Goal: Task Accomplishment & Management: Complete application form

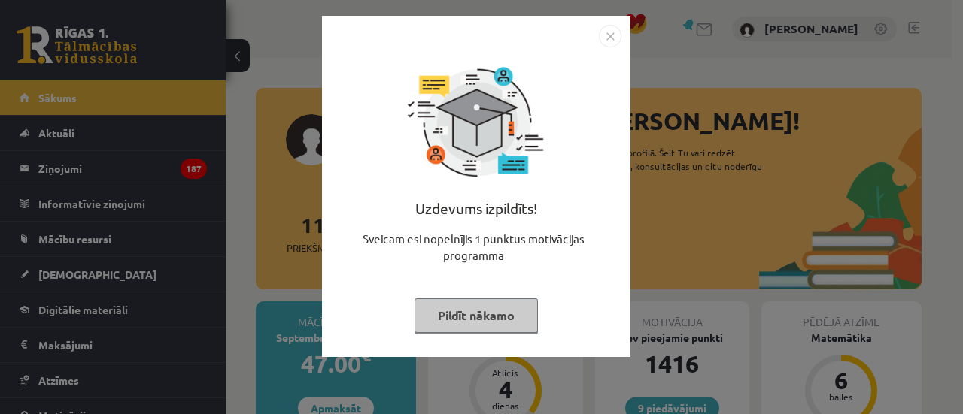
click at [603, 30] on img "Close" at bounding box center [610, 36] width 23 height 23
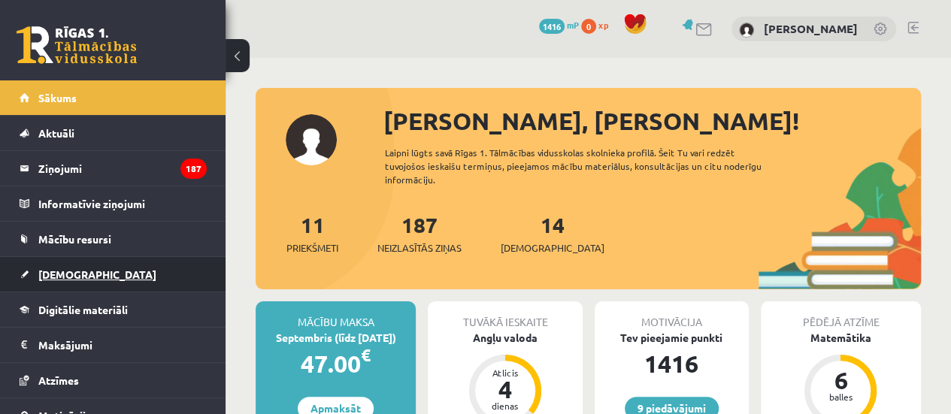
click at [74, 275] on span "[DEMOGRAPHIC_DATA]" at bounding box center [97, 275] width 118 height 14
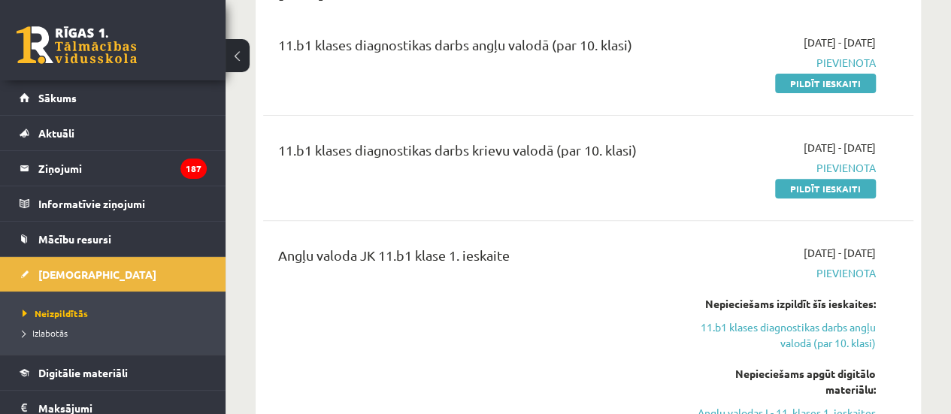
scroll to position [156, 0]
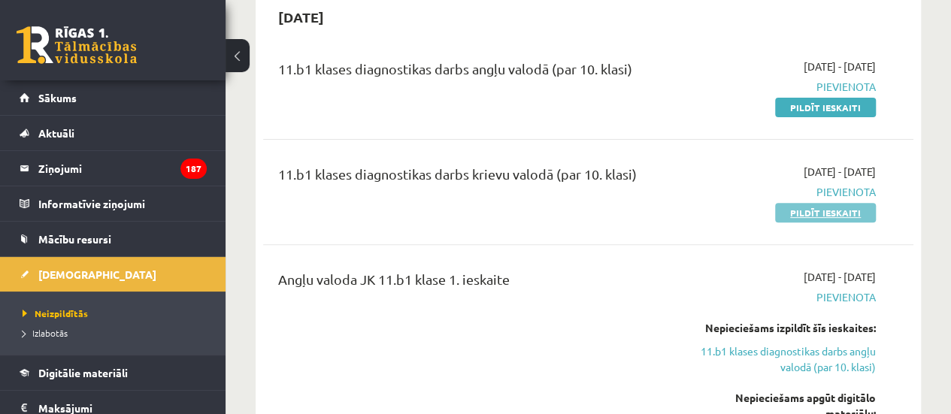
click at [814, 211] on link "Pildīt ieskaiti" at bounding box center [825, 213] width 101 height 20
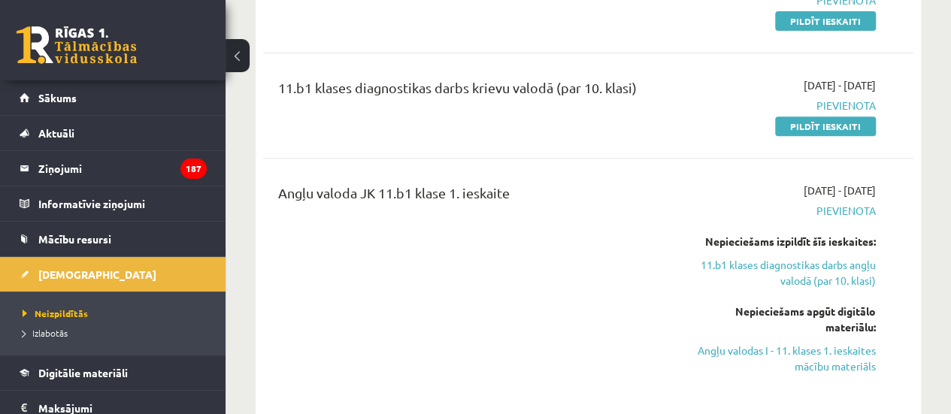
scroll to position [242, 0]
click at [800, 133] on link "Pildīt ieskaiti" at bounding box center [825, 127] width 101 height 20
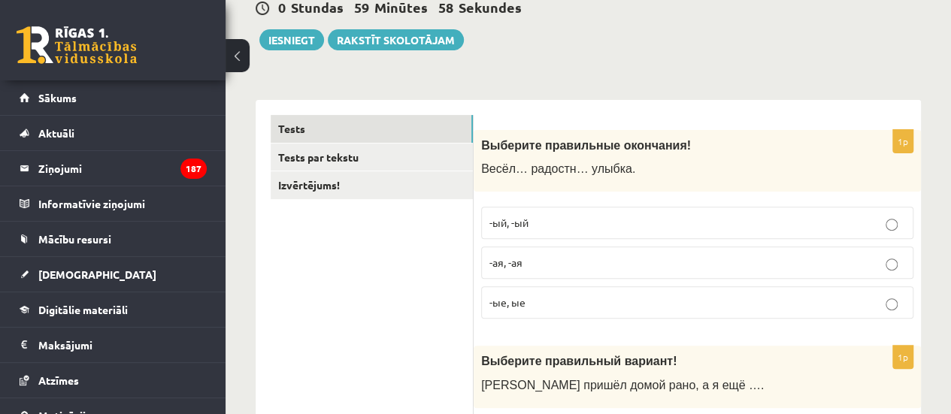
scroll to position [156, 0]
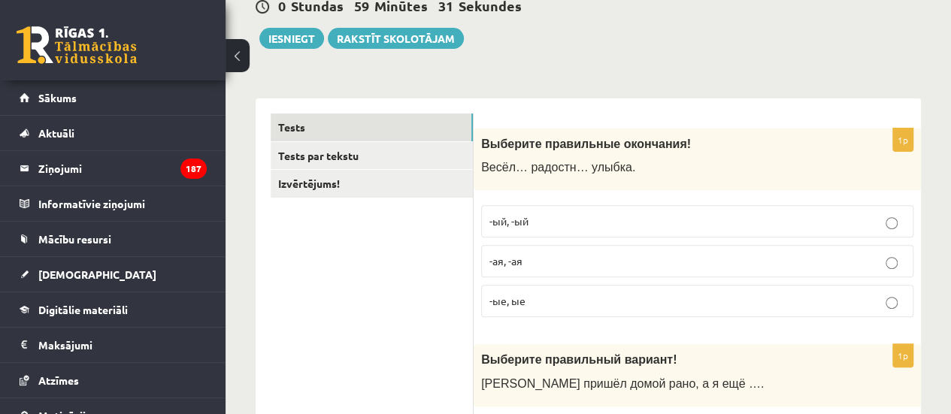
click at [619, 257] on p "-ая, -ая" at bounding box center [698, 261] width 416 height 16
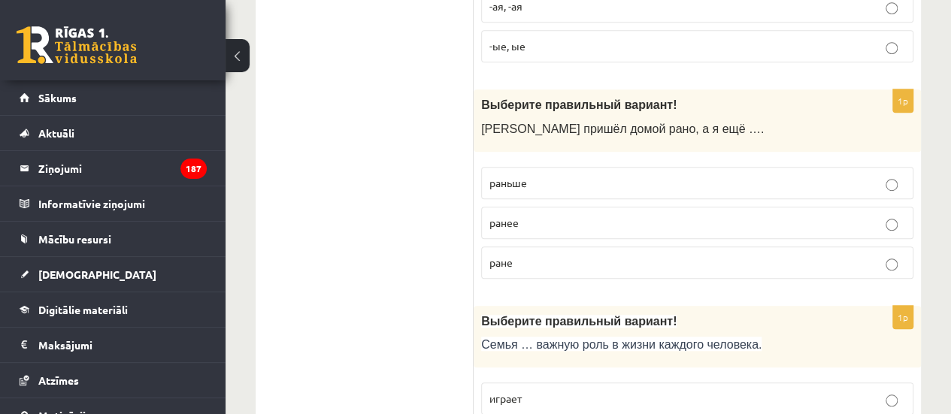
scroll to position [408, 0]
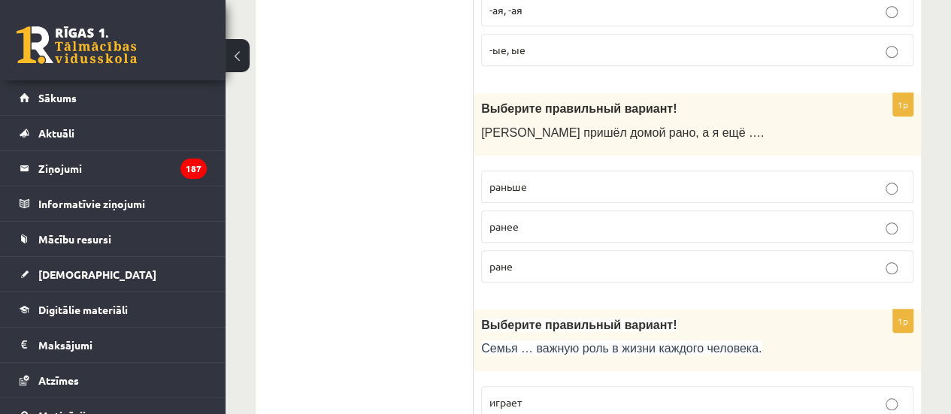
drag, startPoint x: 492, startPoint y: 183, endPoint x: 390, endPoint y: 212, distance: 106.4
click at [491, 181] on span "раньше" at bounding box center [509, 187] width 38 height 14
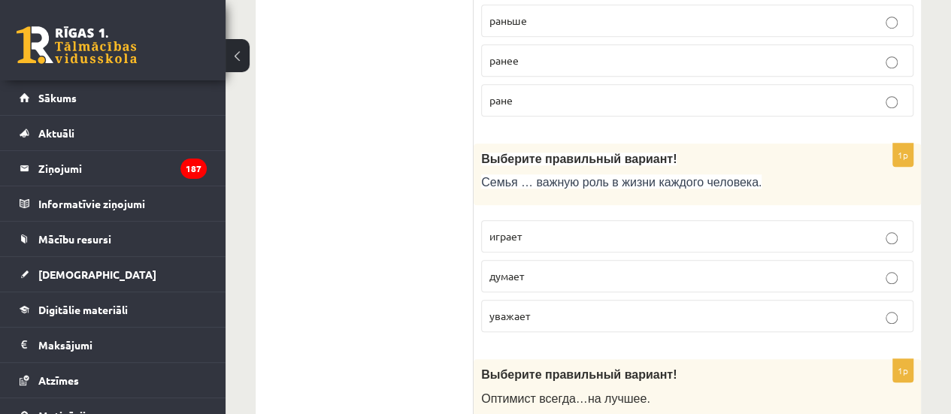
scroll to position [577, 0]
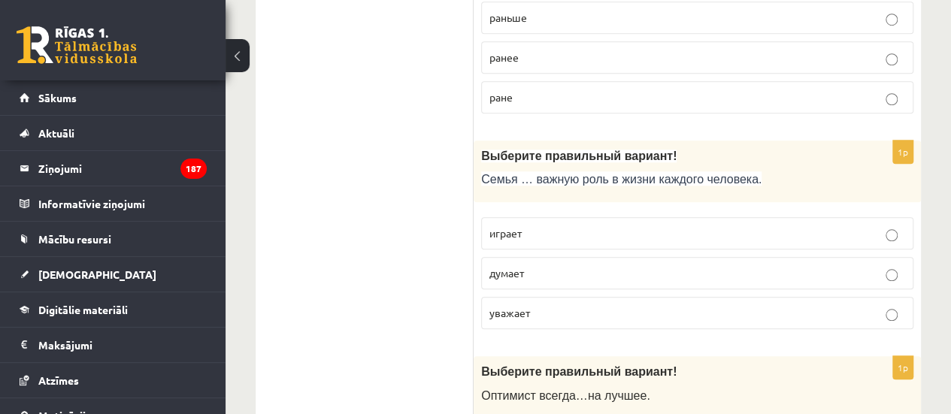
click at [502, 217] on label "играет" at bounding box center [697, 233] width 432 height 32
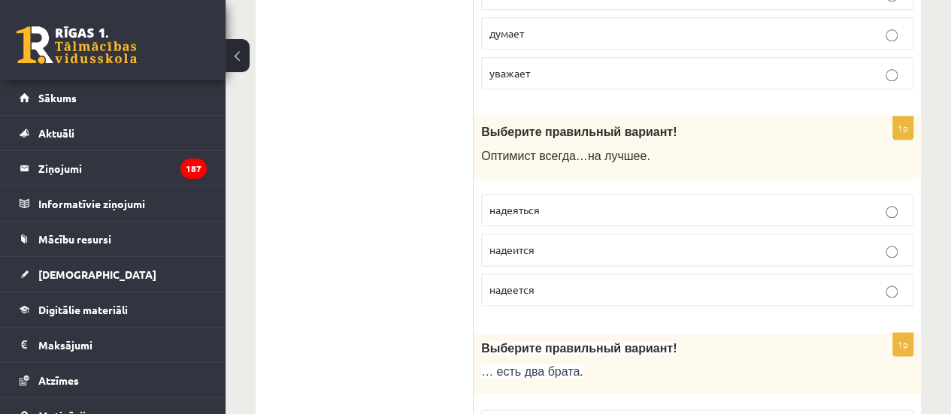
scroll to position [818, 0]
click at [538, 246] on p "надеится" at bounding box center [698, 249] width 416 height 16
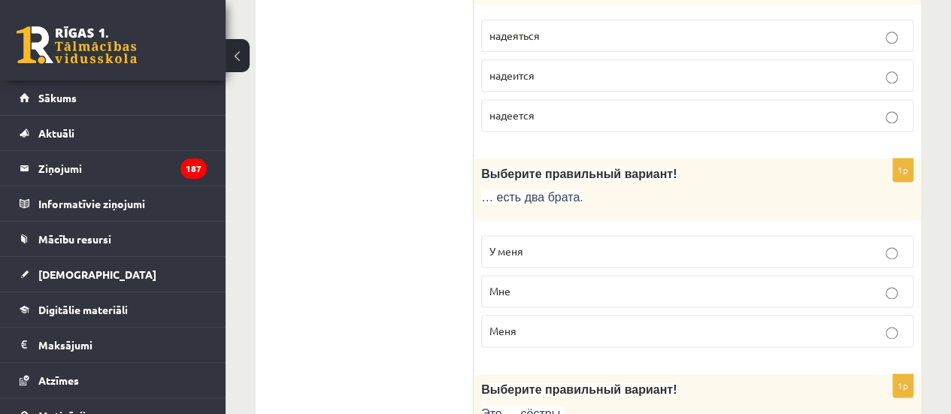
scroll to position [1005, 0]
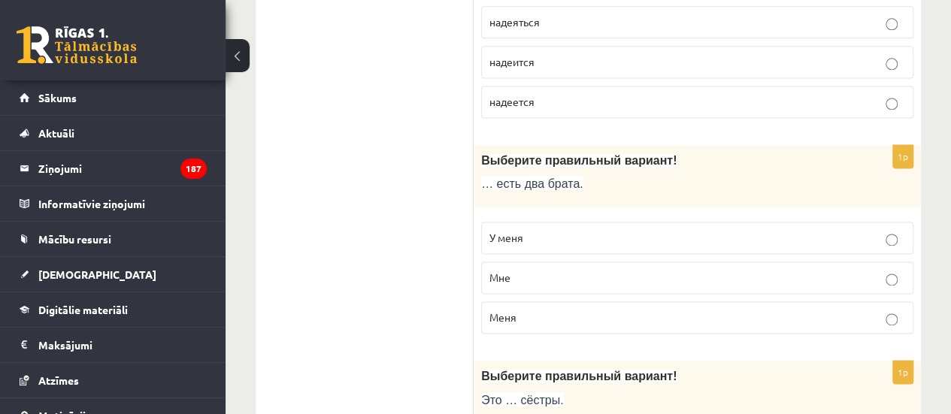
click at [520, 231] on span "У меня" at bounding box center [507, 238] width 34 height 14
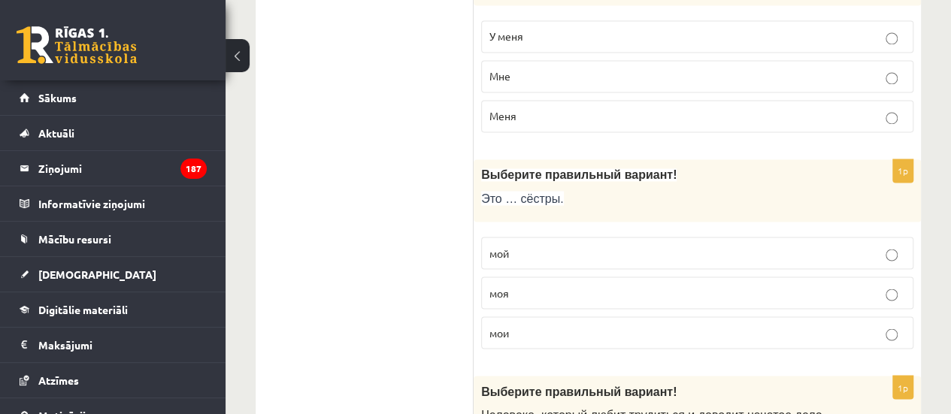
scroll to position [1209, 0]
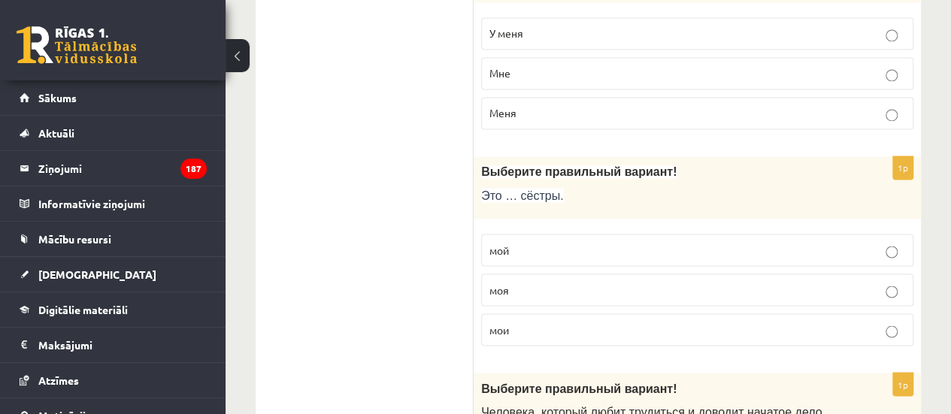
click at [501, 283] on span "моя" at bounding box center [500, 290] width 20 height 14
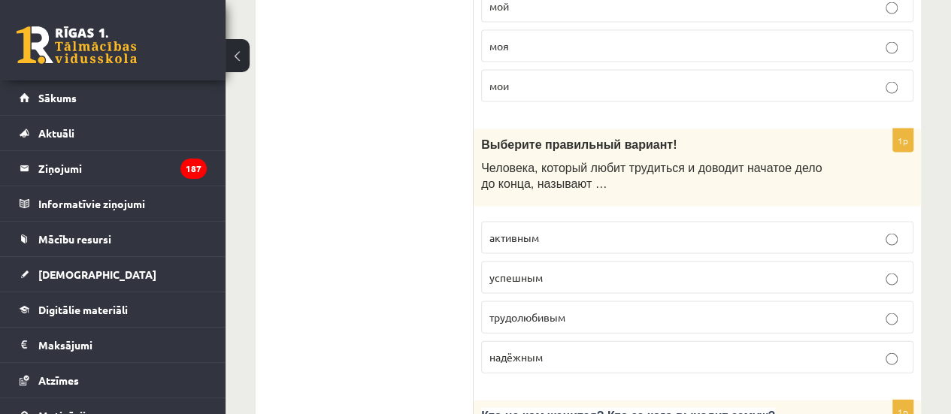
scroll to position [1460, 0]
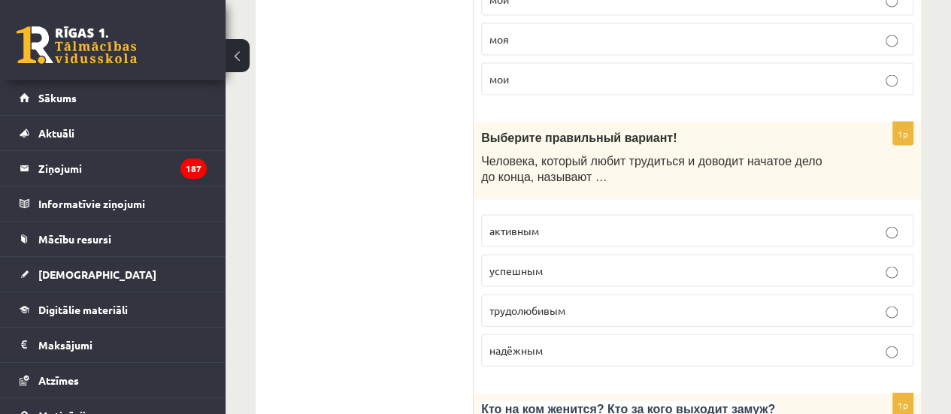
click at [514, 304] on span "трудолюбивым" at bounding box center [528, 311] width 76 height 14
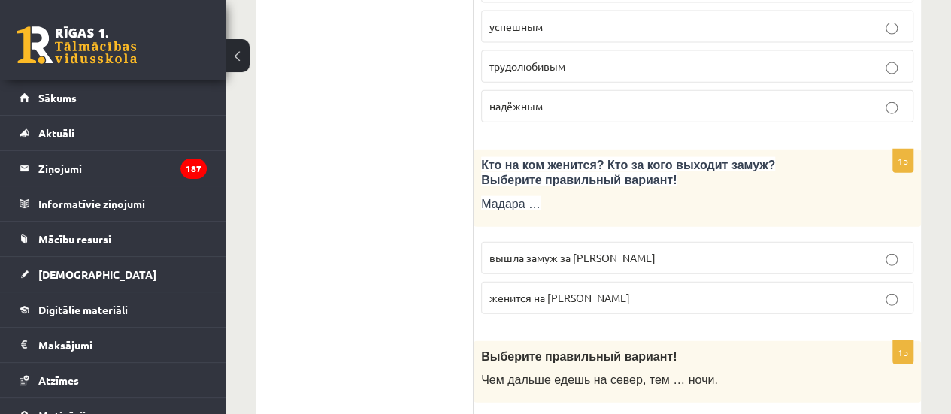
scroll to position [1707, 0]
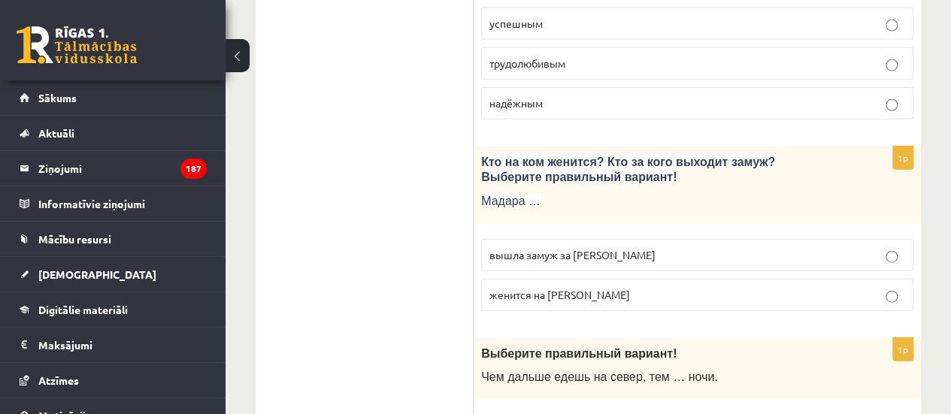
click at [519, 239] on label "вышла замуж за Марка" at bounding box center [697, 255] width 432 height 32
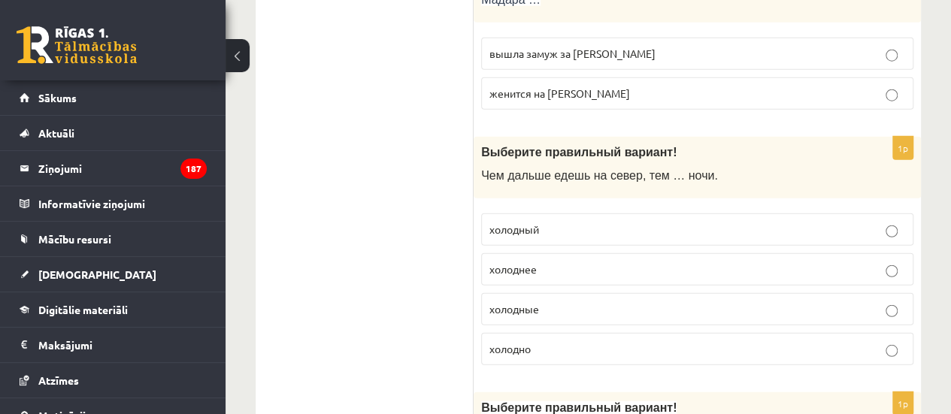
scroll to position [1914, 0]
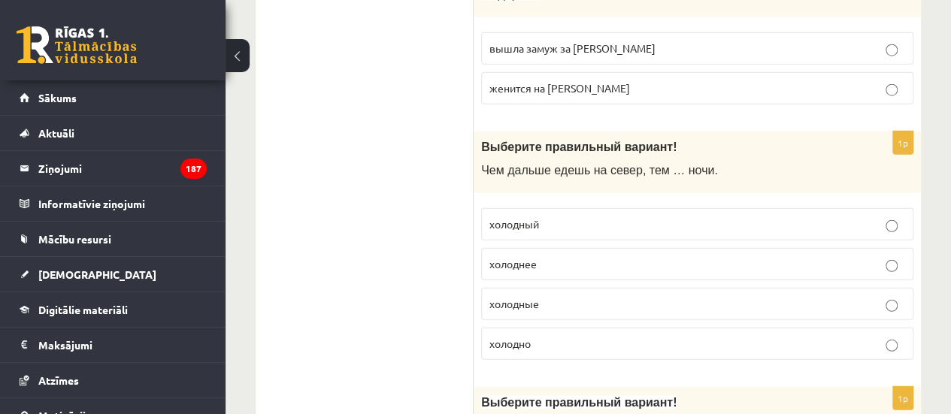
click at [512, 258] on p "холоднее" at bounding box center [698, 264] width 416 height 16
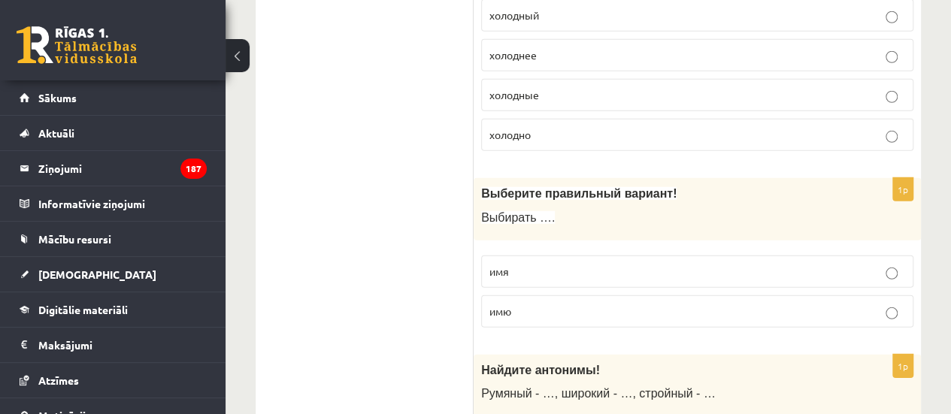
scroll to position [2136, 0]
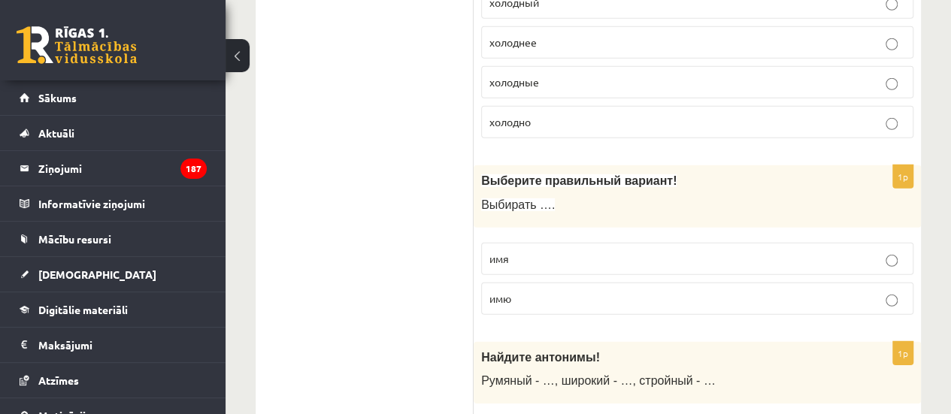
click at [522, 251] on p "имя" at bounding box center [698, 259] width 416 height 16
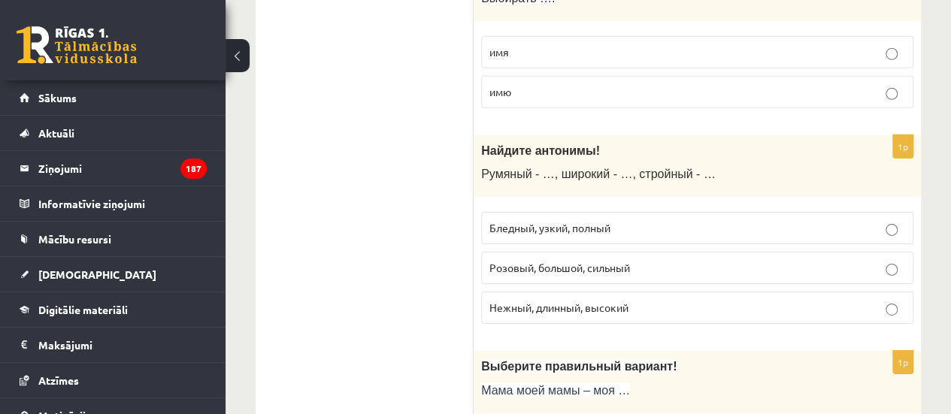
scroll to position [2343, 0]
click at [526, 220] on span "Бледный, узкий, полный" at bounding box center [550, 227] width 121 height 14
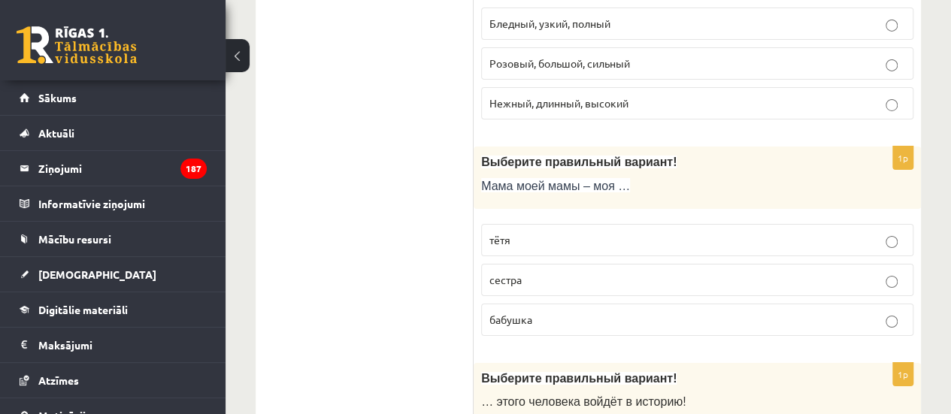
scroll to position [2550, 0]
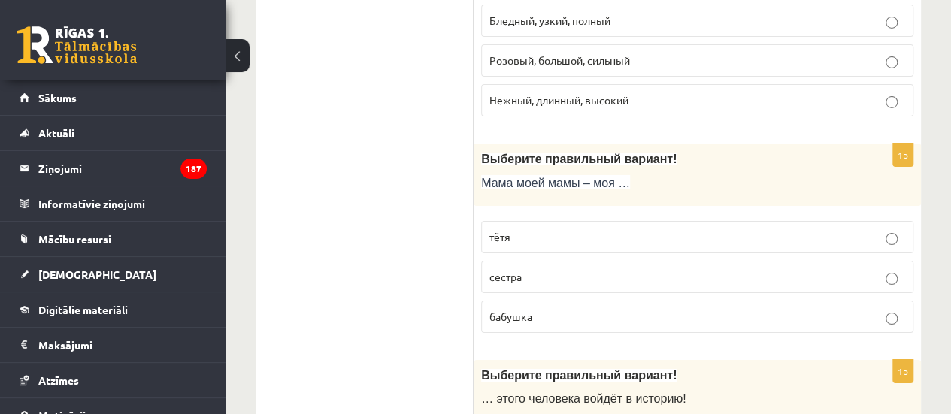
click at [507, 221] on label "тётя" at bounding box center [697, 237] width 432 height 32
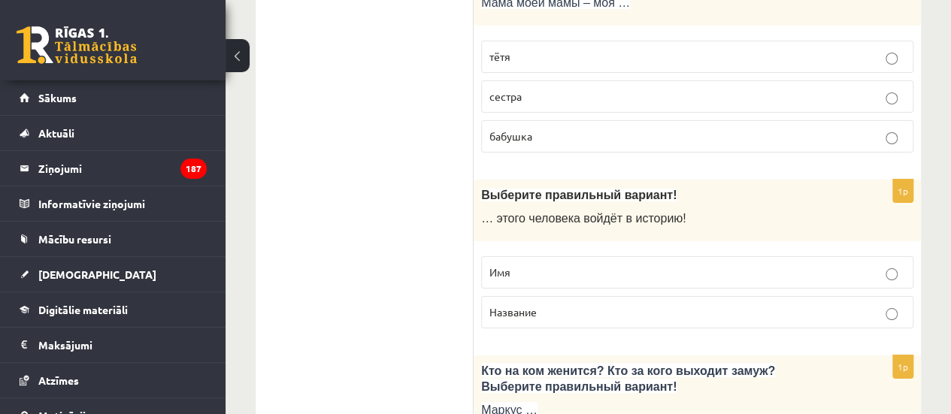
scroll to position [2740, 0]
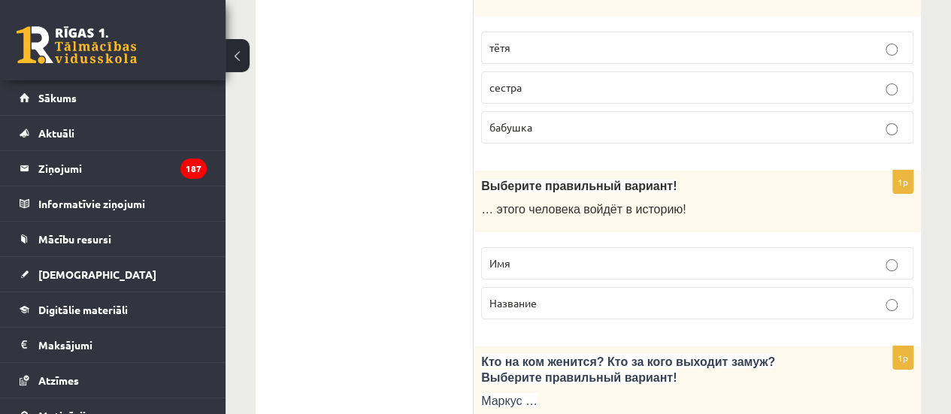
click at [505, 256] on span "Имя" at bounding box center [500, 263] width 21 height 14
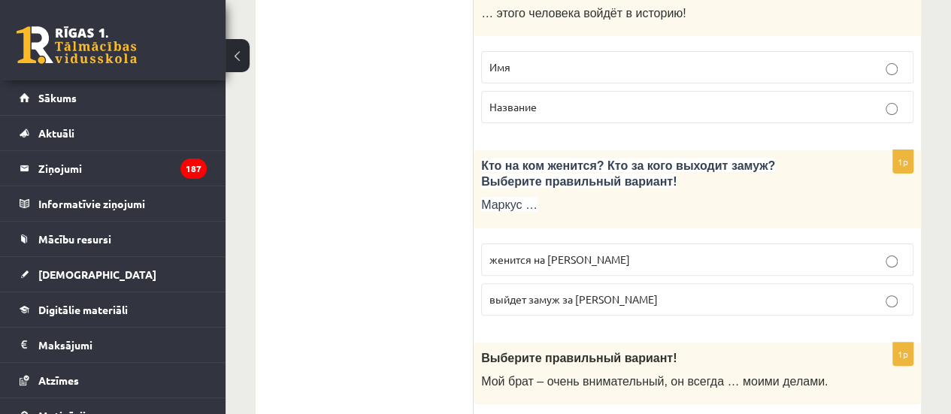
scroll to position [2937, 0]
click at [524, 252] on span "женится на Агнии" at bounding box center [560, 259] width 141 height 14
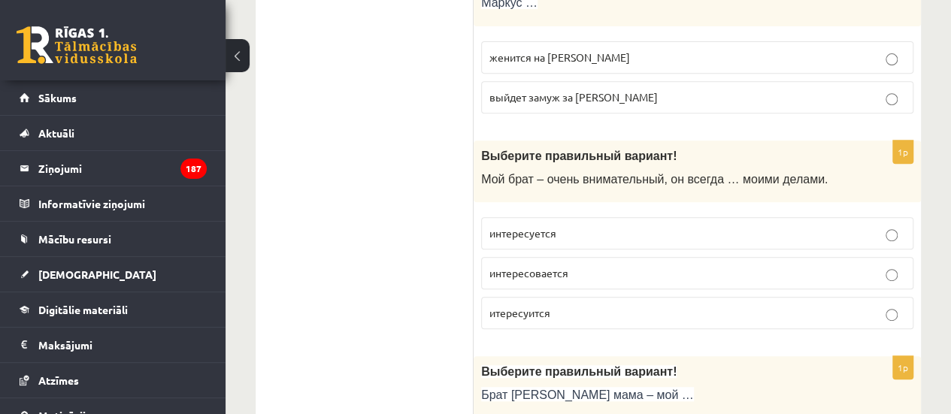
scroll to position [3139, 0]
click at [528, 226] on span "интересуется" at bounding box center [523, 233] width 67 height 14
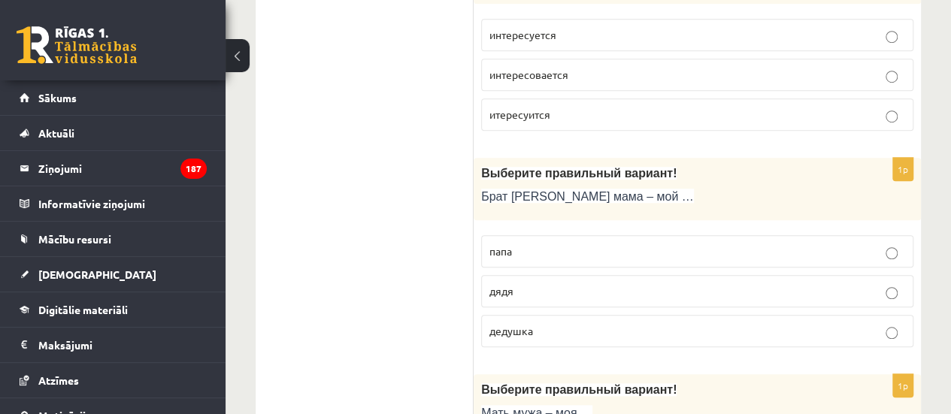
scroll to position [3341, 0]
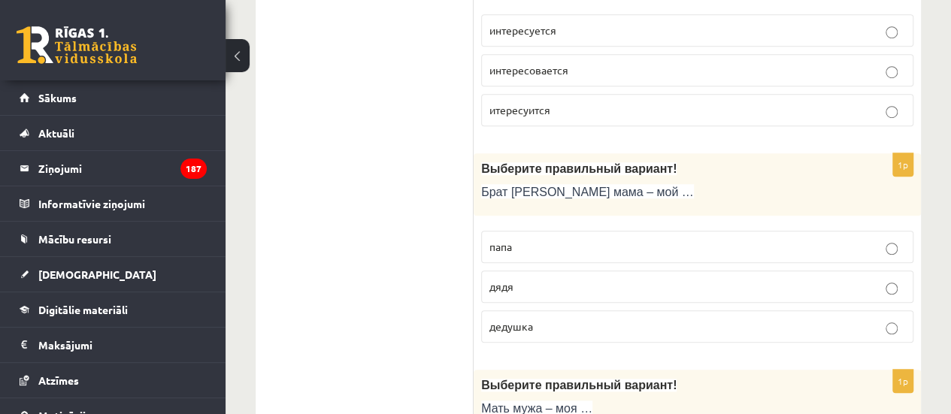
click at [517, 272] on label "дядя" at bounding box center [697, 287] width 432 height 32
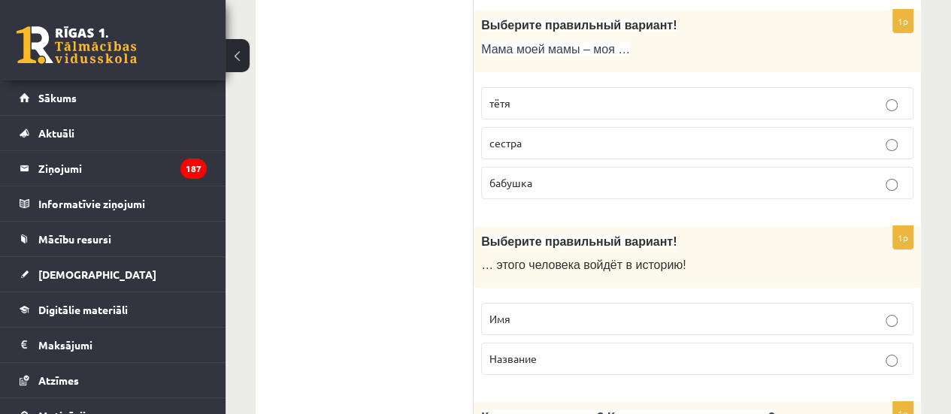
scroll to position [2679, 0]
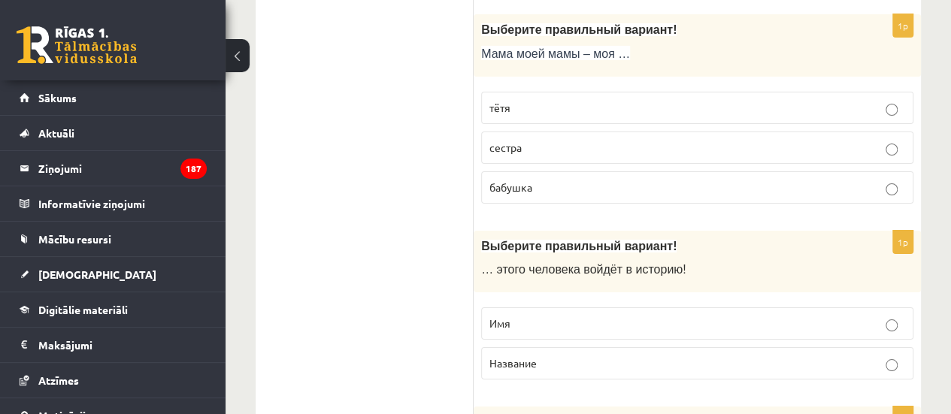
click at [529, 180] on span "бабушка" at bounding box center [511, 187] width 43 height 14
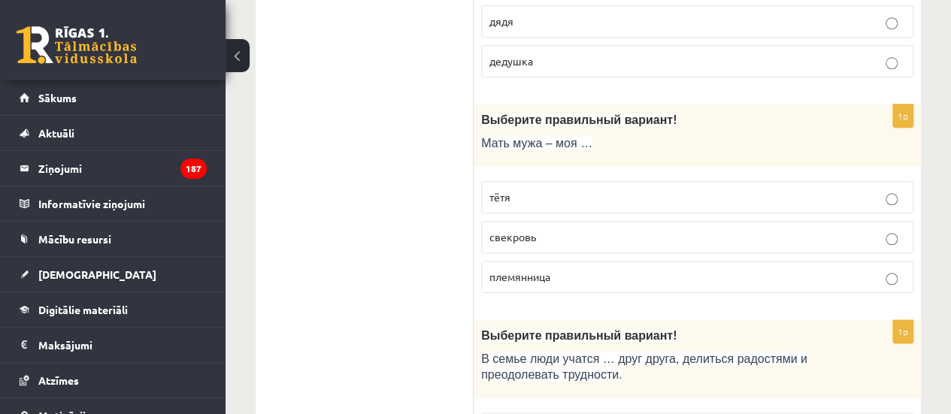
scroll to position [3606, 0]
click at [504, 191] on span "тётя" at bounding box center [500, 198] width 21 height 14
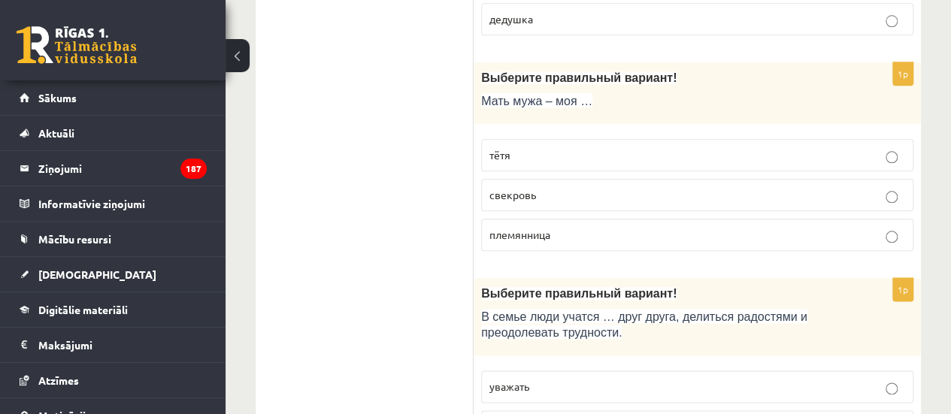
scroll to position [3650, 0]
click at [500, 227] on span "племянница" at bounding box center [520, 234] width 61 height 14
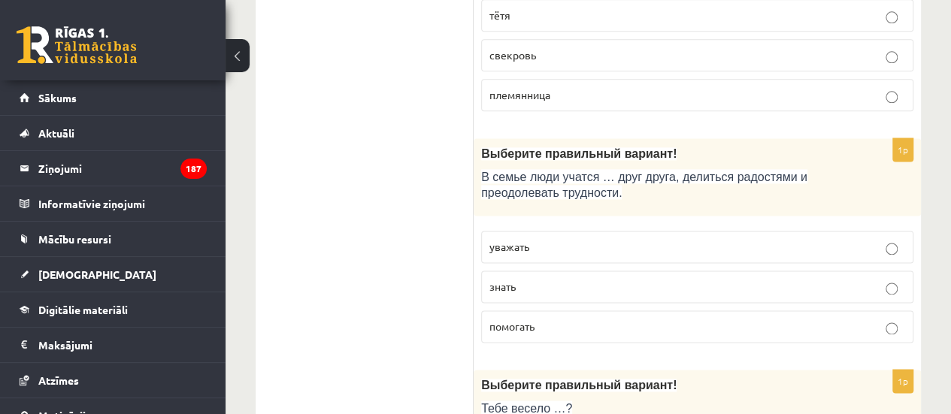
scroll to position [3789, 0]
click at [492, 232] on label "уважать" at bounding box center [697, 246] width 432 height 32
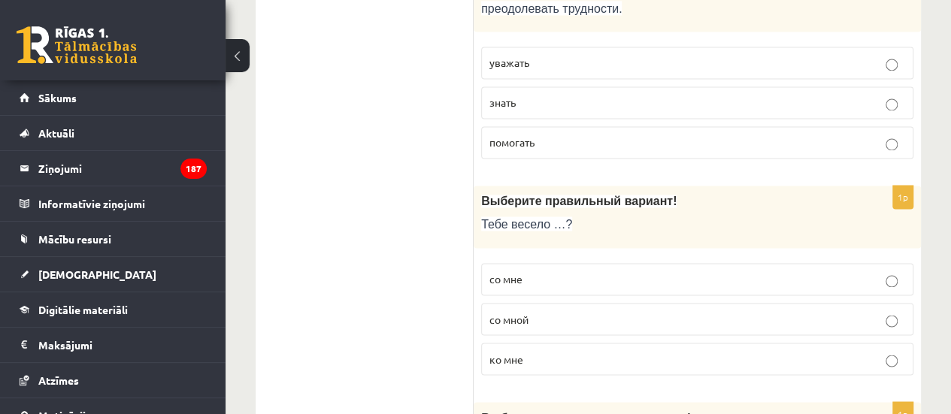
scroll to position [3987, 0]
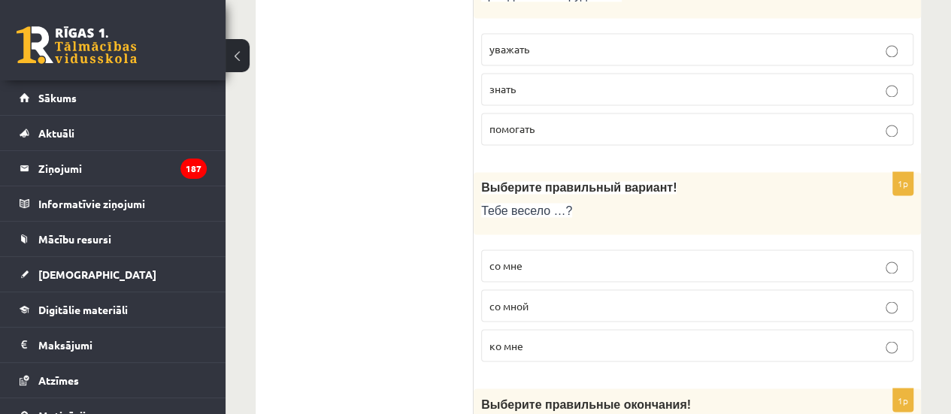
click at [519, 299] on span "со мной" at bounding box center [509, 306] width 39 height 14
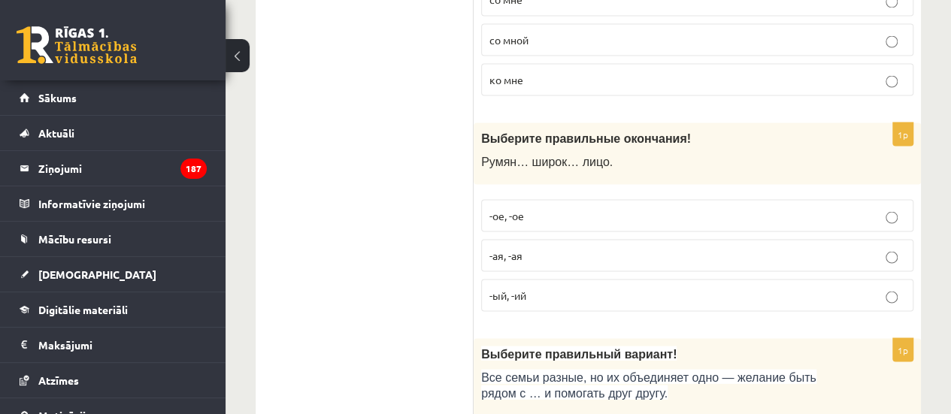
scroll to position [4255, 0]
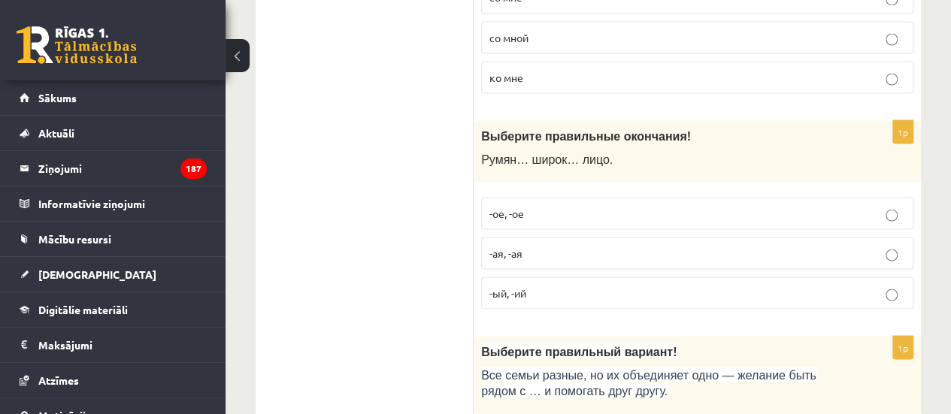
click at [525, 205] on p "-ое, -ое" at bounding box center [698, 213] width 416 height 16
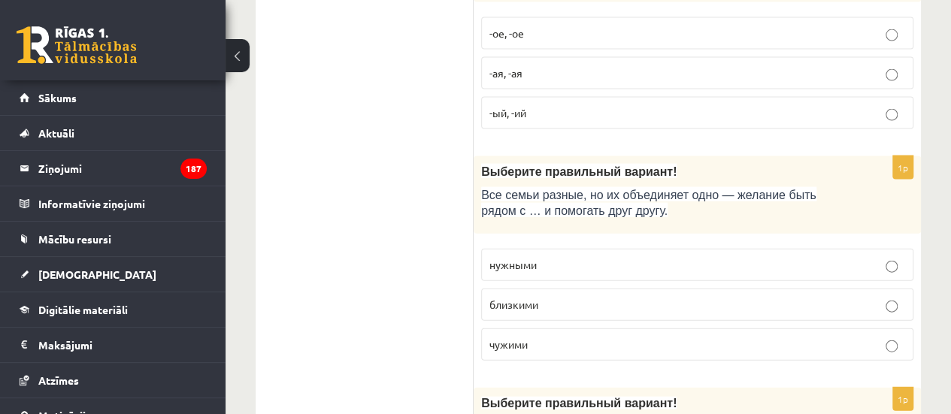
scroll to position [4435, 0]
click at [514, 297] on span "близкими" at bounding box center [514, 304] width 49 height 14
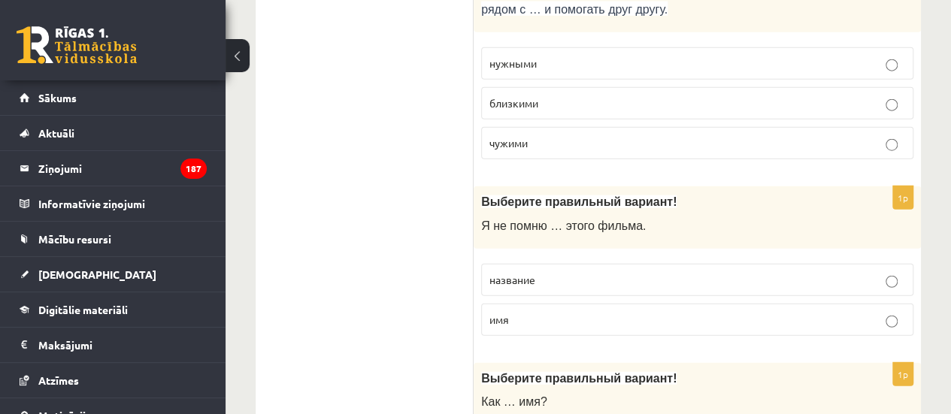
scroll to position [4638, 0]
click at [507, 271] on span "название" at bounding box center [513, 278] width 46 height 14
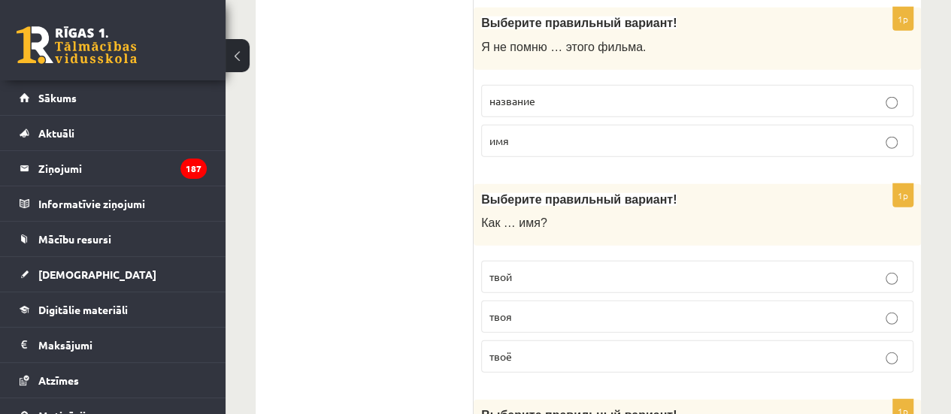
scroll to position [4821, 0]
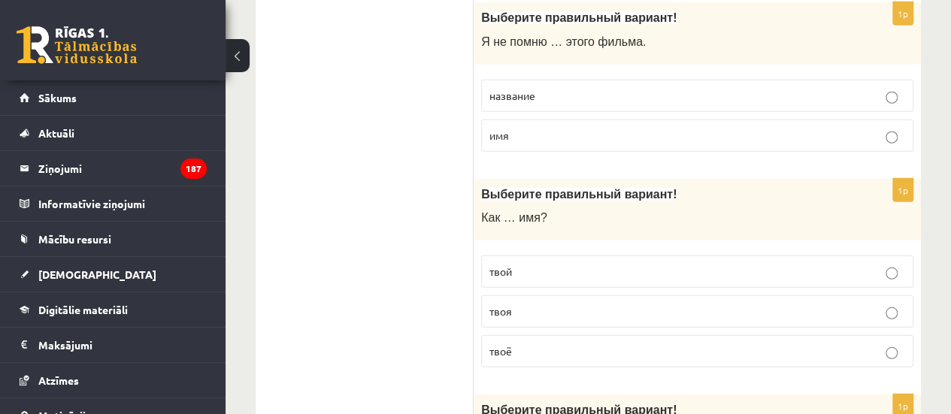
click at [506, 335] on label "твоё" at bounding box center [697, 351] width 432 height 32
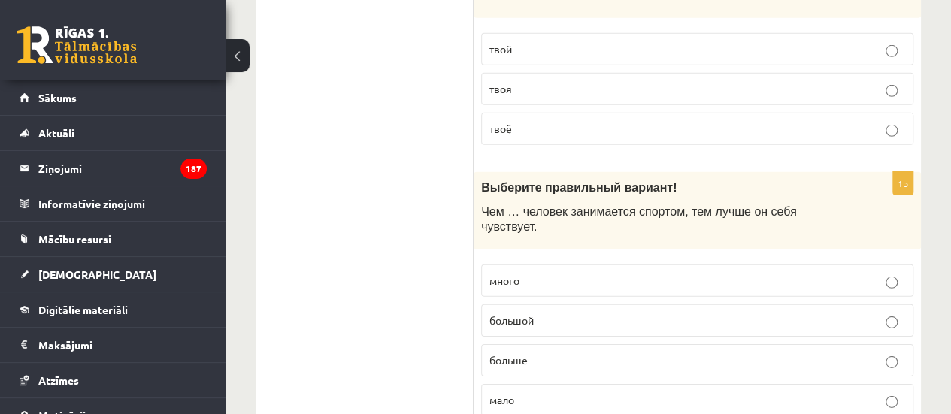
scroll to position [5049, 0]
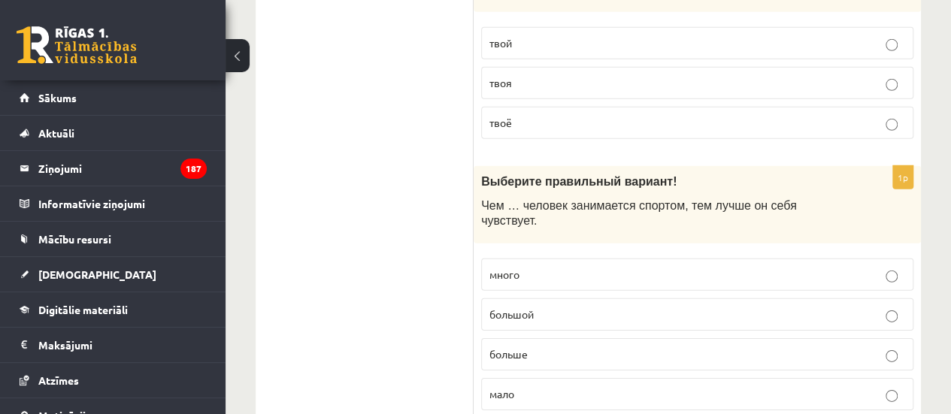
click at [505, 347] on p "больше" at bounding box center [698, 355] width 416 height 16
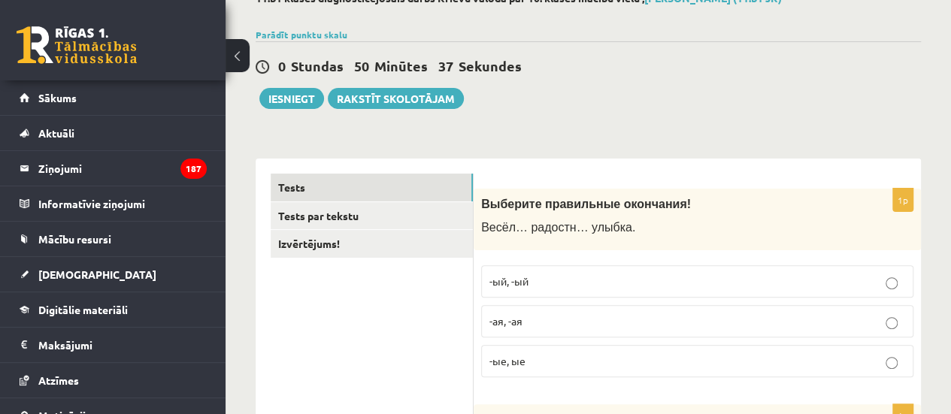
scroll to position [0, 0]
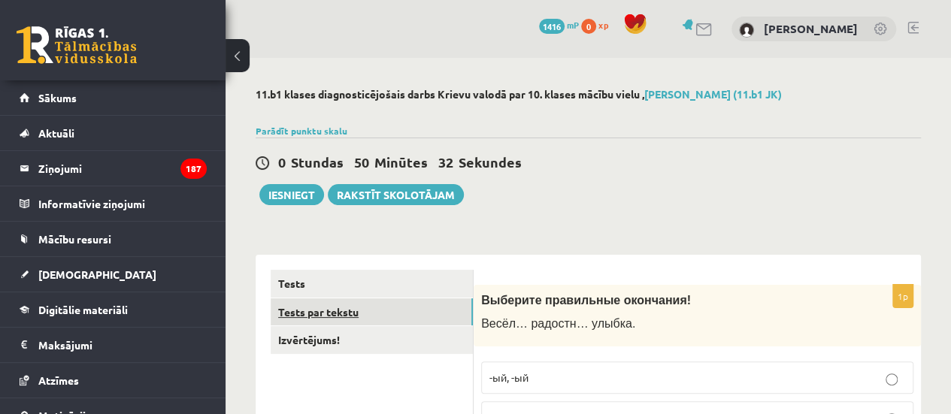
click at [359, 314] on link "Tests par tekstu" at bounding box center [372, 313] width 202 height 28
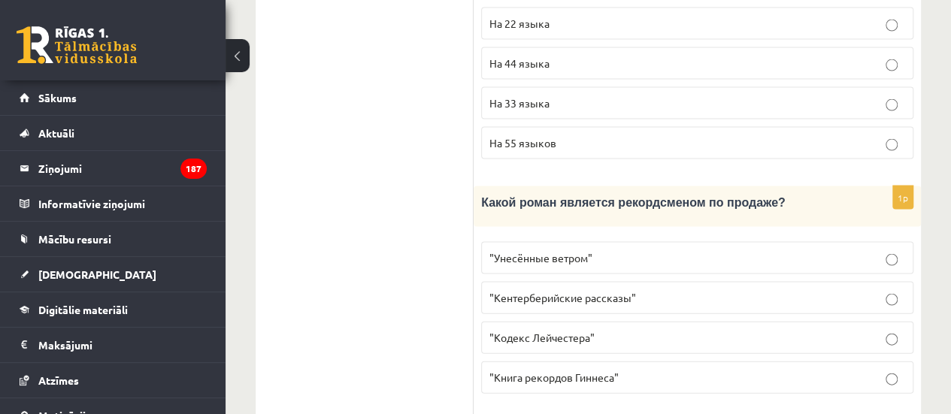
scroll to position [857, 0]
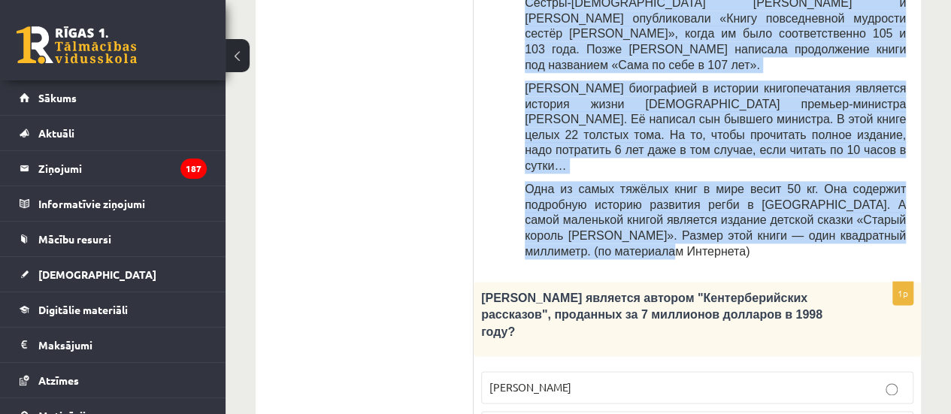
drag, startPoint x: 487, startPoint y: 37, endPoint x: 766, endPoint y: 168, distance: 307.5
copy div "Прочитайте текст «Интересные факты о книгах», выберите правильный вариант! Инте…"
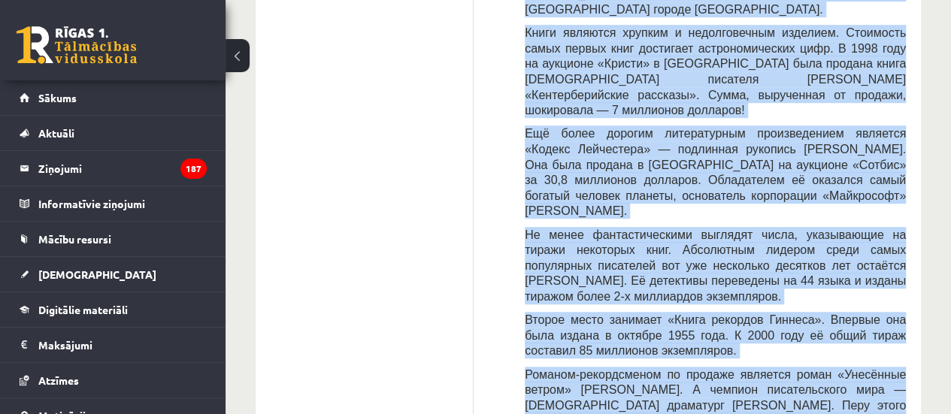
scroll to position [0, 0]
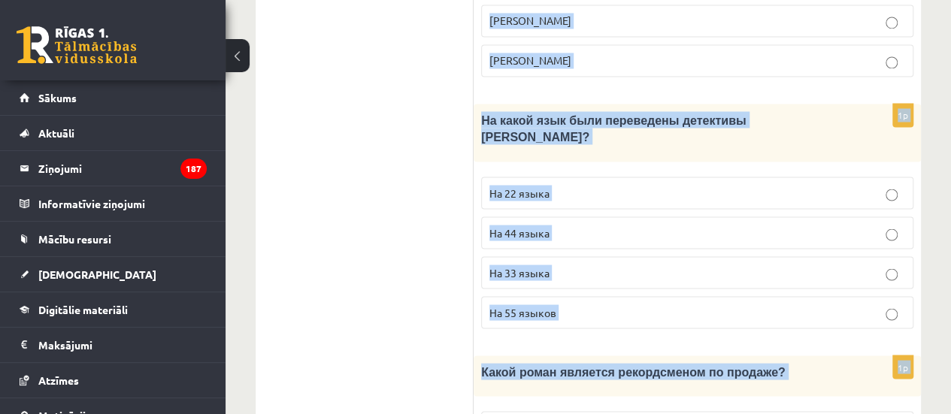
scroll to position [1890, 0]
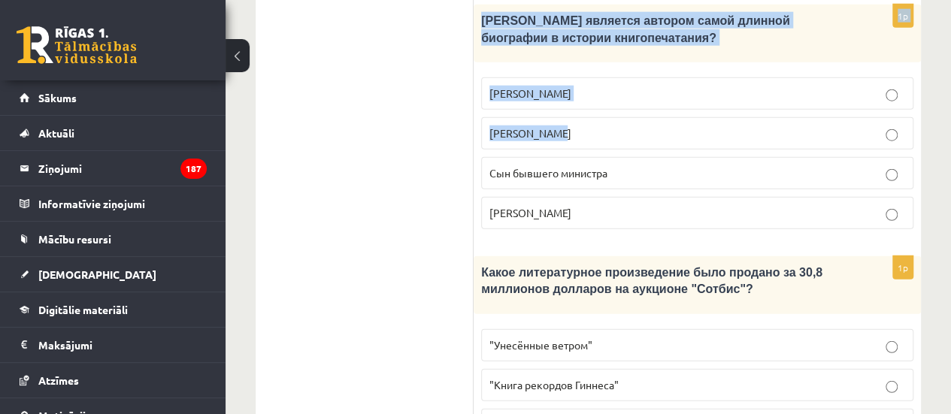
drag, startPoint x: 478, startPoint y: 121, endPoint x: 869, endPoint y: 419, distance: 491.5
copy form "Прочитайте текст «Интересные факты о книгах», выберите правильный вариант! Инте…"
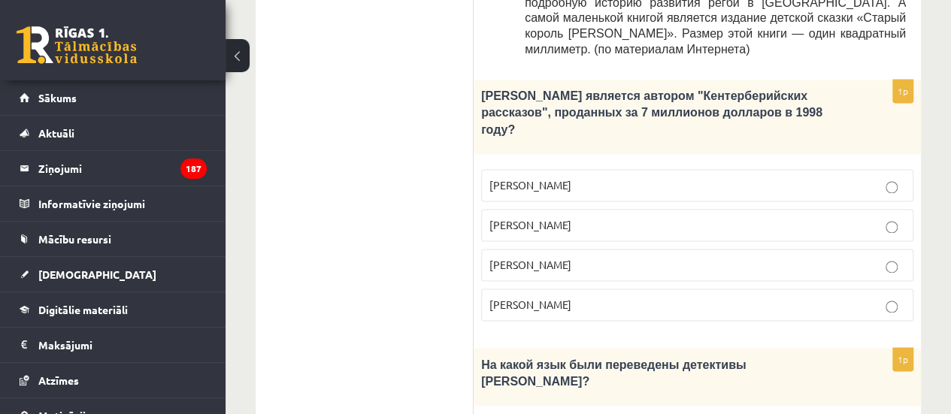
scroll to position [1059, 0]
click at [544, 259] on span "Джефри Чосер" at bounding box center [531, 266] width 82 height 14
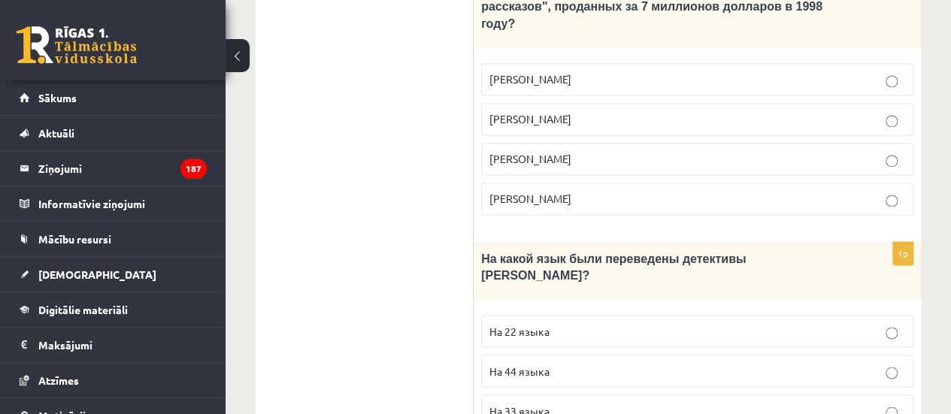
scroll to position [1174, 0]
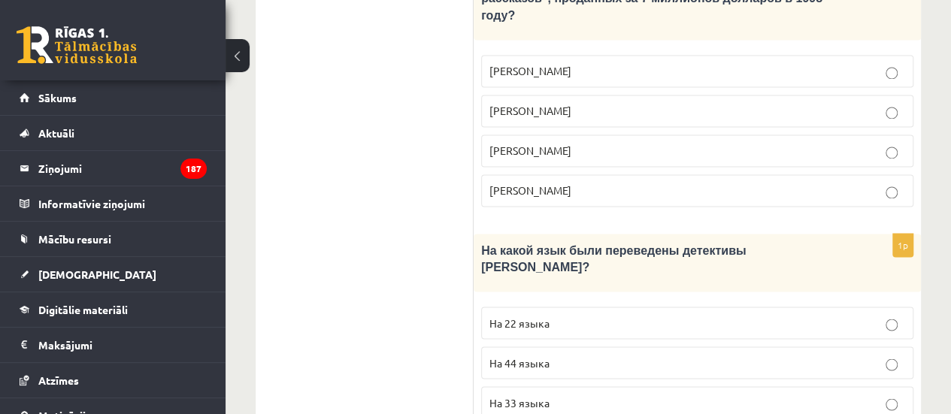
click at [541, 356] on span "На 44 языка" at bounding box center [520, 363] width 60 height 14
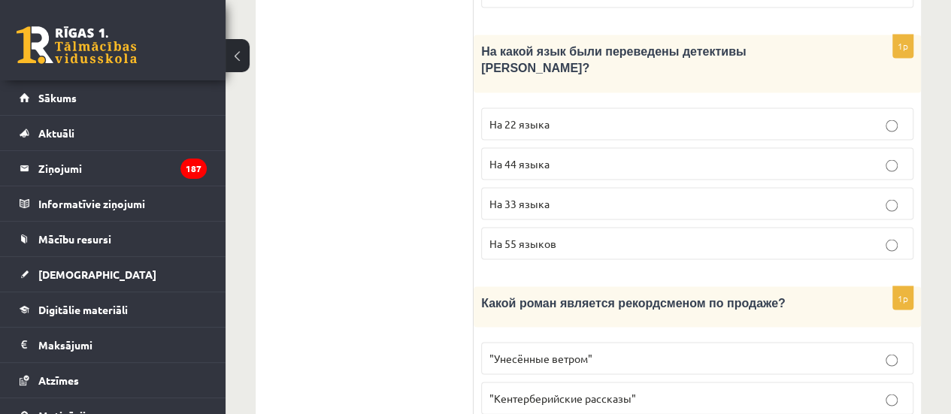
scroll to position [1374, 0]
click at [538, 341] on label ""Унесённые ветром"" at bounding box center [697, 357] width 432 height 32
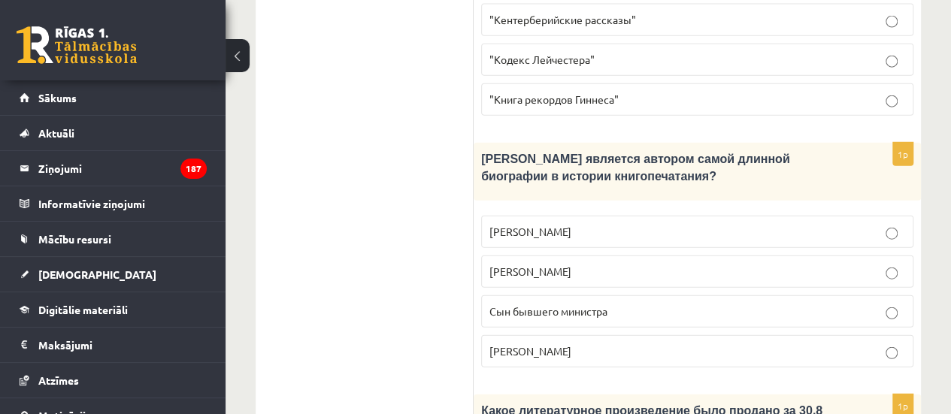
scroll to position [1751, 0]
click at [532, 305] on span "Сын бывшего министра" at bounding box center [549, 312] width 118 height 14
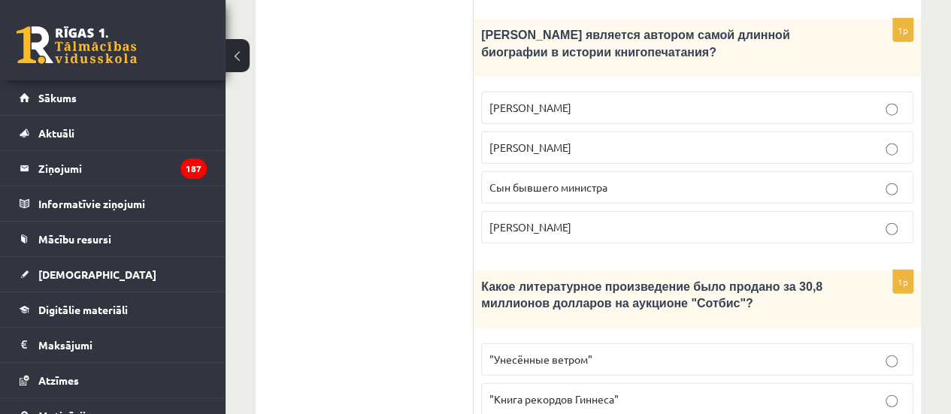
scroll to position [1879, 0]
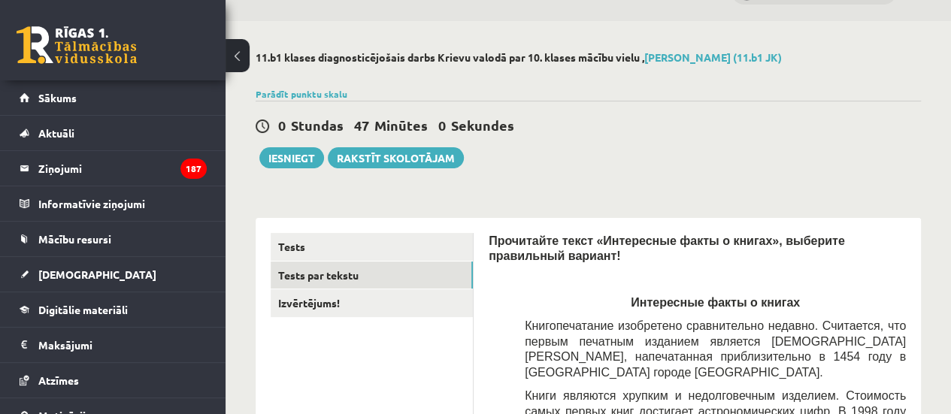
scroll to position [41, 0]
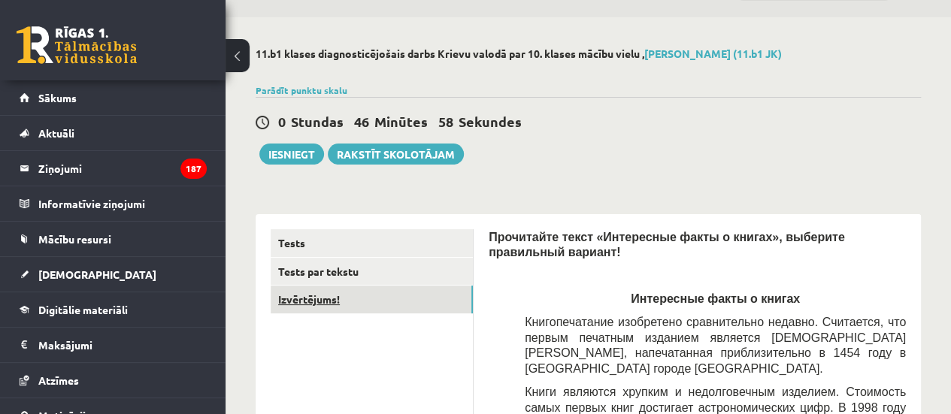
click at [367, 303] on link "Izvērtējums!" at bounding box center [372, 300] width 202 height 28
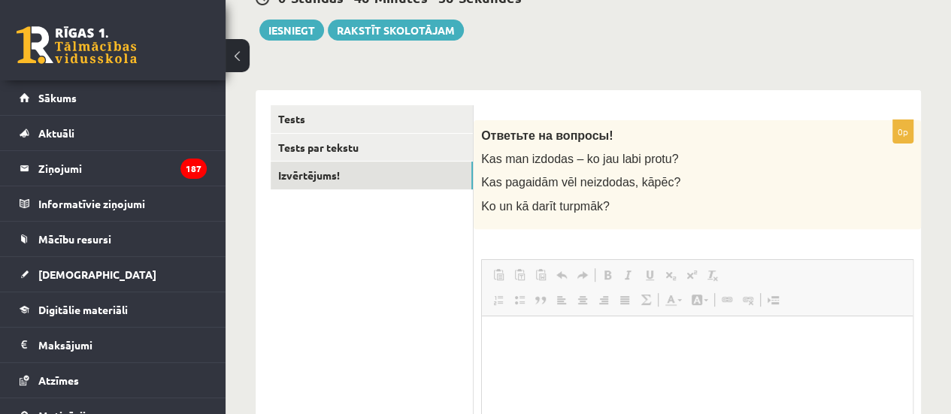
scroll to position [0, 0]
click at [526, 362] on html at bounding box center [697, 339] width 431 height 46
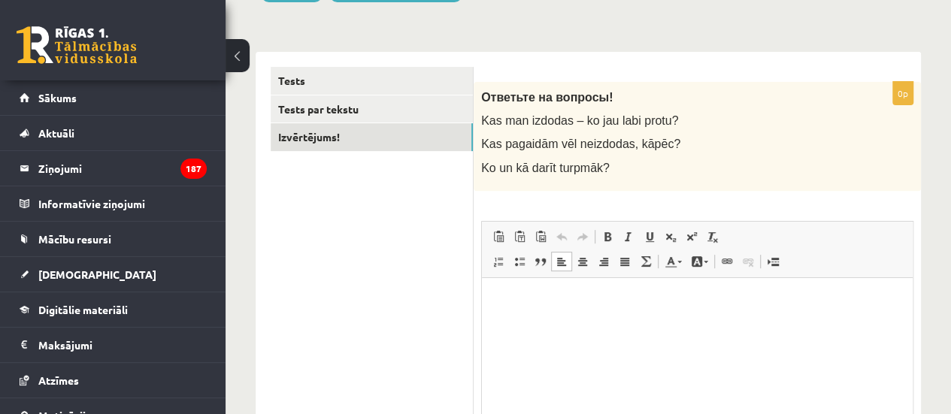
scroll to position [210, 0]
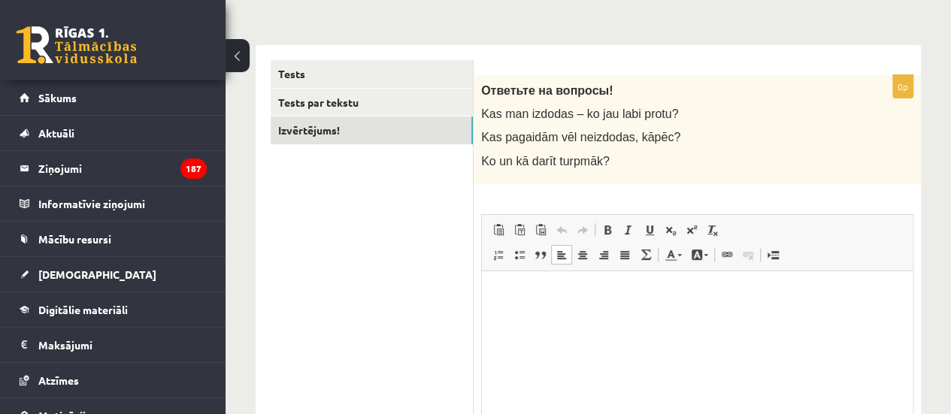
click at [426, 325] on ul "Tests Tests par tekstu Izvērtējums!" at bounding box center [372, 293] width 203 height 467
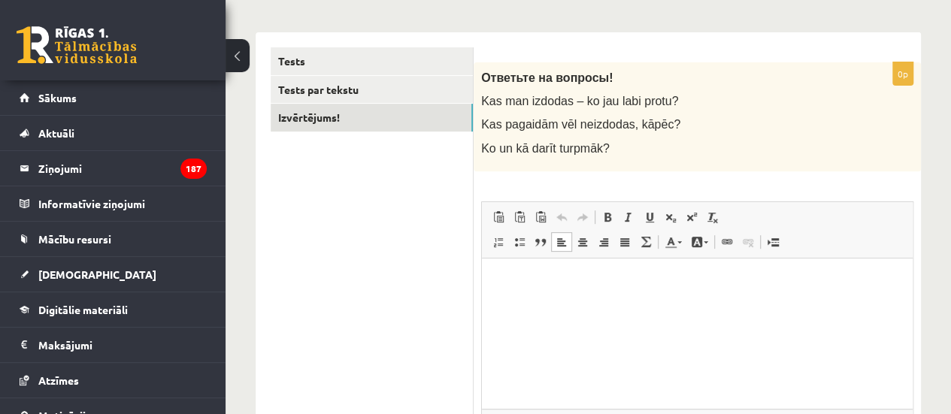
scroll to position [223, 0]
click at [527, 278] on p "Rich Text Editor, wiswyg-editor-user-answer-47024784407240" at bounding box center [697, 280] width 401 height 16
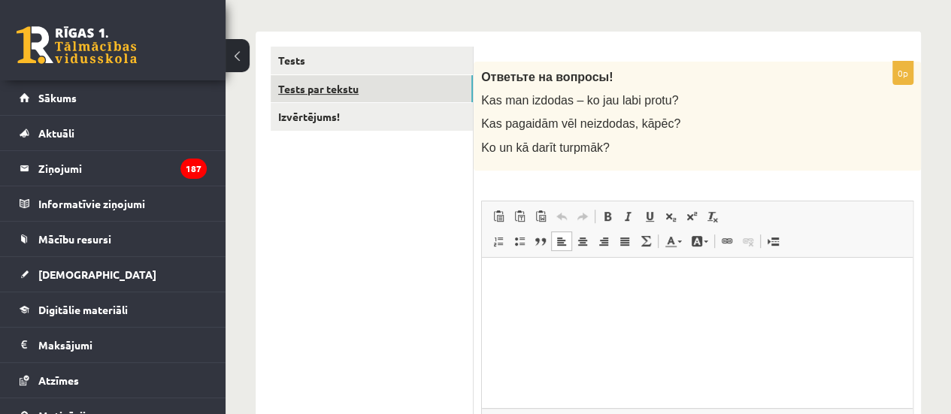
click at [385, 89] on link "Tests par tekstu" at bounding box center [372, 89] width 202 height 28
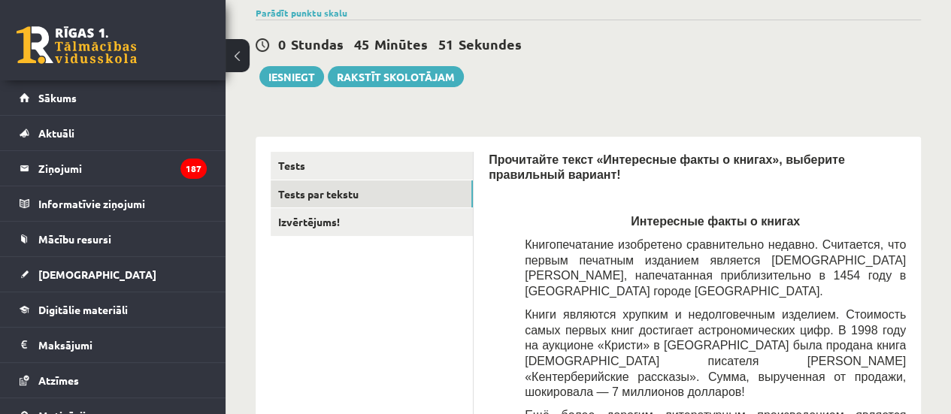
scroll to position [0, 0]
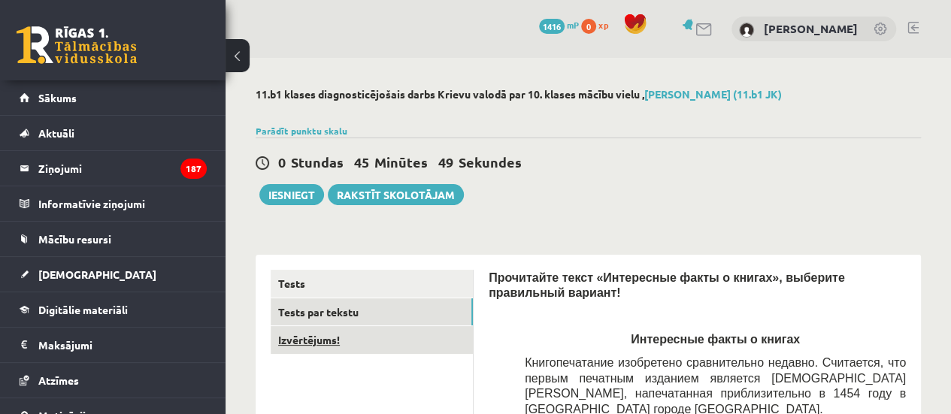
click at [333, 335] on link "Izvērtējums!" at bounding box center [372, 340] width 202 height 28
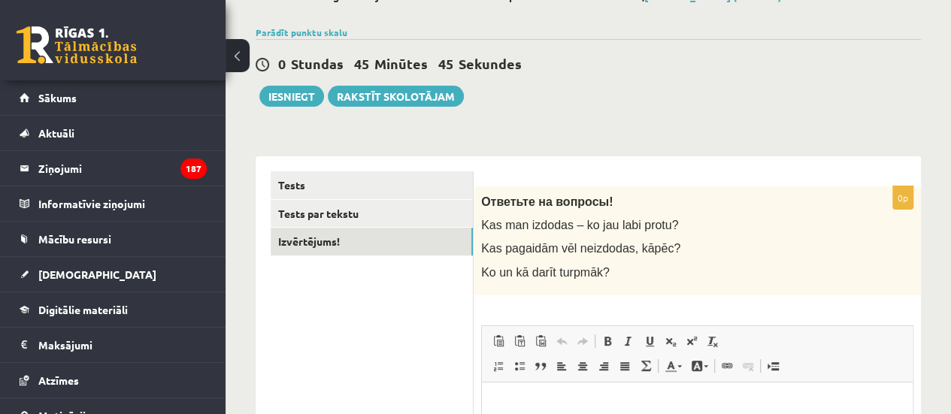
scroll to position [95, 0]
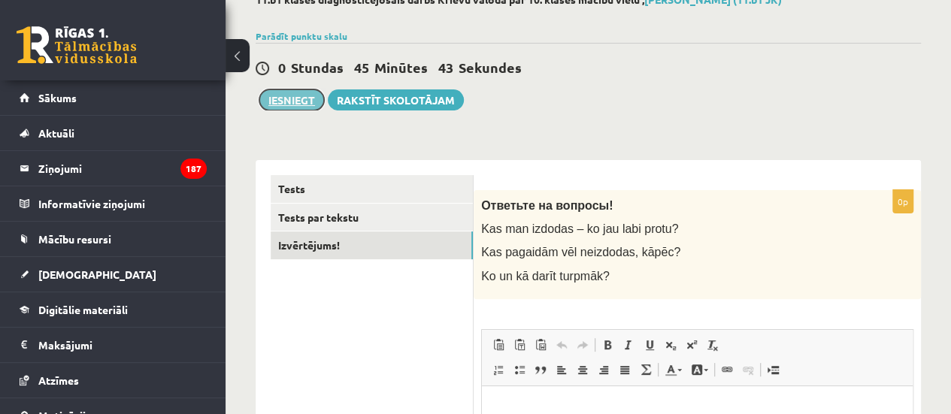
click at [293, 103] on button "Iesniegt" at bounding box center [291, 99] width 65 height 21
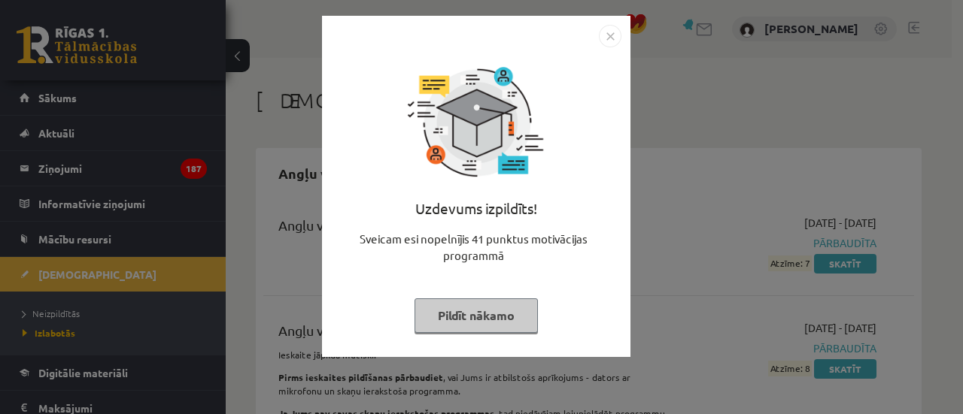
click at [605, 38] on img "Close" at bounding box center [610, 36] width 23 height 23
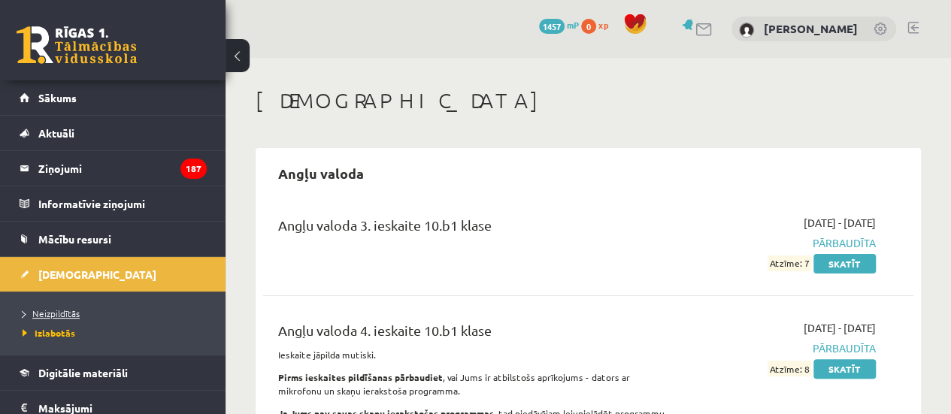
click at [56, 317] on span "Neizpildītās" at bounding box center [51, 314] width 57 height 12
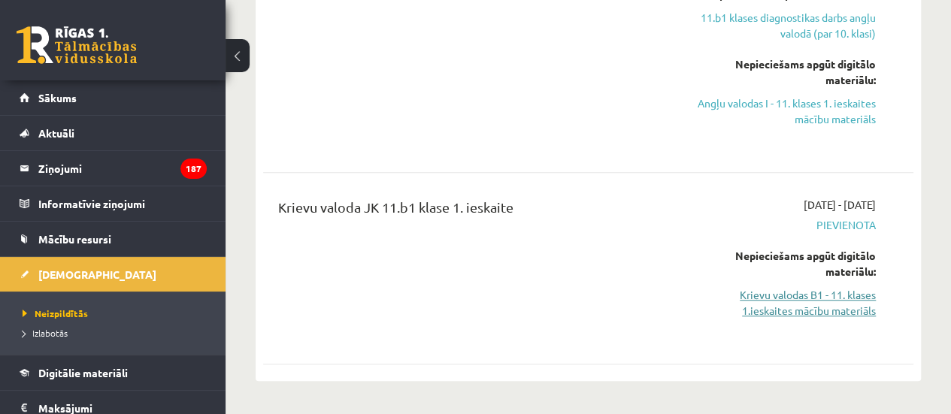
scroll to position [386, 0]
click at [823, 293] on link "Krievu valodas B1 - 11. klases 1.ieskaites mācību materiāls" at bounding box center [784, 303] width 184 height 32
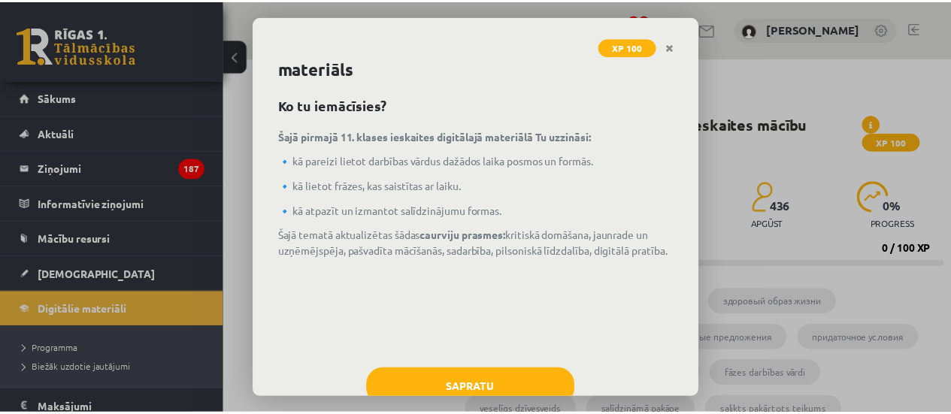
scroll to position [30, 0]
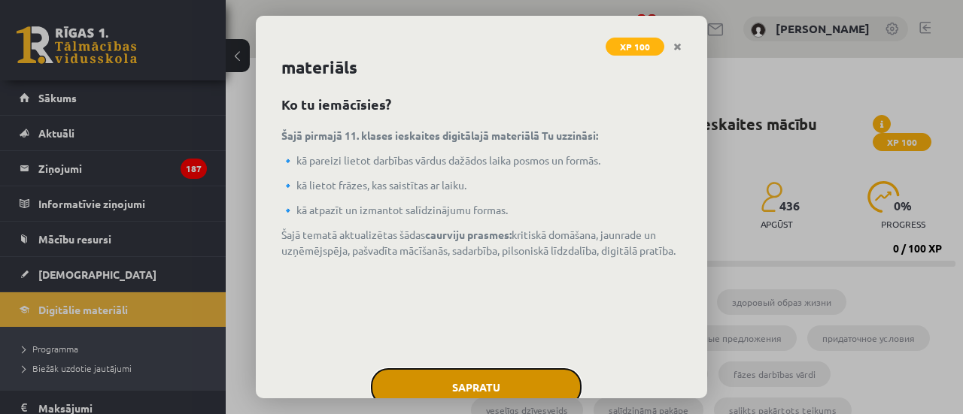
click at [513, 378] on button "Sapratu" at bounding box center [476, 387] width 211 height 38
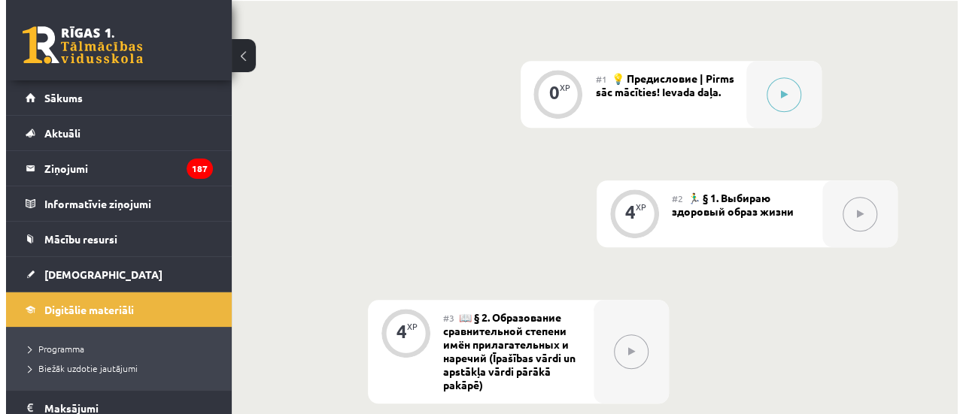
scroll to position [525, 0]
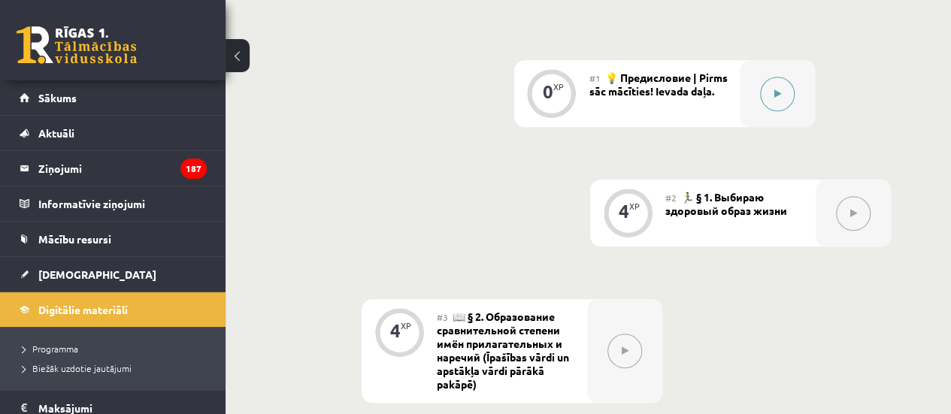
click at [779, 102] on button at bounding box center [777, 94] width 35 height 35
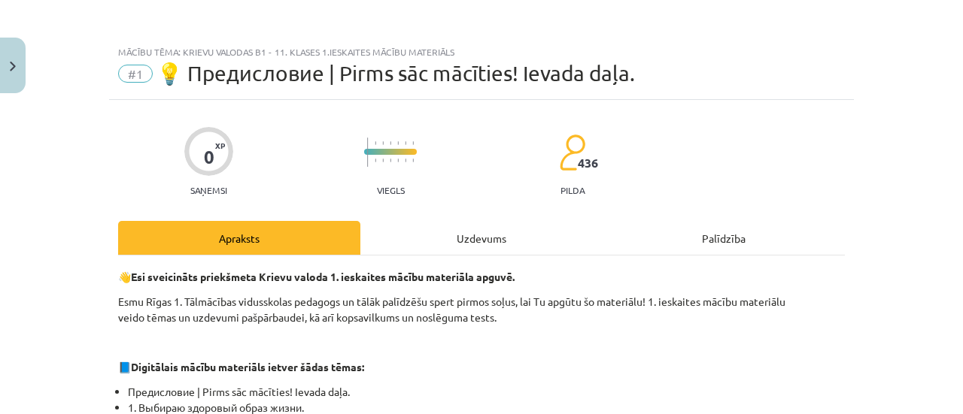
click at [484, 250] on div "Uzdevums" at bounding box center [481, 238] width 242 height 34
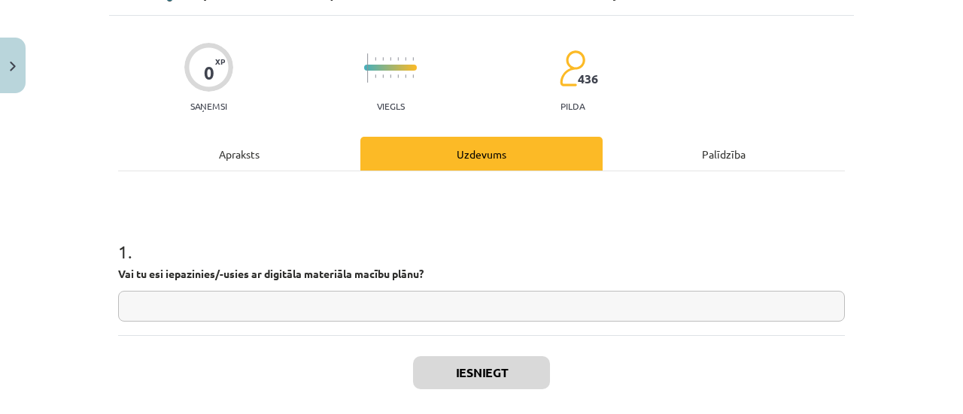
scroll to position [81, 0]
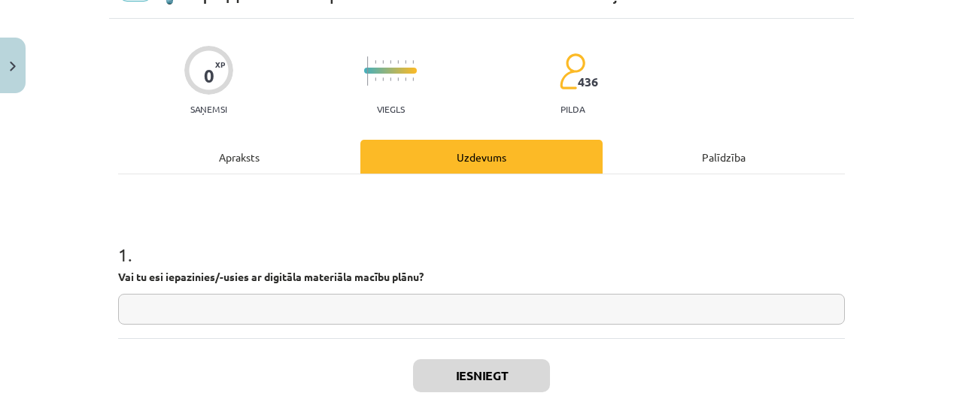
click at [278, 142] on div "Apraksts" at bounding box center [239, 157] width 242 height 34
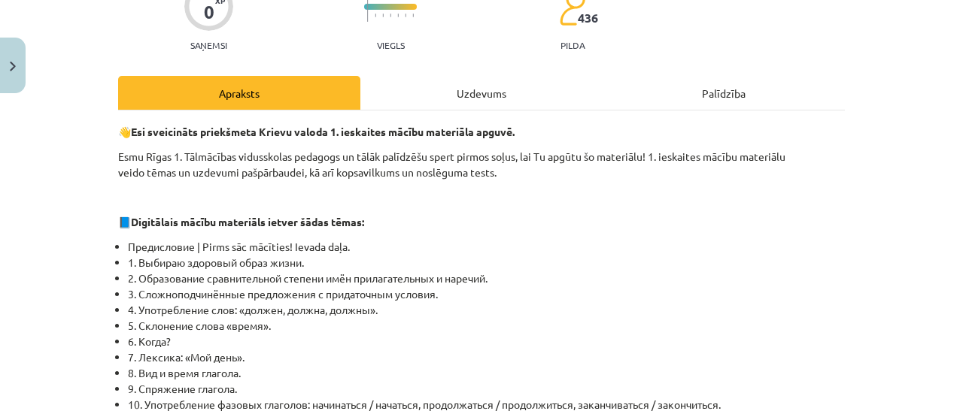
scroll to position [144, 0]
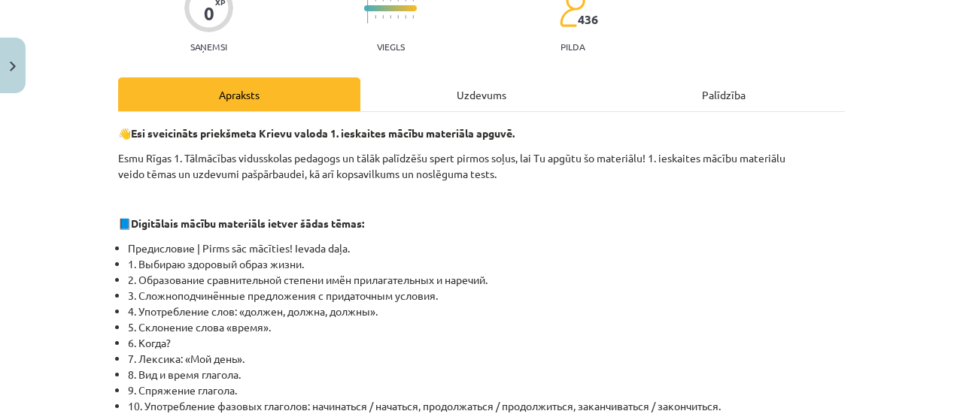
click at [486, 99] on div "Uzdevums" at bounding box center [481, 94] width 242 height 34
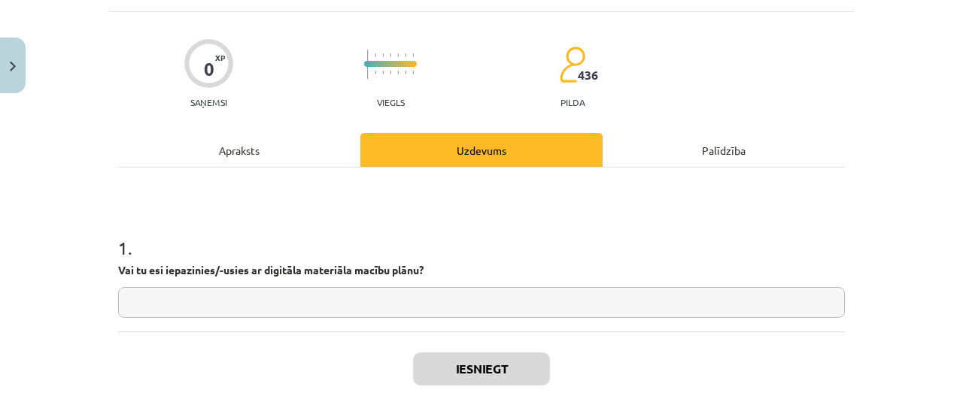
scroll to position [89, 0]
click at [501, 302] on input "text" at bounding box center [481, 302] width 726 height 31
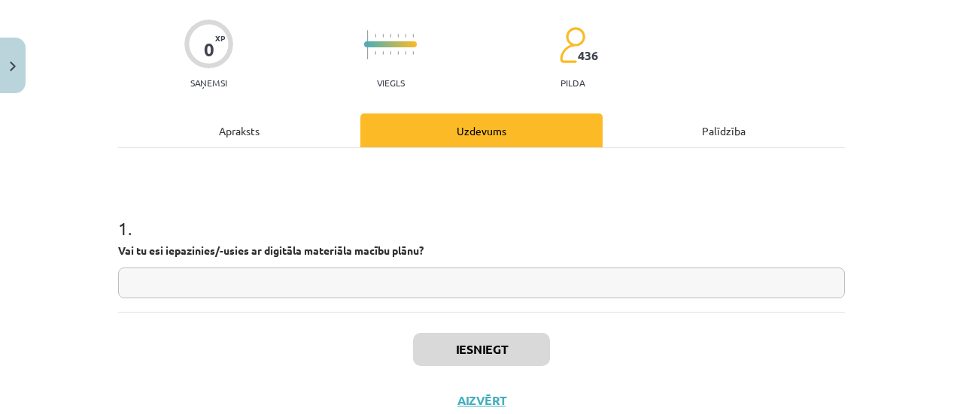
scroll to position [107, 0]
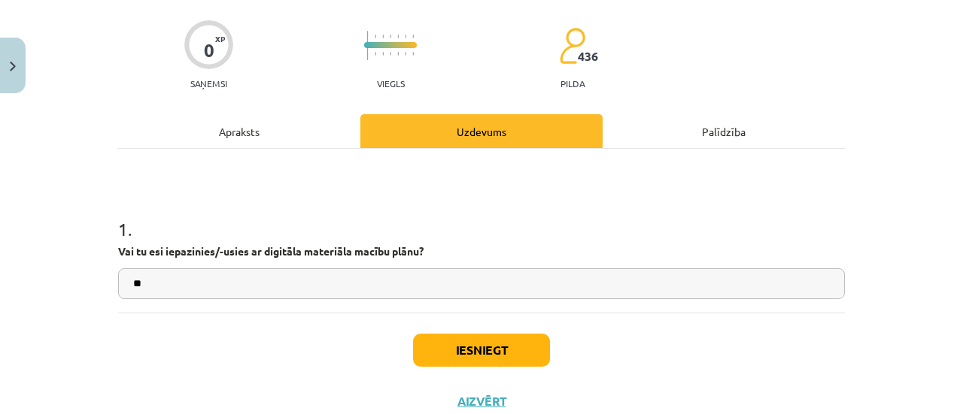
type input "**"
click at [447, 341] on button "Iesniegt" at bounding box center [481, 350] width 137 height 33
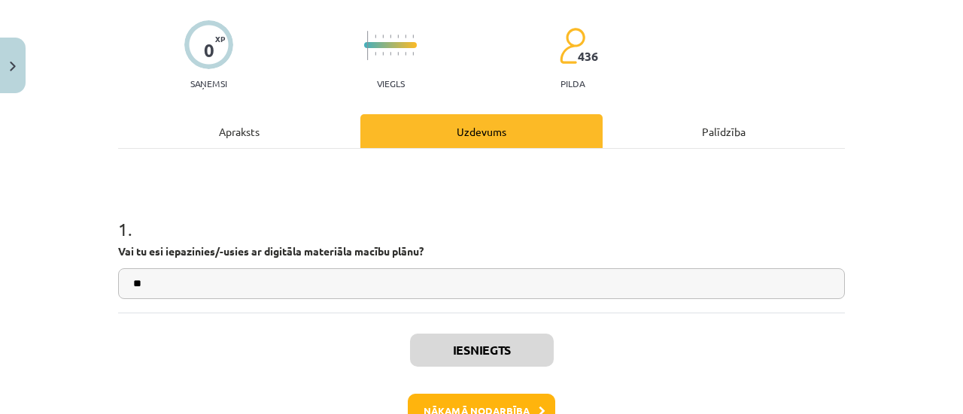
scroll to position [526, 0]
click at [460, 244] on p "Vai tu esi iepazinies/-usies ar digitāla materiāla macību plānu?" at bounding box center [481, 252] width 726 height 16
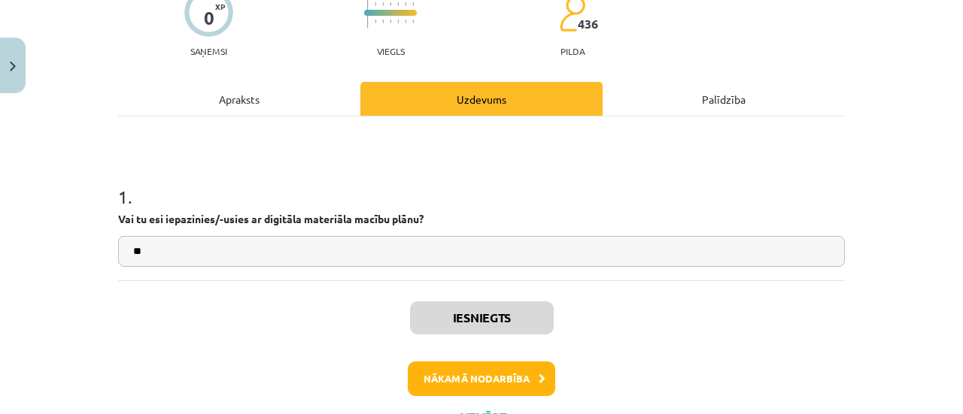
scroll to position [140, 0]
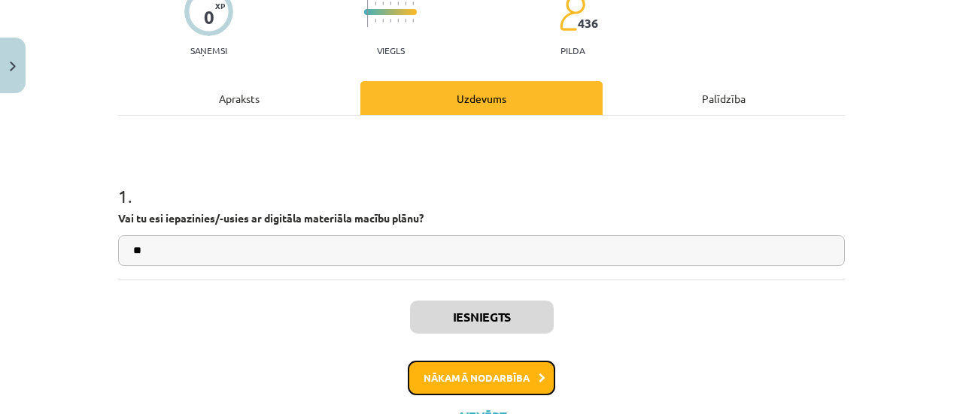
click at [457, 372] on button "Nākamā nodarbība" at bounding box center [481, 378] width 147 height 35
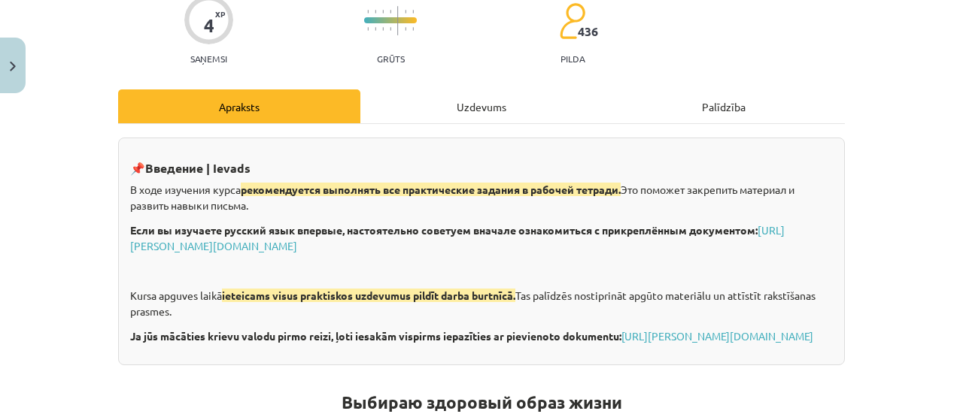
scroll to position [120, 0]
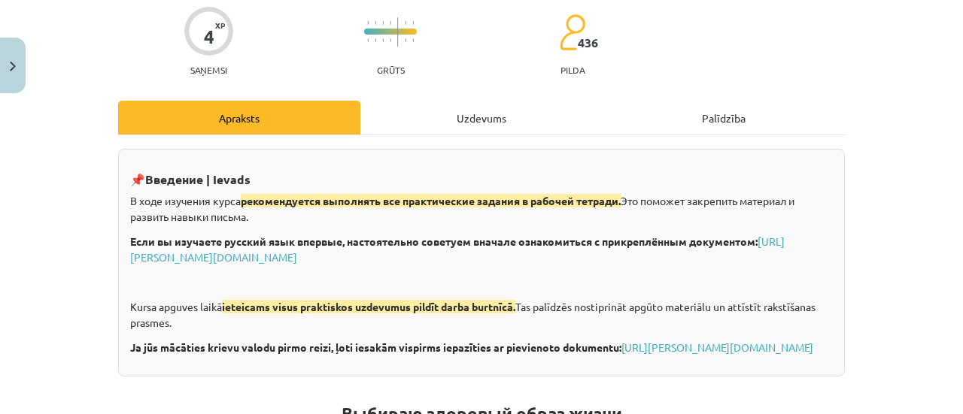
click at [457, 106] on div "Uzdevums" at bounding box center [481, 118] width 242 height 34
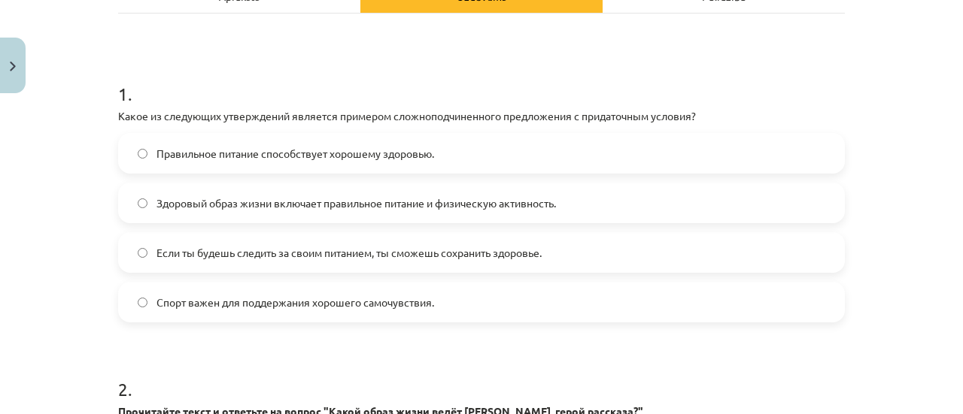
scroll to position [236, 0]
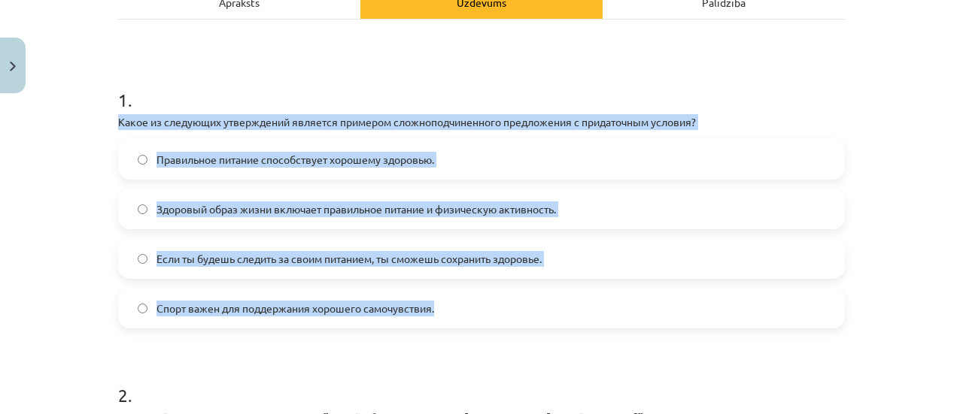
drag, startPoint x: 114, startPoint y: 120, endPoint x: 432, endPoint y: 320, distance: 376.0
click at [432, 320] on div "1 . Какое из следующих утверждений является примером сложноподчиненного предлож…" at bounding box center [481, 195] width 726 height 265
copy div "Какое из следующих утверждений является примером сложноподчиненного предложения…"
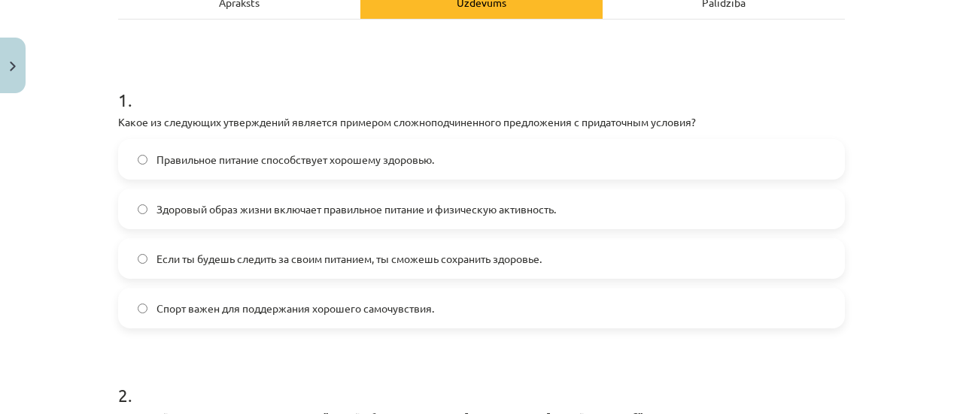
click at [418, 351] on form "1 . Какое из следующих утверждений является примером сложноподчиненного предлож…" at bounding box center [481, 387] width 726 height 649
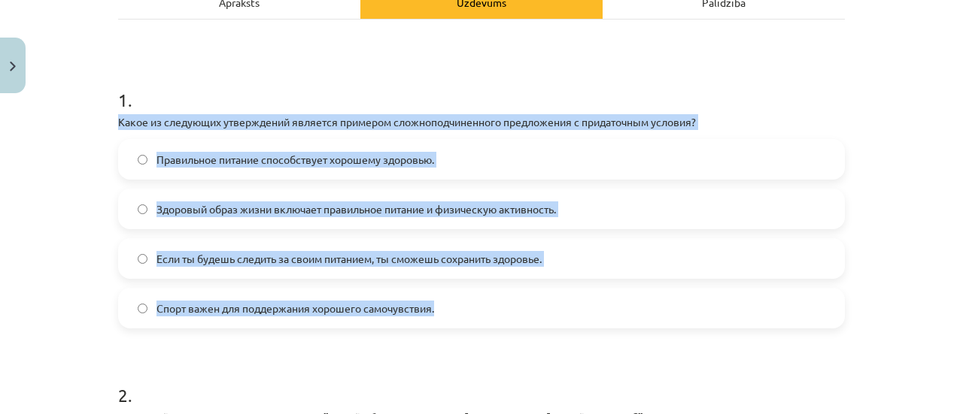
drag, startPoint x: 114, startPoint y: 121, endPoint x: 433, endPoint y: 308, distance: 370.4
click at [433, 308] on div "1 . Какое из следующих утверждений является примером сложноподчиненного предлож…" at bounding box center [481, 195] width 726 height 265
copy div "Какое из следующих утверждений является примером сложноподчиненного предложения…"
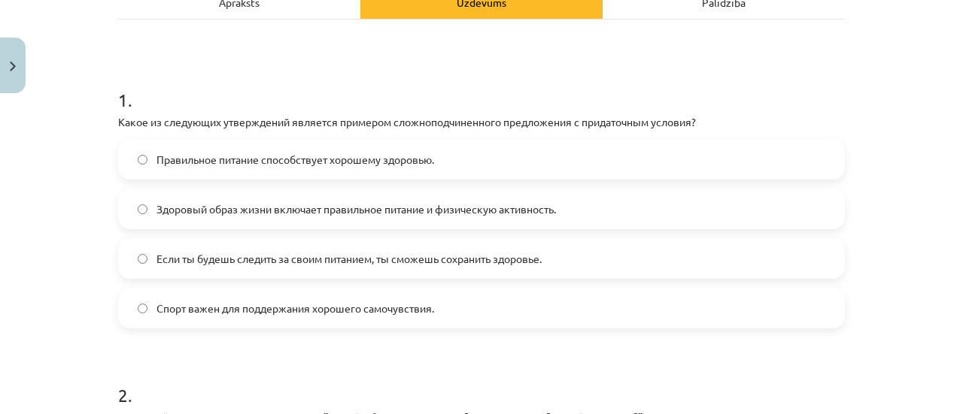
click at [417, 338] on form "1 . Какое из следующих утверждений является примером сложноподчиненного предлож…" at bounding box center [481, 387] width 726 height 649
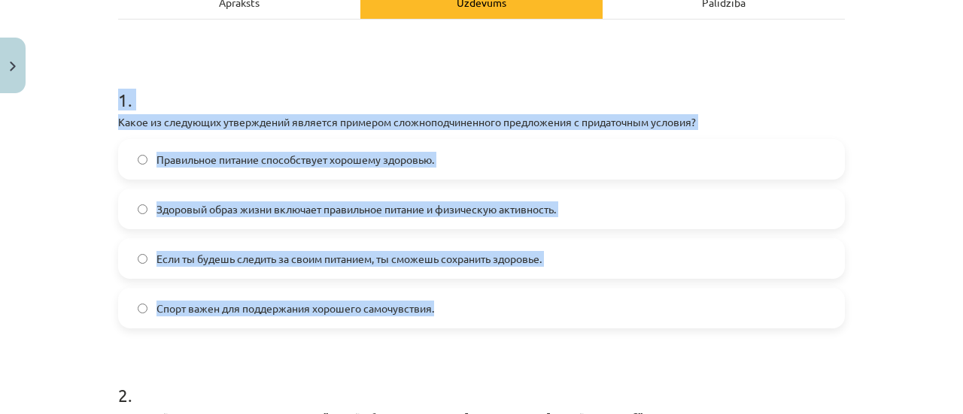
drag, startPoint x: 111, startPoint y: 98, endPoint x: 448, endPoint y: 306, distance: 396.1
click at [448, 306] on div "4 XP Saņemsi Grūts 436 pilda Apraksts Uzdevums Palīdzība 1 . Какое из следующих…" at bounding box center [481, 356] width 745 height 985
copy div "1 . Какое из следующих утверждений является примером сложноподчиненного предлож…"
click at [86, 178] on div "Mācību tēma: Krievu valodas b1 - 11. klases 1.ieskaites mācību materiāls #2 🏃‍♂…" at bounding box center [481, 207] width 963 height 414
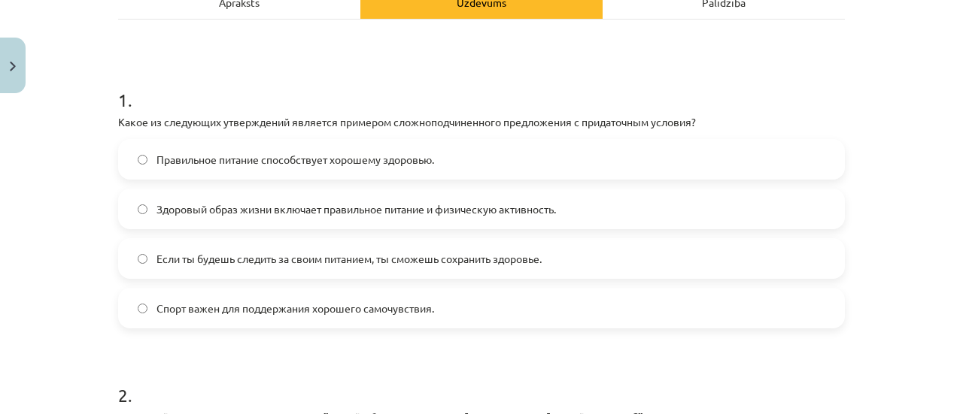
click at [221, 260] on span "Если ты будешь следить за своим питанием, ты сможешь сохранить здоровье." at bounding box center [348, 259] width 385 height 16
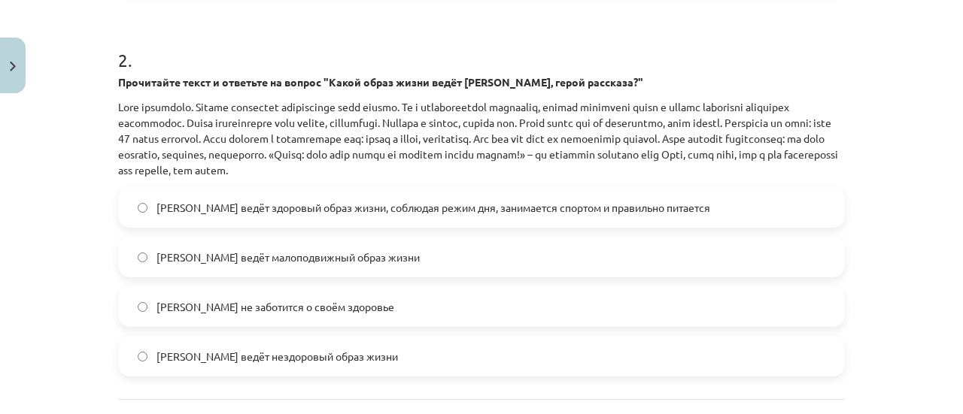
scroll to position [572, 0]
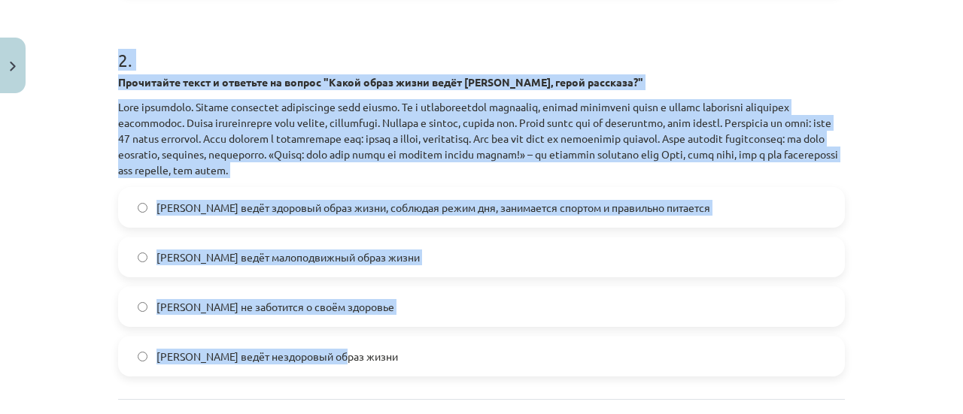
drag, startPoint x: 110, startPoint y: 53, endPoint x: 347, endPoint y: 347, distance: 377.5
click at [347, 347] on div "4 XP Saņemsi Grūts 436 pilda Apraksts Uzdevums Palīdzība 1 . Какое из следующих…" at bounding box center [481, 20] width 745 height 985
copy div "2 . Прочитайте текст и ответьте на вопрос "Какой образ жизни ведёт Олег, герой …"
click at [42, 220] on div "Mācību tēma: Krievu valodas b1 - 11. klases 1.ieskaites mācību materiāls #2 🏃‍♂…" at bounding box center [481, 207] width 963 height 414
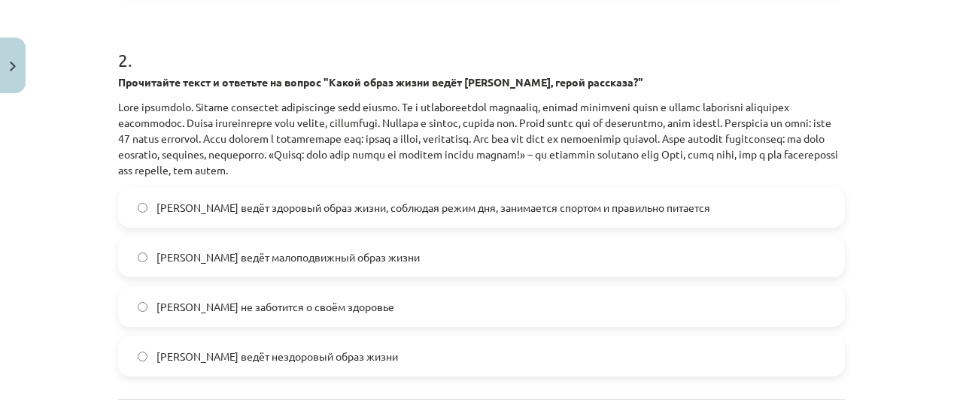
click at [206, 261] on span "Олег ведёт малоподвижный образ жизни" at bounding box center [287, 258] width 263 height 16
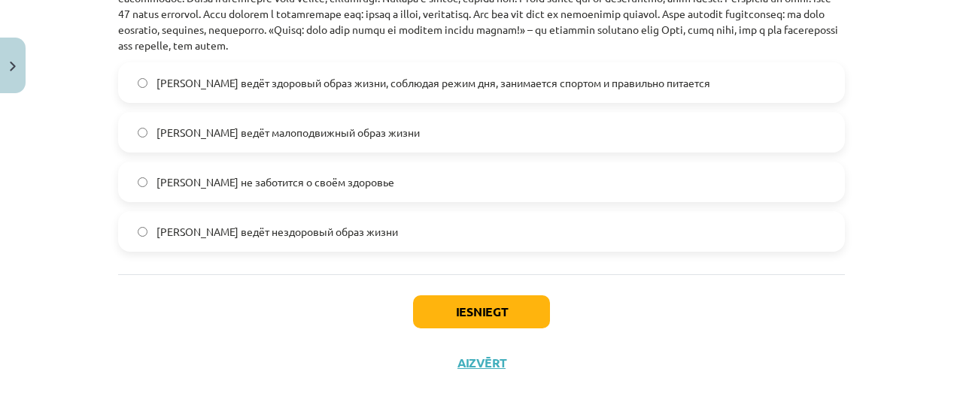
scroll to position [698, 0]
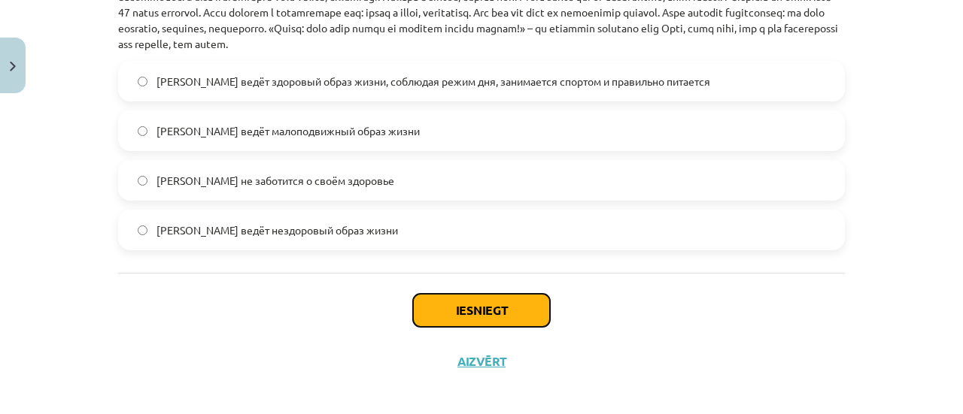
click at [454, 301] on button "Iesniegt" at bounding box center [481, 310] width 137 height 33
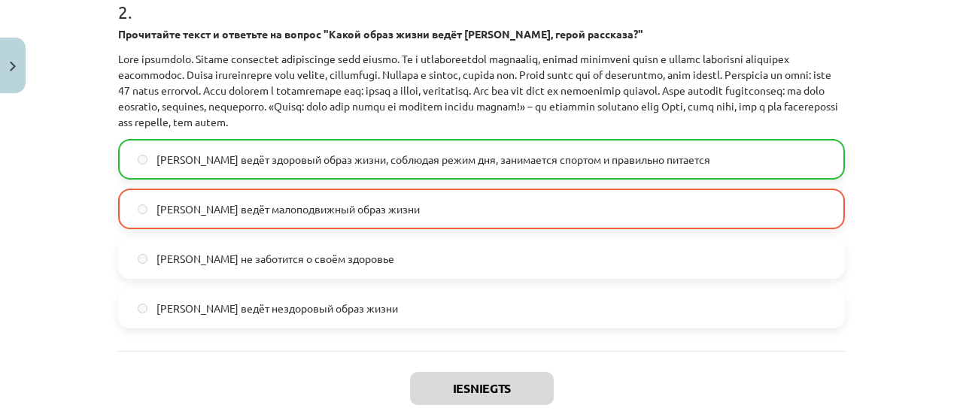
scroll to position [644, 0]
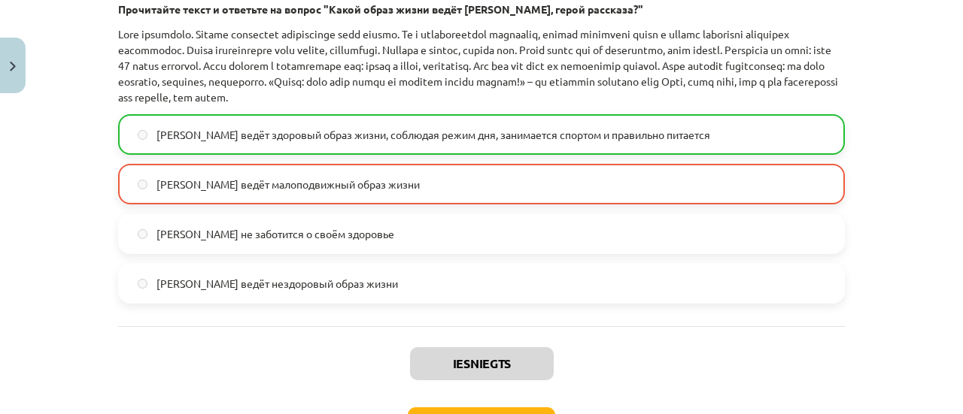
click at [253, 114] on div "Олег ведёт здоровый образ жизни, соблюдая режим дня, занимается спортом и прави…" at bounding box center [481, 134] width 726 height 41
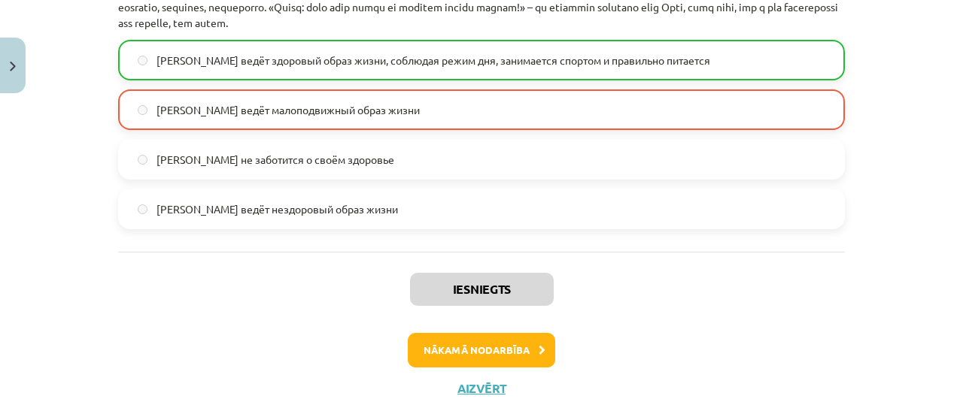
scroll to position [727, 0]
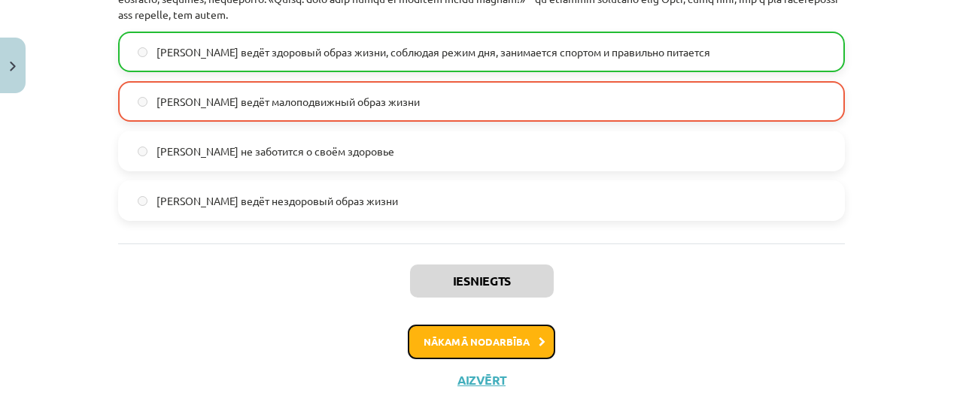
click at [448, 342] on button "Nākamā nodarbība" at bounding box center [481, 342] width 147 height 35
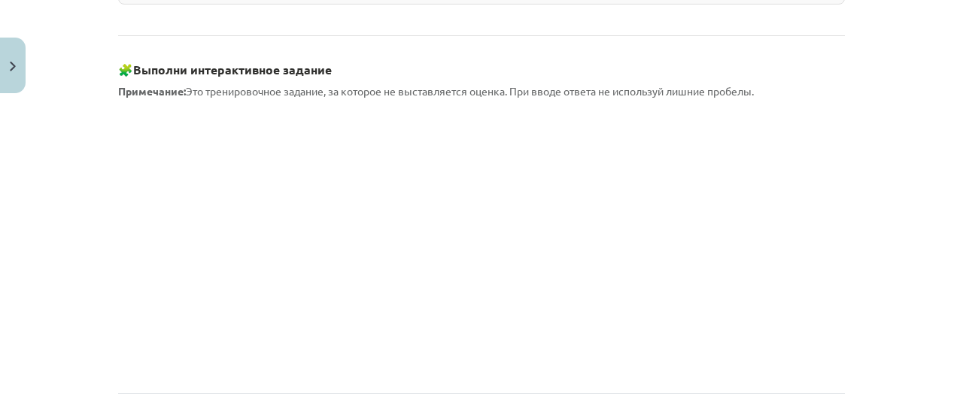
scroll to position [1426, 0]
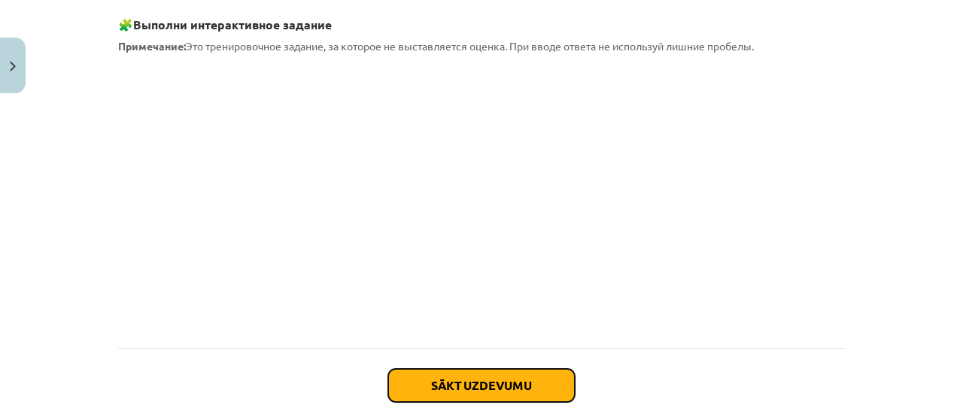
click at [520, 369] on button "Sākt uzdevumu" at bounding box center [481, 385] width 187 height 33
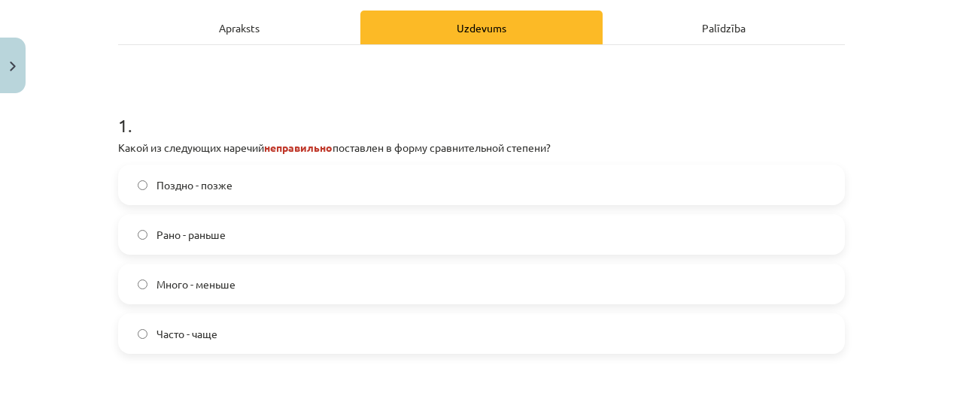
scroll to position [236, 0]
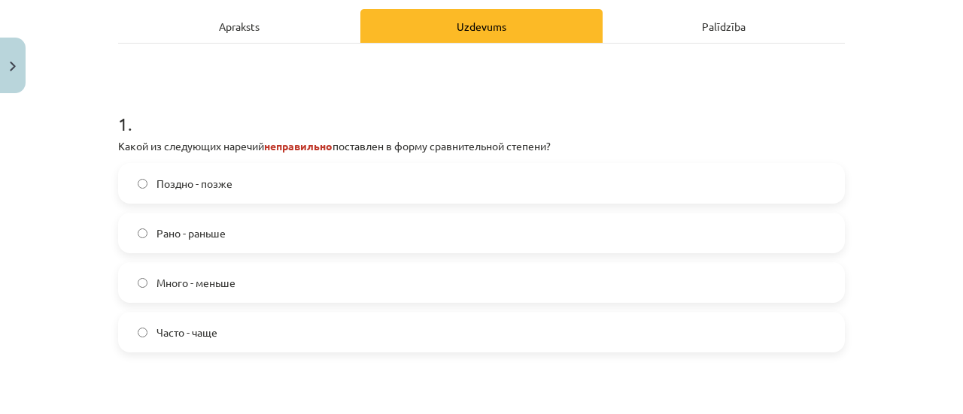
click at [156, 278] on span "Много - меньше" at bounding box center [195, 283] width 79 height 16
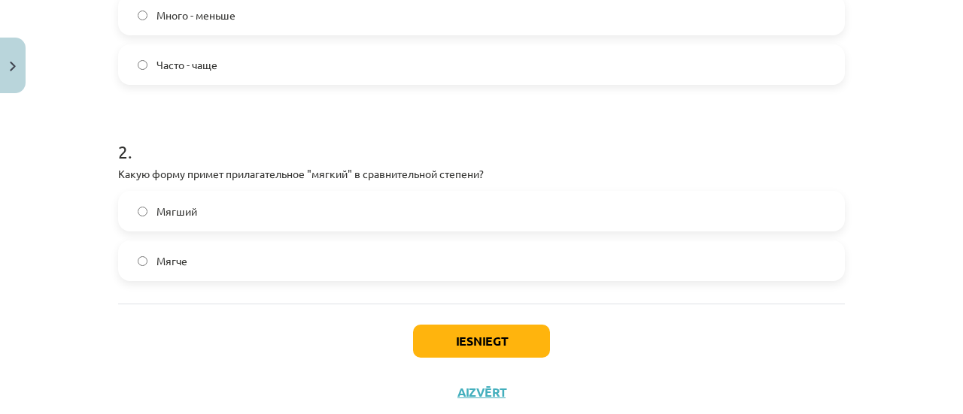
scroll to position [505, 0]
click at [209, 262] on label "Мягче" at bounding box center [481, 260] width 723 height 38
click at [447, 336] on button "Iesniegt" at bounding box center [481, 340] width 137 height 33
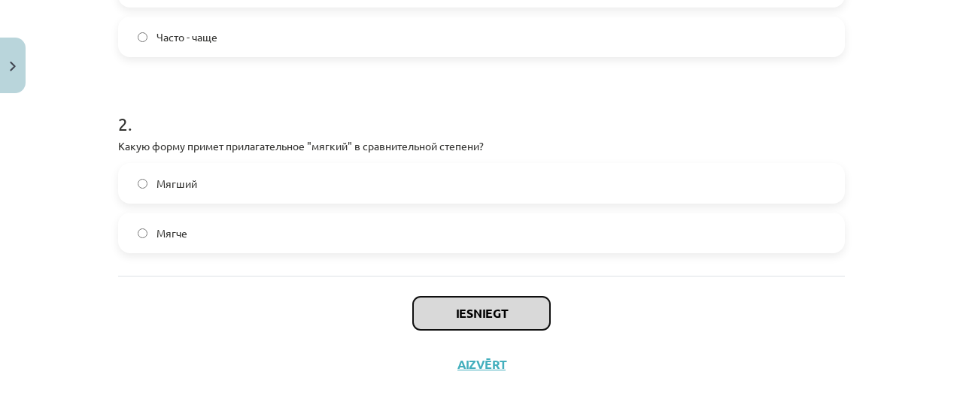
scroll to position [520, 0]
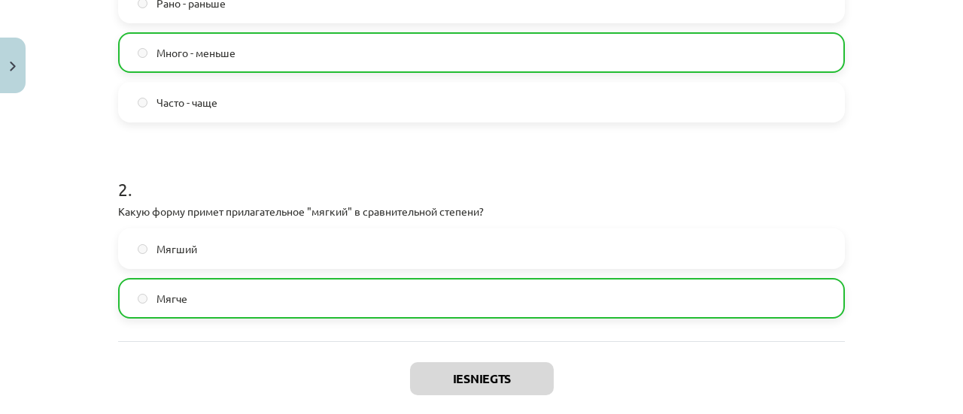
click at [317, 338] on div "1 . Какой из следующих наречий неправильно поставлен в форму сравнительной степ…" at bounding box center [481, 77] width 726 height 528
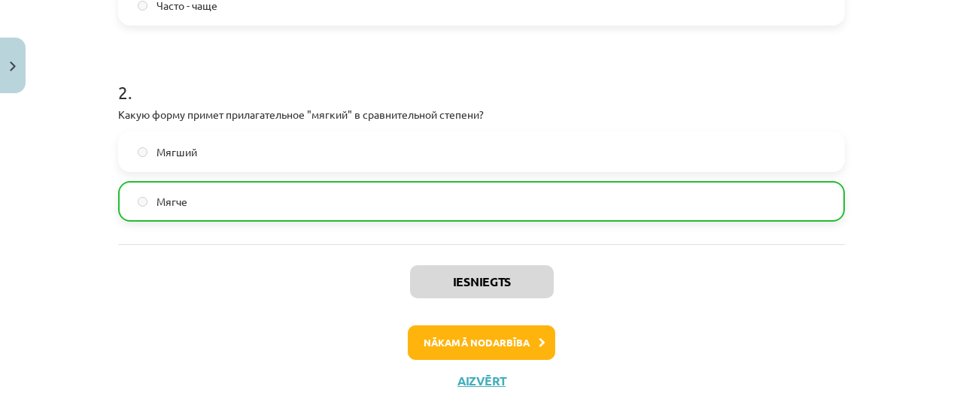
scroll to position [566, 0]
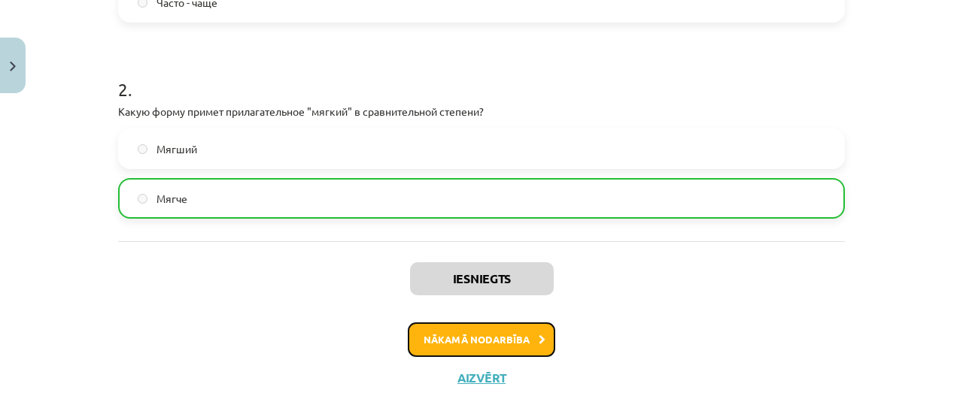
click at [442, 338] on button "Nākamā nodarbība" at bounding box center [481, 340] width 147 height 35
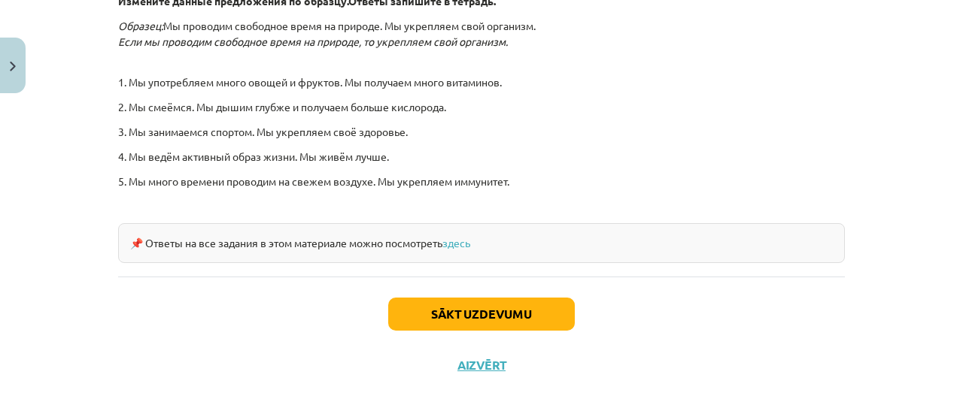
scroll to position [571, 0]
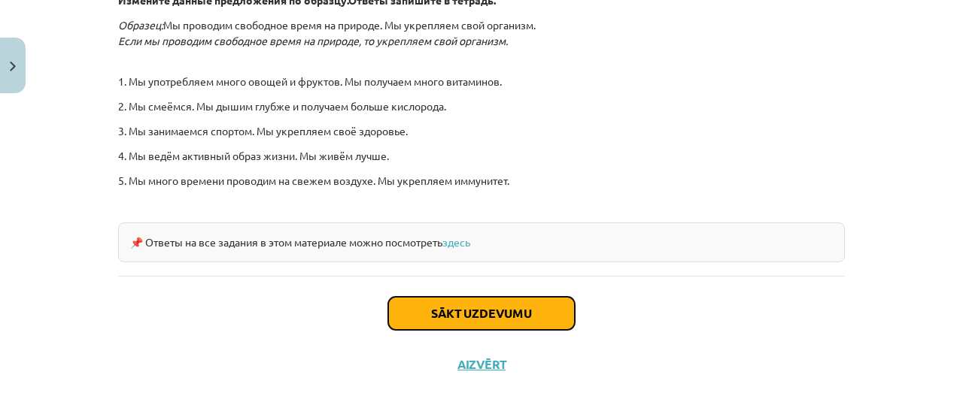
click at [440, 304] on button "Sākt uzdevumu" at bounding box center [481, 313] width 187 height 33
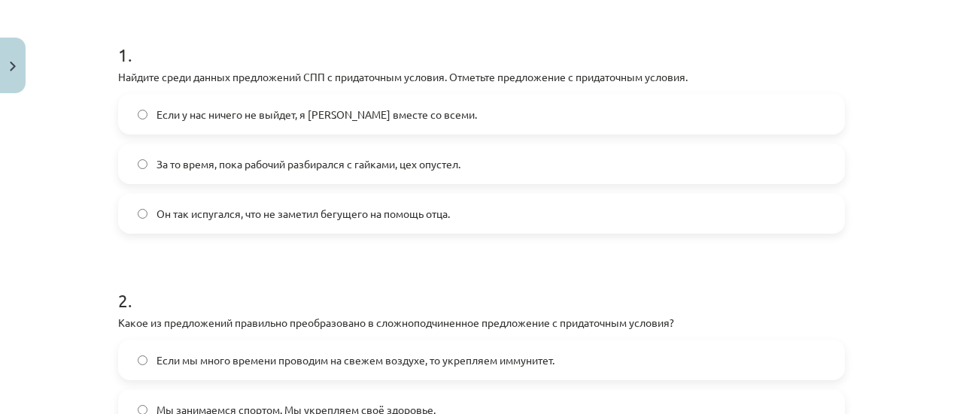
scroll to position [281, 0]
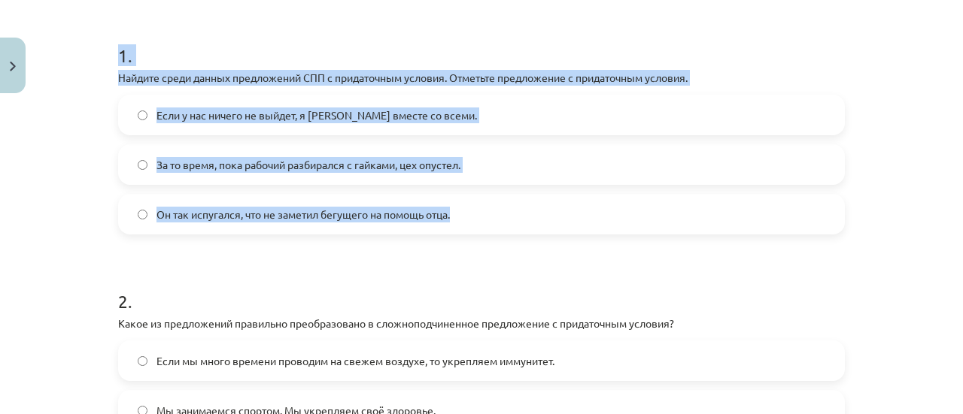
drag, startPoint x: 113, startPoint y: 50, endPoint x: 487, endPoint y: 205, distance: 405.0
click at [487, 205] on div "1 . Найдите среди данных предложений СПП с придаточным условия. Отметьте предло…" at bounding box center [481, 127] width 726 height 216
copy div "1 . Найдите среди данных предложений СПП с придаточным условия. Отметьте предло…"
click at [109, 144] on div "4 XP Saņemsi Grūts 436 pilda Apraksts Uzdevums Palīdzība 1 . Найдите среди данн…" at bounding box center [481, 219] width 745 height 798
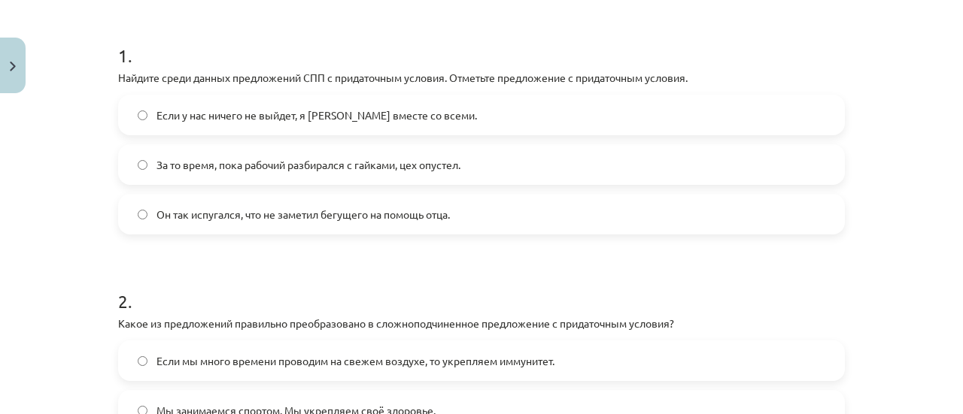
click at [177, 124] on label "Если у нас ничего не выйдет, я уеду вместе со всеми." at bounding box center [481, 115] width 723 height 38
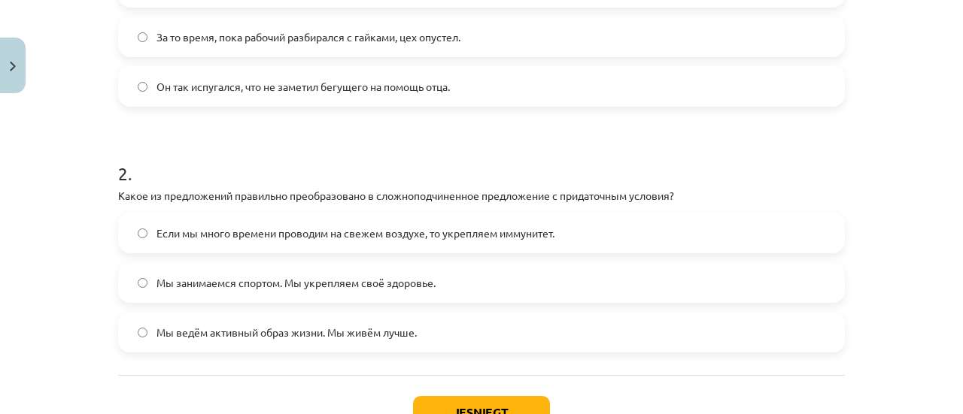
scroll to position [411, 0]
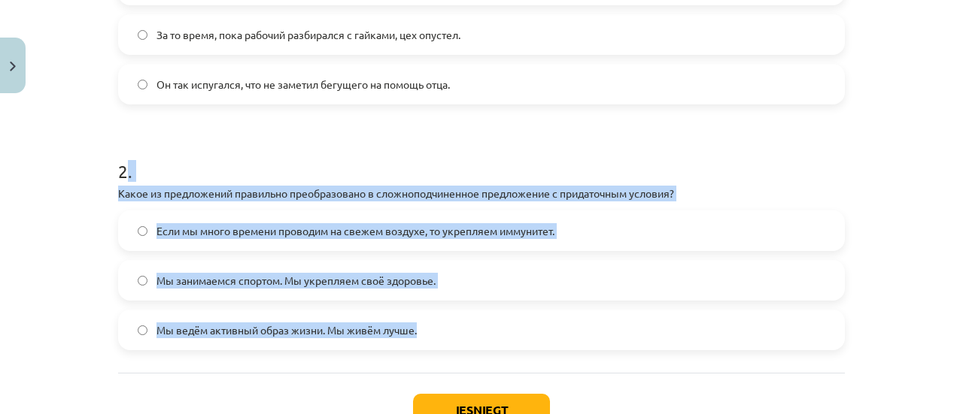
drag, startPoint x: 117, startPoint y: 168, endPoint x: 465, endPoint y: 317, distance: 378.0
click at [465, 317] on div "2 . Какое из предложений правильно преобразовано в сложноподчиненное предложени…" at bounding box center [481, 243] width 726 height 216
copy div ". Какое из предложений правильно преобразовано в сложноподчиненное предложение …"
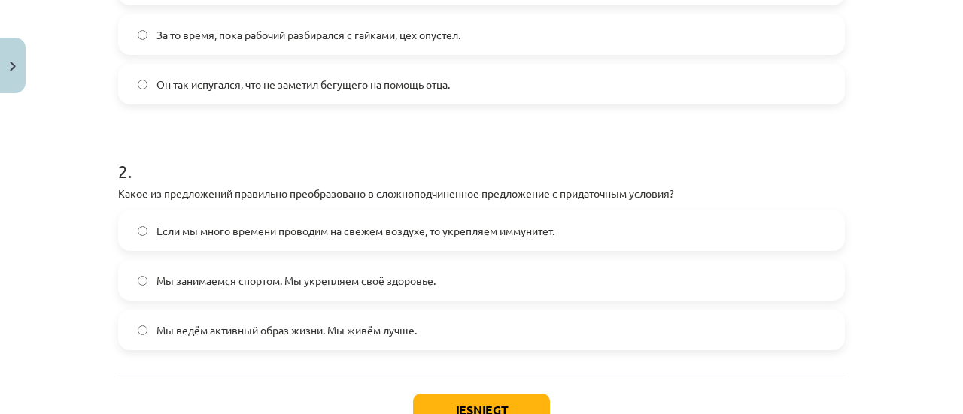
click at [278, 242] on label "Если мы много времени проводим на свежем воздухе, то укрепляем иммунитет." at bounding box center [481, 231] width 723 height 38
click at [446, 405] on button "Iesniegt" at bounding box center [481, 410] width 137 height 33
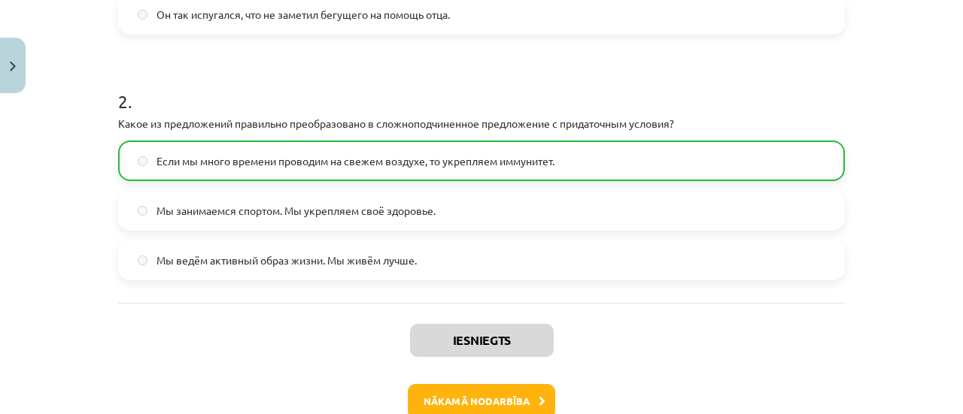
scroll to position [484, 0]
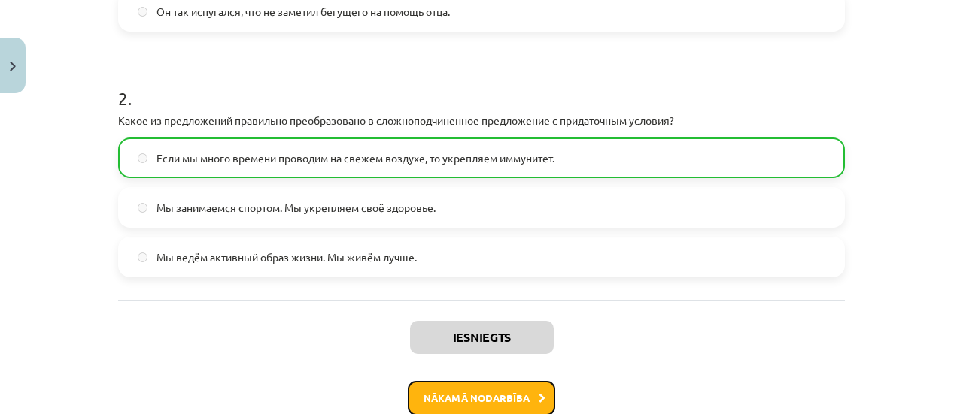
click at [496, 394] on button "Nākamā nodarbība" at bounding box center [481, 398] width 147 height 35
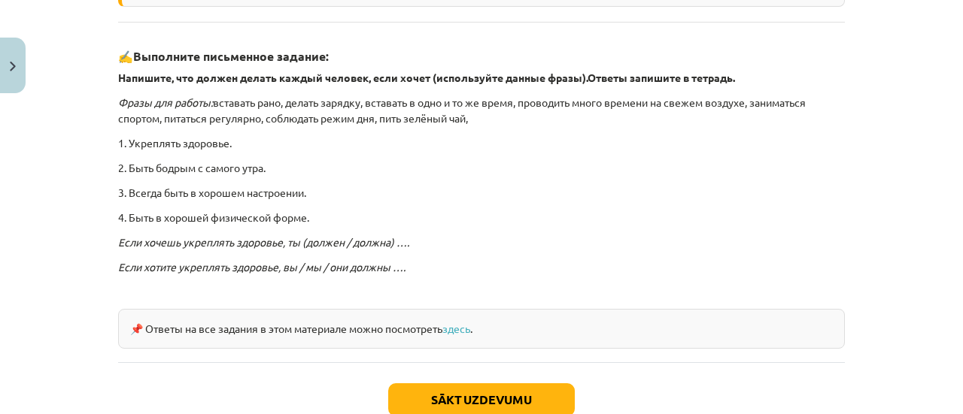
scroll to position [424, 0]
click at [496, 394] on button "Sākt uzdevumu" at bounding box center [481, 399] width 187 height 33
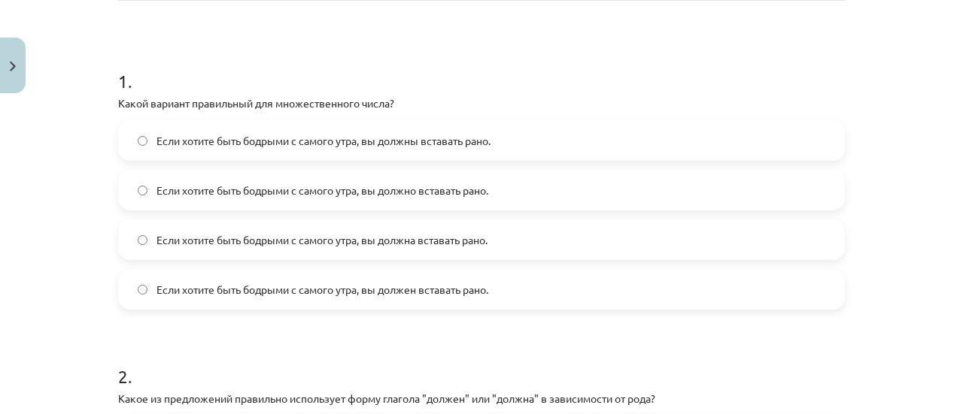
scroll to position [259, 0]
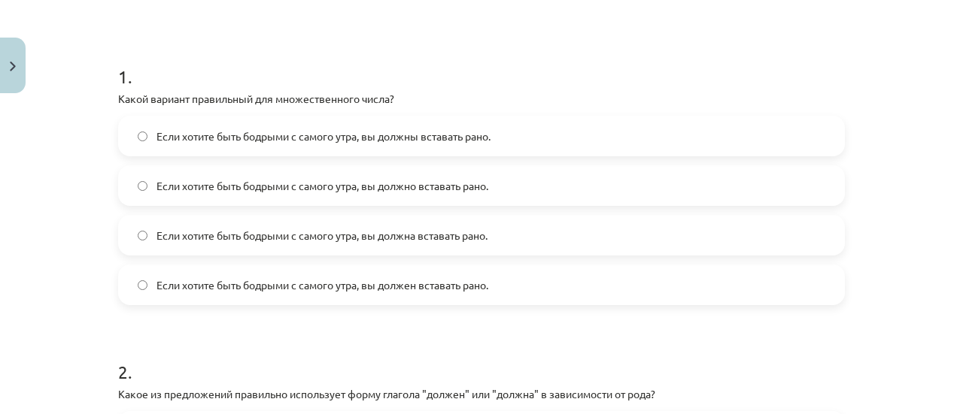
click at [532, 143] on label "Если хотите быть бодрыми с самого утра, вы должны вставать рано." at bounding box center [481, 136] width 723 height 38
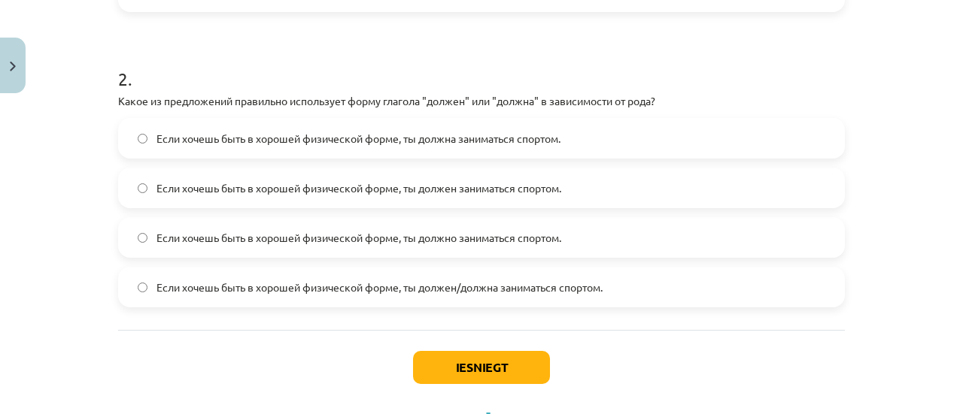
scroll to position [554, 0]
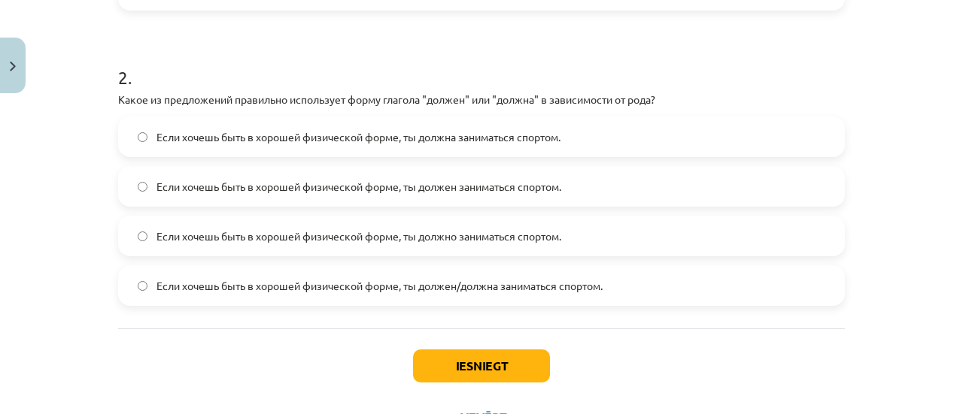
click at [396, 290] on span "Если хочешь быть в хорошей физической форме, ты должен/должна заниматься спорто…" at bounding box center [379, 286] width 446 height 16
click at [444, 372] on button "Iesniegt" at bounding box center [481, 366] width 137 height 33
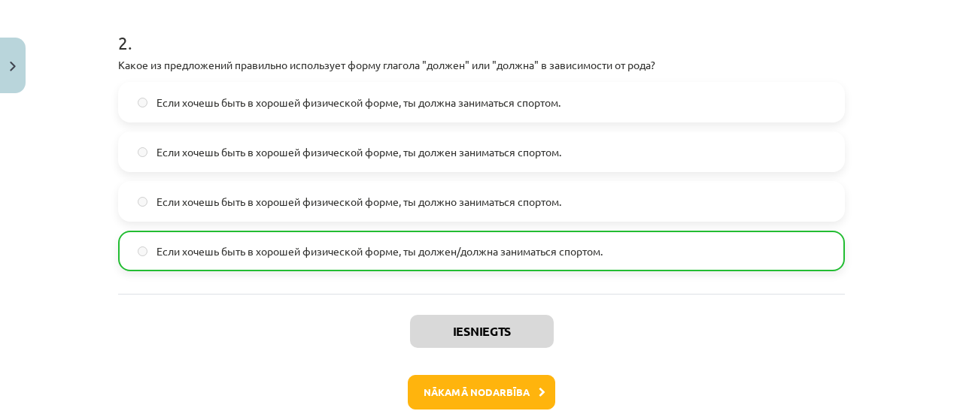
scroll to position [591, 0]
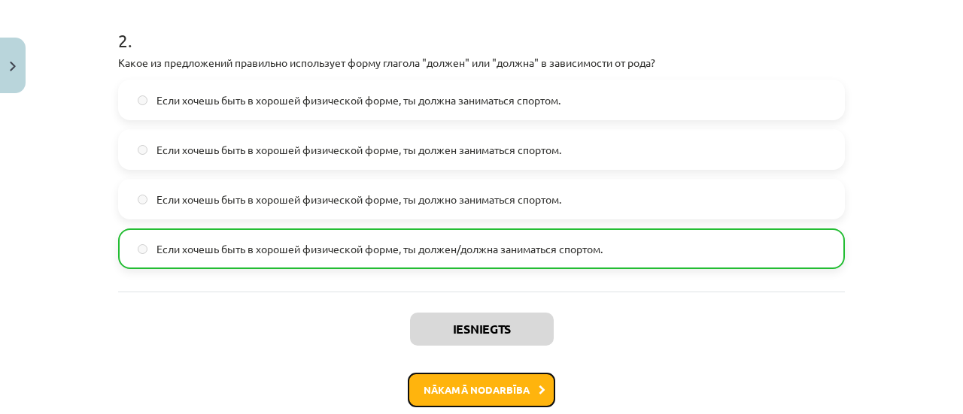
click at [491, 394] on button "Nākamā nodarbība" at bounding box center [481, 390] width 147 height 35
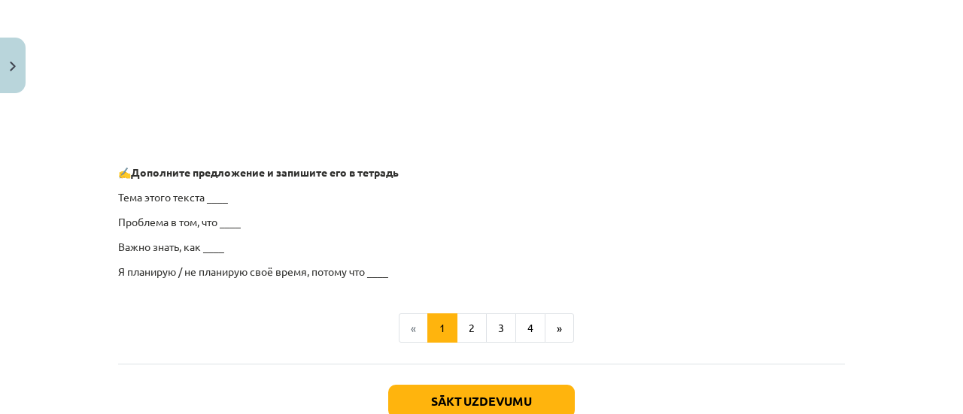
scroll to position [1220, 0]
click at [493, 390] on button "Sākt uzdevumu" at bounding box center [481, 400] width 187 height 33
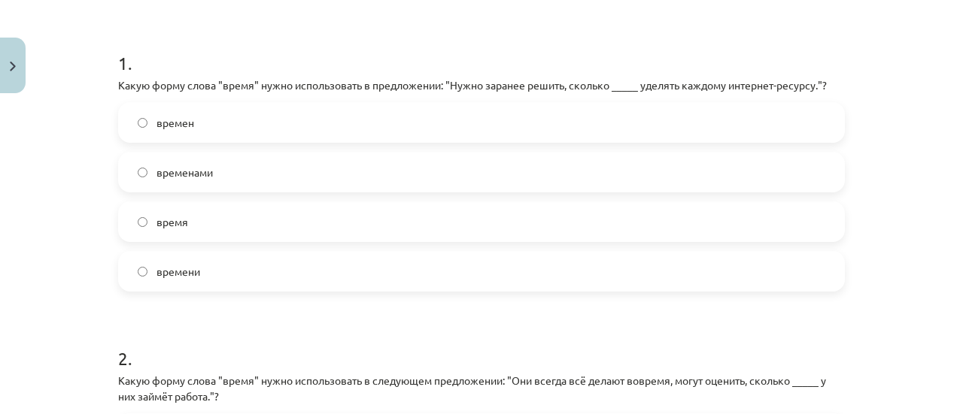
scroll to position [272, 0]
click at [627, 282] on label "времени" at bounding box center [481, 272] width 723 height 38
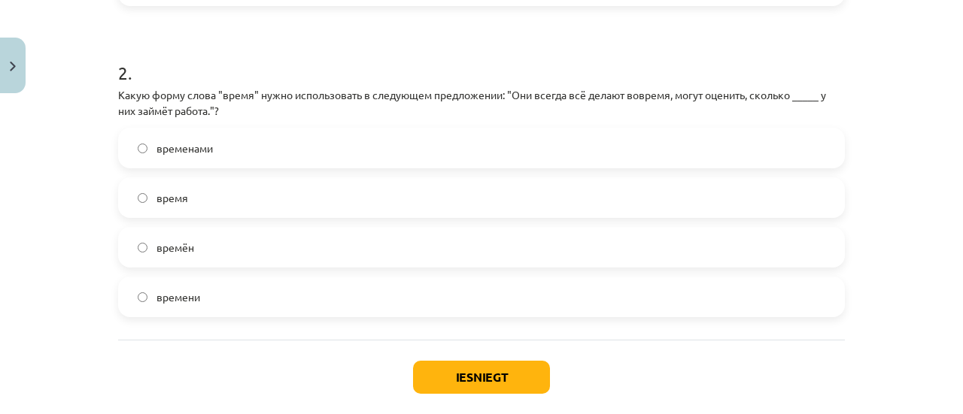
scroll to position [560, 0]
click at [463, 204] on label "время" at bounding box center [481, 197] width 723 height 38
click at [478, 375] on button "Iesniegt" at bounding box center [481, 376] width 137 height 33
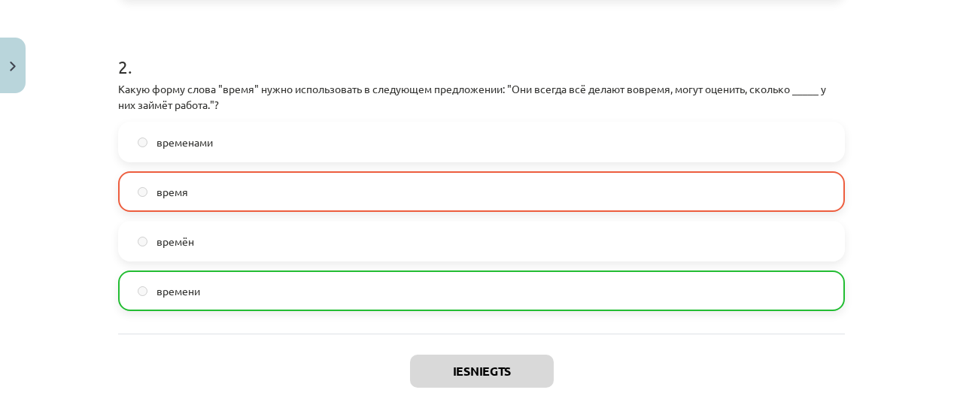
scroll to position [587, 0]
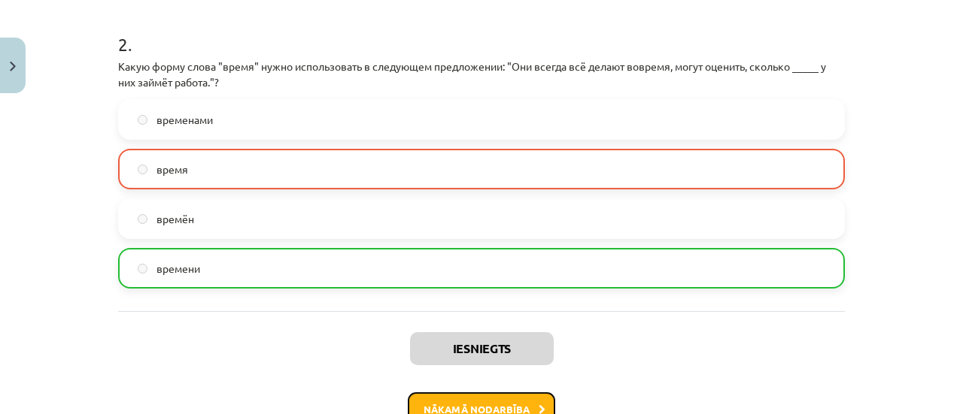
click at [484, 399] on button "Nākamā nodarbība" at bounding box center [481, 410] width 147 height 35
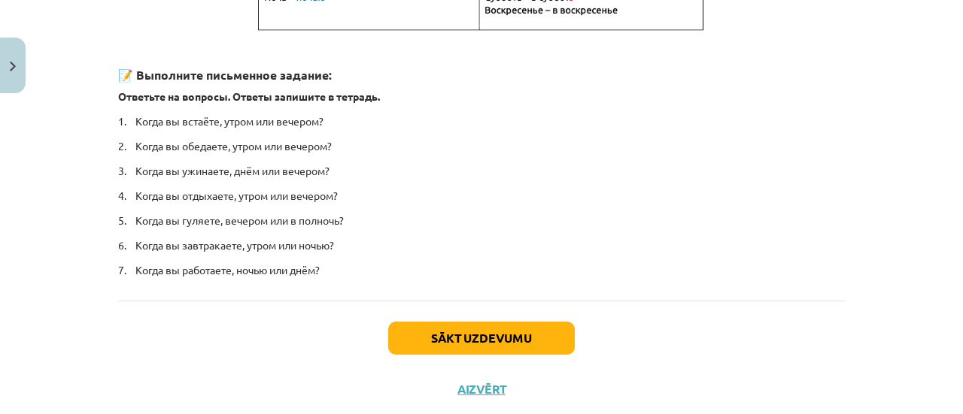
scroll to position [429, 0]
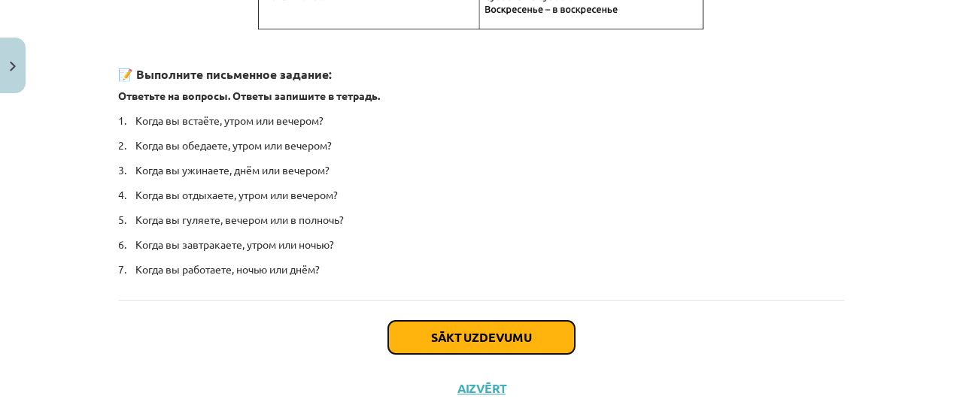
click at [490, 342] on button "Sākt uzdevumu" at bounding box center [481, 337] width 187 height 33
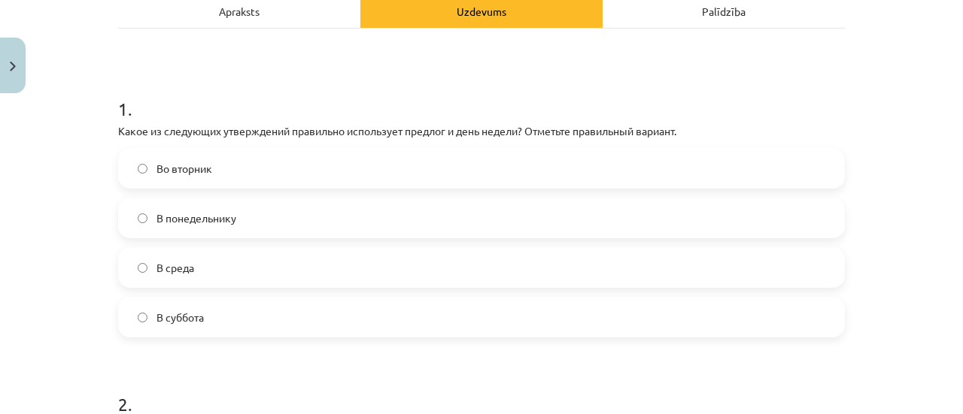
scroll to position [229, 0]
click at [167, 168] on span "Во вторник" at bounding box center [184, 167] width 56 height 16
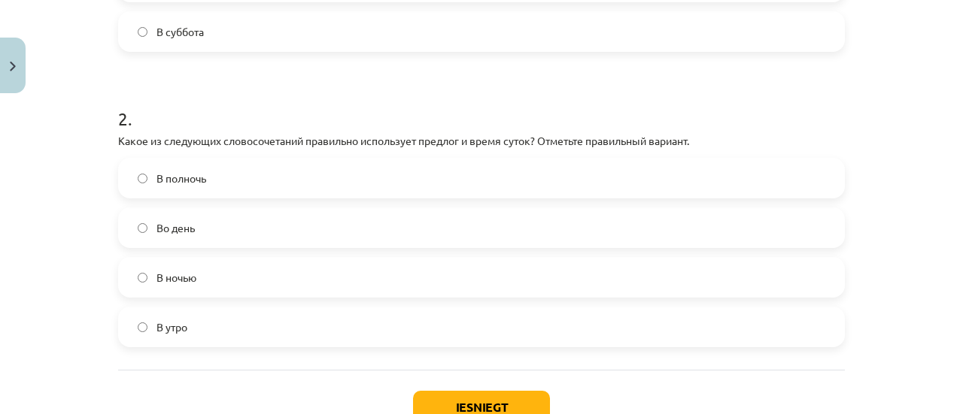
scroll to position [515, 0]
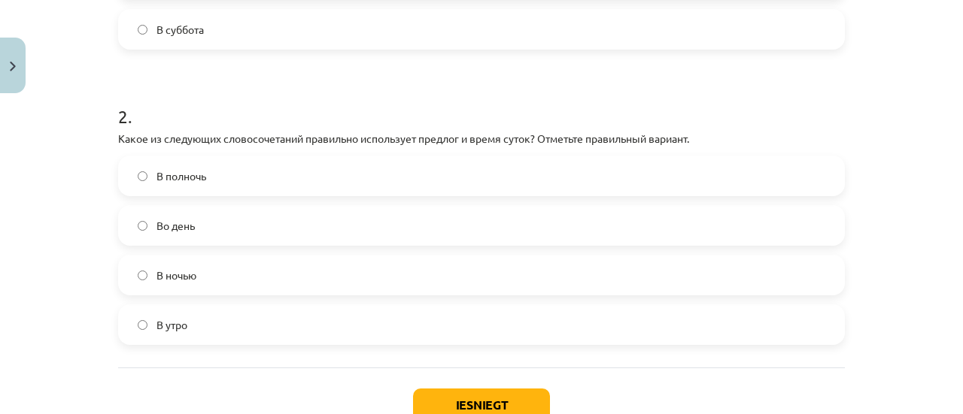
click at [199, 180] on span "В полночь" at bounding box center [181, 176] width 50 height 16
click at [448, 392] on button "Iesniegt" at bounding box center [481, 405] width 137 height 33
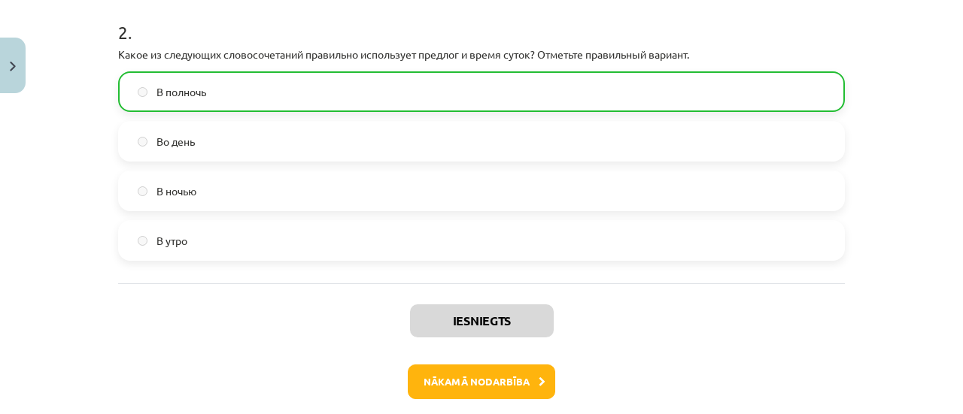
scroll to position [600, 0]
click at [459, 369] on button "Nākamā nodarbība" at bounding box center [481, 381] width 147 height 35
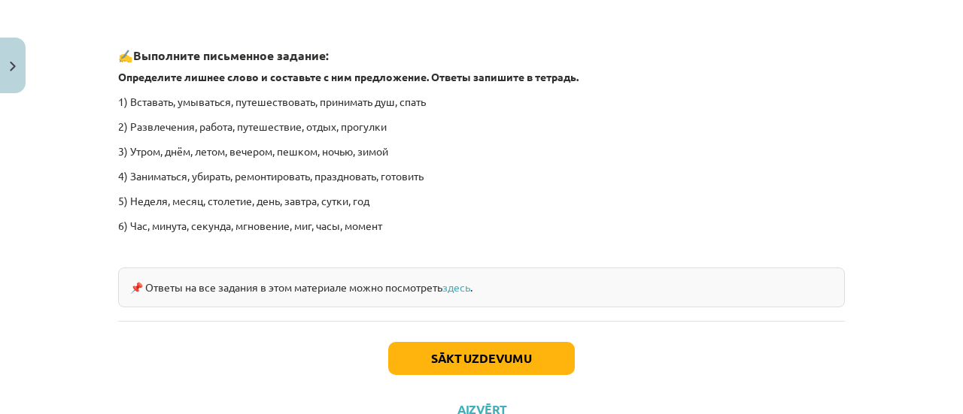
scroll to position [2337, 0]
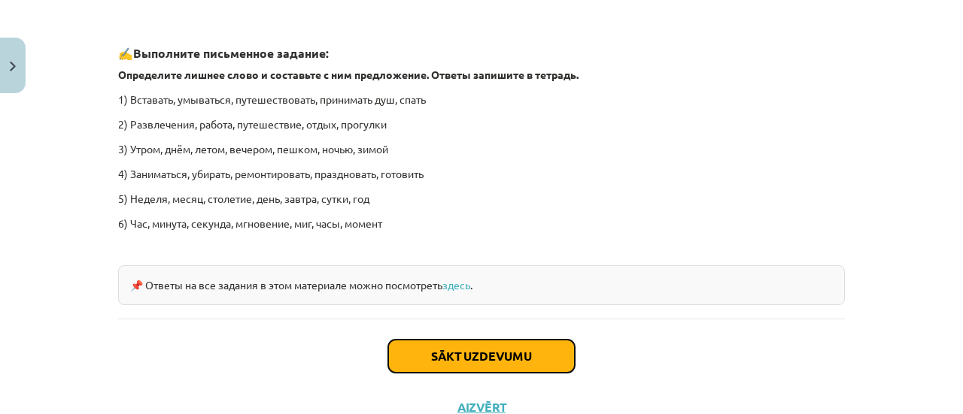
click at [453, 365] on button "Sākt uzdevumu" at bounding box center [481, 356] width 187 height 33
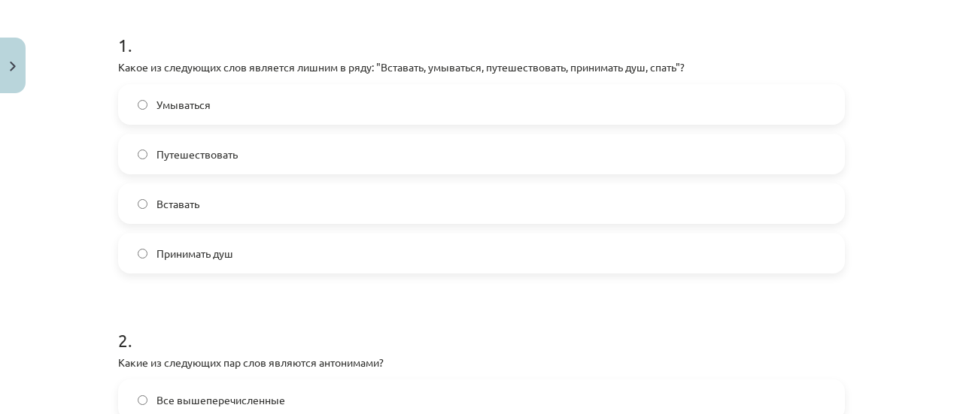
scroll to position [284, 0]
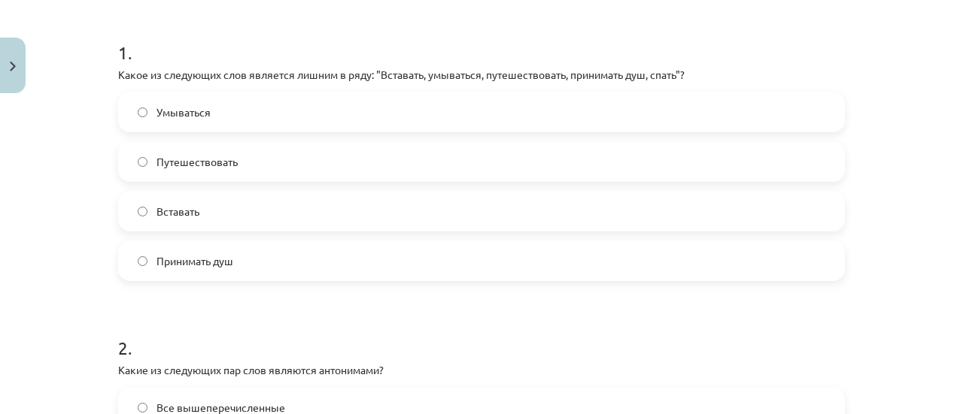
click at [346, 163] on label "Путешествовать" at bounding box center [481, 162] width 723 height 38
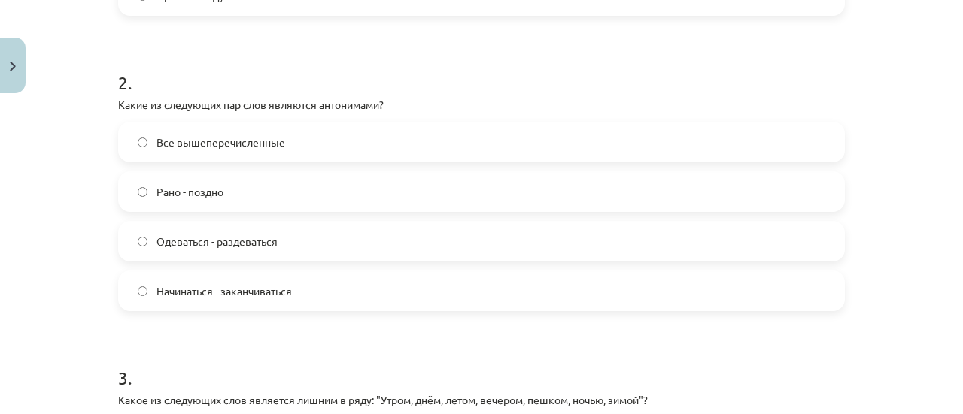
scroll to position [550, 0]
click at [200, 244] on span "Одеваться - раздеваться" at bounding box center [216, 241] width 121 height 16
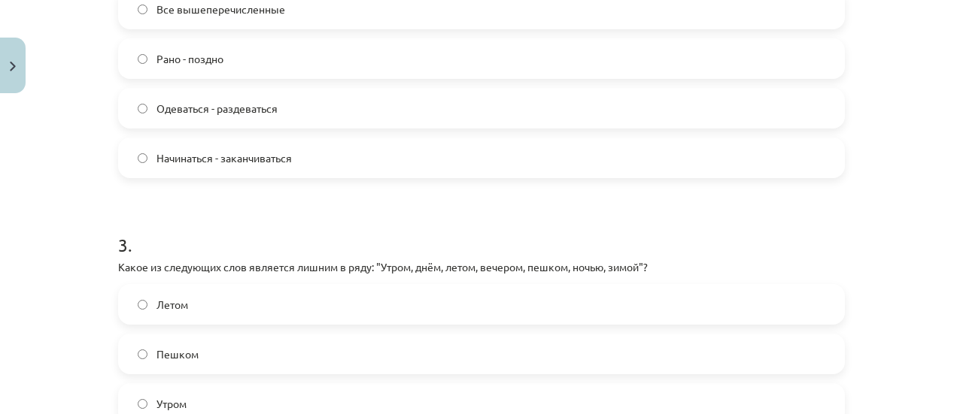
scroll to position [658, 0]
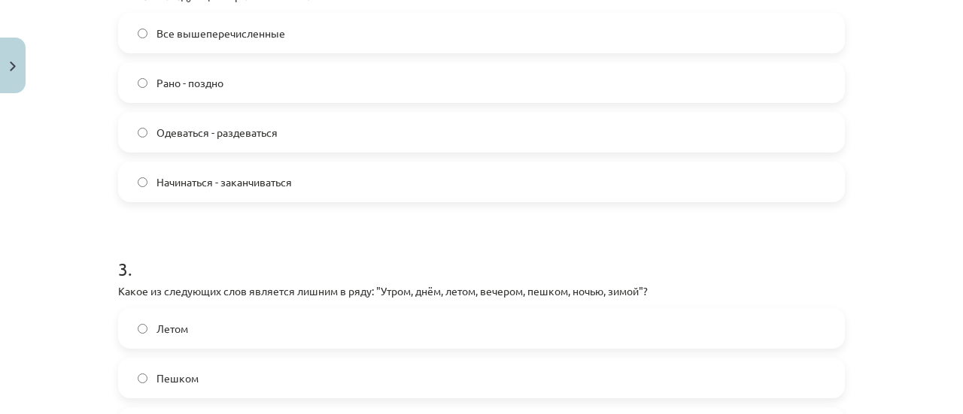
click at [193, 87] on span "Рано - поздно" at bounding box center [189, 83] width 67 height 16
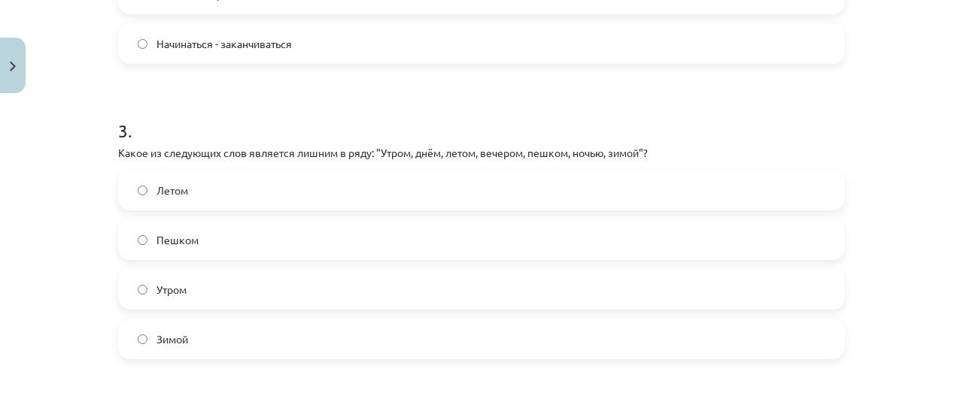
scroll to position [798, 0]
click at [159, 202] on label "Летом" at bounding box center [481, 189] width 723 height 38
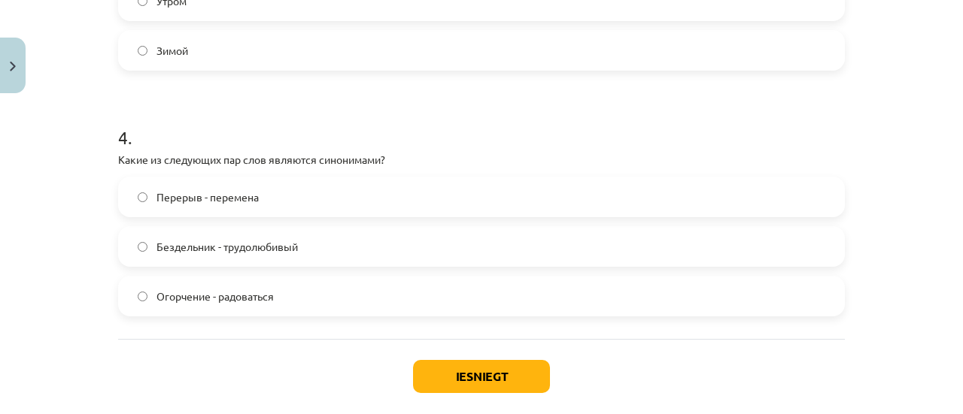
scroll to position [1087, 0]
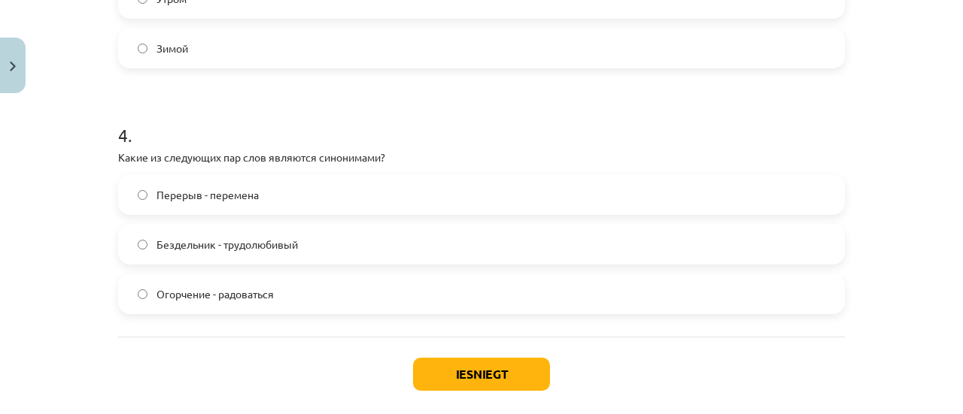
click at [166, 293] on span "Огорчение - радоваться" at bounding box center [214, 295] width 117 height 16
click at [206, 235] on label "Бездельник - трудолюбивый" at bounding box center [481, 245] width 723 height 38
click at [423, 375] on button "Iesniegt" at bounding box center [481, 374] width 137 height 33
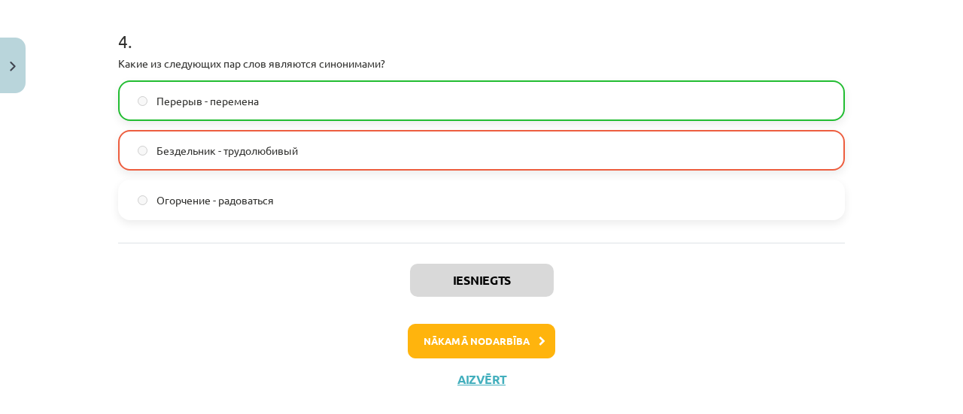
scroll to position [1184, 0]
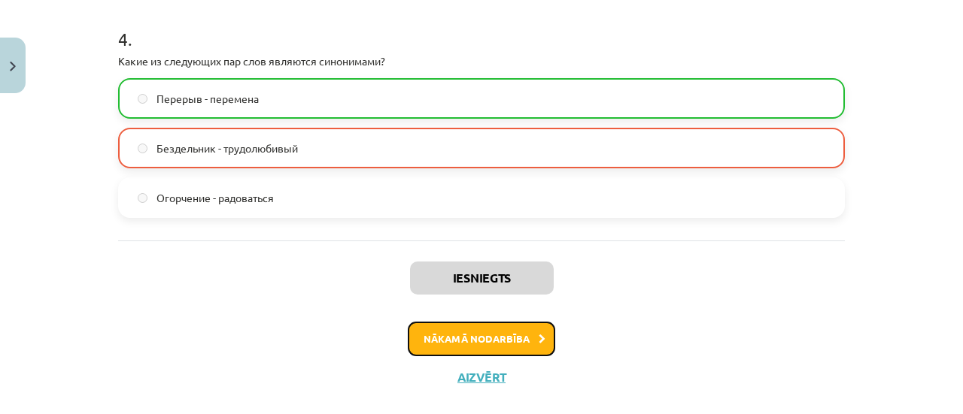
click at [420, 325] on button "Nākamā nodarbība" at bounding box center [481, 339] width 147 height 35
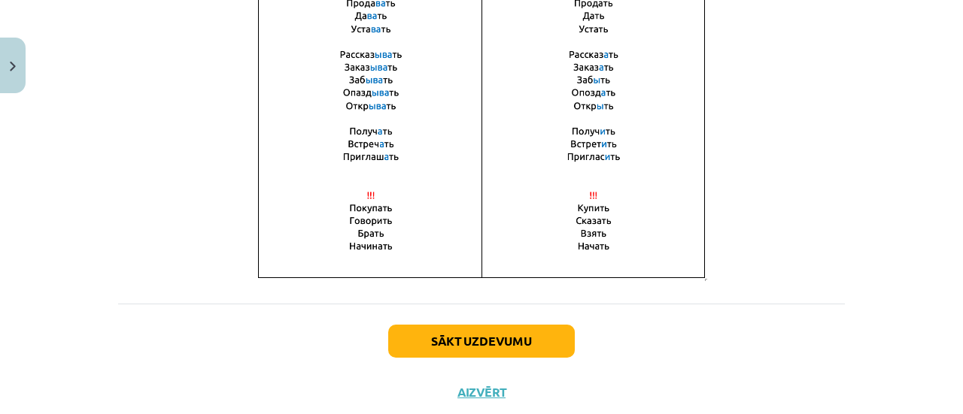
scroll to position [1200, 0]
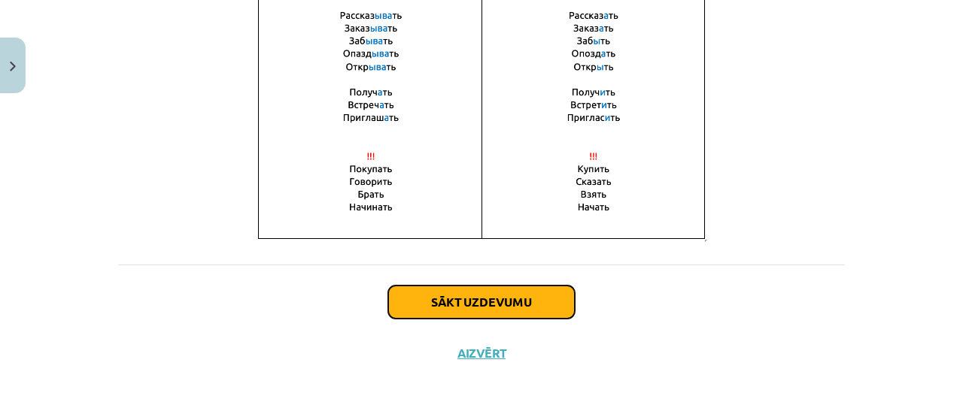
click at [439, 287] on button "Sākt uzdevumu" at bounding box center [481, 302] width 187 height 33
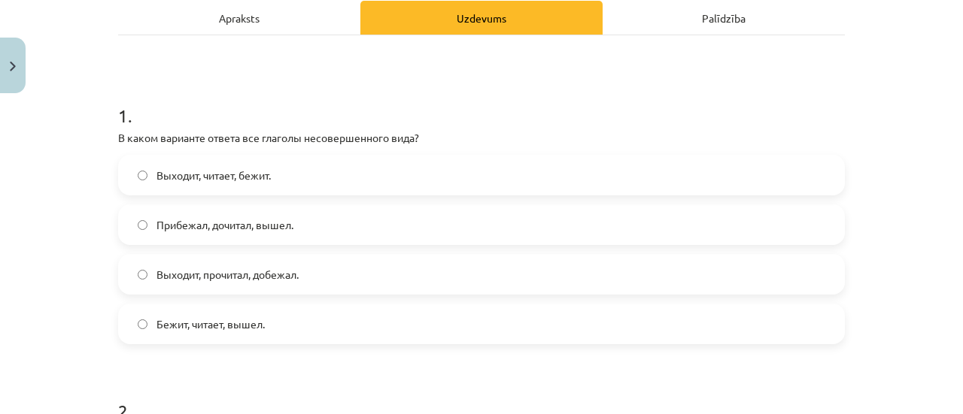
scroll to position [225, 0]
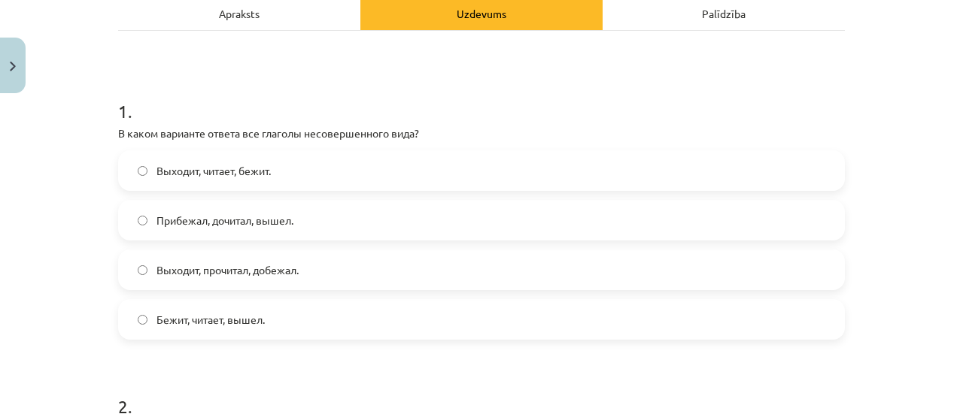
click at [215, 213] on span "Прибежал, дочитал, вышел." at bounding box center [224, 221] width 137 height 16
click at [165, 308] on label "Бежит, читает, вышел." at bounding box center [481, 320] width 723 height 38
click at [53, 226] on div "Mācību tēma: Krievu valodas b1 - 11. klases 1.ieskaites mācību materiāls #9 📖 §…" at bounding box center [481, 207] width 963 height 414
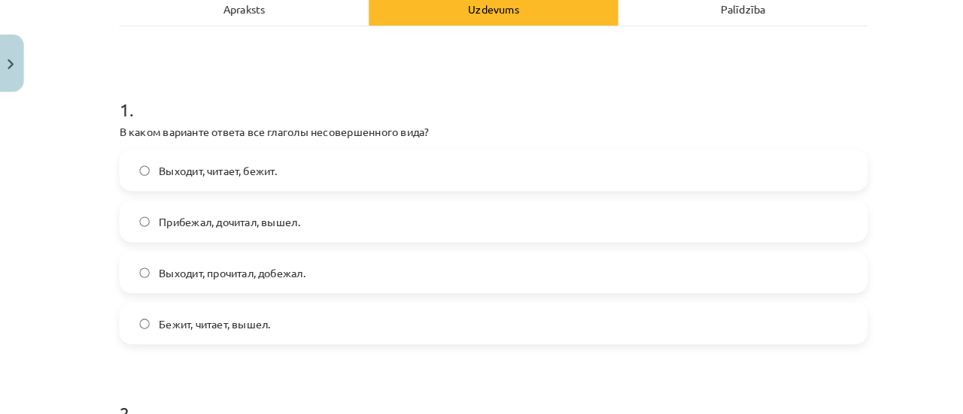
scroll to position [526, 0]
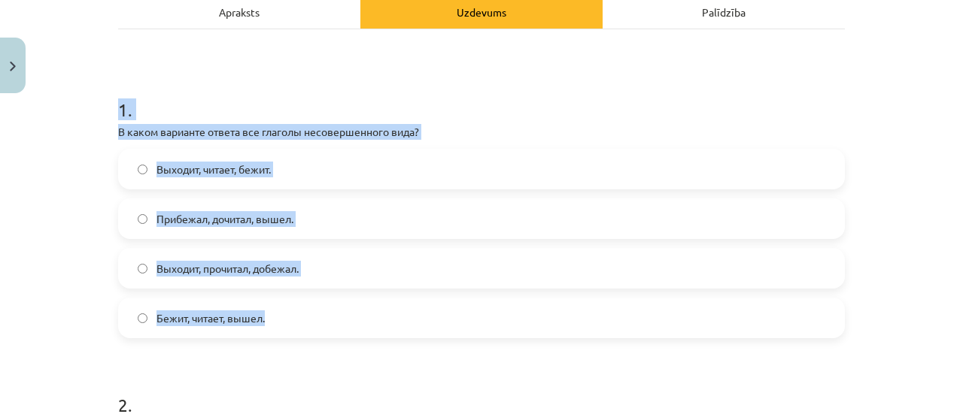
drag, startPoint x: 110, startPoint y: 102, endPoint x: 287, endPoint y: 315, distance: 277.7
copy div "1 . В каком варианте ответа все глаголы несовершенного вида? Выходит, читает, б…"
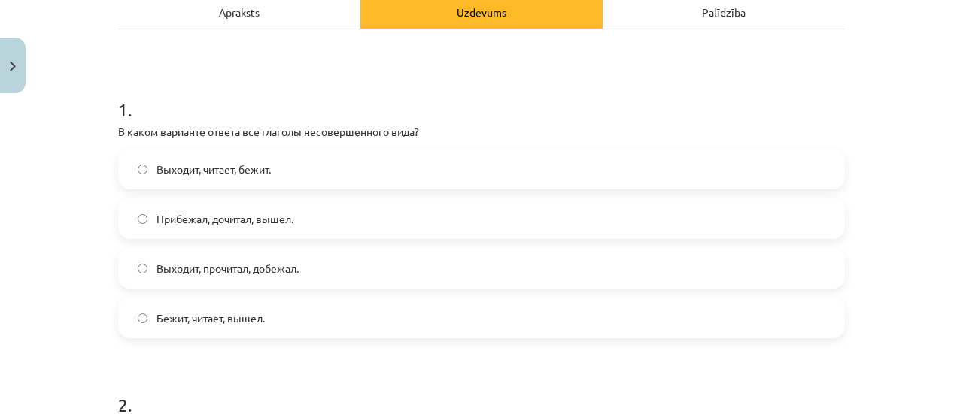
click at [232, 180] on label "Выходит, читает, бежит." at bounding box center [481, 169] width 723 height 38
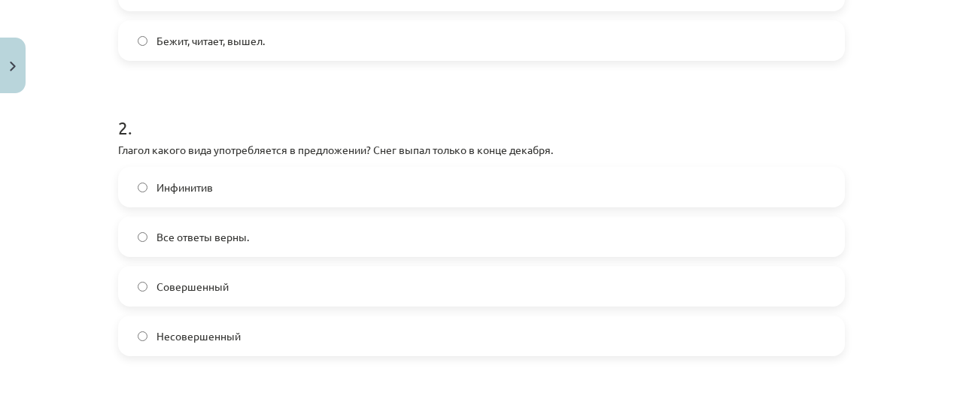
scroll to position [505, 0]
click at [193, 278] on span "Совершенный" at bounding box center [192, 286] width 72 height 16
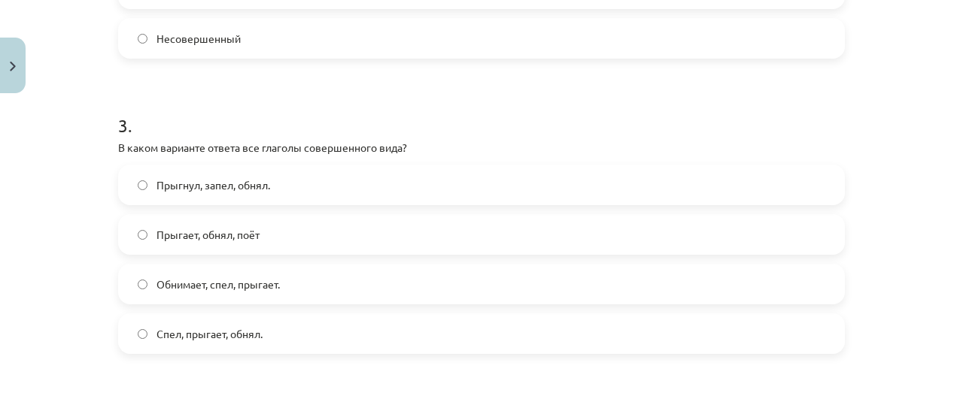
scroll to position [802, 0]
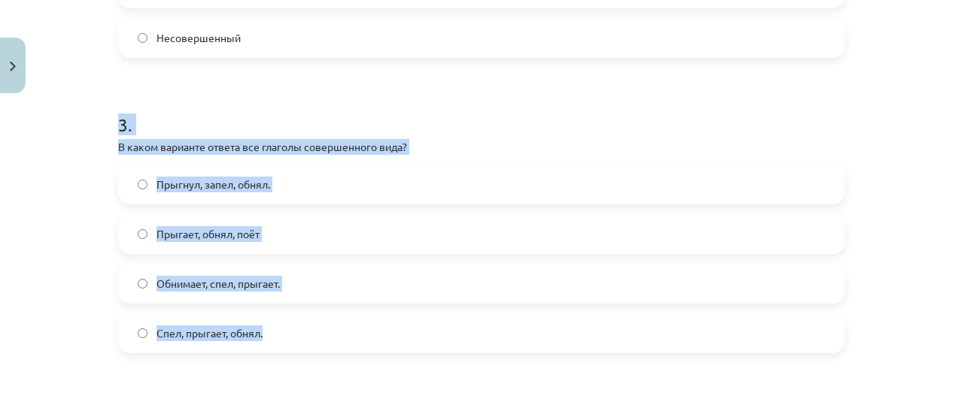
drag, startPoint x: 104, startPoint y: 114, endPoint x: 274, endPoint y: 327, distance: 272.9
click at [274, 327] on div "4 XP Saņemsi Grūts 436 pilda Apraksts Uzdevums Palīdzība 1 . В каком варианте о…" at bounding box center [481, 42] width 745 height 1488
copy div "3 . В каком варианте ответа все глаголы совершенного вида? Прыгнул, запел, обня…"
click at [90, 228] on div "Mācību tēma: Krievu valodas b1 - 11. klases 1.ieskaites mācību materiāls #9 📖 §…" at bounding box center [481, 207] width 963 height 414
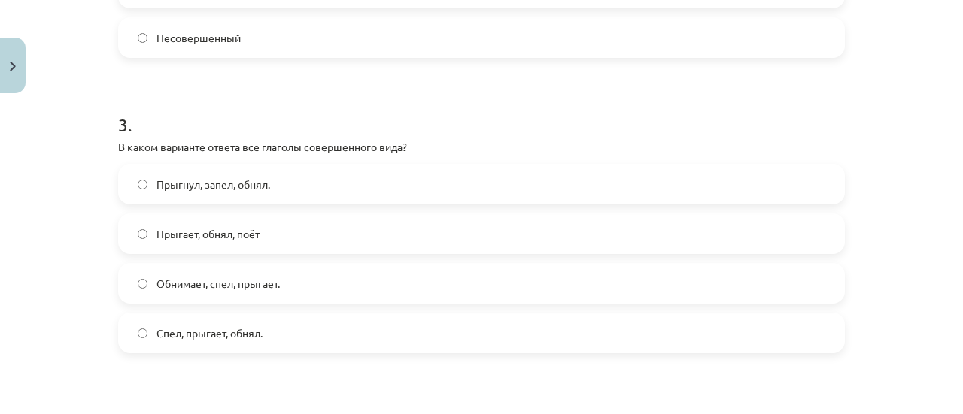
click at [177, 190] on span "Прыгнул, запел, обнял." at bounding box center [213, 185] width 114 height 16
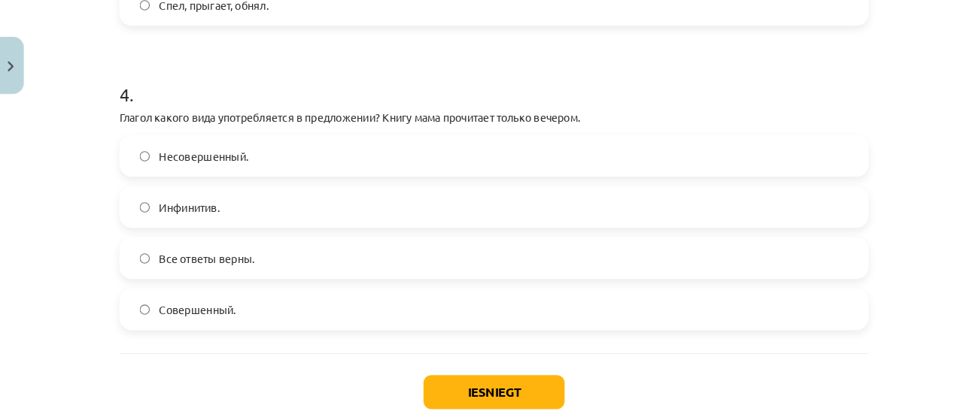
scroll to position [526, 0]
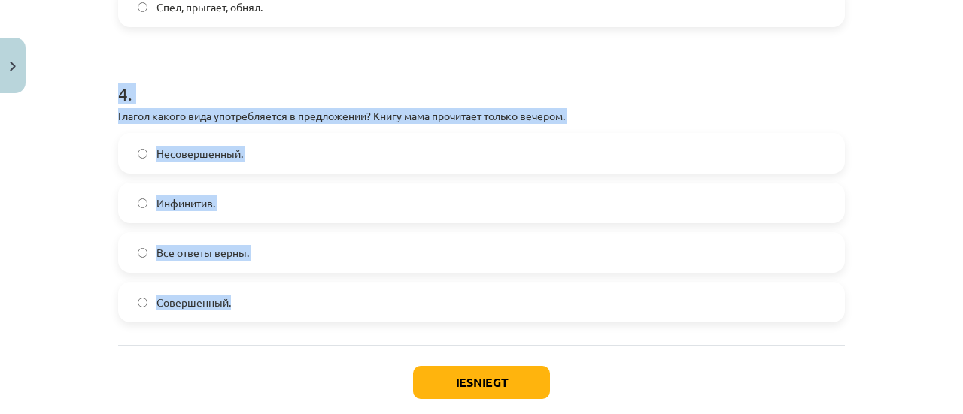
drag, startPoint x: 108, startPoint y: 87, endPoint x: 265, endPoint y: 288, distance: 254.5
copy div "4 . Глагол какого вида употребляется в предложении? Книгу мама прочитает только…"
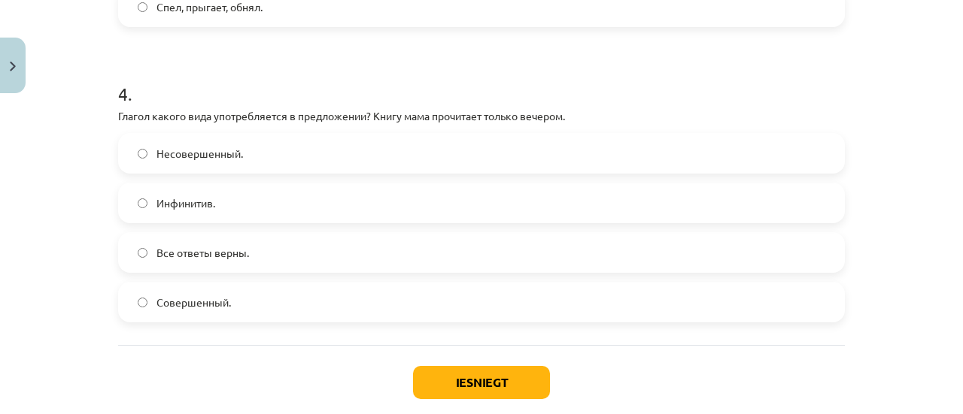
click at [298, 360] on div "Iesniegt Aizvērt" at bounding box center [481, 397] width 726 height 105
click at [256, 312] on label "Совершенный." at bounding box center [481, 303] width 723 height 38
click at [478, 374] on button "Iesniegt" at bounding box center [481, 382] width 137 height 33
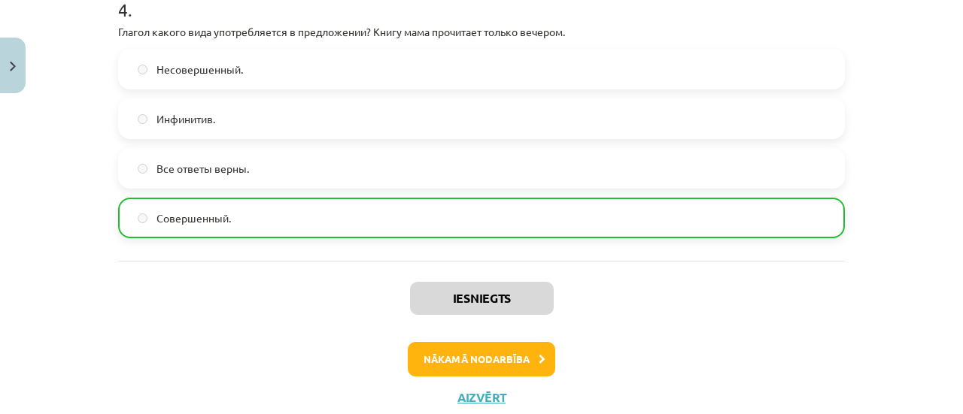
scroll to position [1215, 0]
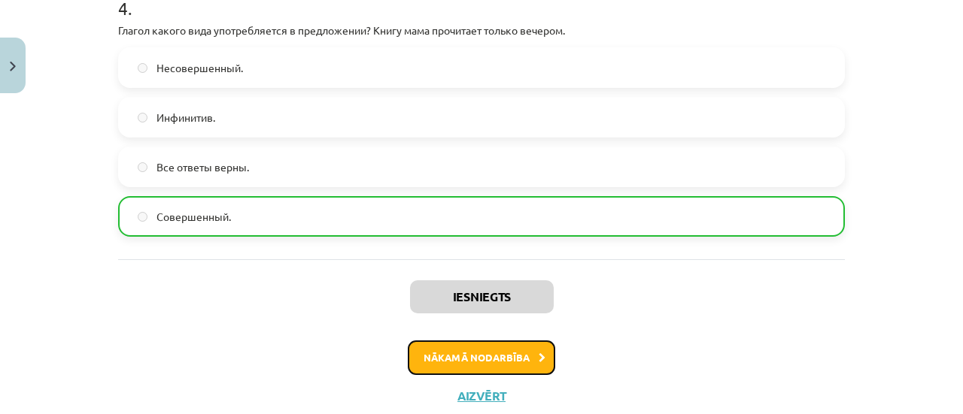
click at [444, 356] on button "Nākamā nodarbība" at bounding box center [481, 358] width 147 height 35
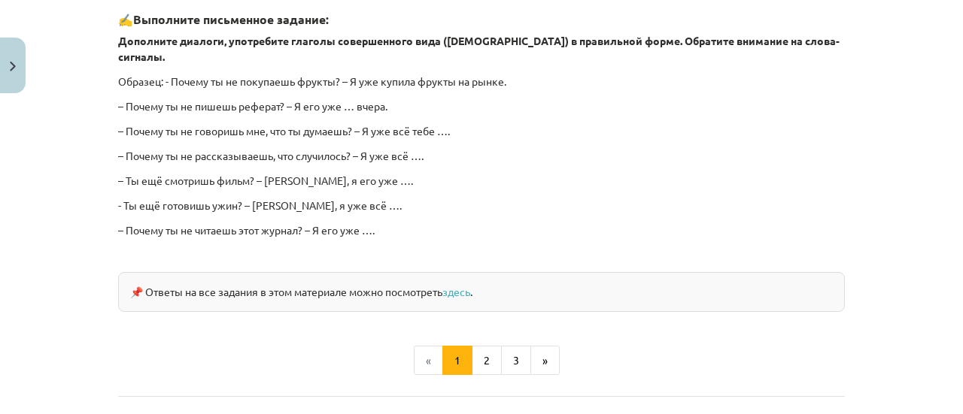
scroll to position [1368, 0]
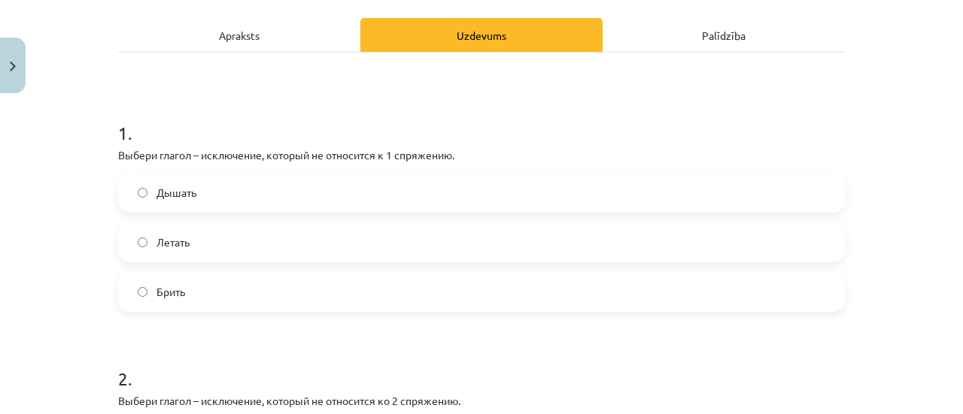
scroll to position [204, 0]
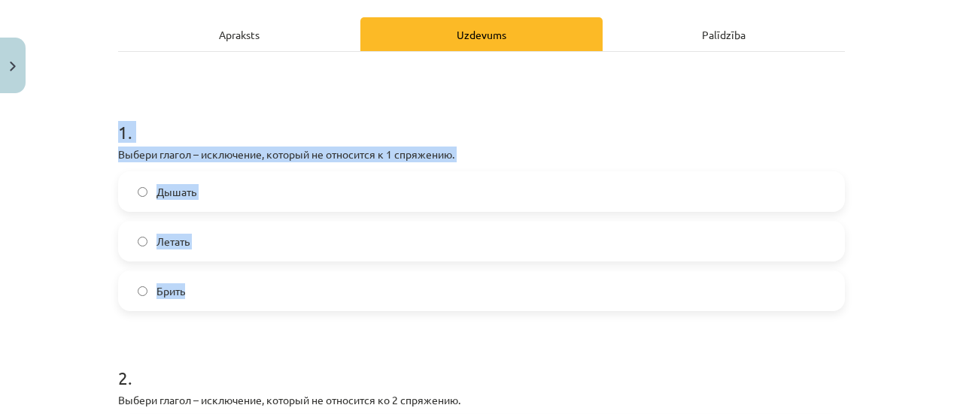
drag, startPoint x: 108, startPoint y: 135, endPoint x: 230, endPoint y: 299, distance: 204.9
copy div "1 . Выбери глагол – исключение, который не относится к 1 спряжению. Дышать Лета…"
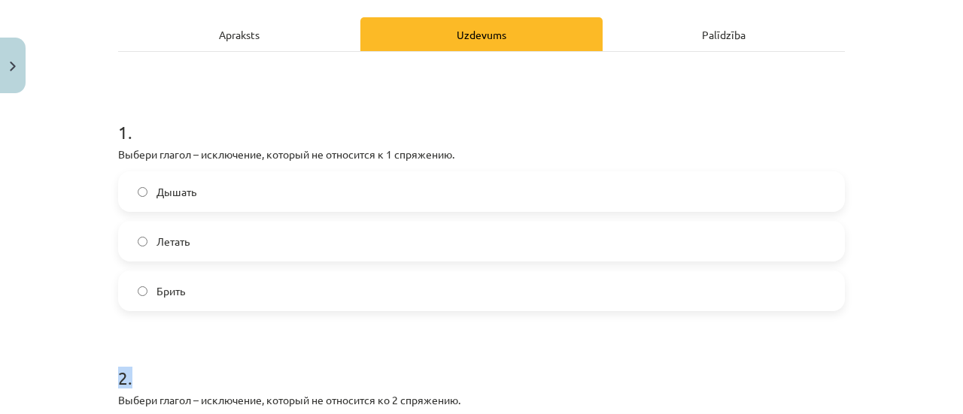
drag, startPoint x: 373, startPoint y: 365, endPoint x: 295, endPoint y: 302, distance: 100.5
click at [295, 302] on label "Брить" at bounding box center [481, 291] width 723 height 38
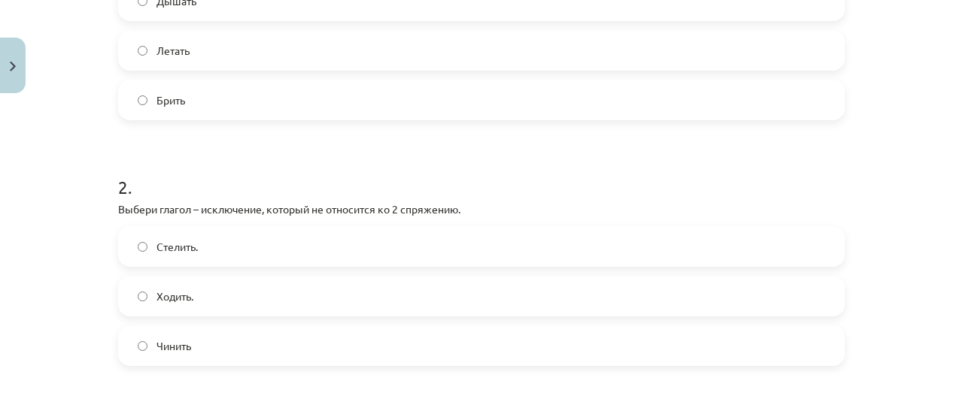
scroll to position [445, 0]
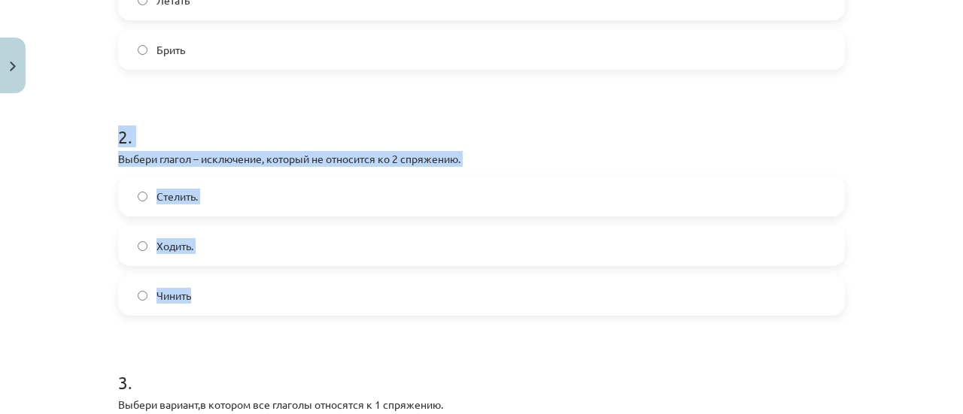
drag, startPoint x: 109, startPoint y: 135, endPoint x: 232, endPoint y: 280, distance: 190.0
click at [232, 280] on div "7 XP Saņemsi Grūts 436 pilda Apraksts Uzdevums Palīdzība 1 . Выбери глагол – ис…" at bounding box center [481, 300] width 745 height 1290
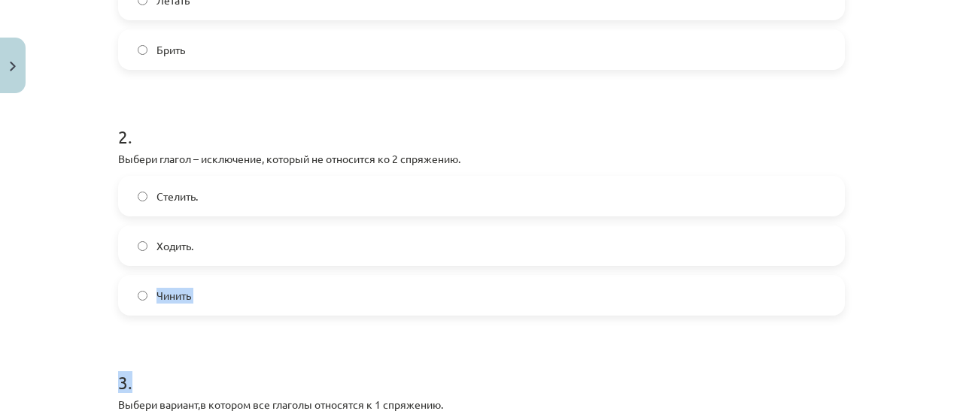
drag, startPoint x: 293, startPoint y: 340, endPoint x: 290, endPoint y: 255, distance: 85.0
click at [290, 255] on form "1 . Выбери глагол – исключение, который не относится к 1 спряжению. Дышать Лета…" at bounding box center [481, 331] width 726 height 954
click at [290, 255] on label "Ходить." at bounding box center [481, 246] width 723 height 38
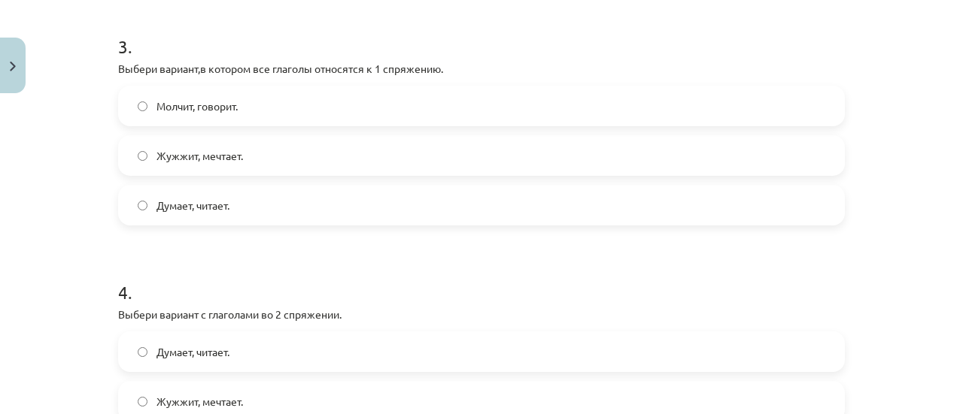
scroll to position [781, 0]
click at [118, 50] on h1 "3 ." at bounding box center [481, 34] width 726 height 47
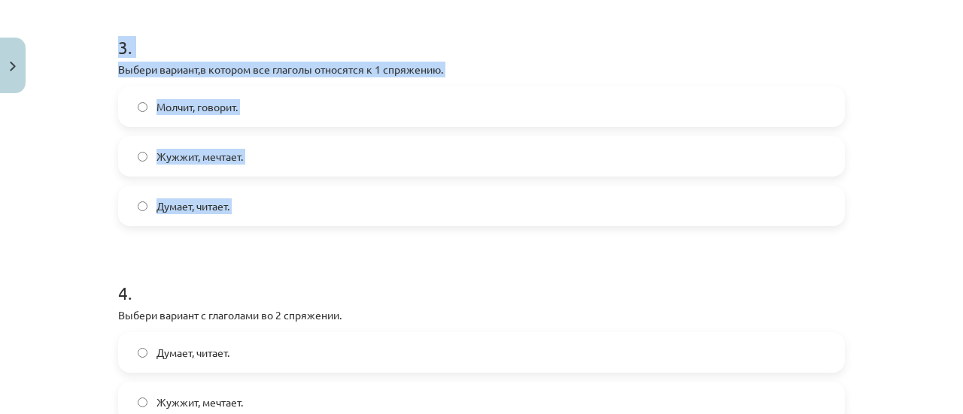
drag, startPoint x: 114, startPoint y: 50, endPoint x: 232, endPoint y: 202, distance: 192.4
click at [232, 202] on div "3 . Выбери вариант,в котором все глаголы относятся к 1 спряжению. Молчит, говор…" at bounding box center [481, 119] width 726 height 216
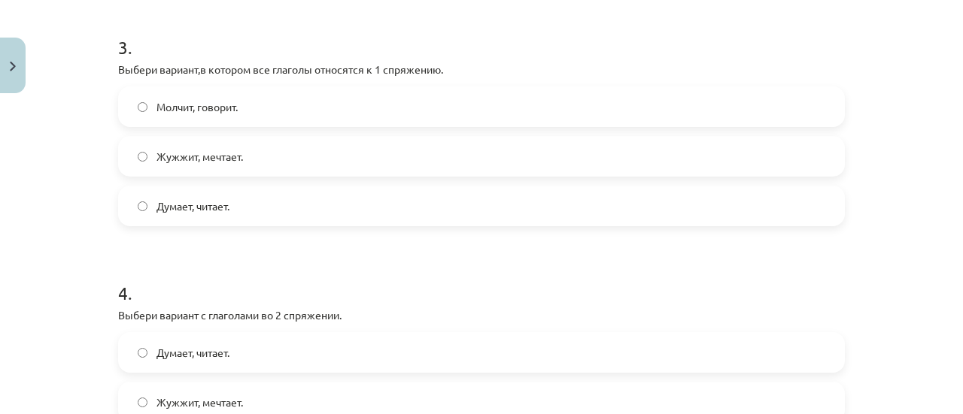
click at [319, 308] on p "Выбери вариант с глаголами во 2 спряжении." at bounding box center [481, 316] width 726 height 16
click at [243, 220] on label "Думает, читает." at bounding box center [481, 206] width 723 height 38
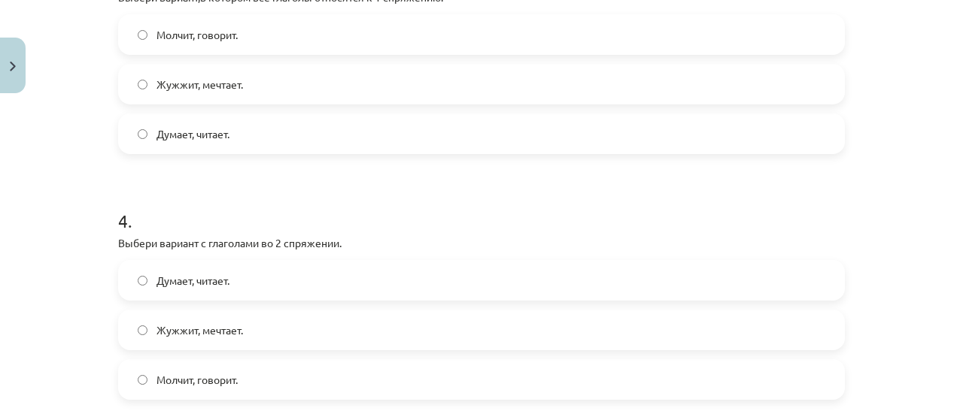
scroll to position [887, 0]
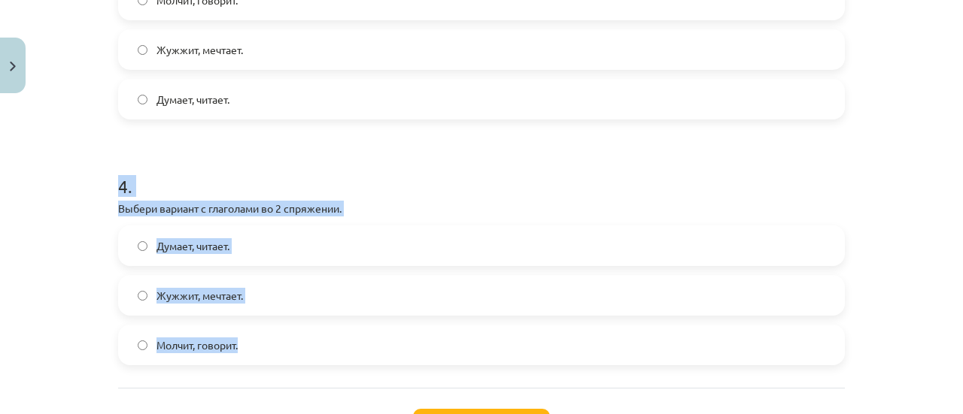
drag, startPoint x: 108, startPoint y: 184, endPoint x: 250, endPoint y: 357, distance: 223.9
click at [77, 326] on div "Mācību tēma: Krievu valodas b1 - 11. klases 1.ieskaites mācību materiāls #10 📖 …" at bounding box center [481, 207] width 963 height 414
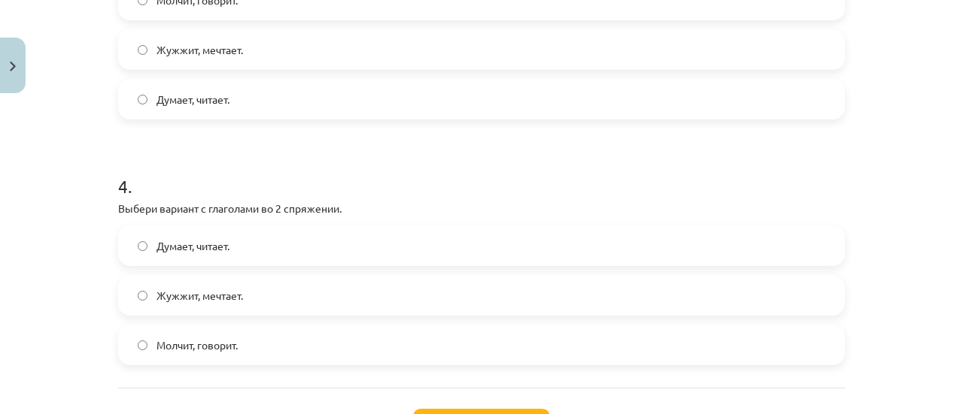
click at [124, 265] on div "Думает, читает." at bounding box center [481, 246] width 726 height 41
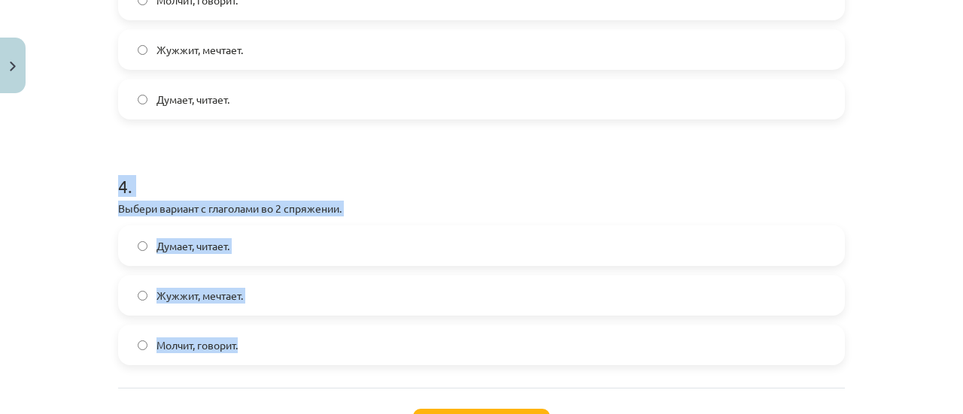
drag, startPoint x: 113, startPoint y: 189, endPoint x: 256, endPoint y: 361, distance: 223.8
click at [256, 361] on div "4 . Выбери вариант с глаголами во 2 спряжении. Думает, читает. Жужжит, мечтает.…" at bounding box center [481, 258] width 726 height 216
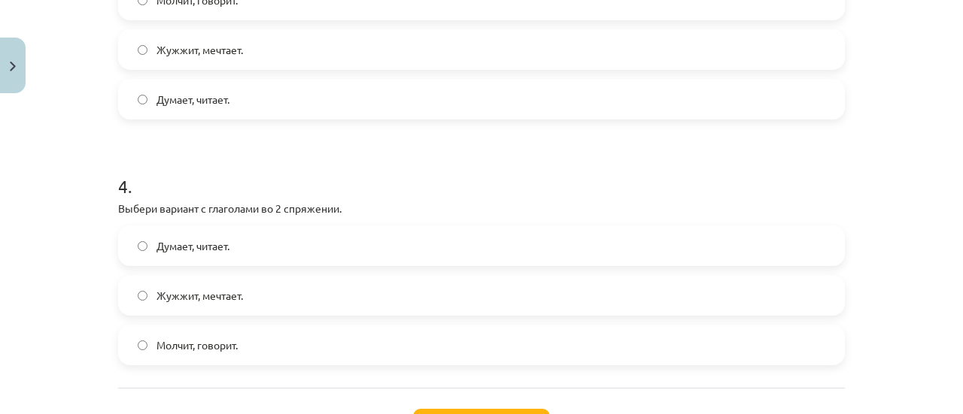
click at [221, 347] on span "Молчит, говорит." at bounding box center [196, 346] width 81 height 16
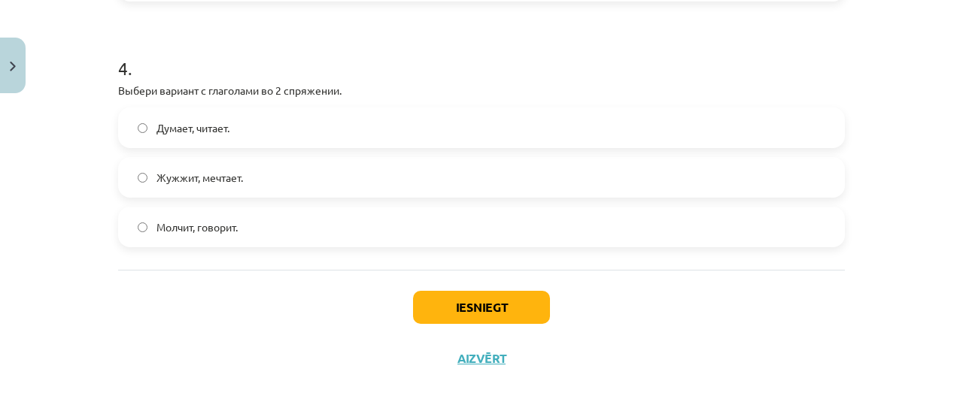
scroll to position [1006, 0]
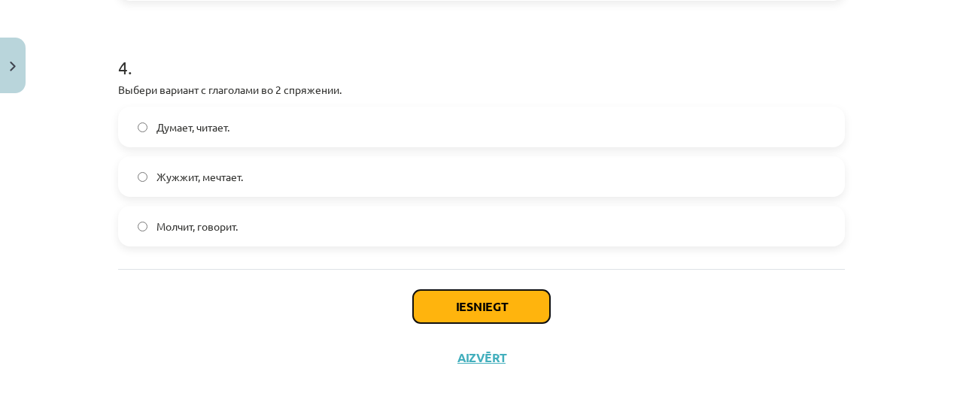
click at [462, 297] on button "Iesniegt" at bounding box center [481, 306] width 137 height 33
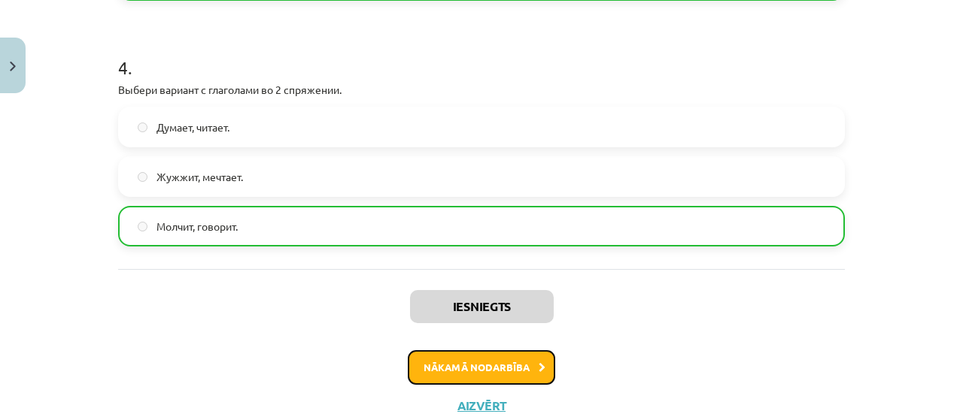
click at [433, 360] on button "Nākamā nodarbība" at bounding box center [481, 367] width 147 height 35
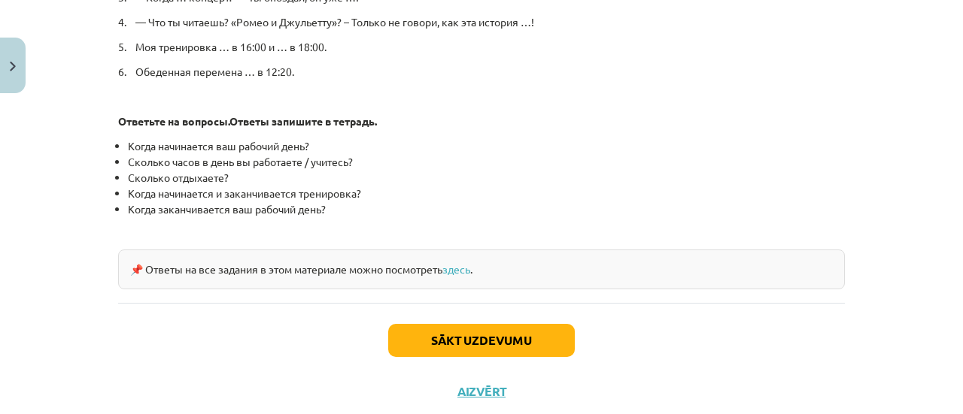
scroll to position [881, 0]
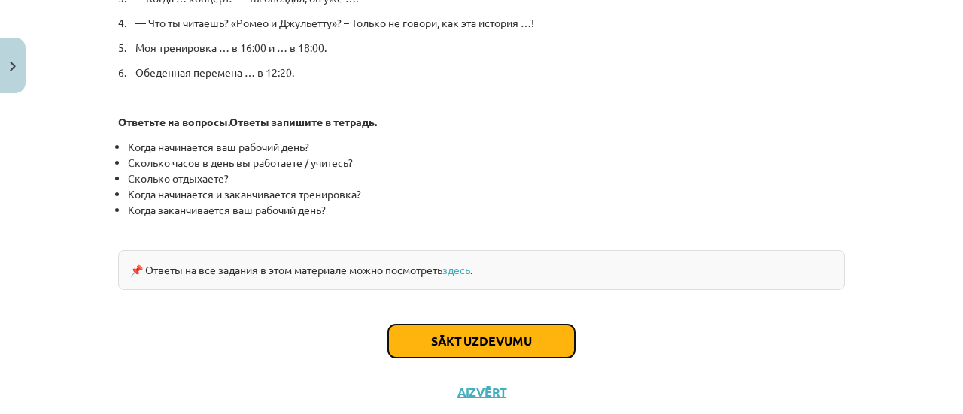
click at [450, 341] on button "Sākt uzdevumu" at bounding box center [481, 341] width 187 height 33
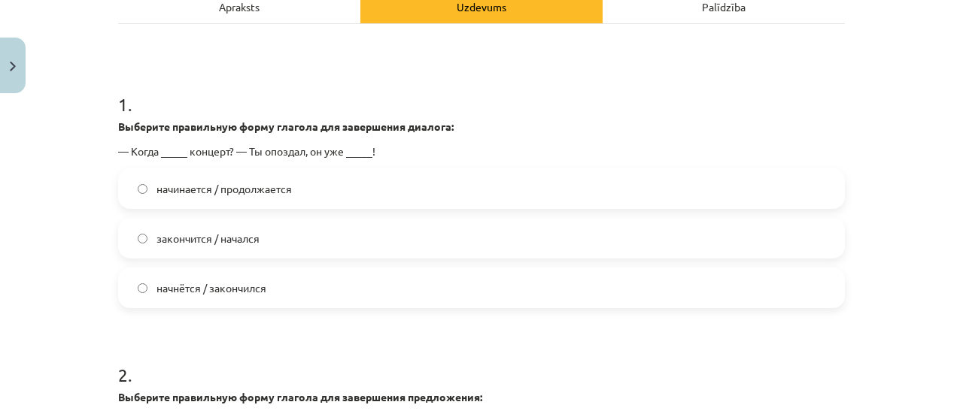
scroll to position [258, 0]
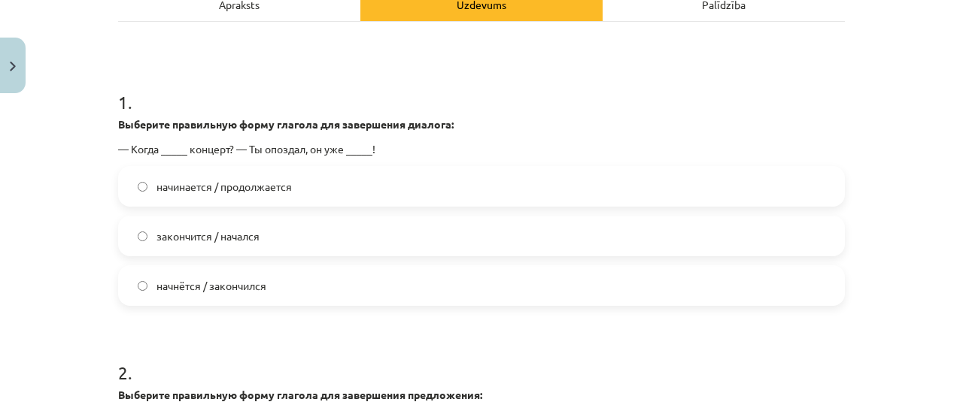
click at [186, 281] on span "начнётся / закончился" at bounding box center [211, 286] width 110 height 16
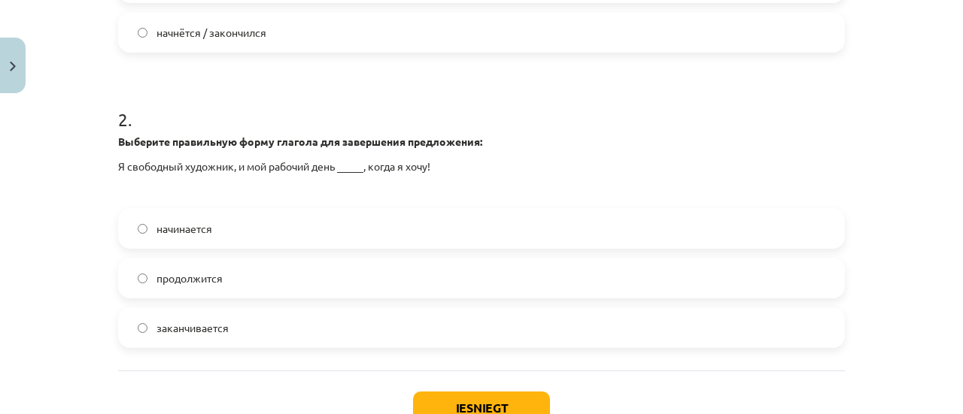
scroll to position [520, 0]
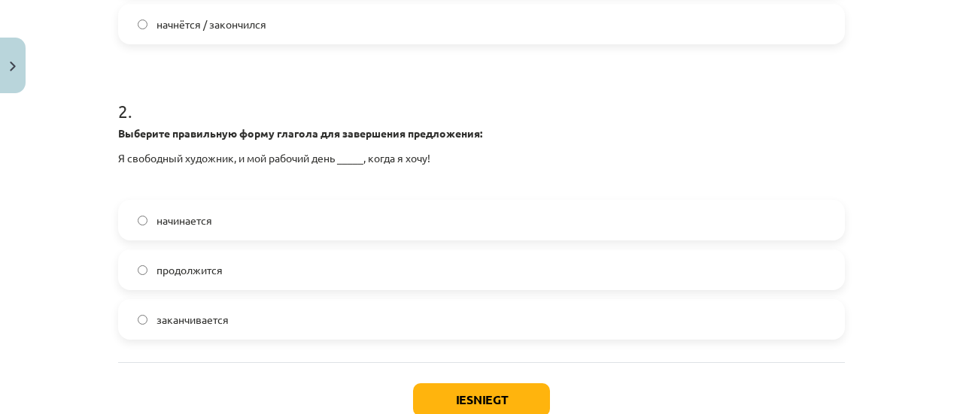
click at [170, 224] on span "начинается" at bounding box center [184, 221] width 56 height 16
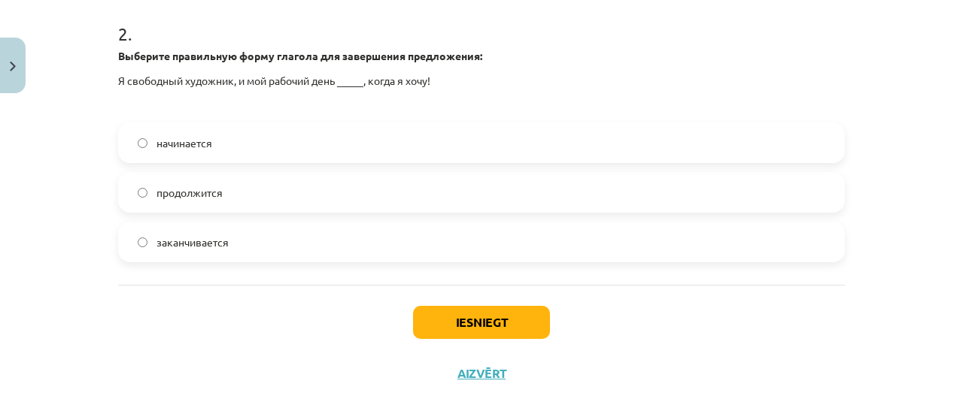
scroll to position [598, 0]
click at [438, 319] on button "Iesniegt" at bounding box center [481, 321] width 137 height 33
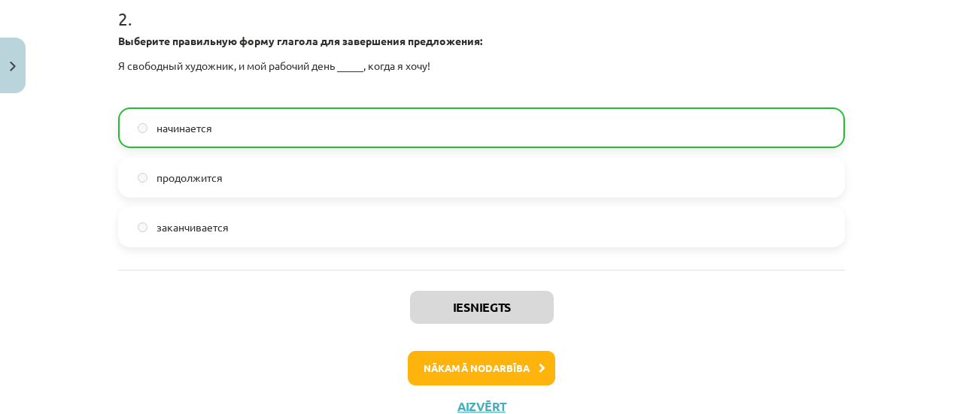
scroll to position [613, 0]
click at [445, 368] on button "Nākamā nodarbība" at bounding box center [481, 367] width 147 height 35
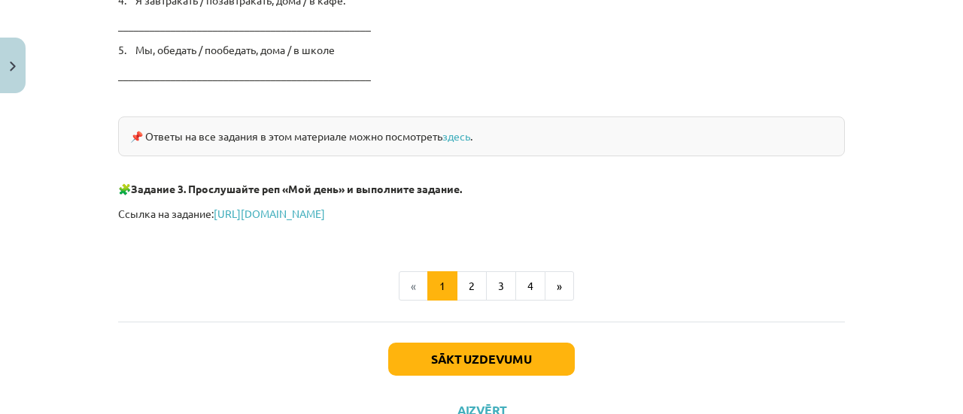
scroll to position [2636, 0]
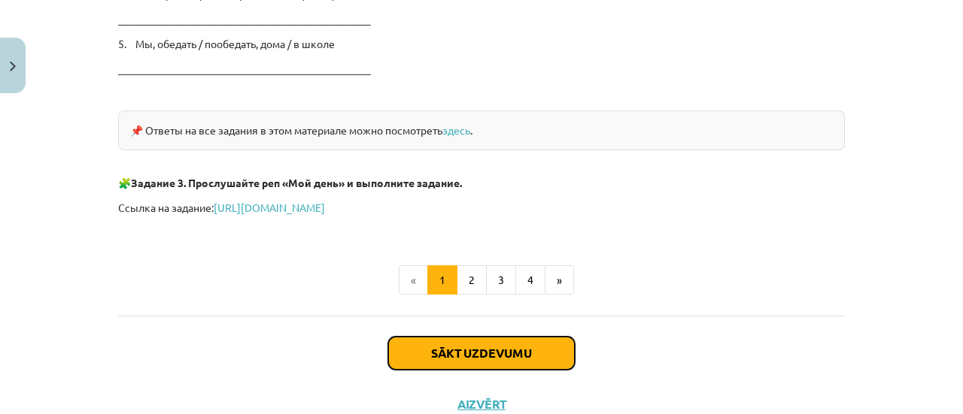
click at [463, 339] on button "Sākt uzdevumu" at bounding box center [481, 353] width 187 height 33
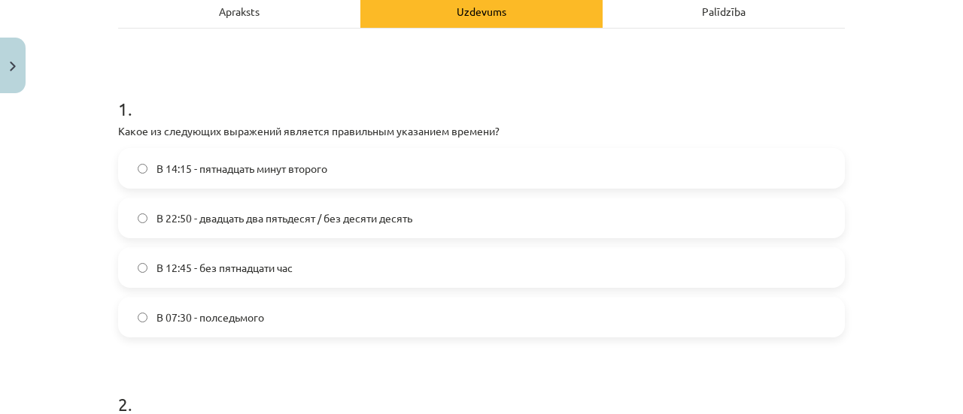
scroll to position [229, 0]
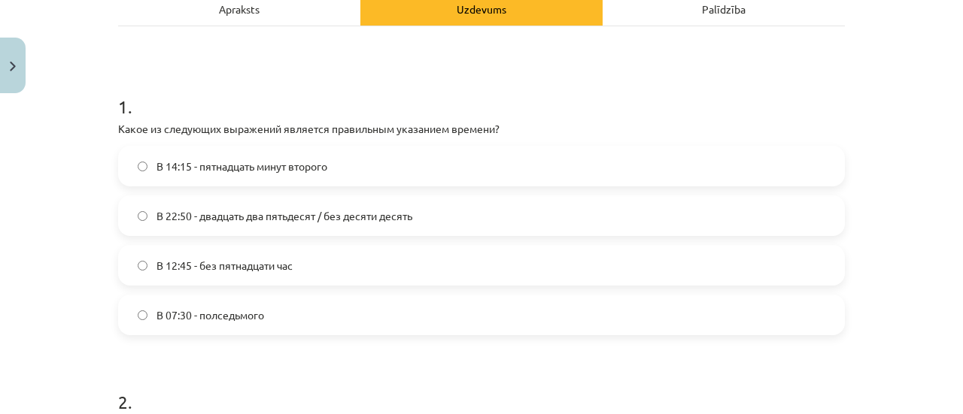
click at [218, 255] on label "В 12:45 - без пятнадцати час" at bounding box center [481, 266] width 723 height 38
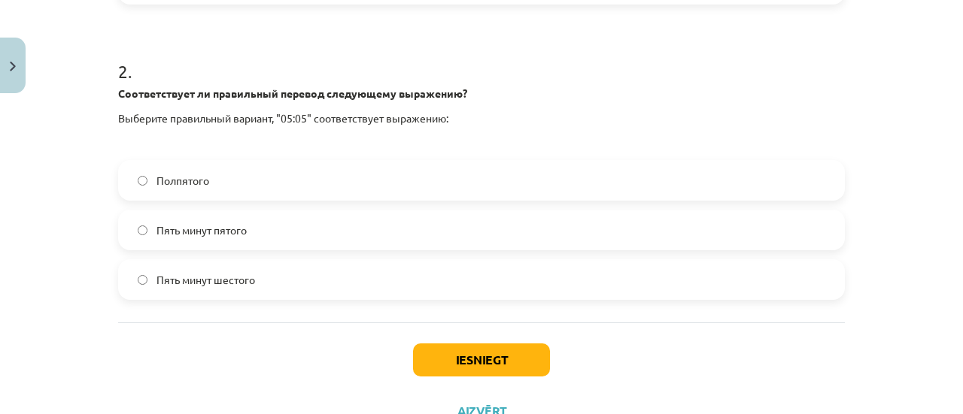
scroll to position [561, 0]
click at [190, 233] on span "Пять минут пятого" at bounding box center [201, 230] width 90 height 16
click at [413, 348] on button "Iesniegt" at bounding box center [481, 359] width 137 height 33
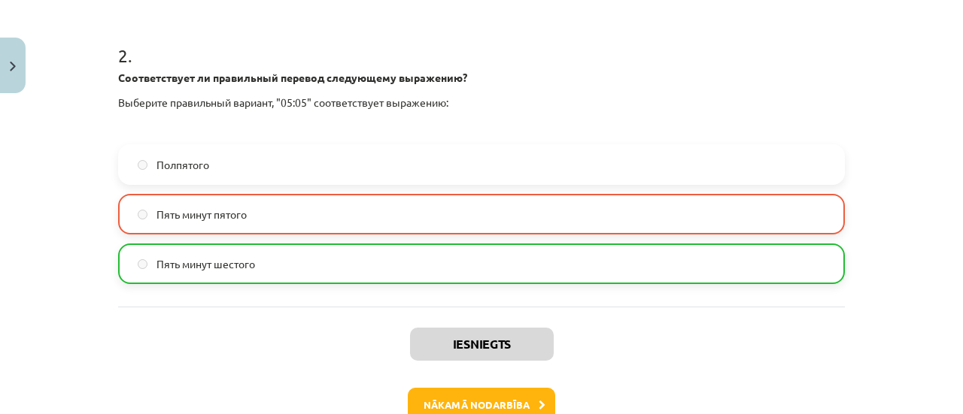
scroll to position [577, 0]
click at [412, 393] on button "Nākamā nodarbība" at bounding box center [481, 404] width 147 height 35
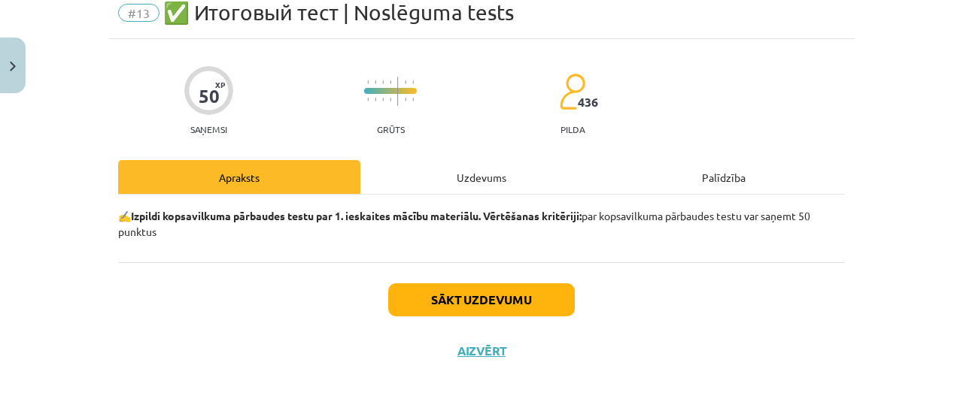
scroll to position [38, 0]
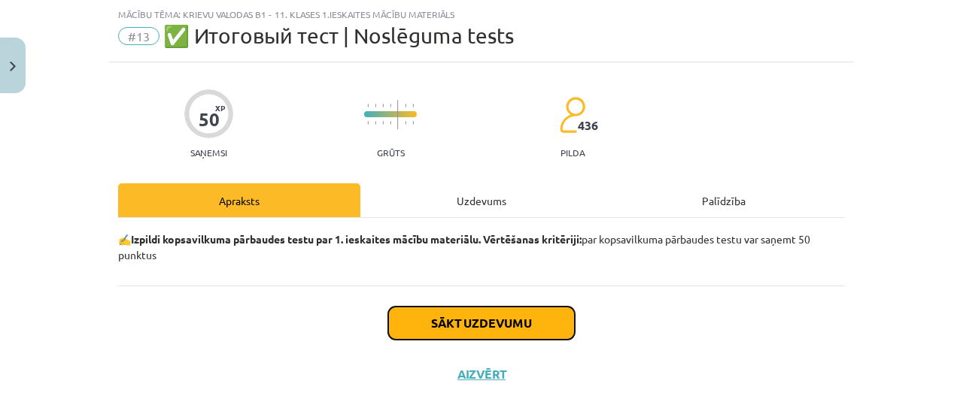
click at [390, 329] on button "Sākt uzdevumu" at bounding box center [481, 323] width 187 height 33
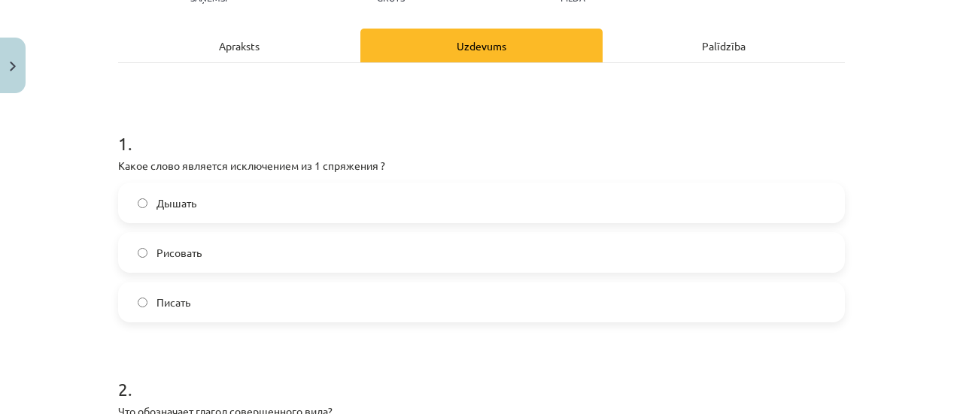
scroll to position [192, 0]
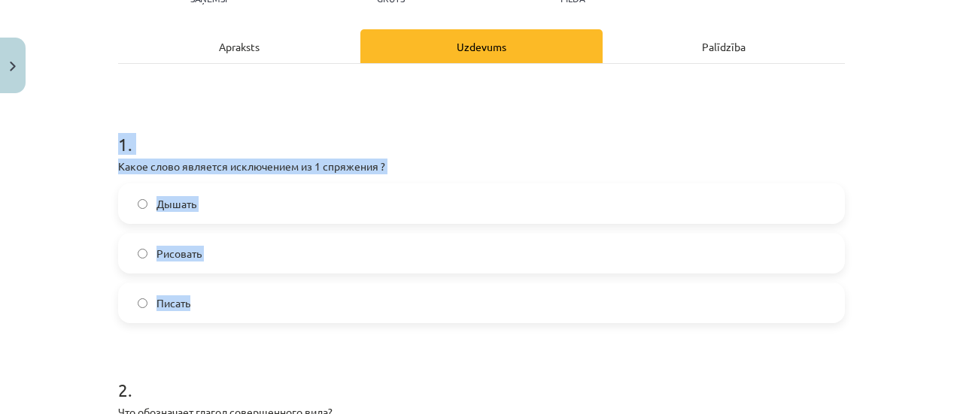
drag, startPoint x: 112, startPoint y: 137, endPoint x: 210, endPoint y: 303, distance: 192.8
click at [210, 303] on div "1 . Какое слово является исключением из 1 спряжения ? Дышать Рисовать Писать" at bounding box center [481, 216] width 726 height 216
click at [65, 213] on div "Mācību tēma: Krievu valodas b1 - 11. klases 1.ieskaites mācību materiāls #13 ✅ …" at bounding box center [481, 207] width 963 height 414
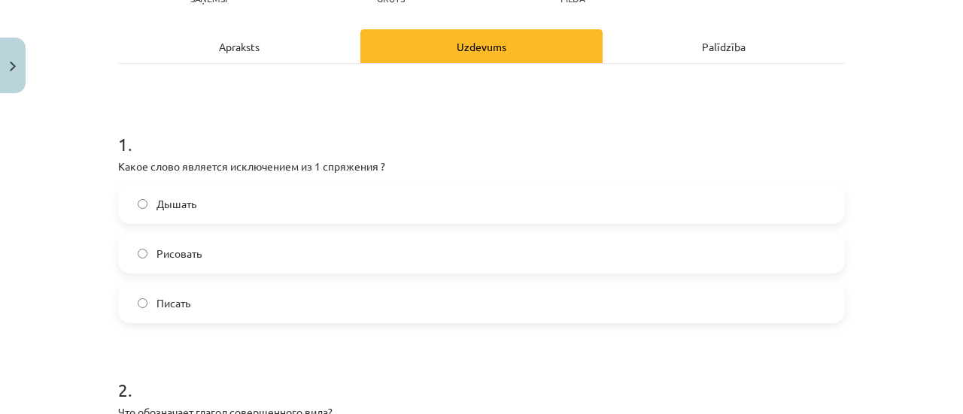
click at [171, 190] on label "Дышать" at bounding box center [481, 204] width 723 height 38
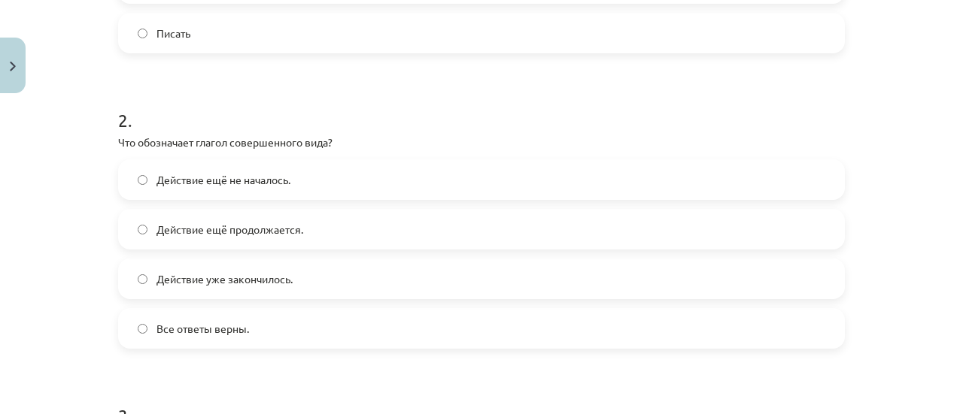
scroll to position [480, 0]
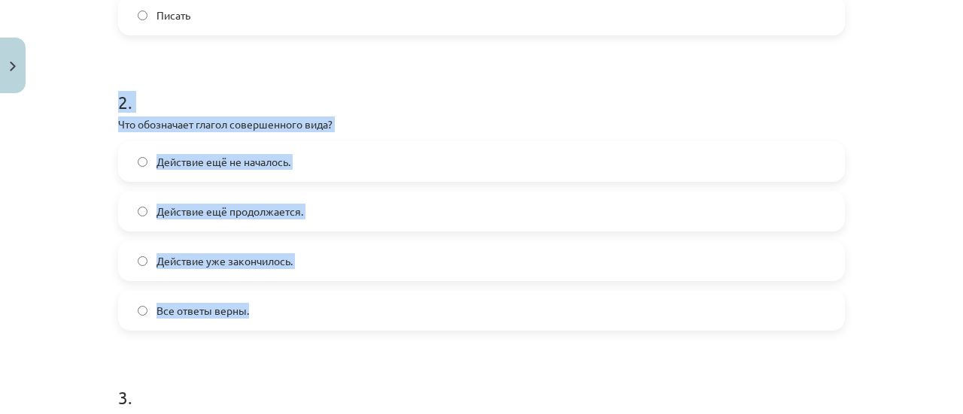
drag, startPoint x: 111, startPoint y: 99, endPoint x: 250, endPoint y: 312, distance: 253.9
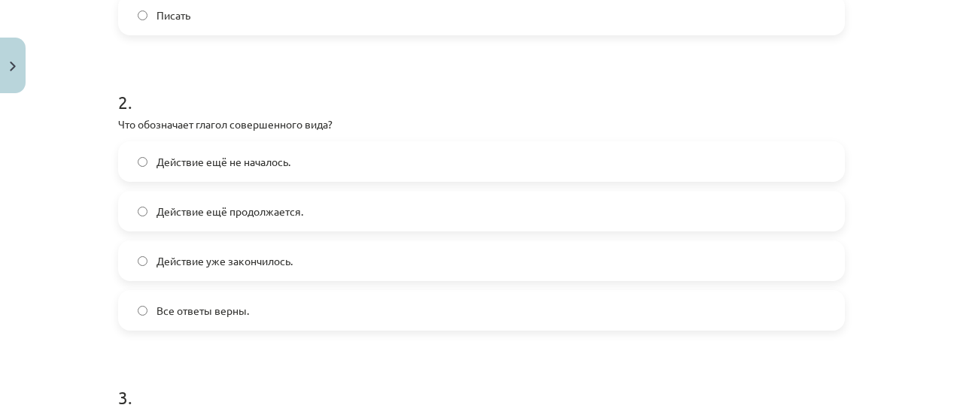
click at [309, 378] on h1 "3 ." at bounding box center [481, 384] width 726 height 47
click at [335, 264] on label "Действие уже закончилось." at bounding box center [481, 261] width 723 height 38
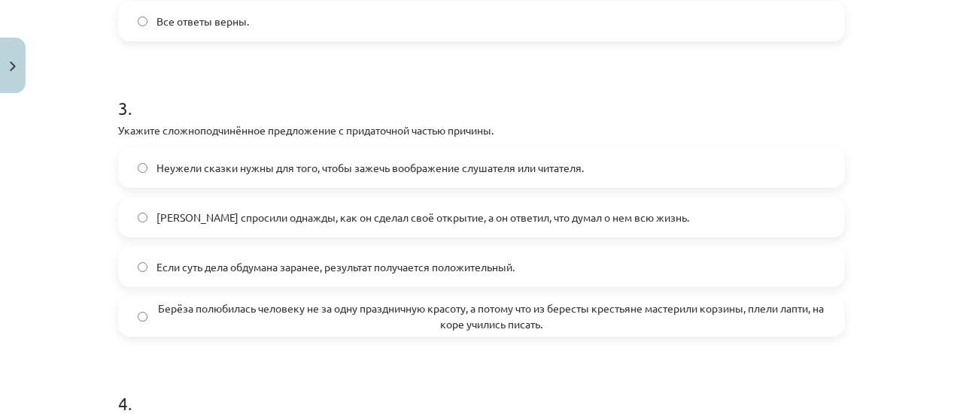
scroll to position [769, 0]
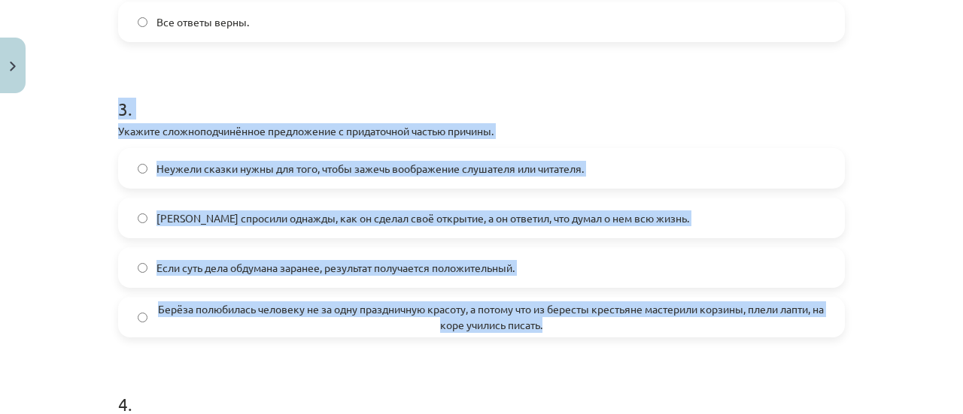
drag, startPoint x: 110, startPoint y: 100, endPoint x: 553, endPoint y: 335, distance: 501.3
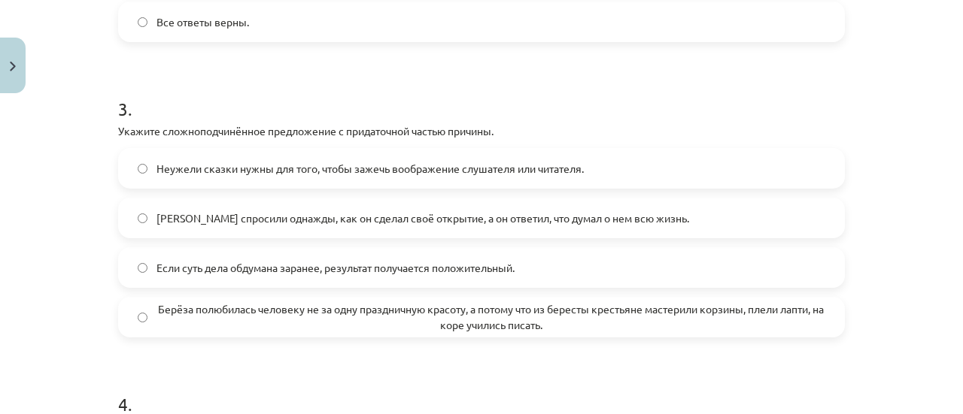
drag, startPoint x: 550, startPoint y: 378, endPoint x: 571, endPoint y: 392, distance: 24.8
click at [571, 392] on h1 "4 ." at bounding box center [481, 391] width 726 height 47
drag, startPoint x: 571, startPoint y: 392, endPoint x: 588, endPoint y: 381, distance: 20.2
click at [588, 381] on h1 "4 ." at bounding box center [481, 391] width 726 height 47
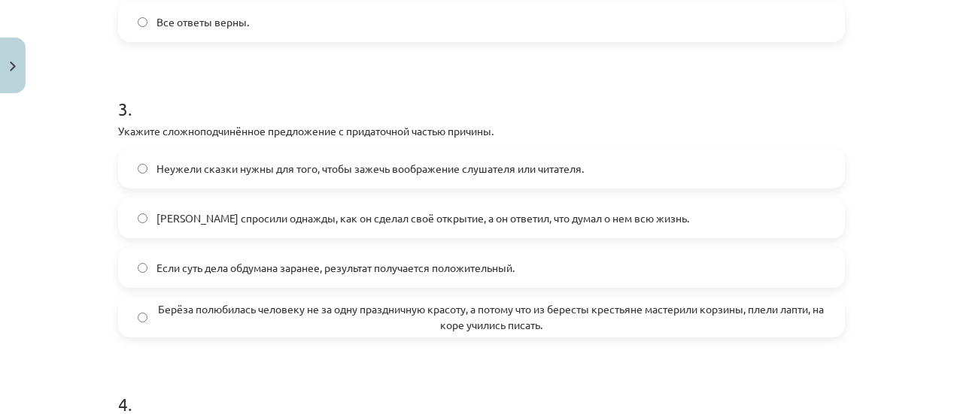
click at [349, 323] on span "Берёза полюбилась человеку не за одну праздничную красоту, а потому что из бере…" at bounding box center [490, 318] width 669 height 32
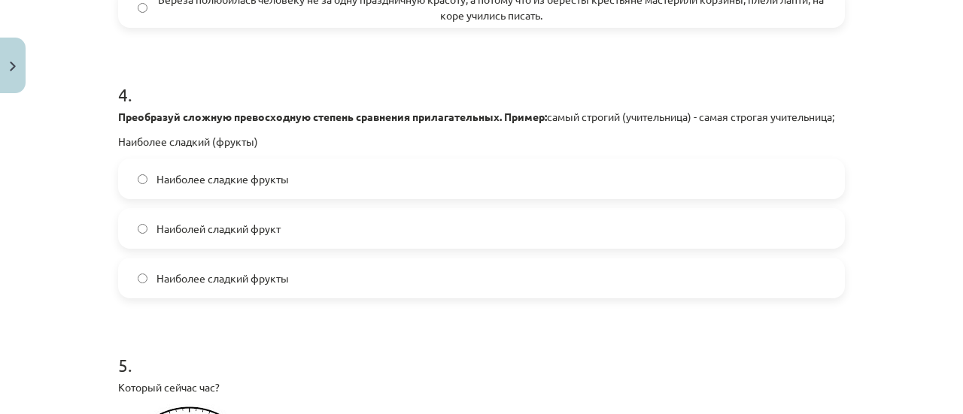
scroll to position [1081, 0]
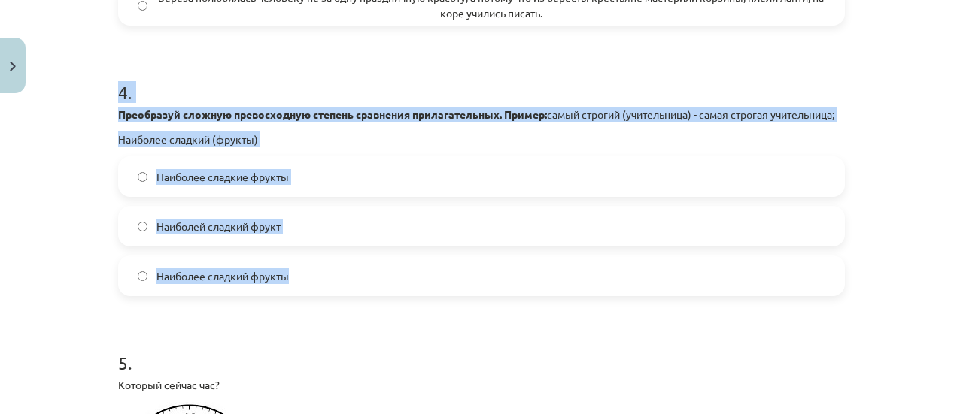
drag, startPoint x: 111, startPoint y: 83, endPoint x: 296, endPoint y: 297, distance: 283.1
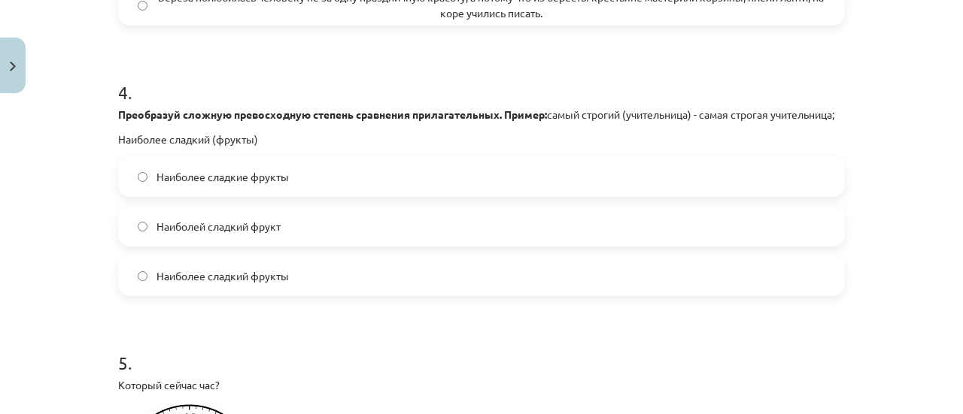
click at [331, 360] on h1 "5 ." at bounding box center [481, 349] width 726 height 47
click at [399, 190] on label "Наиболее сладкие фрукты" at bounding box center [481, 177] width 723 height 38
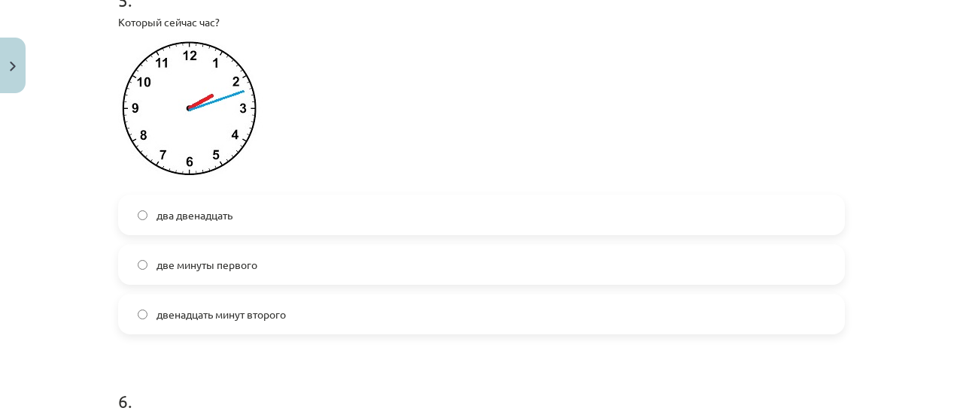
scroll to position [1447, 0]
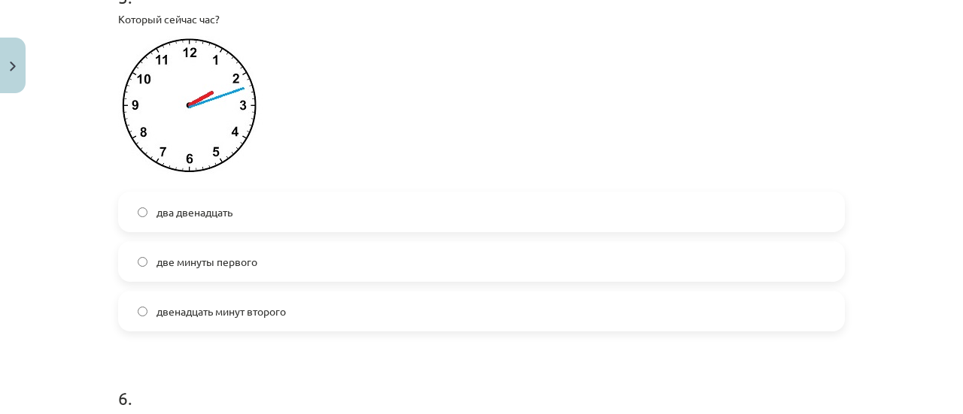
click at [203, 220] on span "два двенадцать" at bounding box center [194, 213] width 76 height 16
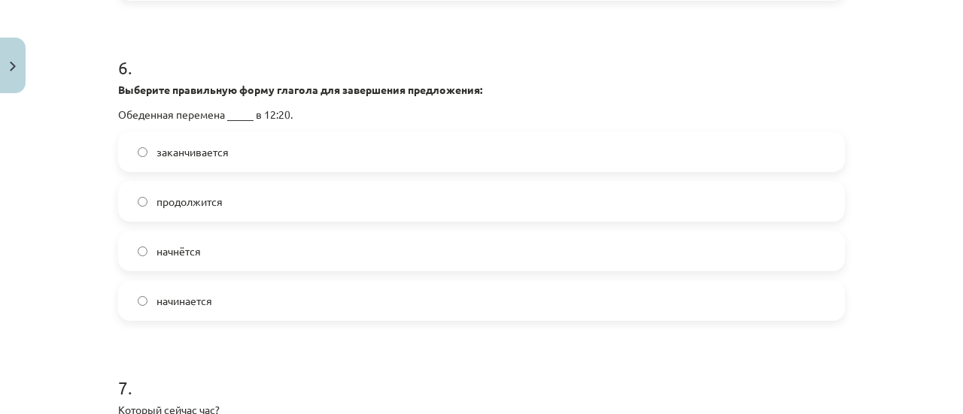
scroll to position [1785, 0]
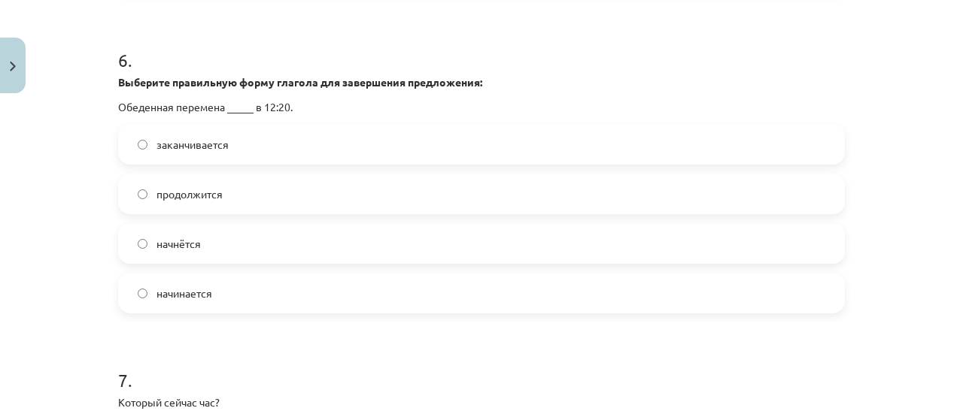
click at [178, 163] on label "заканчивается" at bounding box center [481, 145] width 723 height 38
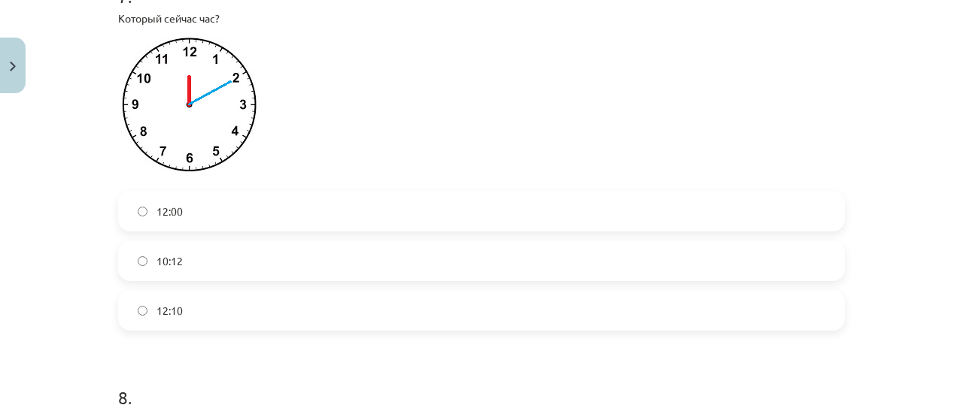
scroll to position [2170, 0]
click at [194, 329] on label "12:10" at bounding box center [481, 310] width 723 height 38
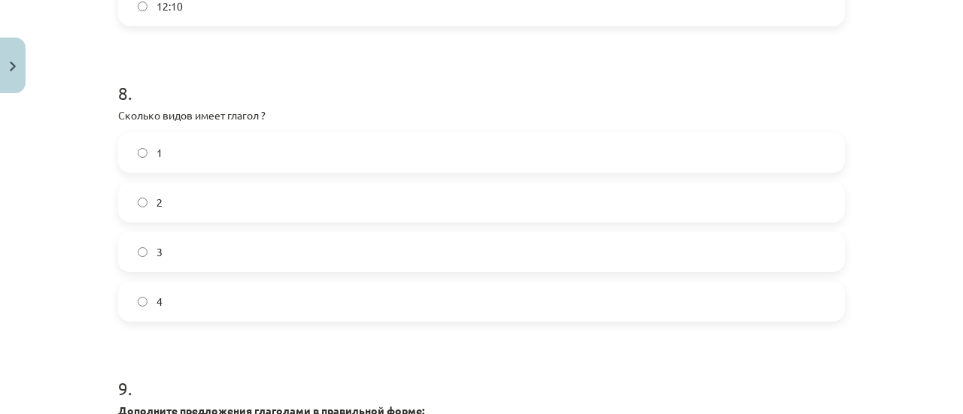
scroll to position [2475, 0]
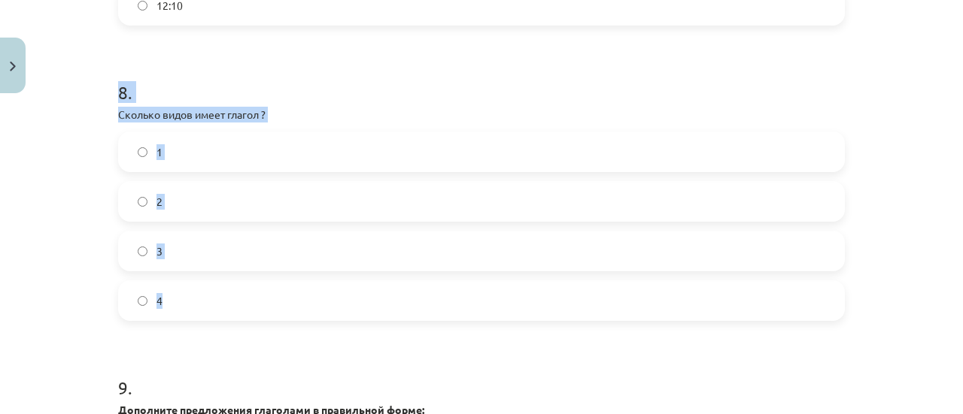
drag, startPoint x: 114, startPoint y: 105, endPoint x: 189, endPoint y: 311, distance: 219.1
click at [189, 311] on div "8 . Сколько видов имеет глагол ? 1 2 3 4" at bounding box center [481, 188] width 726 height 265
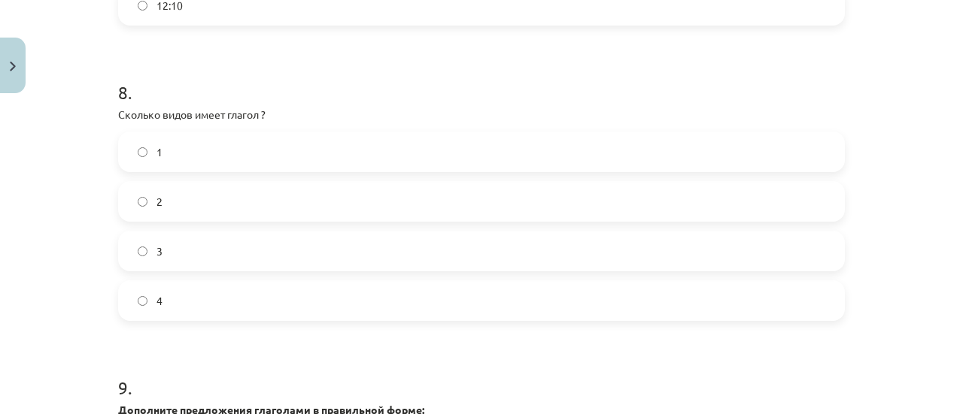
click at [238, 371] on h1 "9 ." at bounding box center [481, 374] width 726 height 47
click at [256, 219] on label "2" at bounding box center [481, 202] width 723 height 38
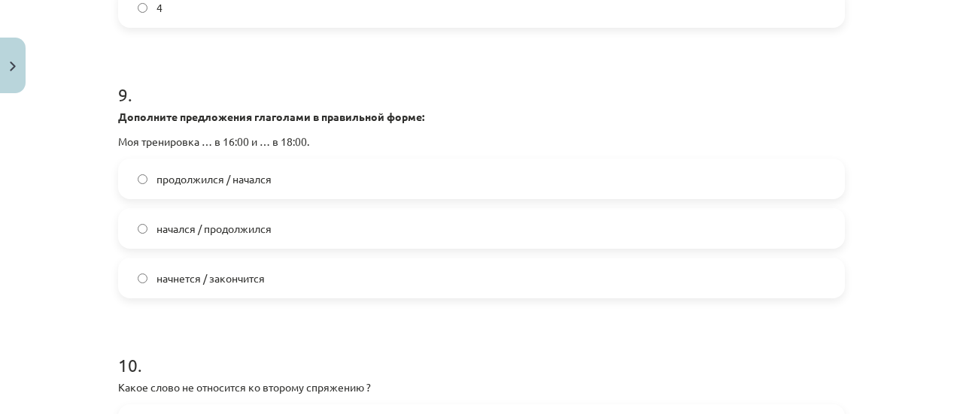
scroll to position [2769, 0]
click at [178, 286] on span "начнется / закончится" at bounding box center [210, 278] width 108 height 16
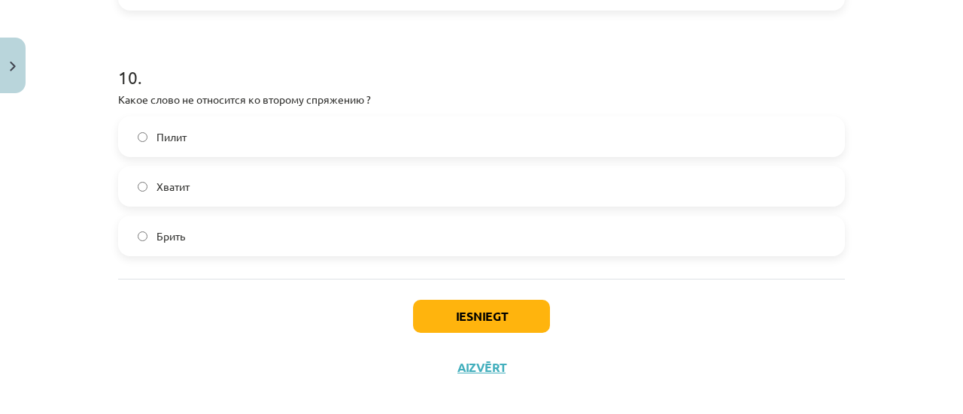
scroll to position [3057, 0]
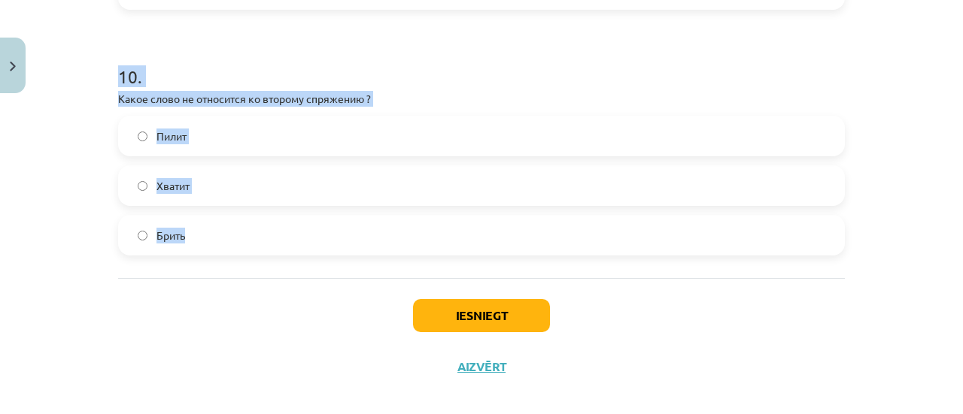
drag, startPoint x: 114, startPoint y: 88, endPoint x: 205, endPoint y: 241, distance: 177.3
click at [205, 241] on div "10 . Какое слово не относится ко второму спряжению ? Пилит Хватит Брить" at bounding box center [481, 148] width 726 height 216
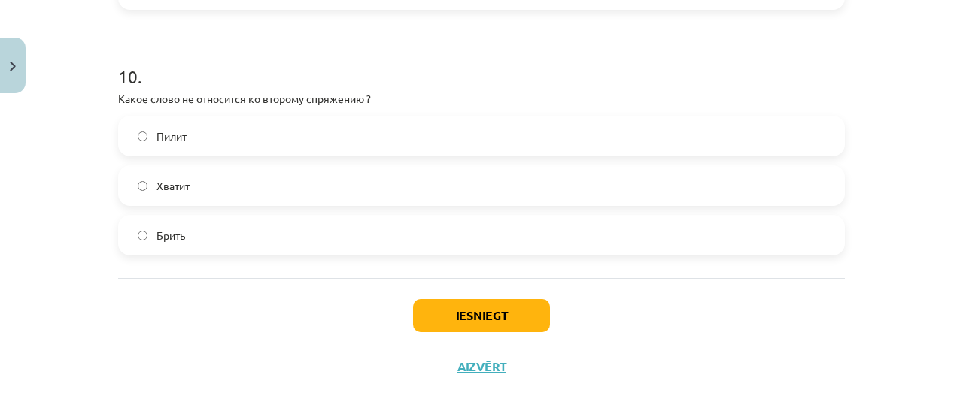
click at [248, 343] on div "Iesniegt Aizvērt" at bounding box center [481, 330] width 726 height 105
click at [261, 153] on label "Пилит" at bounding box center [481, 136] width 723 height 38
click at [466, 332] on button "Iesniegt" at bounding box center [481, 315] width 137 height 33
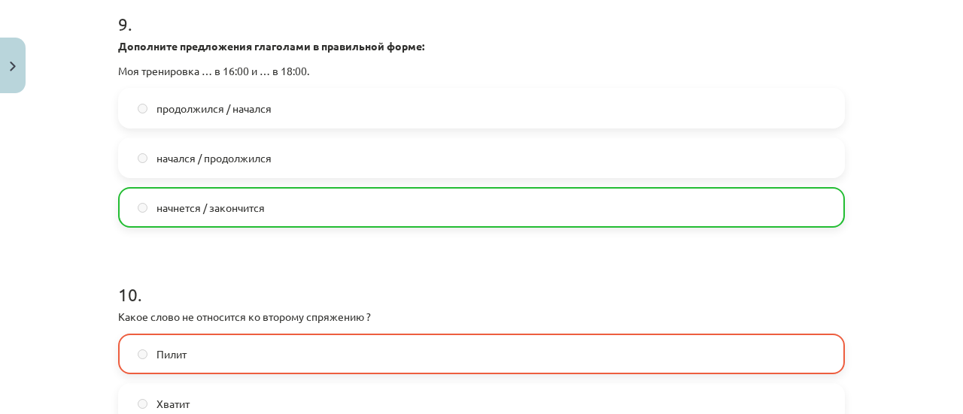
scroll to position [3134, 0]
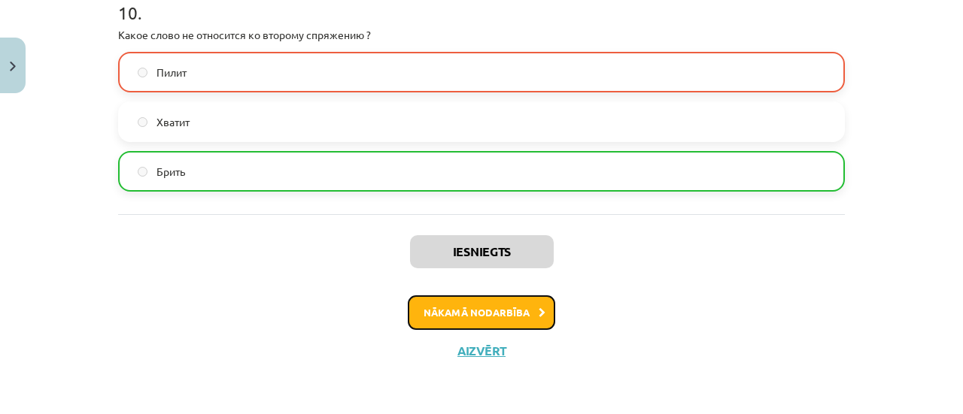
click at [489, 323] on button "Nākamā nodarbība" at bounding box center [481, 313] width 147 height 35
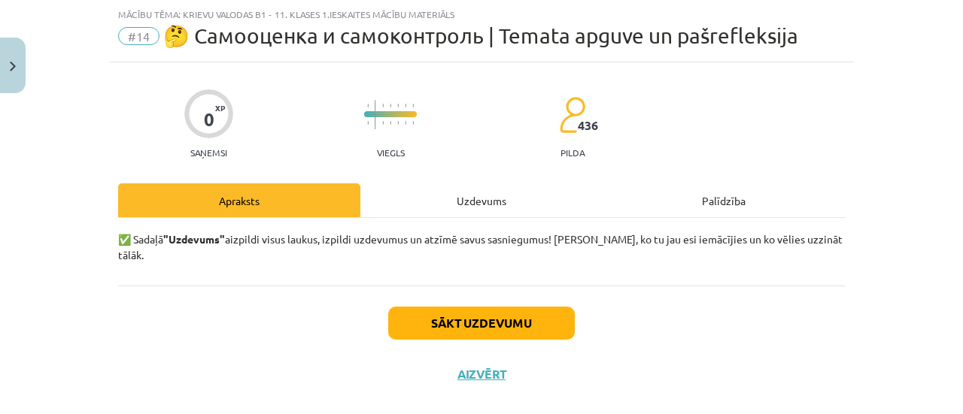
click at [457, 202] on div "Uzdevums" at bounding box center [481, 200] width 242 height 34
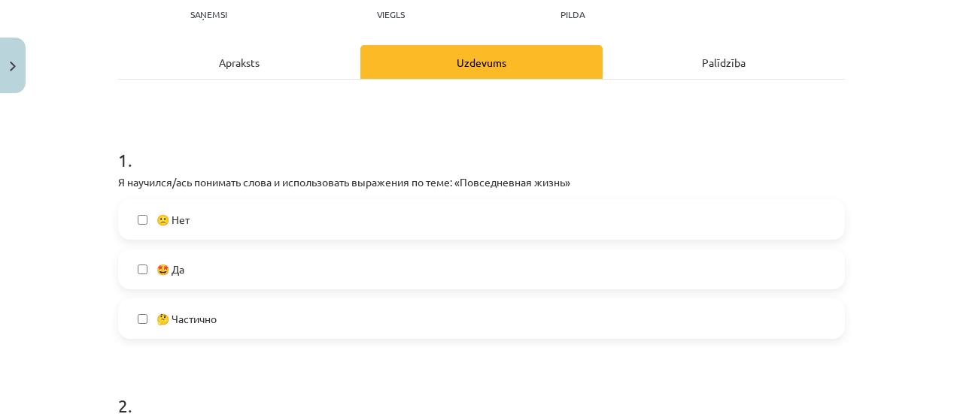
scroll to position [206, 0]
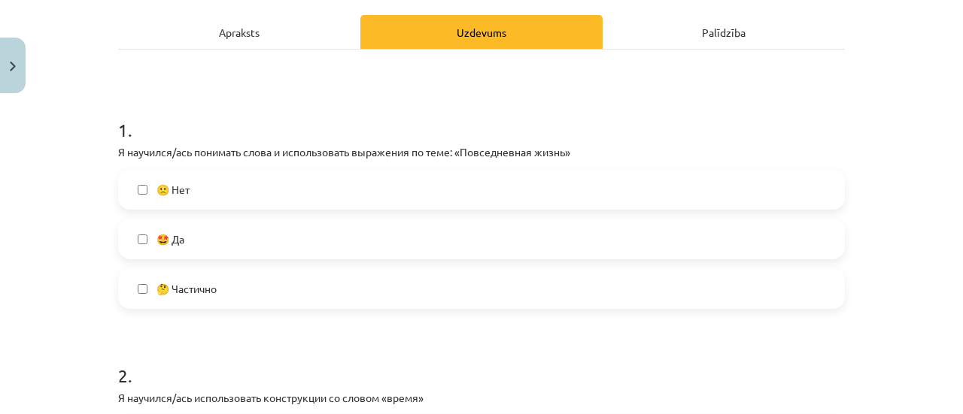
click at [232, 290] on label "🤔 Частично" at bounding box center [481, 289] width 723 height 38
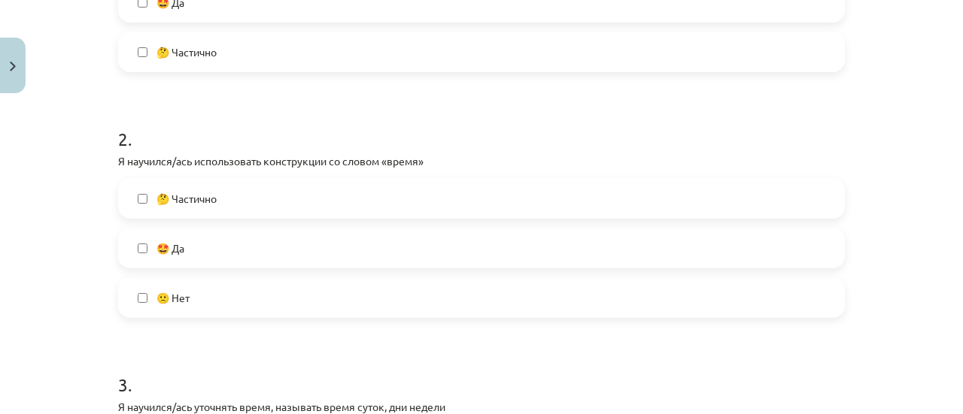
scroll to position [444, 0]
click at [280, 201] on label "🤔 Частично" at bounding box center [481, 197] width 723 height 38
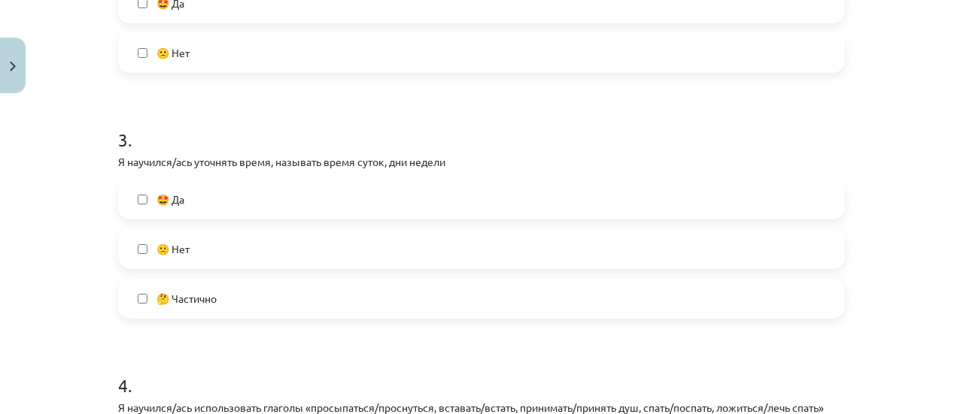
scroll to position [689, 0]
click at [199, 312] on label "🤔 Частично" at bounding box center [481, 298] width 723 height 38
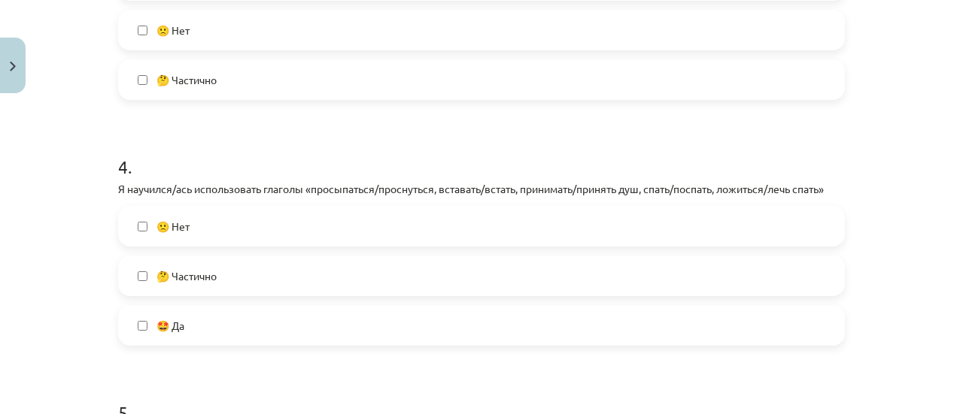
scroll to position [914, 0]
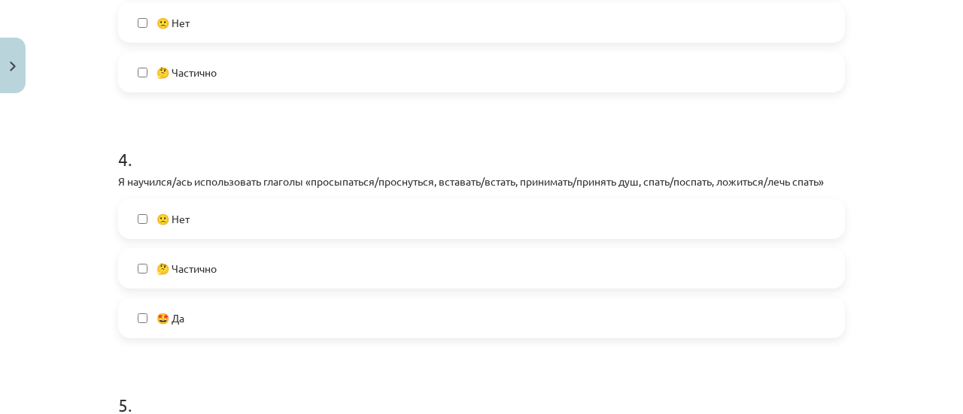
click at [187, 272] on span "🤔 Частично" at bounding box center [186, 269] width 60 height 16
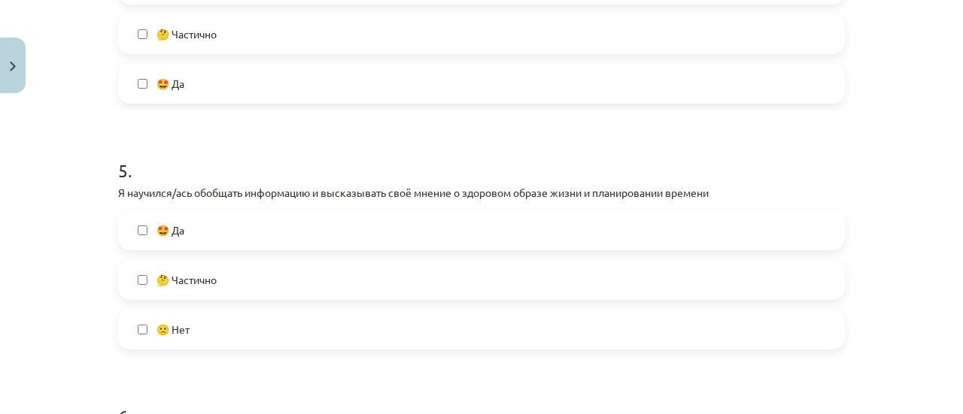
scroll to position [1153, 0]
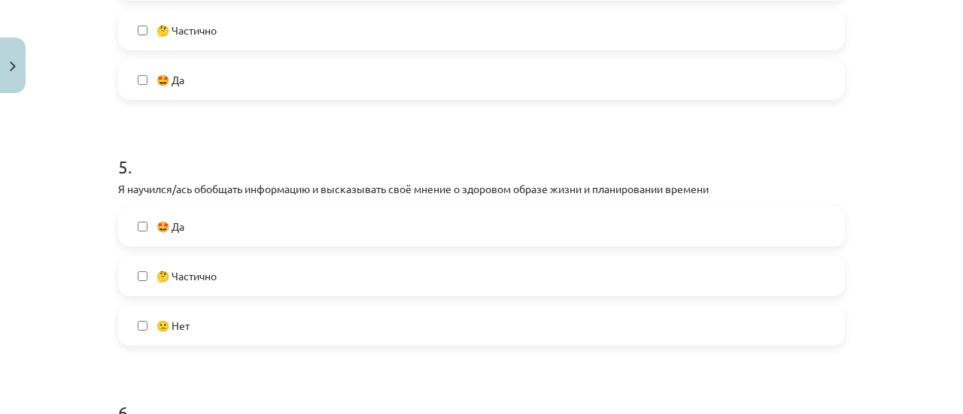
click at [159, 273] on span "🤔 Частично" at bounding box center [186, 276] width 60 height 16
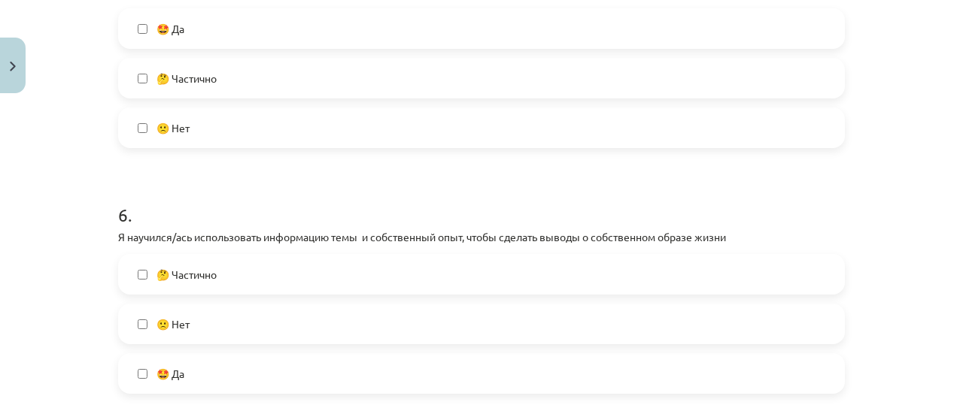
scroll to position [1363, 0]
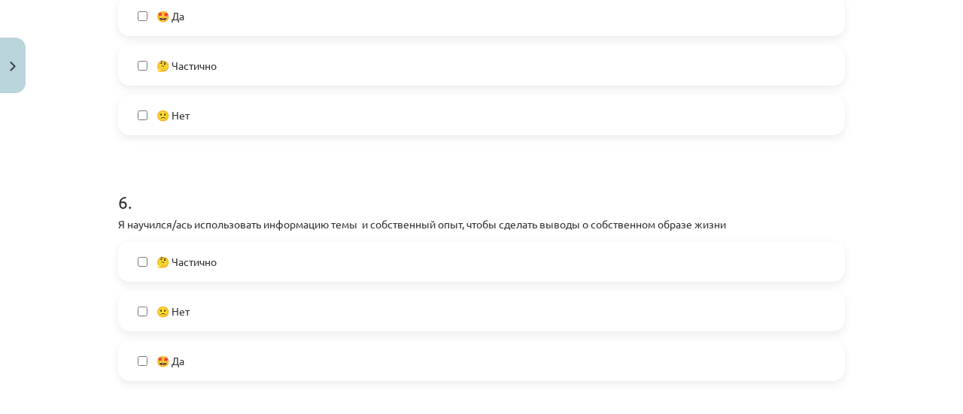
click at [176, 247] on label "🤔 Частично" at bounding box center [481, 262] width 723 height 38
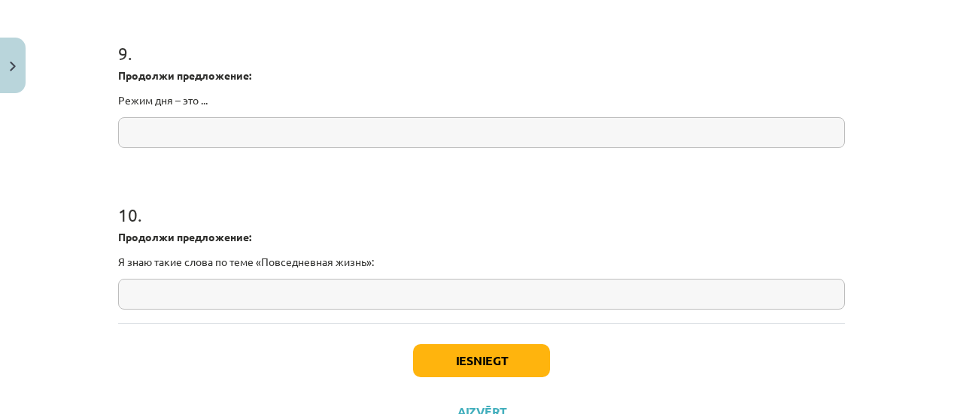
scroll to position [2142, 0]
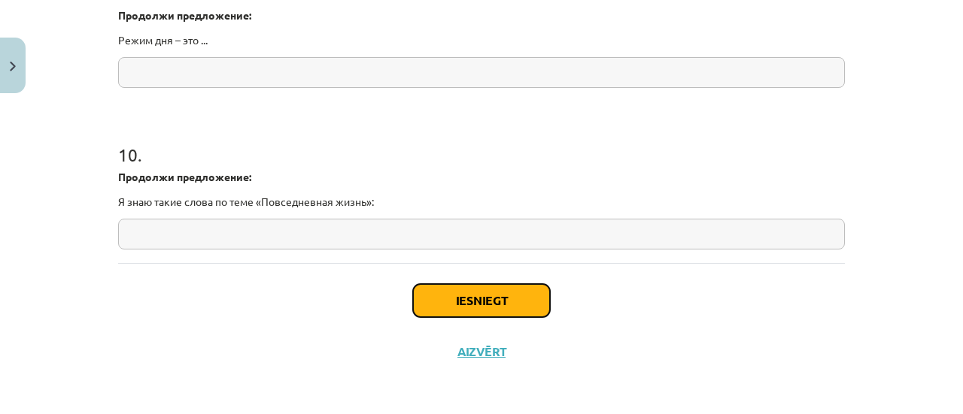
click at [456, 306] on button "Iesniegt" at bounding box center [481, 300] width 137 height 33
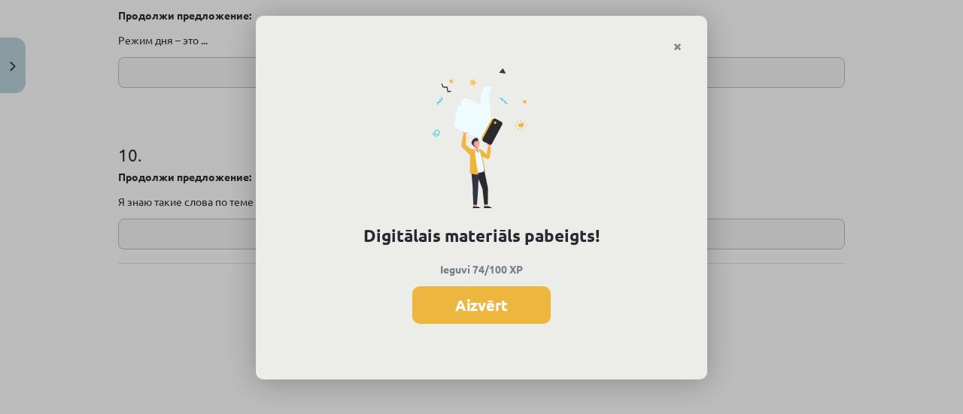
scroll to position [525, 0]
click at [496, 309] on button "Aizvērt" at bounding box center [481, 306] width 138 height 38
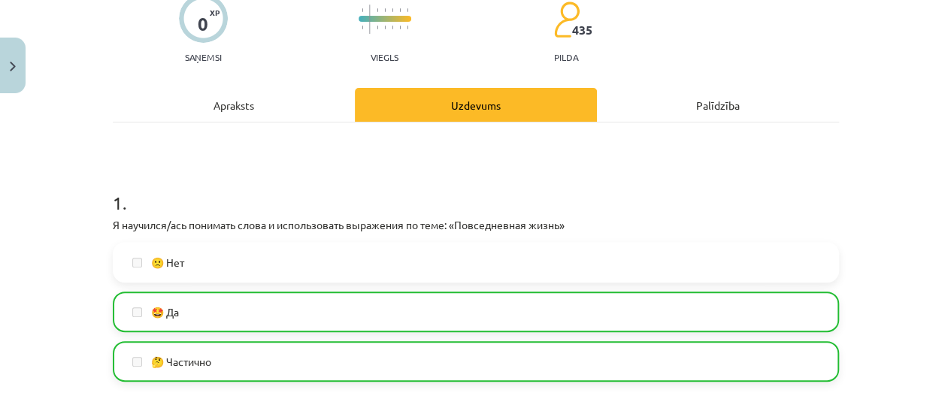
scroll to position [0, 0]
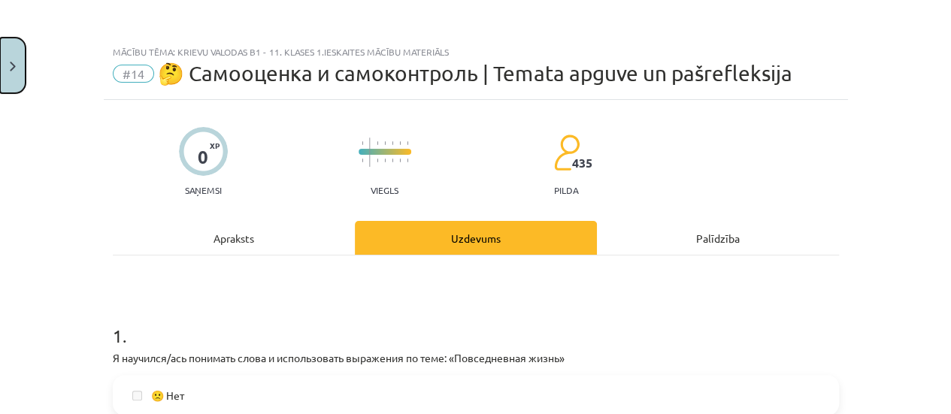
click at [8, 65] on button "Close" at bounding box center [13, 66] width 26 height 56
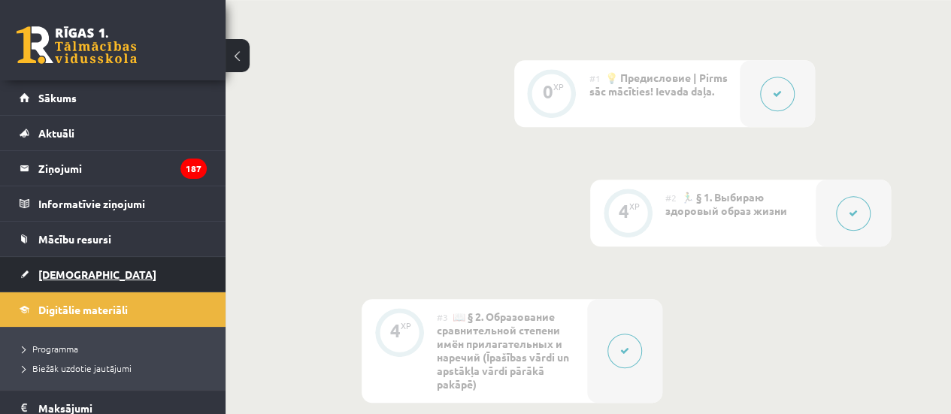
click at [74, 273] on span "[DEMOGRAPHIC_DATA]" at bounding box center [97, 275] width 118 height 14
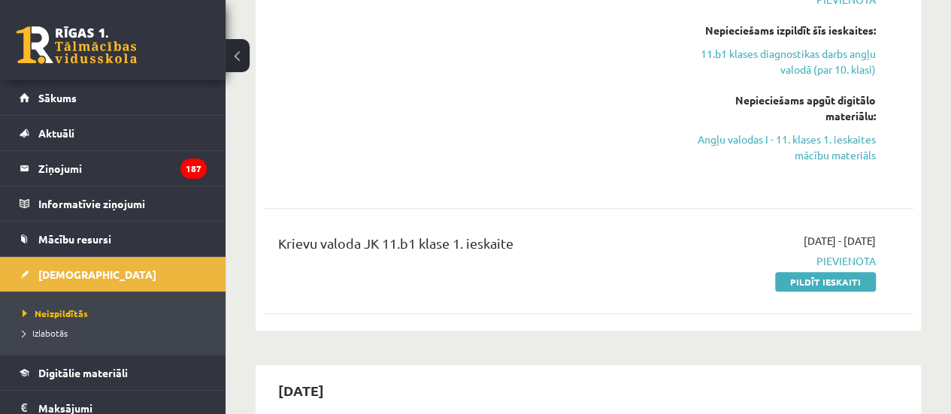
scroll to position [351, 0]
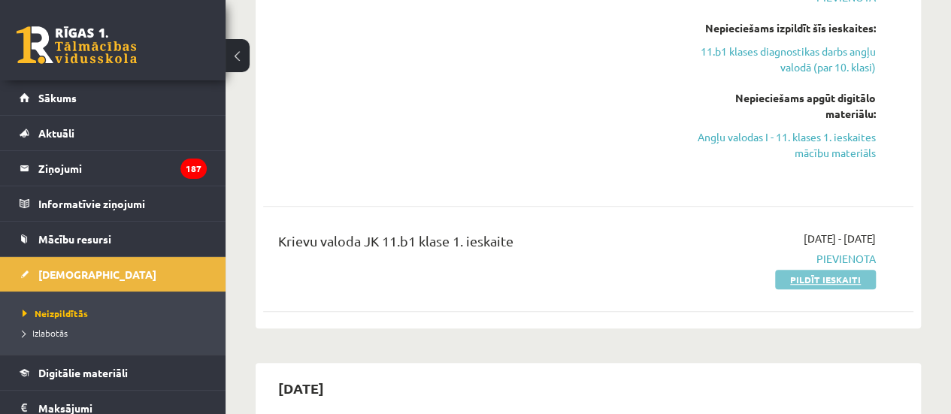
click at [855, 284] on link "Pildīt ieskaiti" at bounding box center [825, 280] width 101 height 20
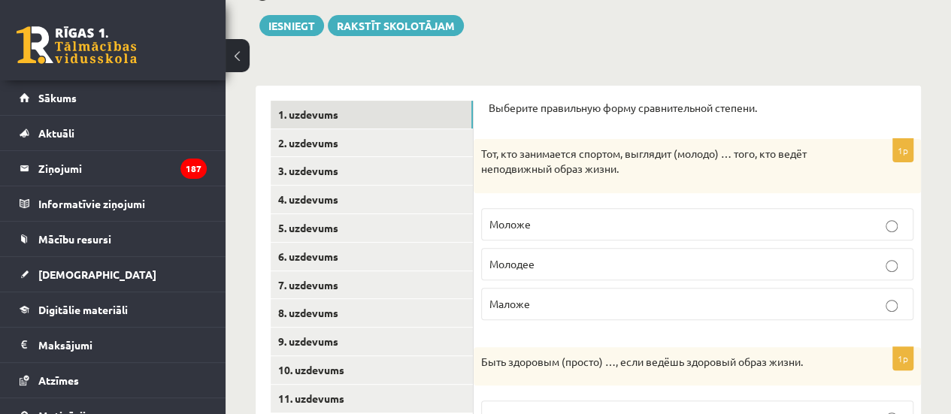
scroll to position [170, 0]
click at [540, 222] on p "Моложе" at bounding box center [698, 224] width 416 height 16
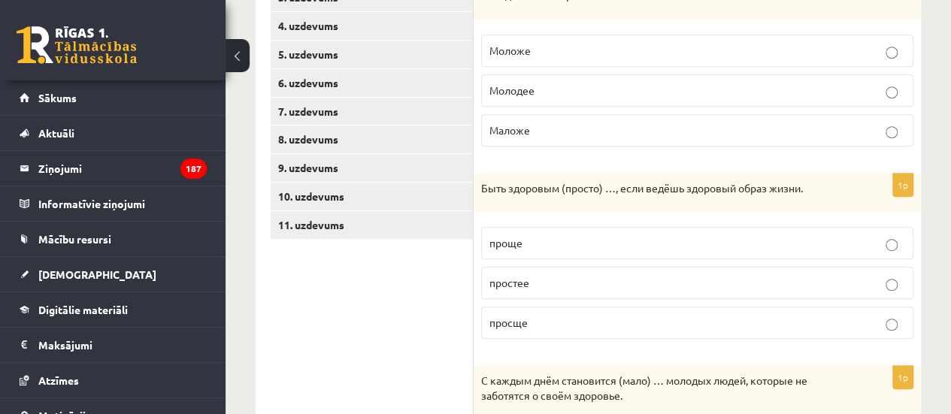
scroll to position [344, 0]
click at [527, 237] on p "проще" at bounding box center [698, 243] width 416 height 16
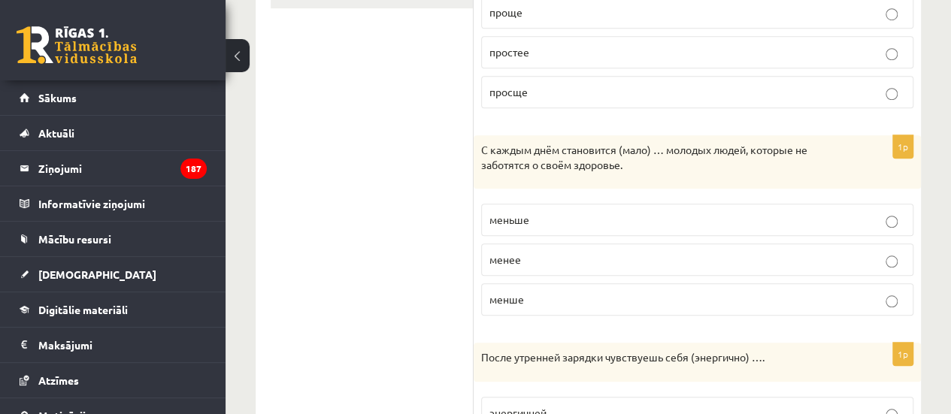
scroll to position [578, 0]
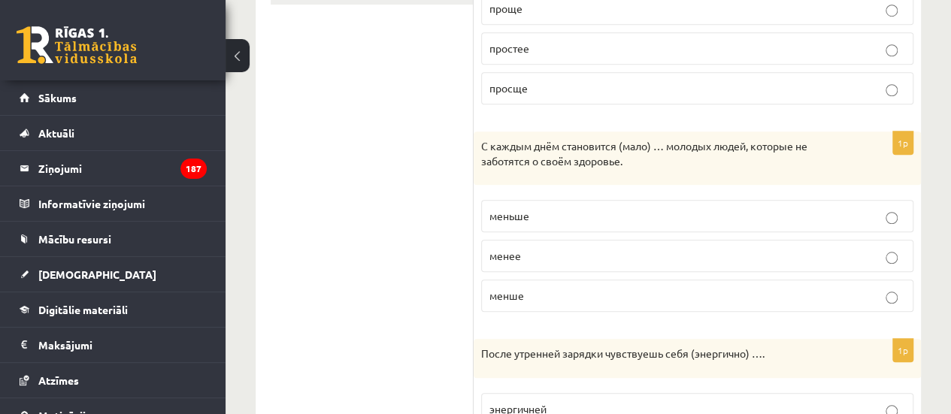
click at [529, 214] on span "меньше" at bounding box center [510, 216] width 40 height 14
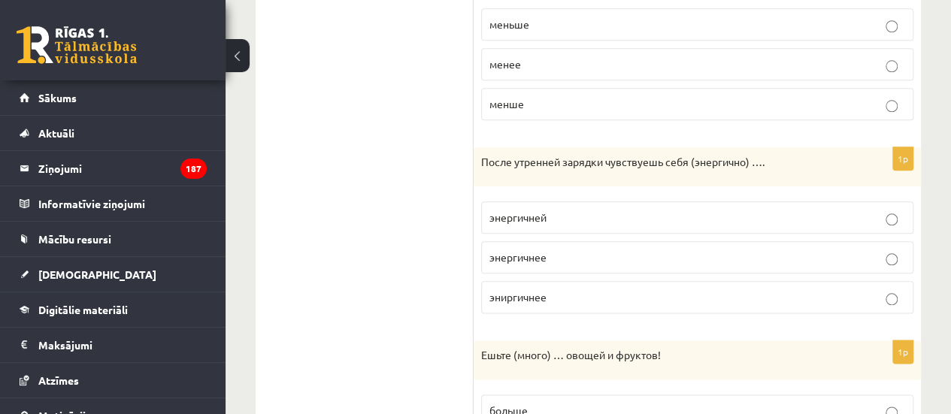
scroll to position [770, 0]
click at [524, 250] on span "энергичнее" at bounding box center [518, 257] width 57 height 14
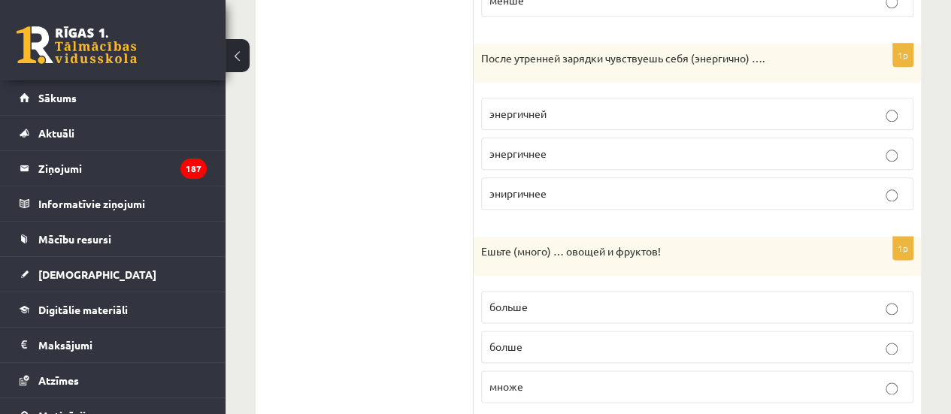
scroll to position [910, 0]
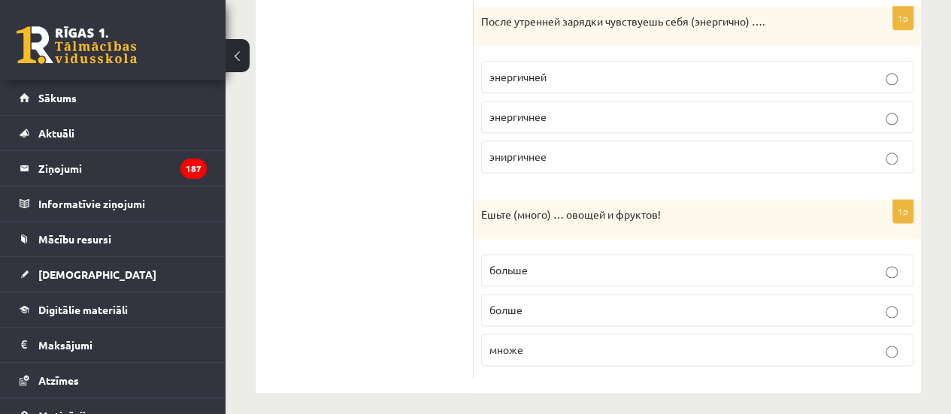
click at [508, 267] on span "больше" at bounding box center [509, 270] width 38 height 14
click at [506, 294] on label "болше" at bounding box center [697, 310] width 432 height 32
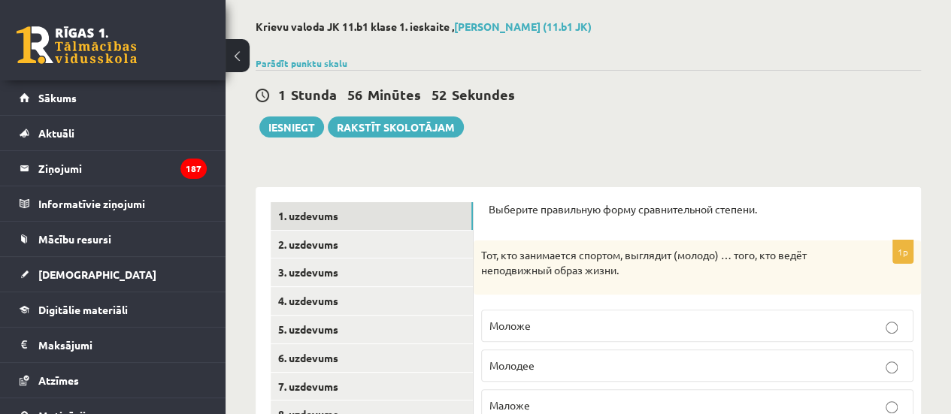
scroll to position [68, 0]
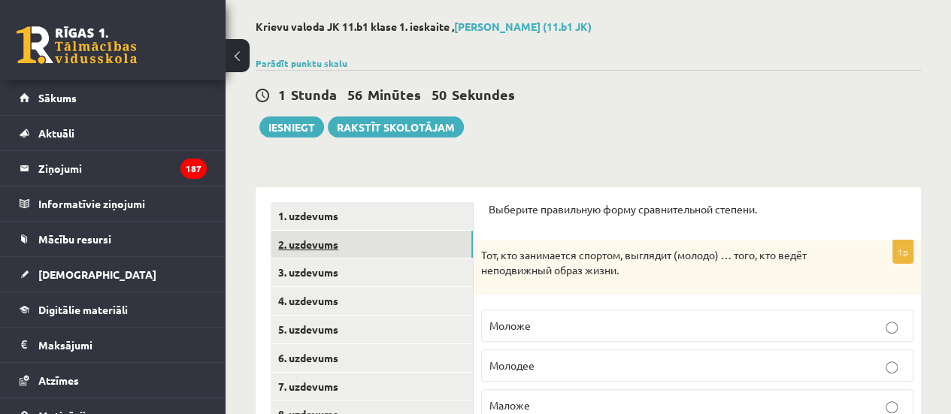
click at [402, 235] on link "2. uzdevums" at bounding box center [372, 245] width 202 height 28
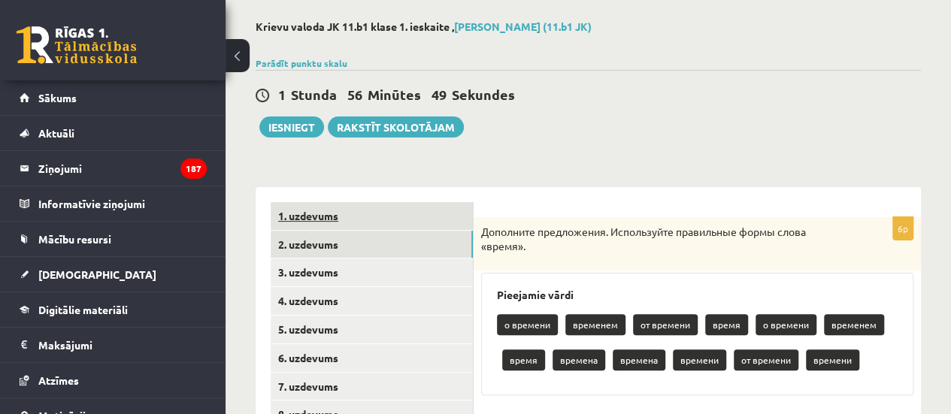
click at [399, 216] on link "1. uzdevums" at bounding box center [372, 216] width 202 height 28
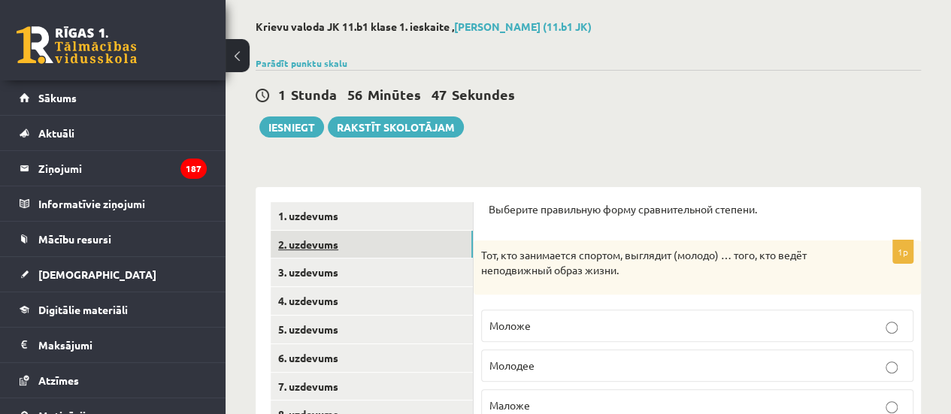
click at [390, 235] on link "2. uzdevums" at bounding box center [372, 245] width 202 height 28
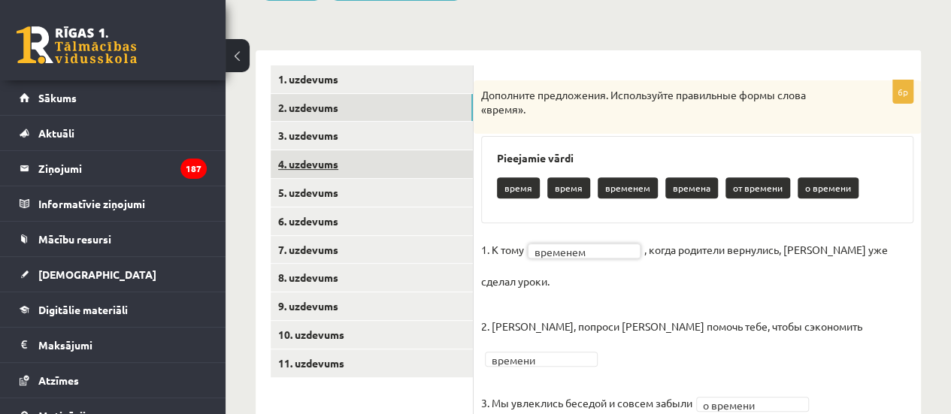
scroll to position [205, 0]
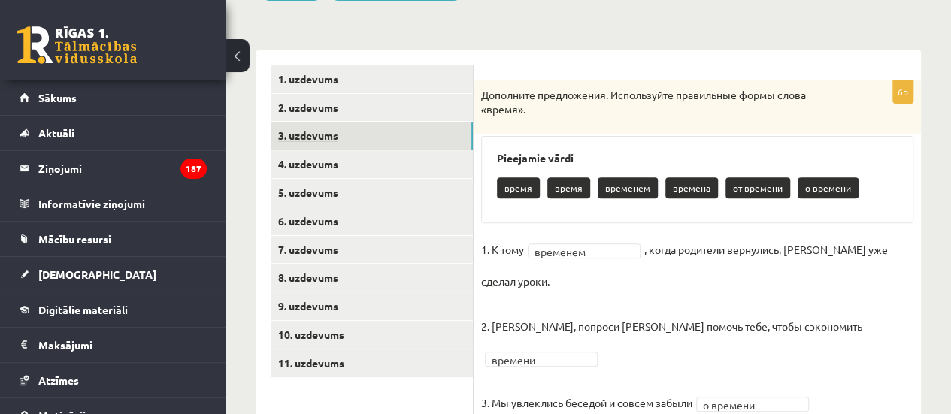
click at [362, 142] on link "3. uzdevums" at bounding box center [372, 136] width 202 height 28
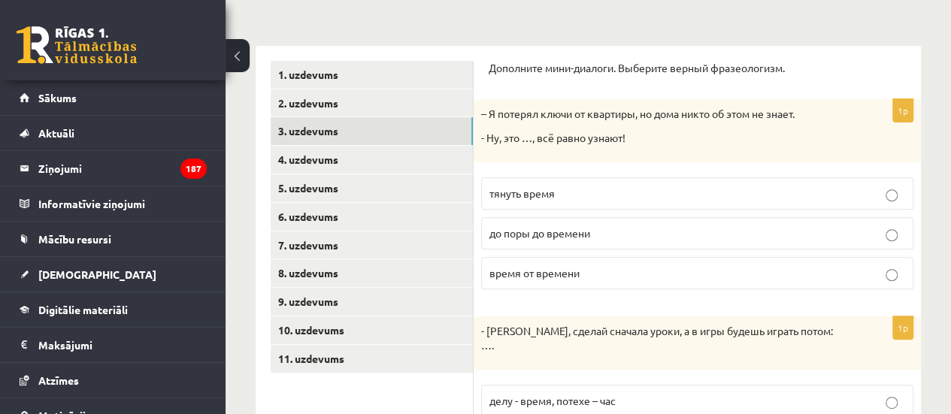
scroll to position [208, 0]
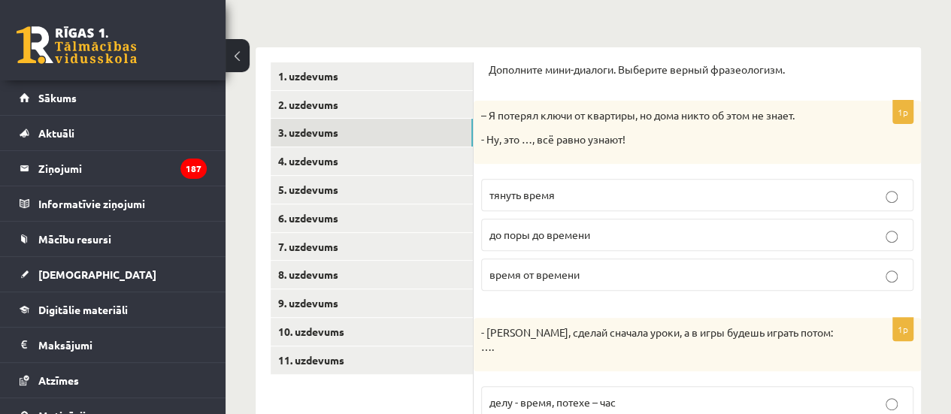
click at [641, 236] on p "до поры до времени" at bounding box center [698, 235] width 416 height 16
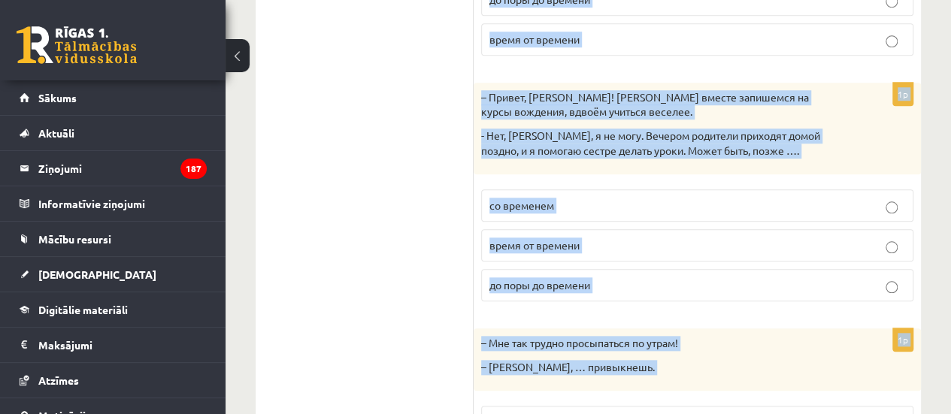
scroll to position [790, 0]
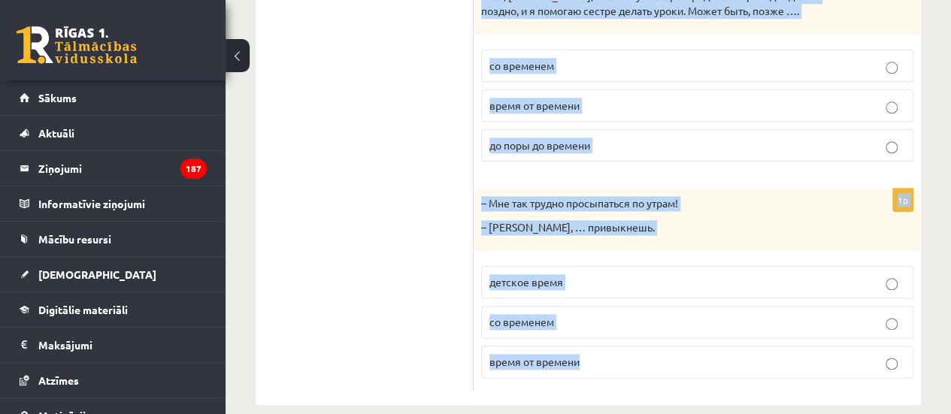
drag, startPoint x: 480, startPoint y: 83, endPoint x: 602, endPoint y: 353, distance: 297.2
copy form "- Марис, сделай сначала уроки, а в игры будешь играть потом: …. делу - время, п…"
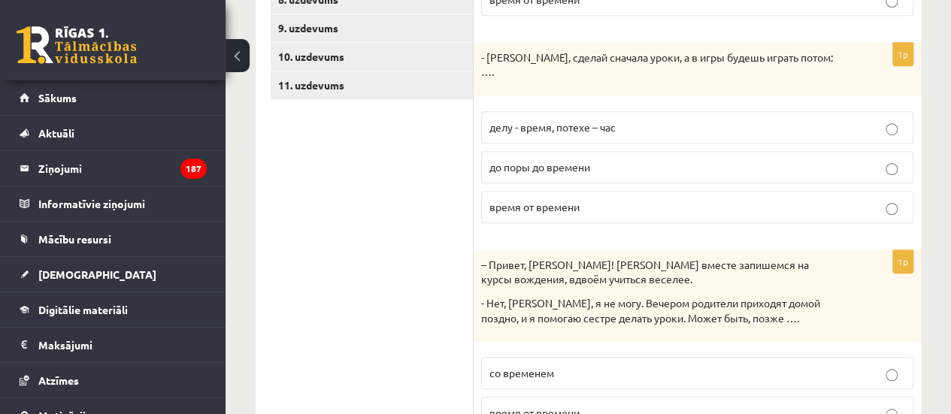
scroll to position [481, 0]
click at [608, 121] on label "делу - время, потехе – час" at bounding box center [697, 129] width 432 height 32
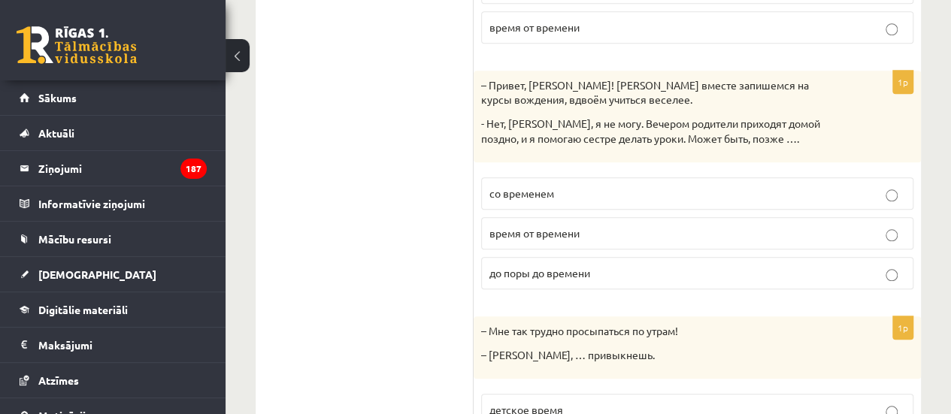
scroll to position [663, 0]
click at [555, 185] on p "со временем" at bounding box center [698, 193] width 416 height 16
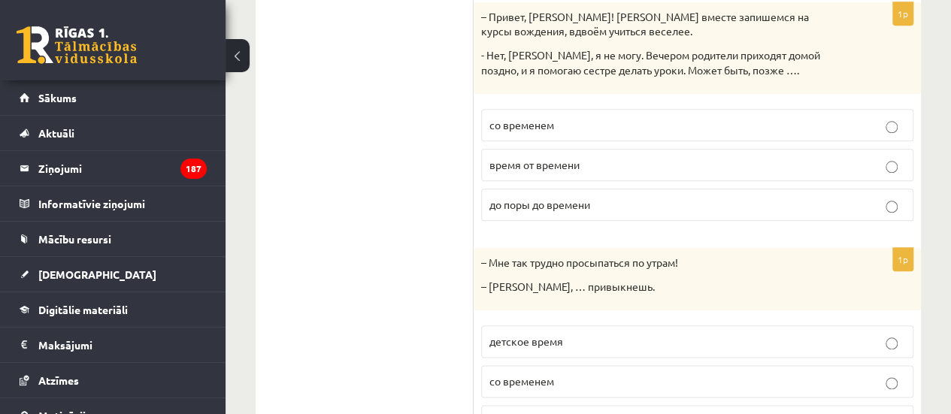
scroll to position [790, 0]
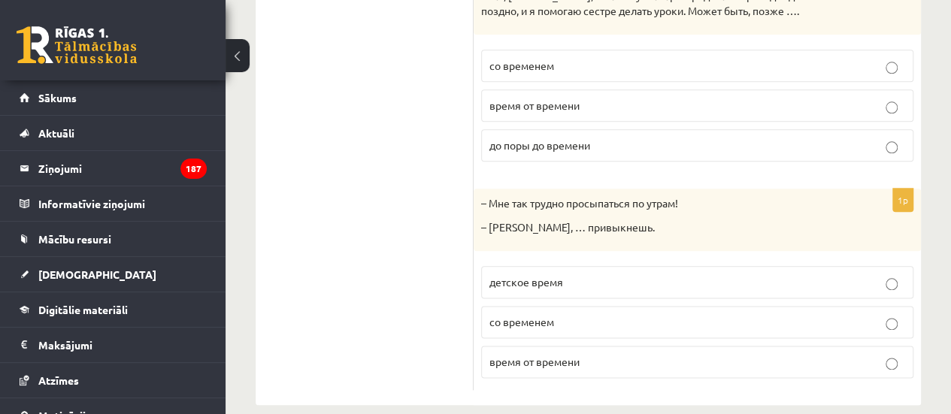
click at [519, 314] on label "со временем" at bounding box center [697, 322] width 432 height 32
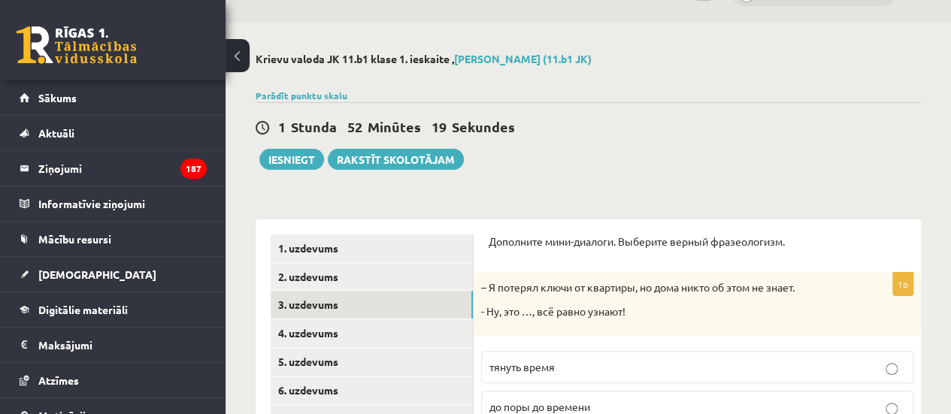
scroll to position [32, 0]
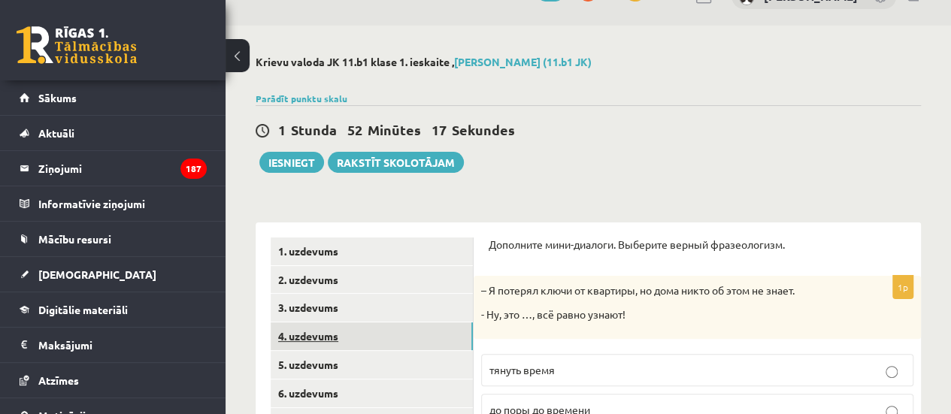
click at [394, 338] on link "4. uzdevums" at bounding box center [372, 337] width 202 height 28
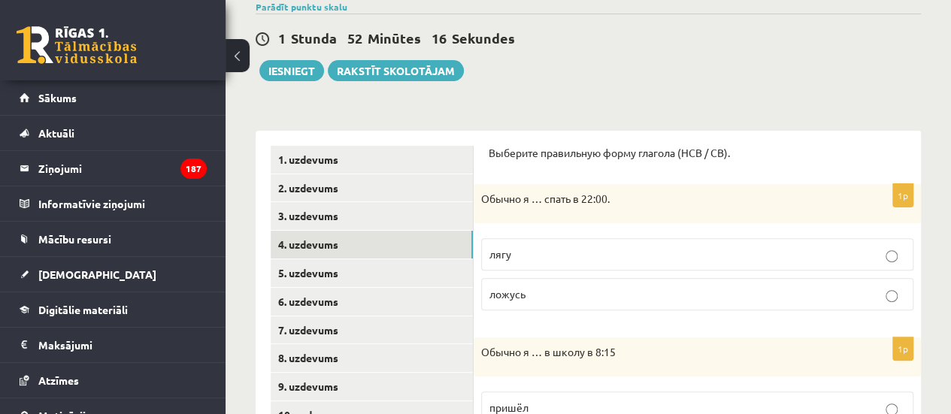
scroll to position [125, 0]
click at [526, 293] on p "ложусь" at bounding box center [698, 294] width 416 height 16
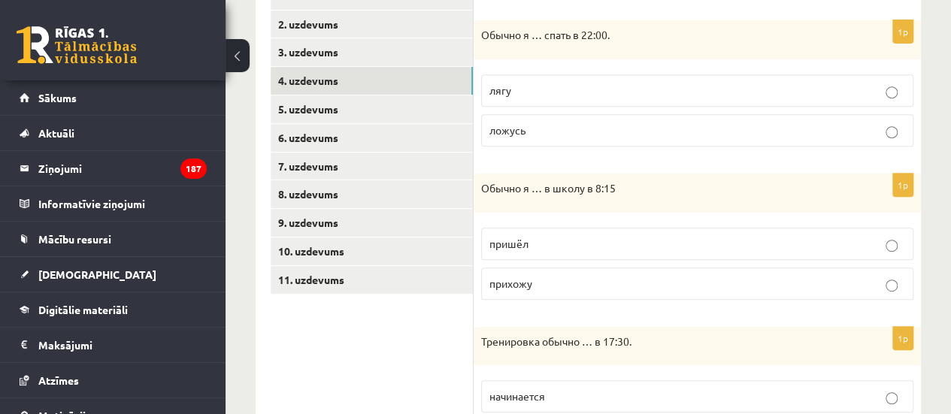
scroll to position [298, 0]
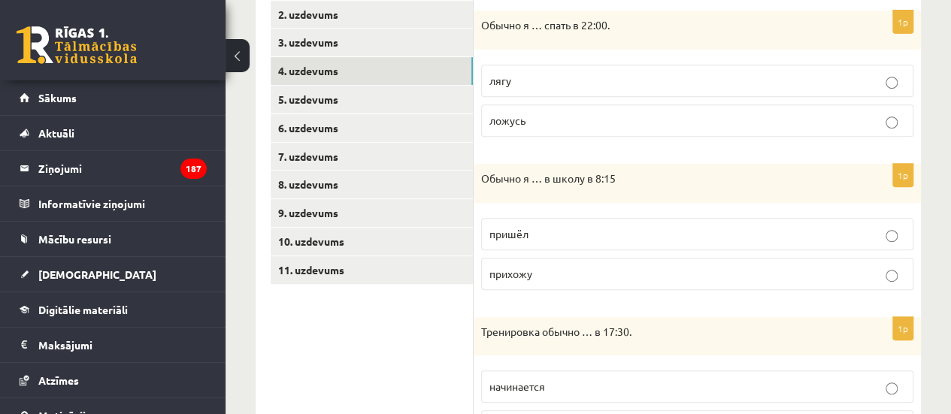
click at [514, 267] on span "прихожу" at bounding box center [511, 274] width 43 height 14
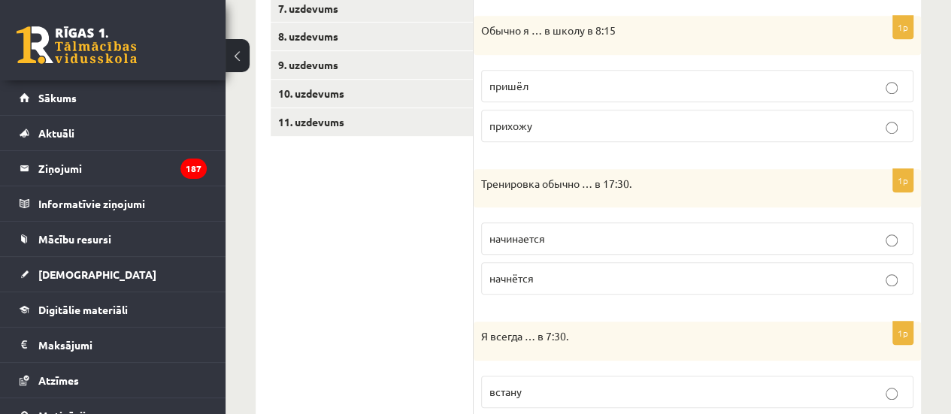
scroll to position [474, 0]
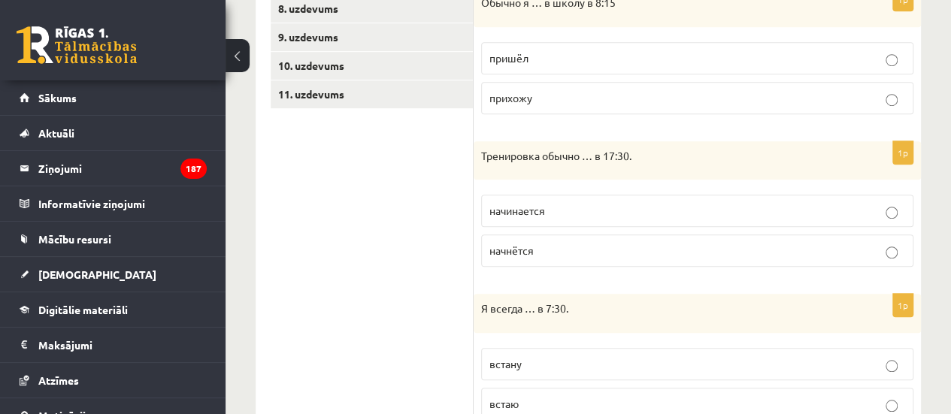
click at [516, 206] on span "начинается" at bounding box center [518, 211] width 56 height 14
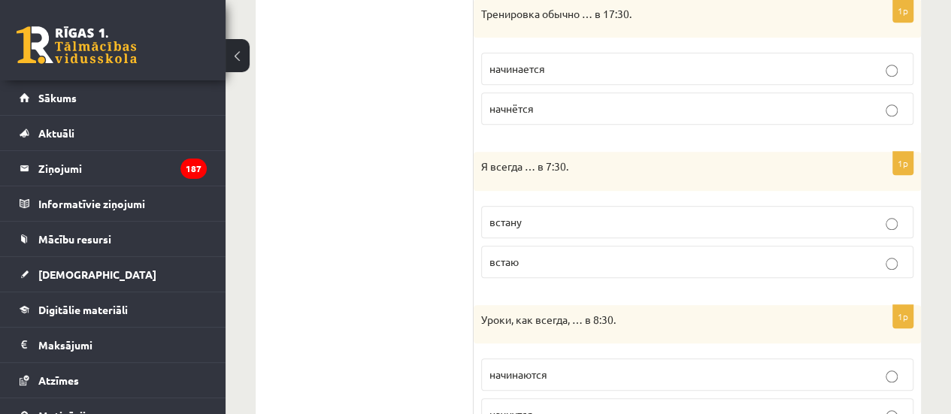
scroll to position [617, 0]
click at [526, 253] on p "встаю" at bounding box center [698, 261] width 416 height 16
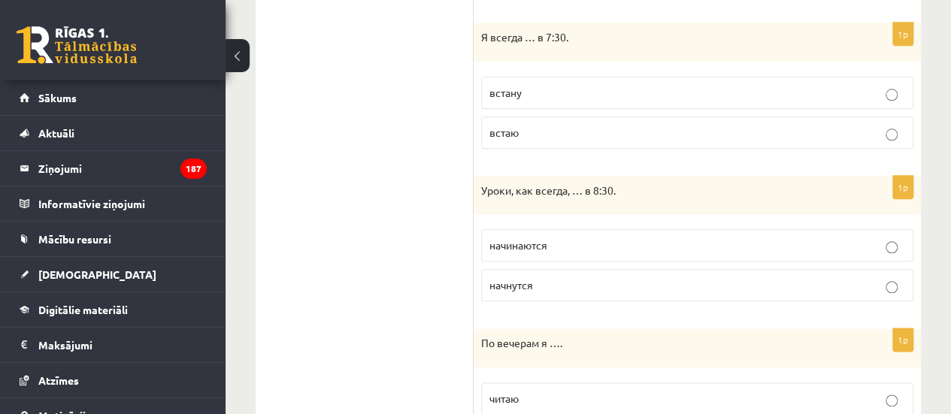
scroll to position [759, 0]
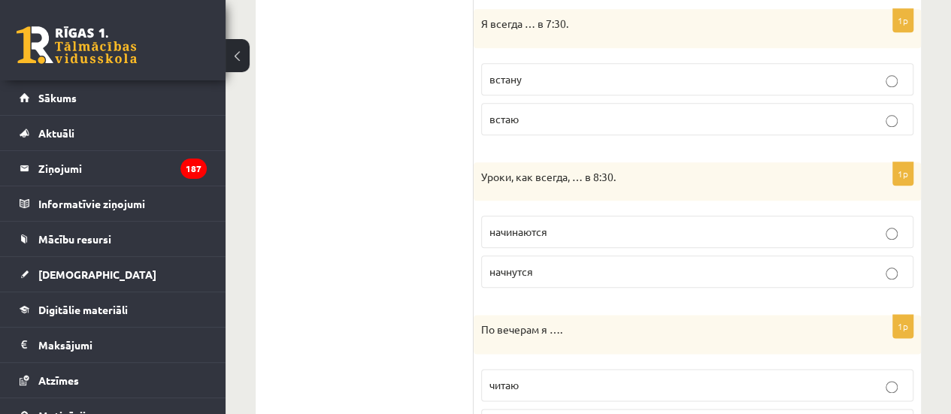
click at [524, 231] on span "начинаются" at bounding box center [519, 232] width 58 height 14
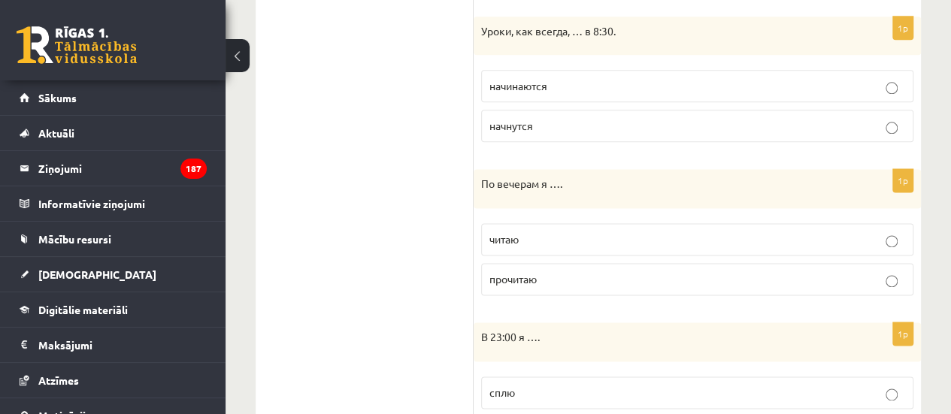
scroll to position [908, 0]
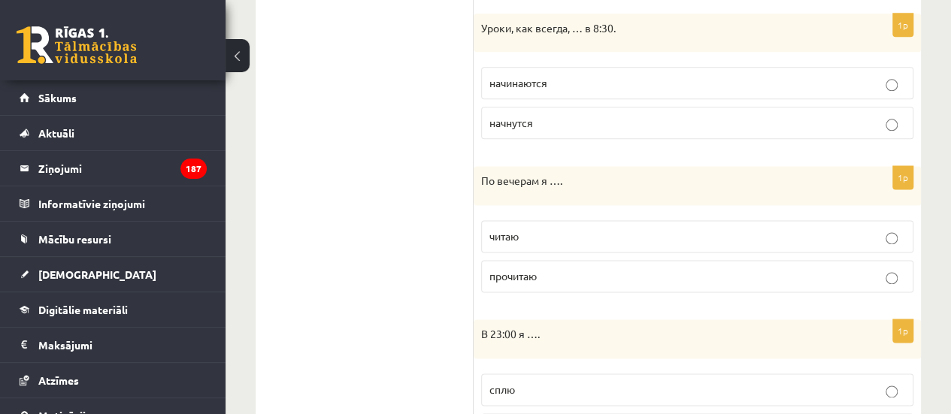
click at [510, 238] on label "читаю" at bounding box center [697, 236] width 432 height 32
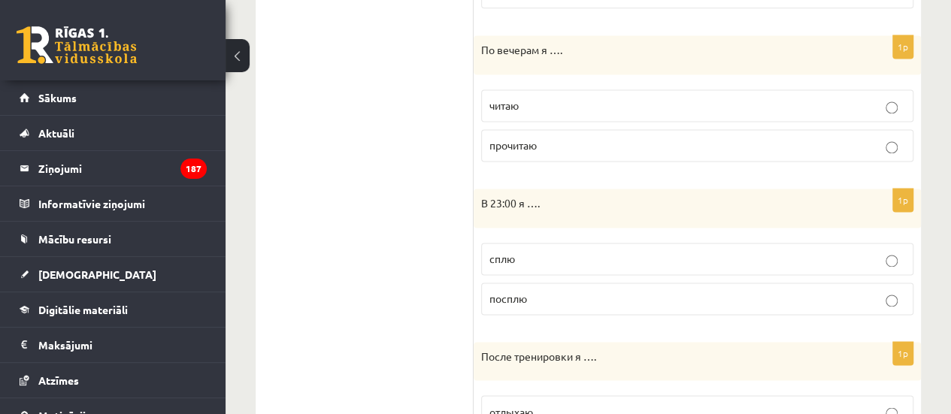
scroll to position [1043, 0]
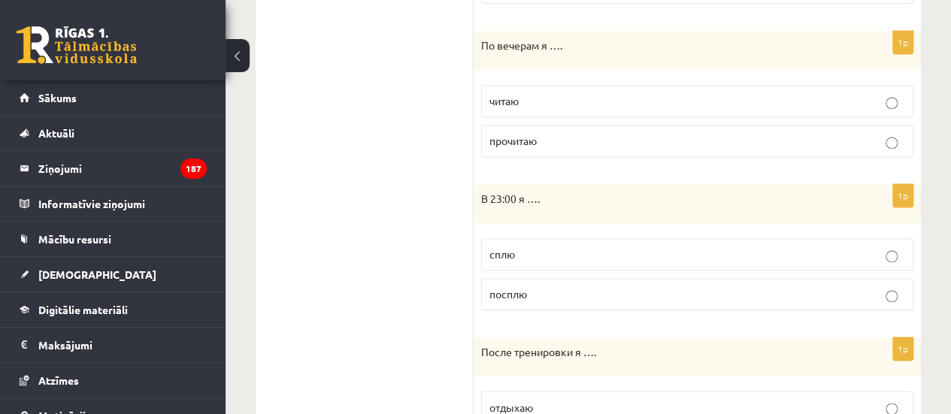
click at [508, 252] on span "сплю" at bounding box center [503, 254] width 26 height 14
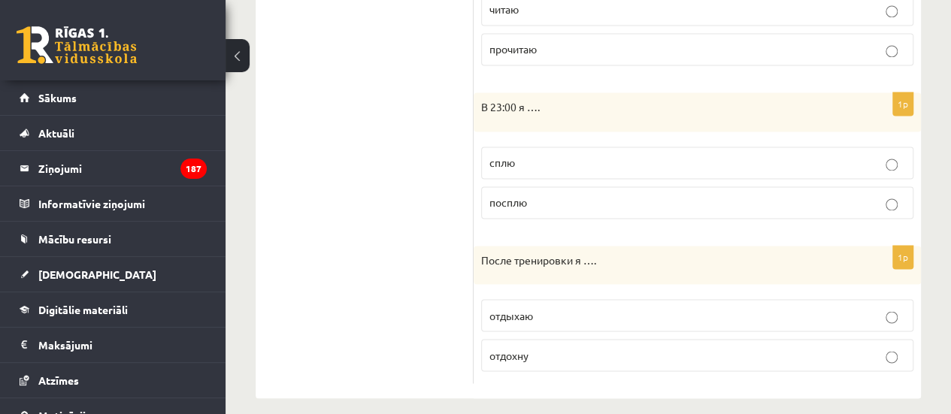
scroll to position [1140, 0]
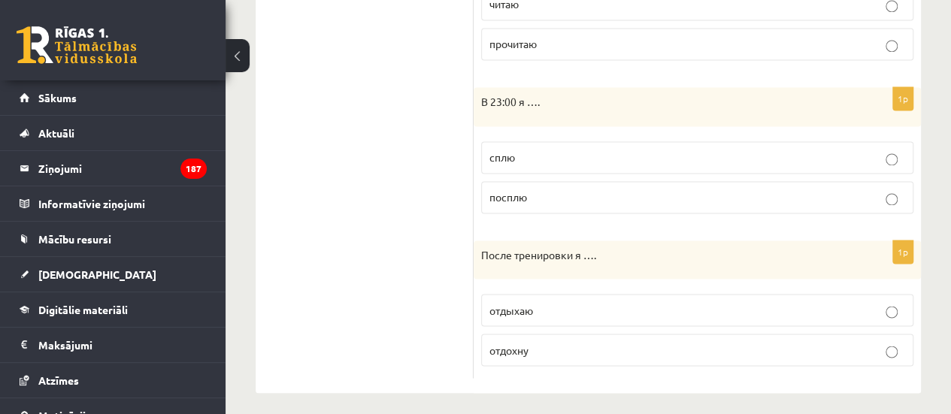
click at [504, 309] on p "отдыхаю" at bounding box center [698, 310] width 416 height 16
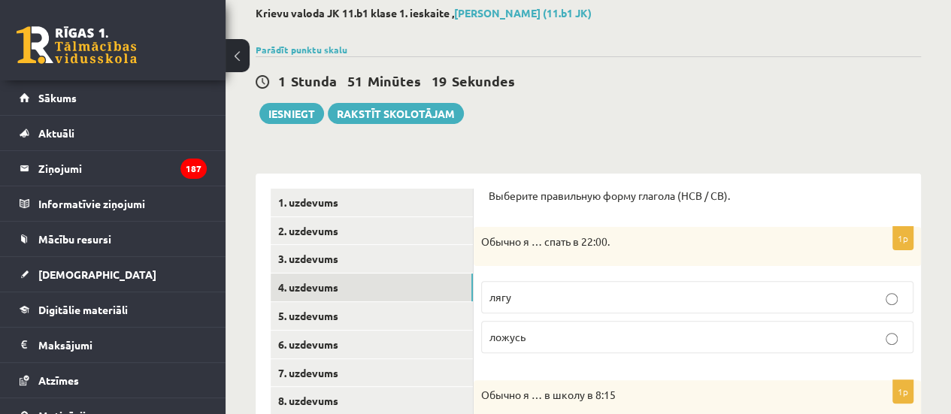
scroll to position [60, 0]
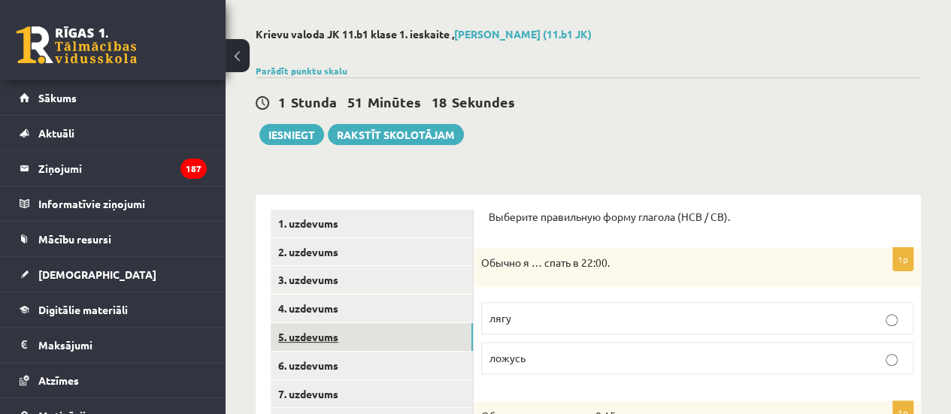
click at [368, 328] on link "5. uzdevums" at bounding box center [372, 337] width 202 height 28
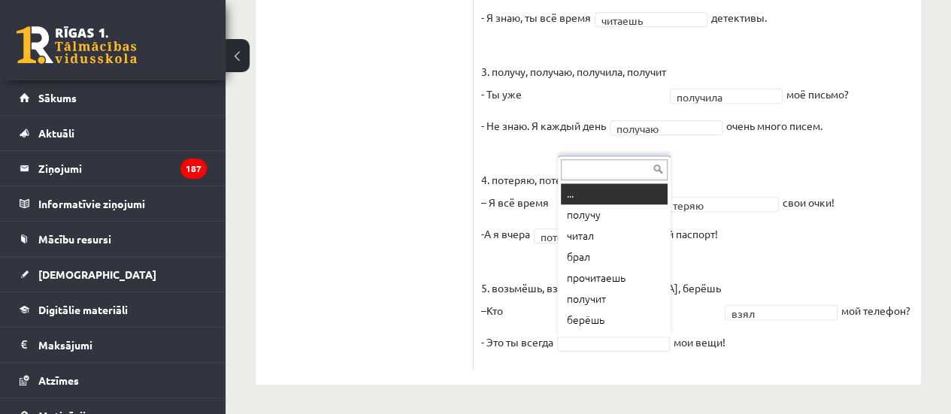
scroll to position [18, 0]
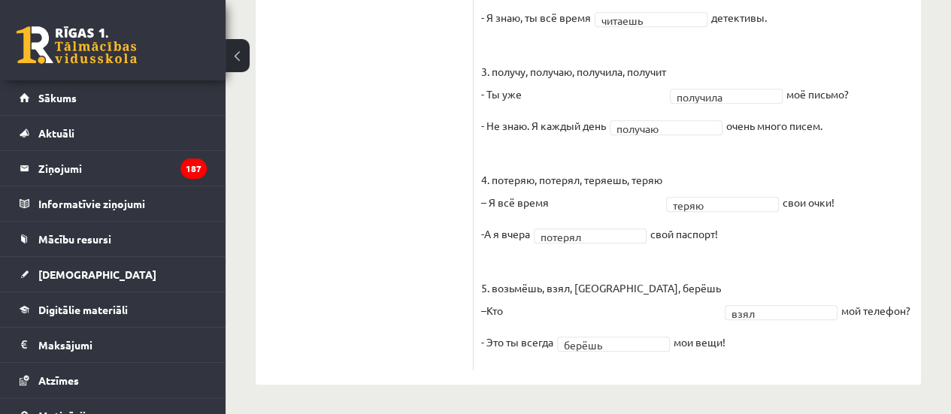
click at [423, 255] on ul "1. uzdevums 2. uzdevums 3. uzdevums 4. uzdevums 5. uzdevums 6. uzdevums 7. uzde…" at bounding box center [372, 10] width 203 height 720
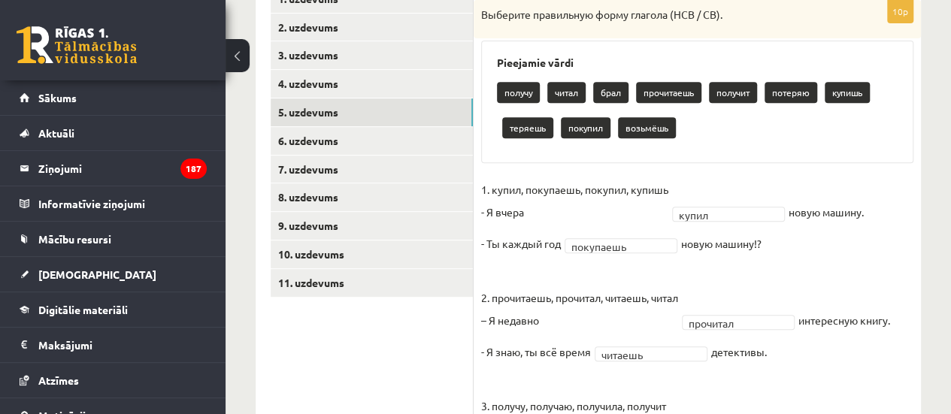
scroll to position [284, 0]
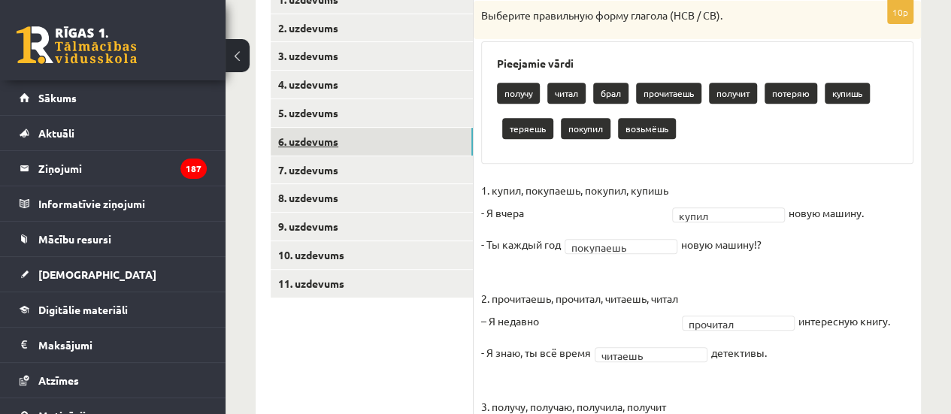
click at [395, 145] on link "6. uzdevums" at bounding box center [372, 142] width 202 height 28
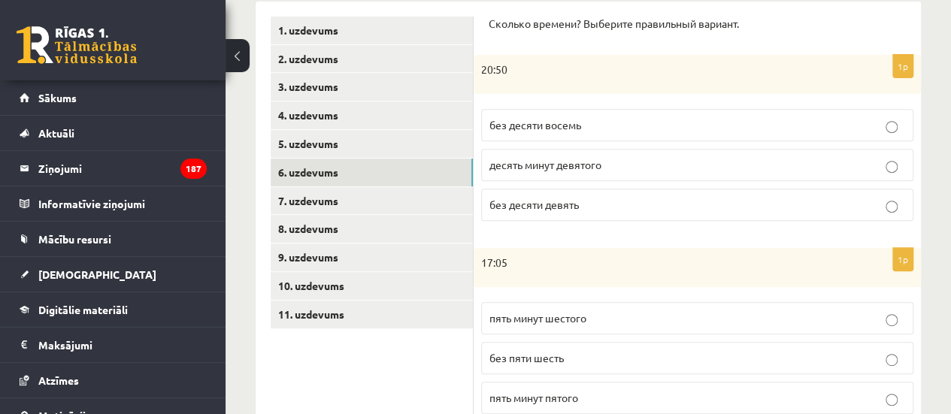
scroll to position [253, 0]
click at [578, 213] on label "без десяти девять" at bounding box center [697, 206] width 432 height 32
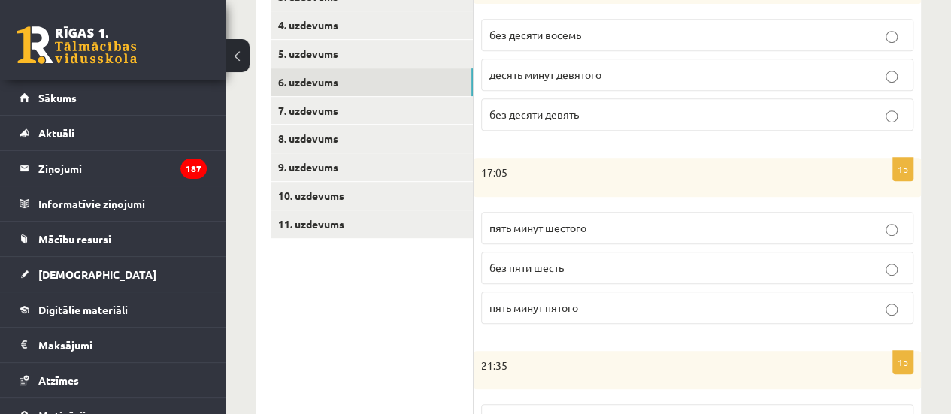
scroll to position [346, 0]
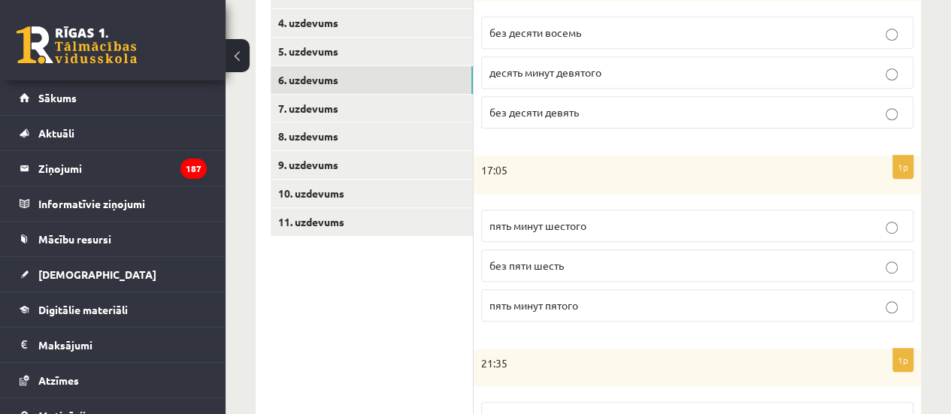
click at [526, 232] on label "пять минут шестого" at bounding box center [697, 226] width 432 height 32
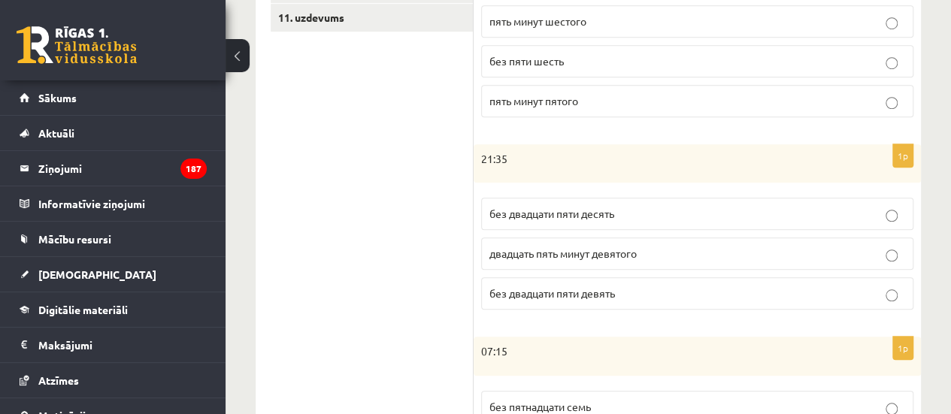
scroll to position [557, 0]
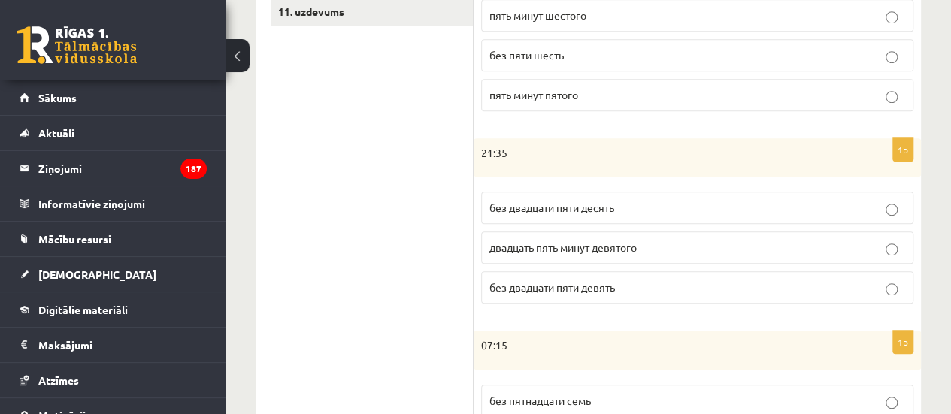
click at [544, 208] on span "без двадцати пяти десять" at bounding box center [552, 208] width 125 height 14
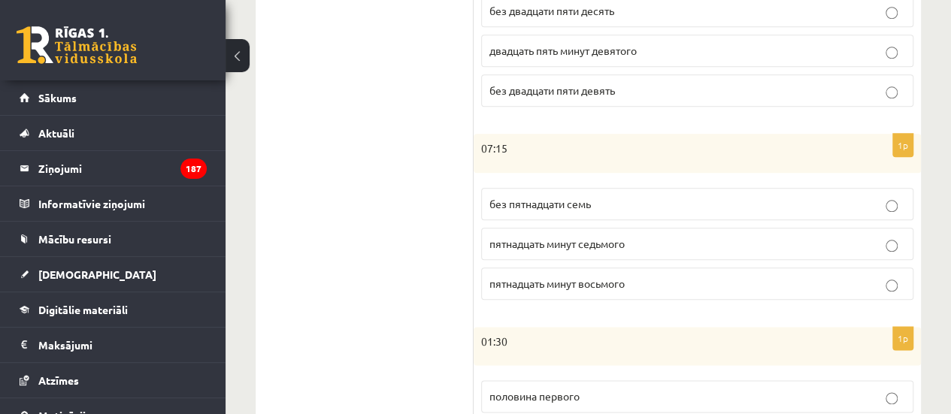
scroll to position [756, 0]
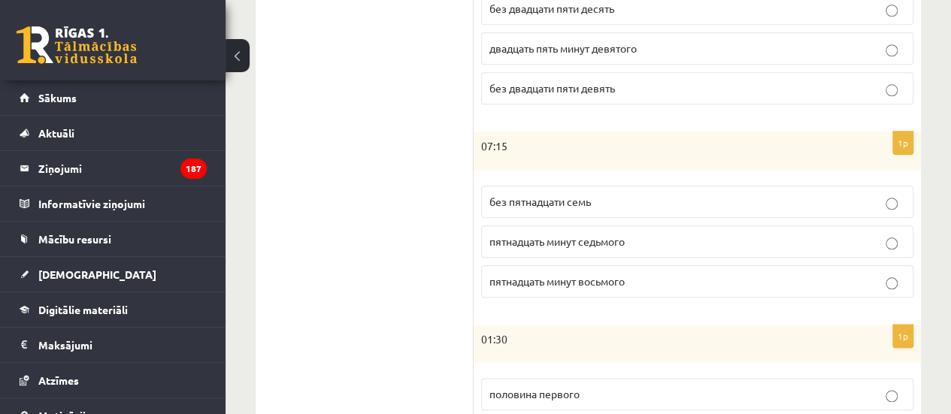
click at [507, 282] on p "пятнадцать минут восьмого" at bounding box center [698, 282] width 416 height 16
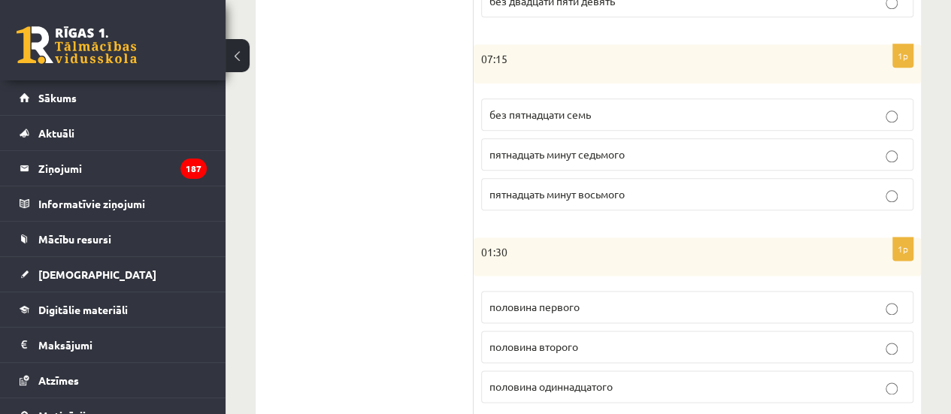
scroll to position [881, 0]
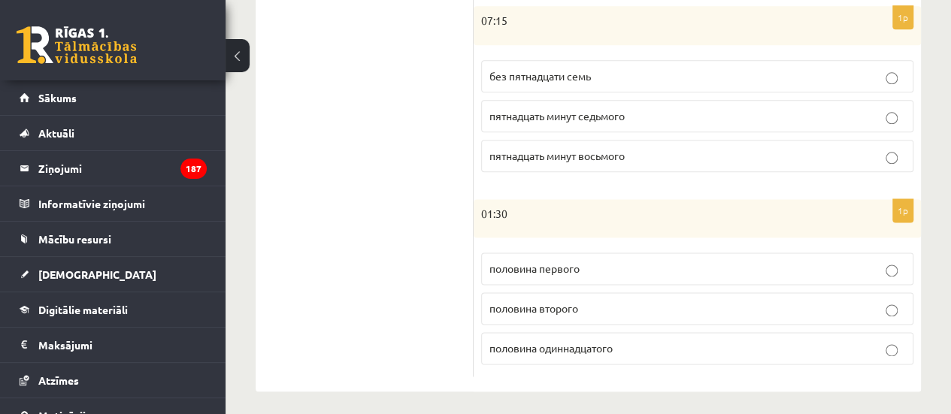
click at [507, 302] on span "половина второго" at bounding box center [534, 309] width 89 height 14
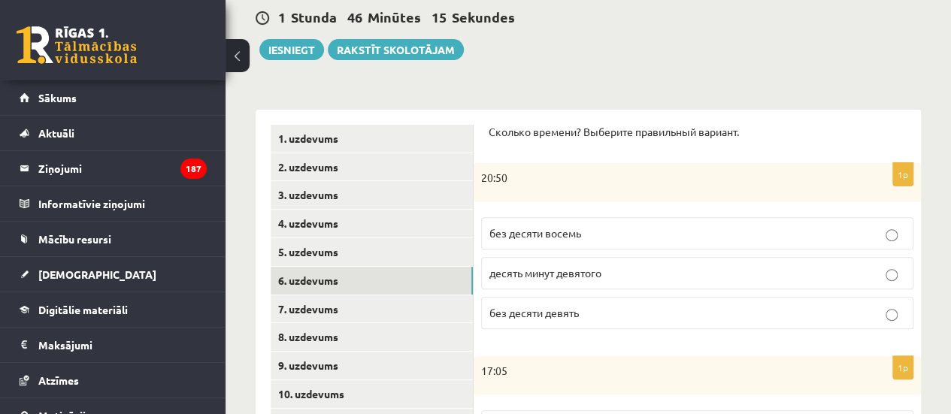
scroll to position [139, 0]
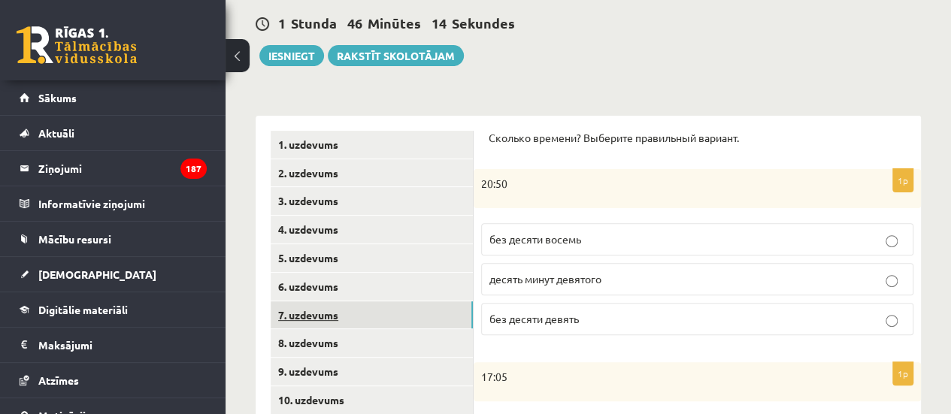
click at [400, 317] on link "7. uzdevums" at bounding box center [372, 316] width 202 height 28
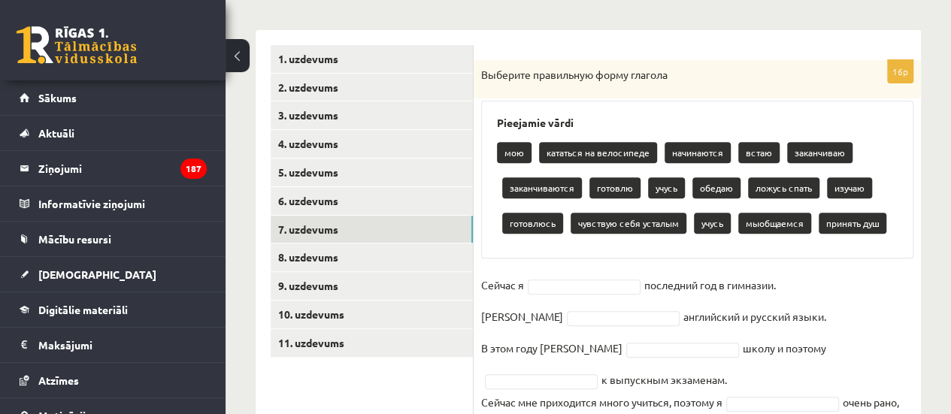
scroll to position [645, 0]
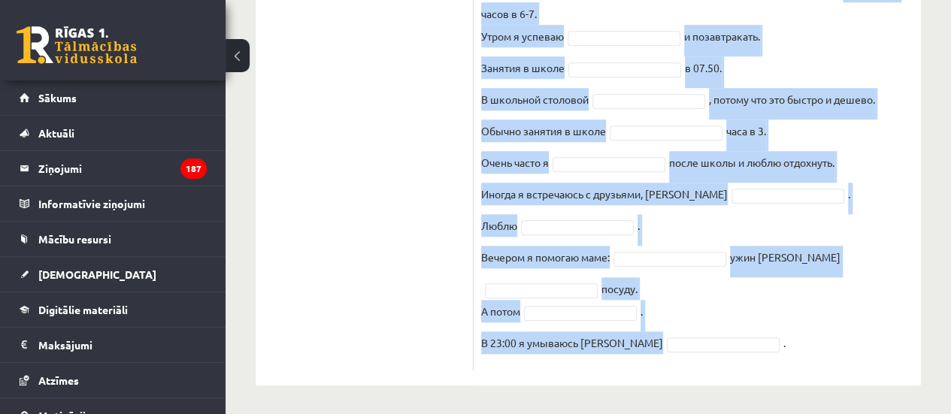
drag, startPoint x: 493, startPoint y: 138, endPoint x: 615, endPoint y: 366, distance: 259.4
click at [615, 366] on div "16p Выберите правильную форму глагола Pieejamie vārdi мою кататься на велосипед…" at bounding box center [697, 5] width 447 height 731
copy div "мою кататься на велосипеде начинаются встаю заканчиваю заканчиваются готовлю уч…"
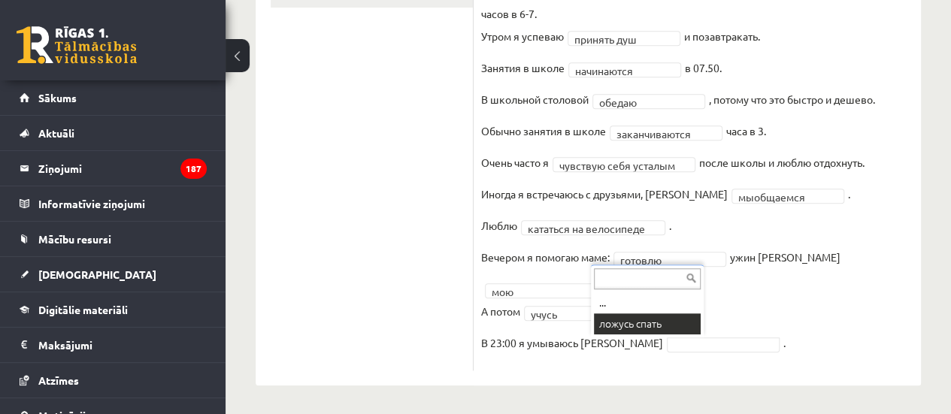
scroll to position [540, 0]
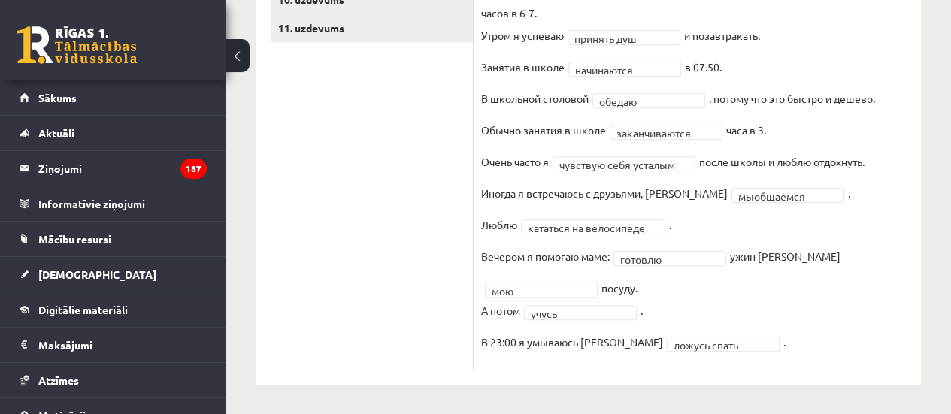
click at [455, 204] on ul "1. uzdevums 2. uzdevums 3. uzdevums 4. uzdevums 5. uzdevums 6. uzdevums 7. uzde…" at bounding box center [372, 50] width 203 height 640
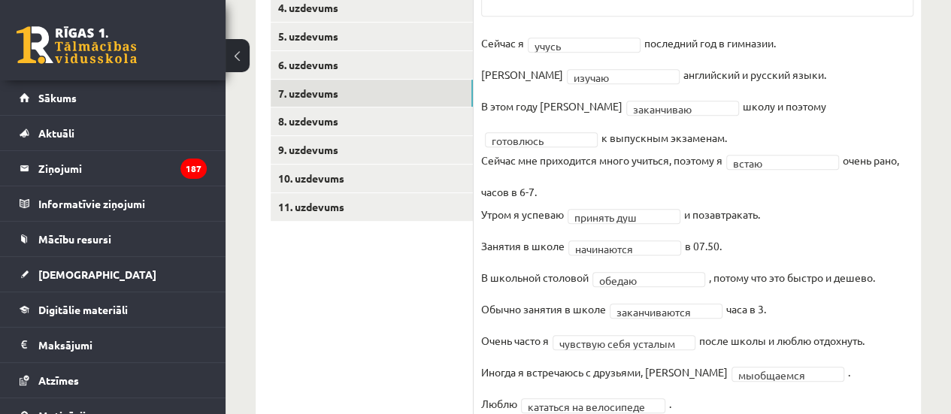
scroll to position [360, 0]
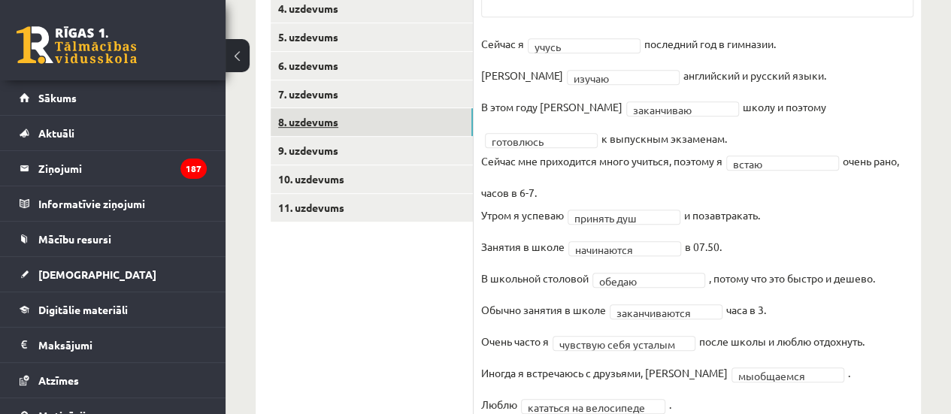
click at [381, 124] on link "8. uzdevums" at bounding box center [372, 122] width 202 height 28
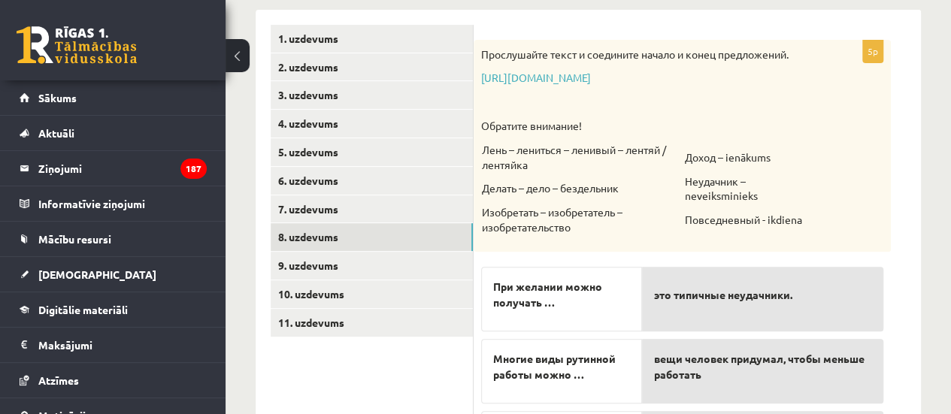
scroll to position [244, 0]
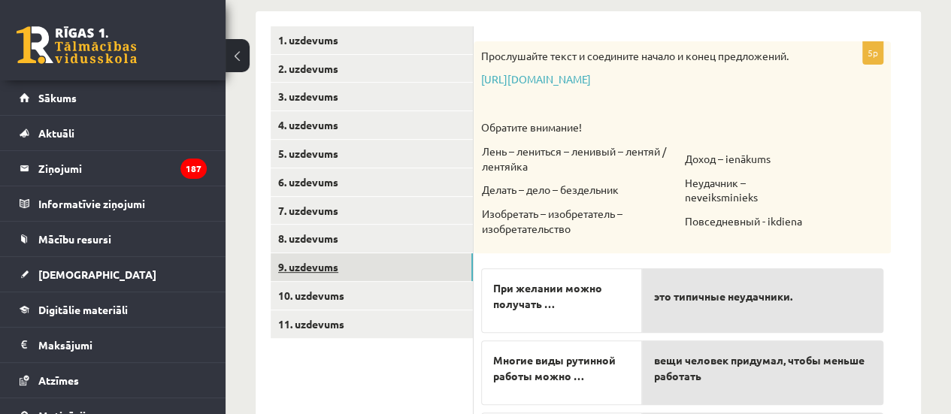
click at [370, 264] on link "9. uzdevums" at bounding box center [372, 267] width 202 height 28
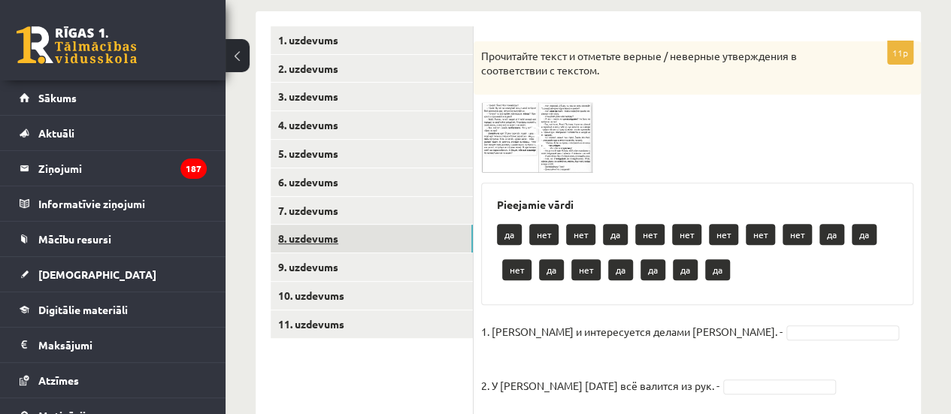
click at [359, 240] on link "8. uzdevums" at bounding box center [372, 239] width 202 height 28
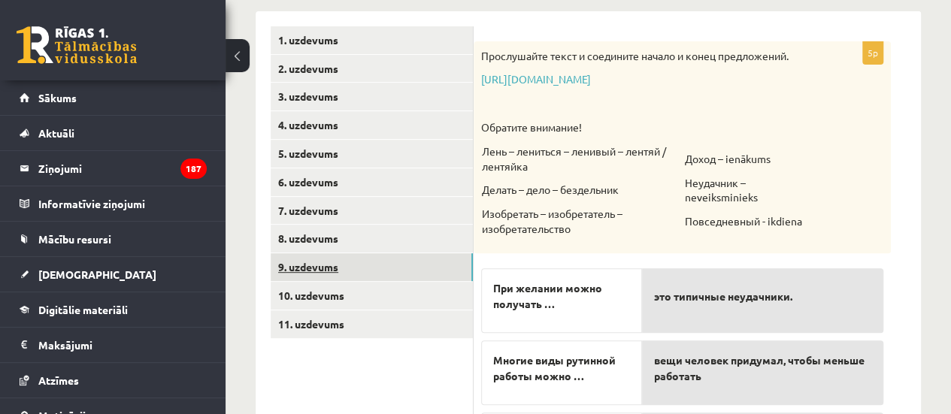
click at [353, 260] on link "9. uzdevums" at bounding box center [372, 267] width 202 height 28
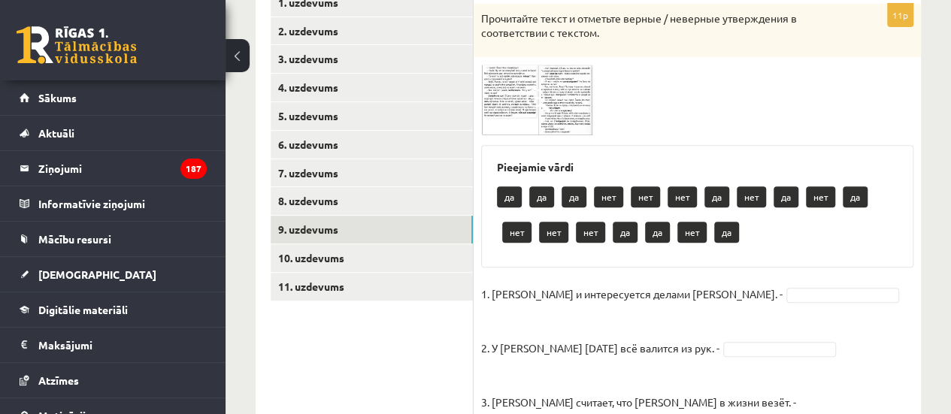
scroll to position [280, 0]
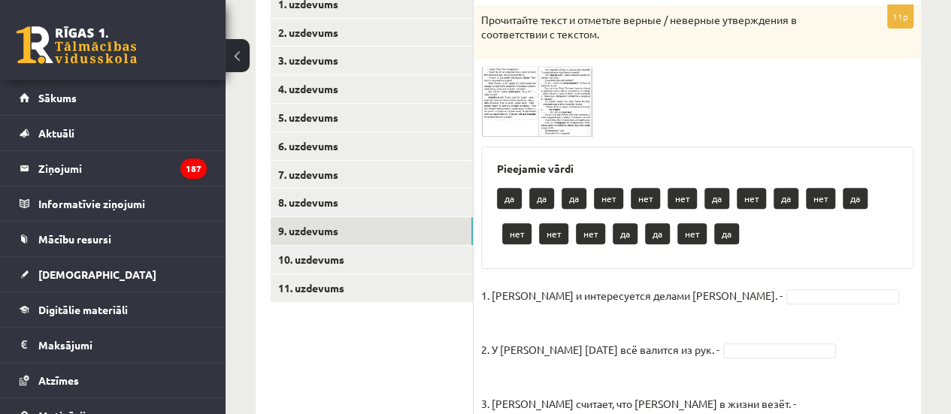
click at [544, 96] on span at bounding box center [538, 102] width 24 height 24
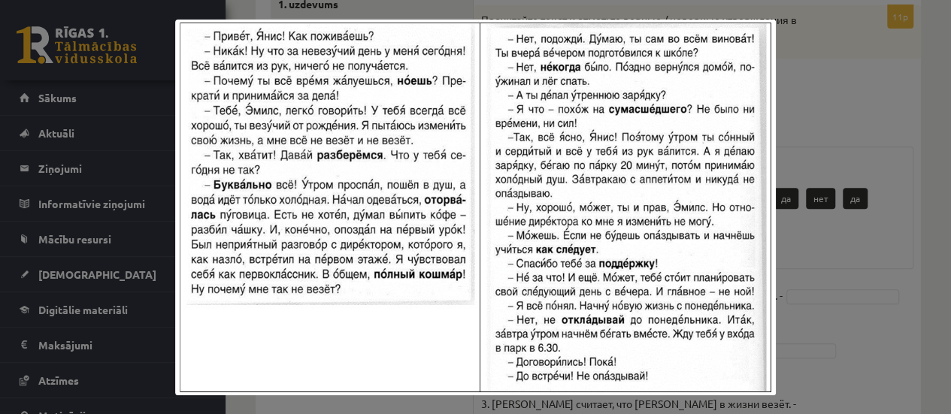
click at [838, 235] on div at bounding box center [475, 207] width 951 height 414
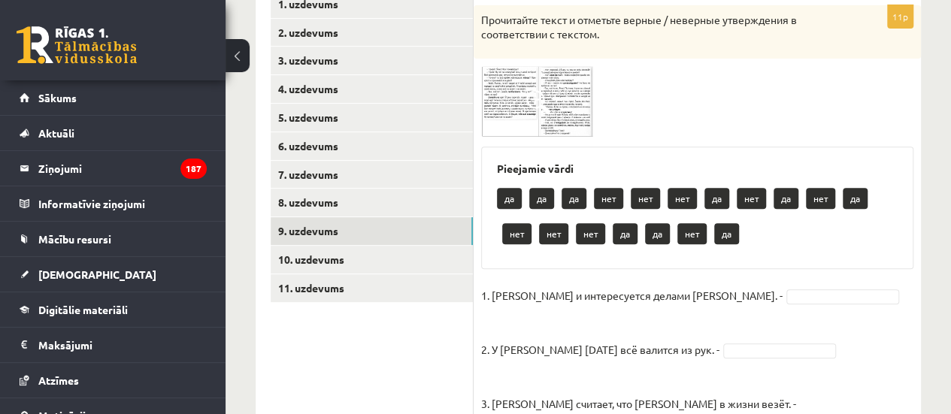
click at [550, 102] on span at bounding box center [538, 102] width 24 height 24
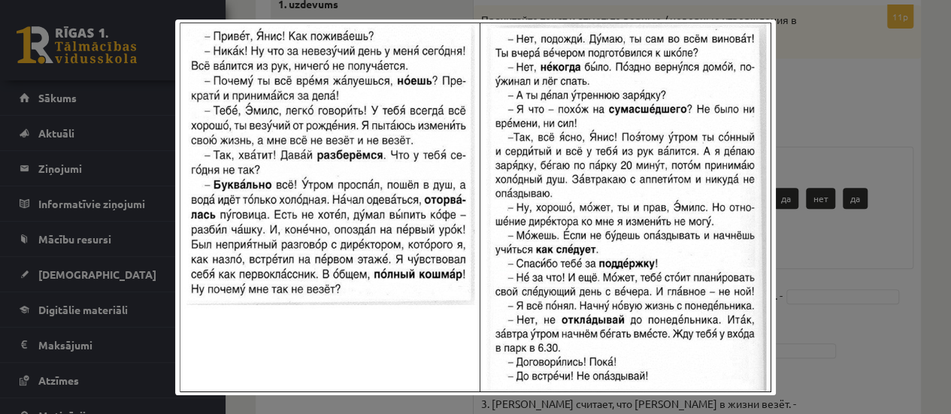
click at [817, 144] on div at bounding box center [475, 207] width 951 height 414
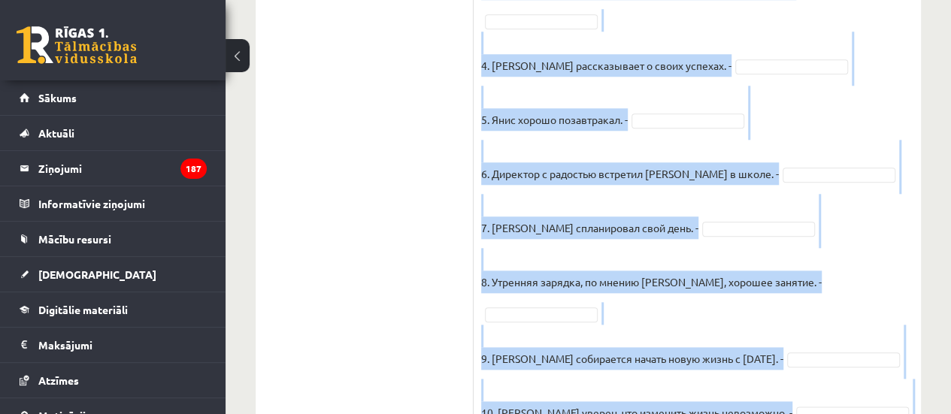
scroll to position [796, 0]
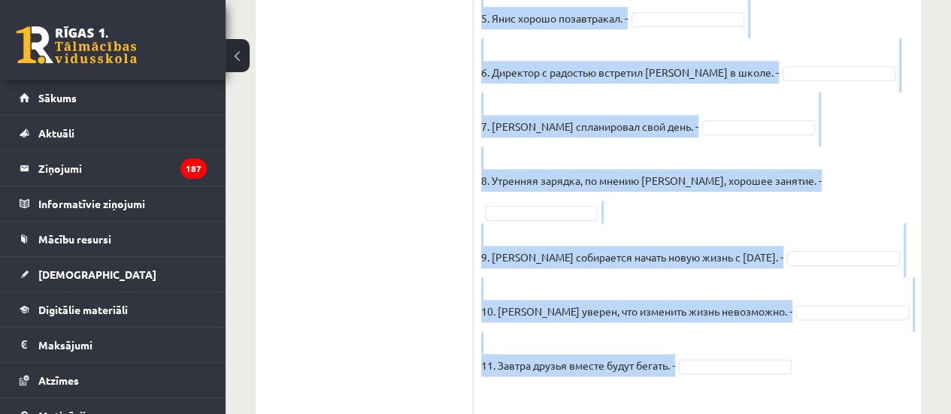
drag, startPoint x: 481, startPoint y: 289, endPoint x: 635, endPoint y: 336, distance: 161.3
click at [635, 336] on fieldset "1. Эмилс и интересуется делами Яниса. - 2. У Яниса сегодня всё валится из рук. …" at bounding box center [697, 88] width 432 height 641
copy fieldset "1. Эмилс и интересуется делами Яниса. - 2. У Яниса сегодня всё валится из рук. …"
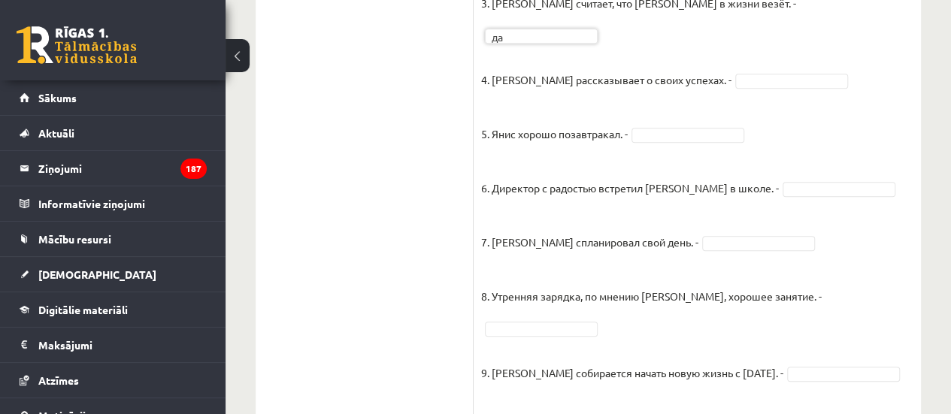
scroll to position [681, 0]
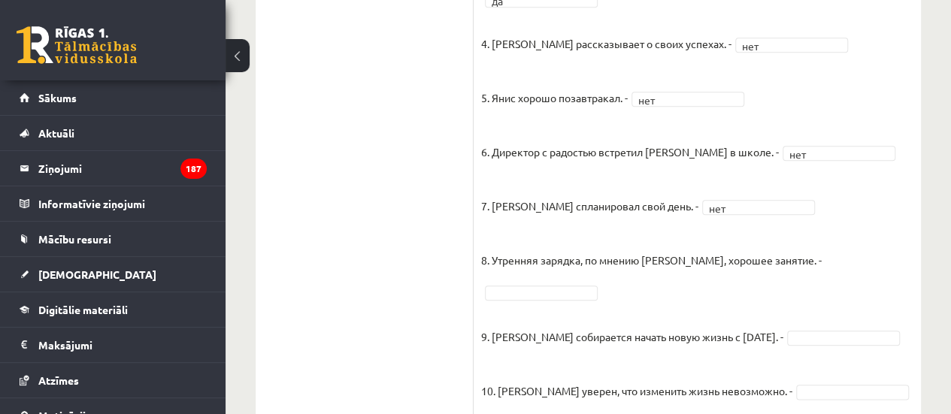
click at [814, 229] on fieldset "1. Эмилс и интересуется делами Яниса. - да ** 2. У Яниса сегодня всё валится из…" at bounding box center [697, 167] width 432 height 641
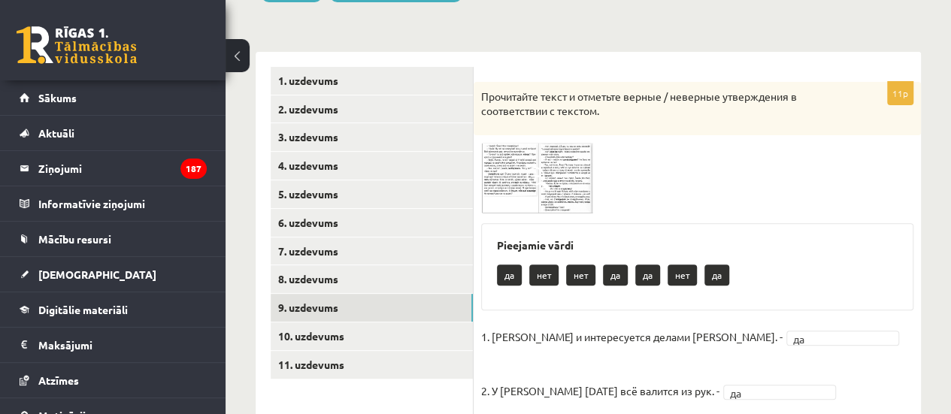
scroll to position [205, 0]
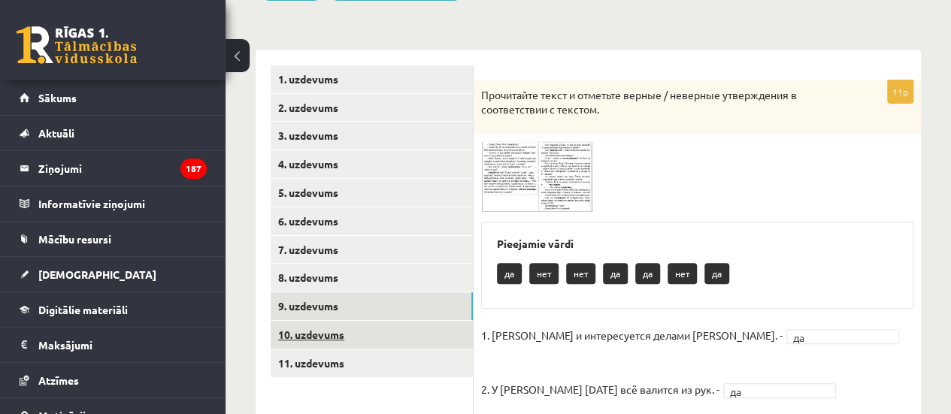
click at [390, 333] on link "10. uzdevums" at bounding box center [372, 335] width 202 height 28
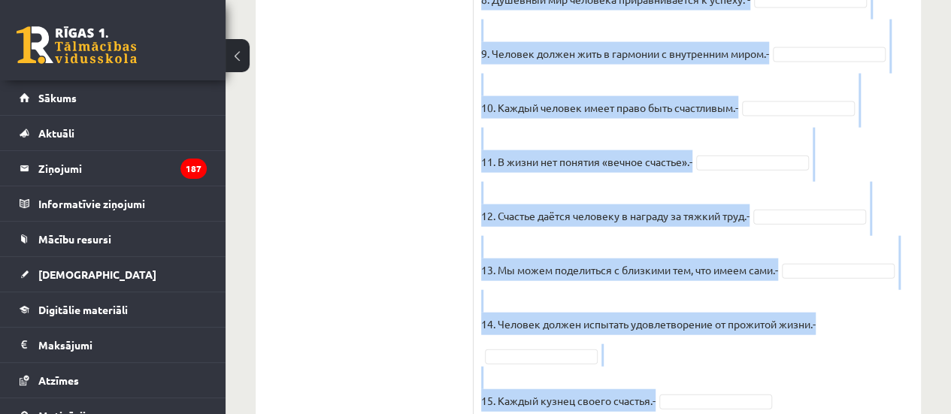
scroll to position [1716, 0]
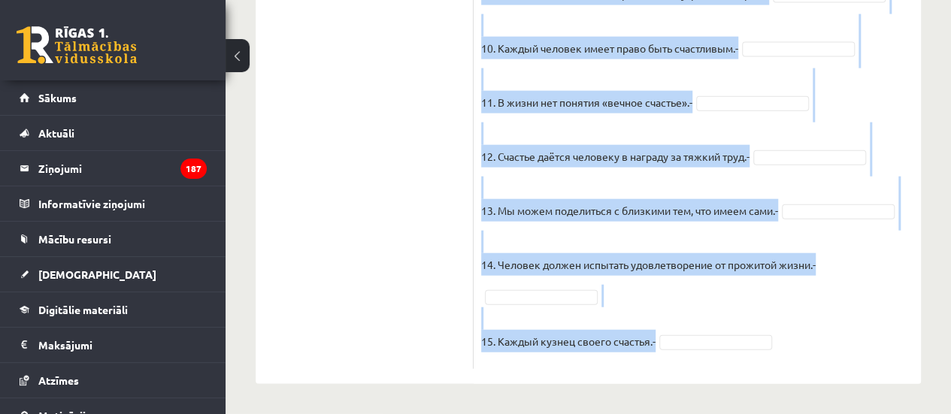
drag, startPoint x: 484, startPoint y: 149, endPoint x: 660, endPoint y: 362, distance: 276.7
copy div "Прочитайте текст и отметьте верные / неверные утверждения в соответствии с текс…"
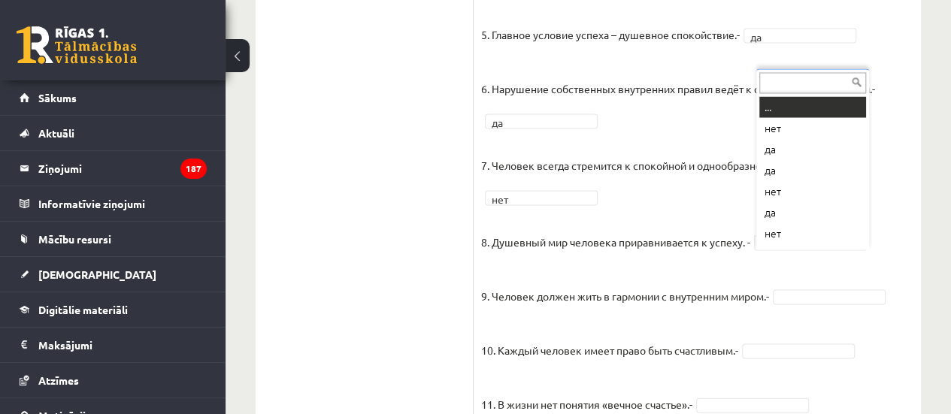
scroll to position [18, 0]
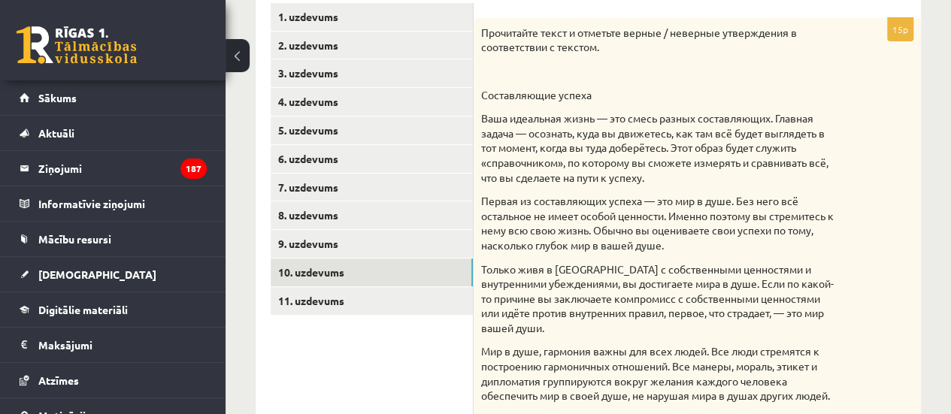
scroll to position [276, 0]
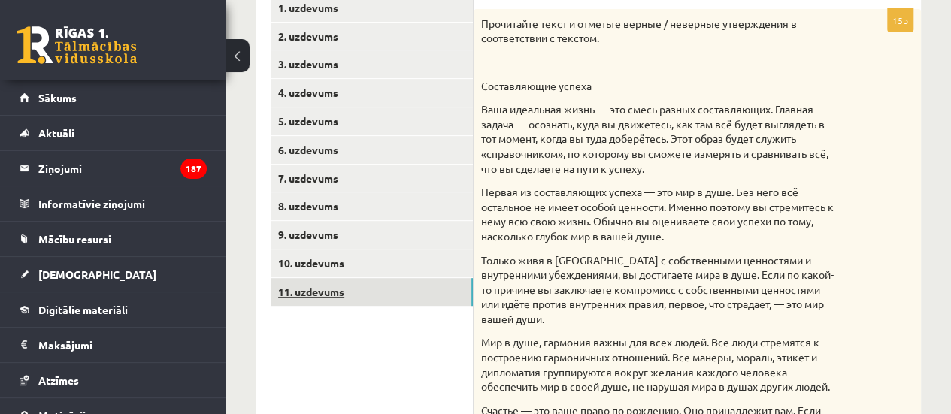
click at [381, 287] on link "11. uzdevums" at bounding box center [372, 292] width 202 height 28
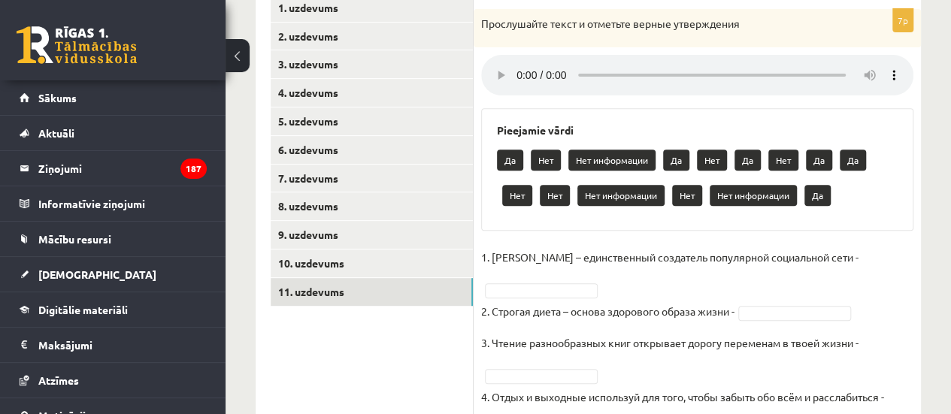
click at [913, 144] on div "7p Прослушайте текст и отметьте верные утверждения Pieejamie vārdi Да Нет Нет и…" at bounding box center [697, 275] width 447 height 533
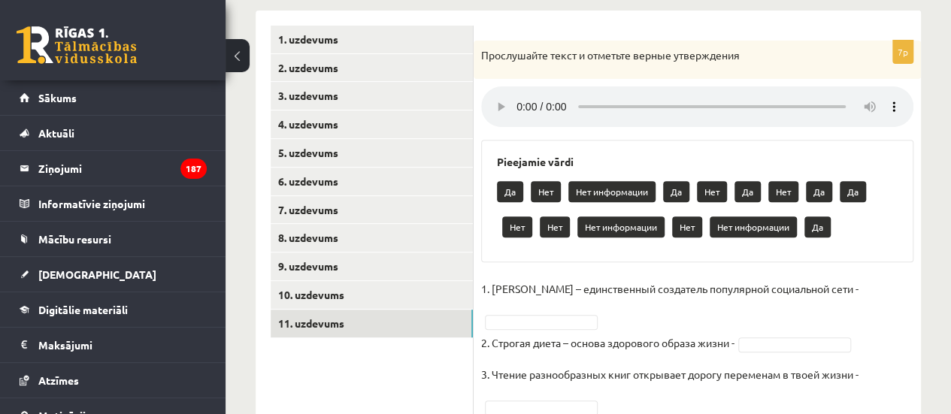
scroll to position [250, 0]
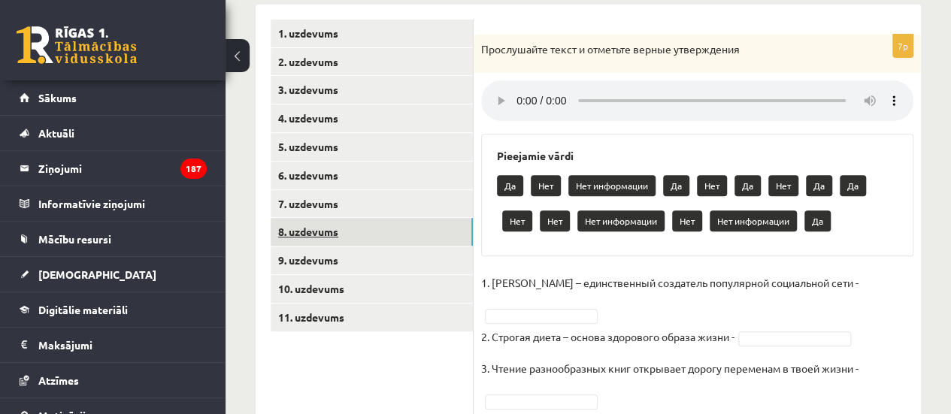
click at [401, 227] on link "8. uzdevums" at bounding box center [372, 232] width 202 height 28
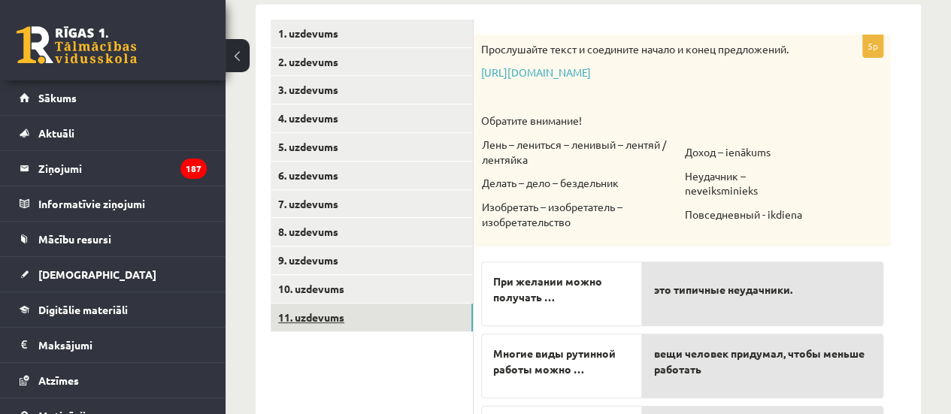
click at [368, 320] on link "11. uzdevums" at bounding box center [372, 318] width 202 height 28
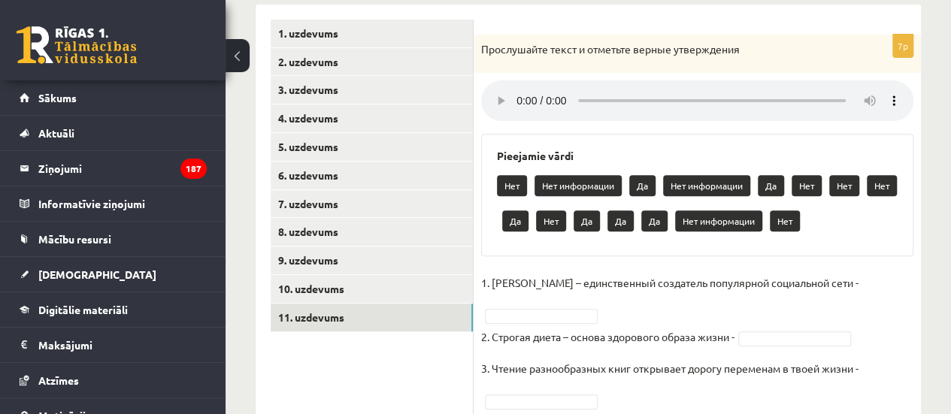
click at [370, 377] on ul "1. uzdevums 2. uzdevums 3. uzdevums 4. uzdevums 5. uzdevums 6. uzdevums 7. uzde…" at bounding box center [372, 294] width 203 height 548
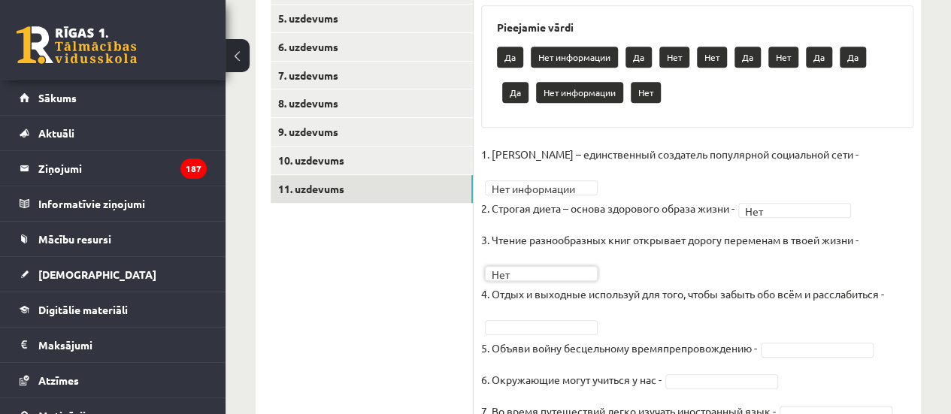
scroll to position [448, 0]
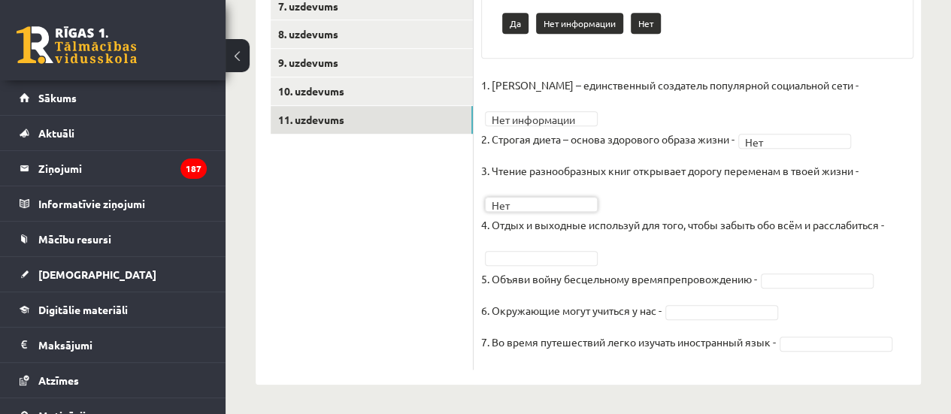
click at [566, 264] on fieldset "**********" at bounding box center [697, 218] width 432 height 289
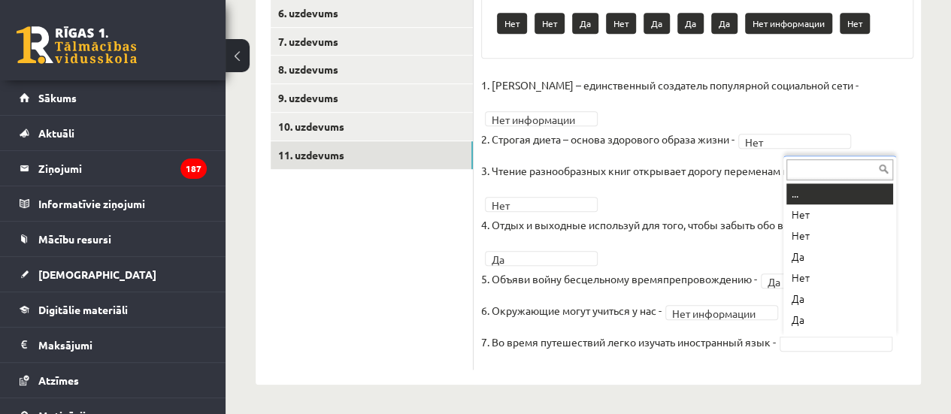
scroll to position [18, 0]
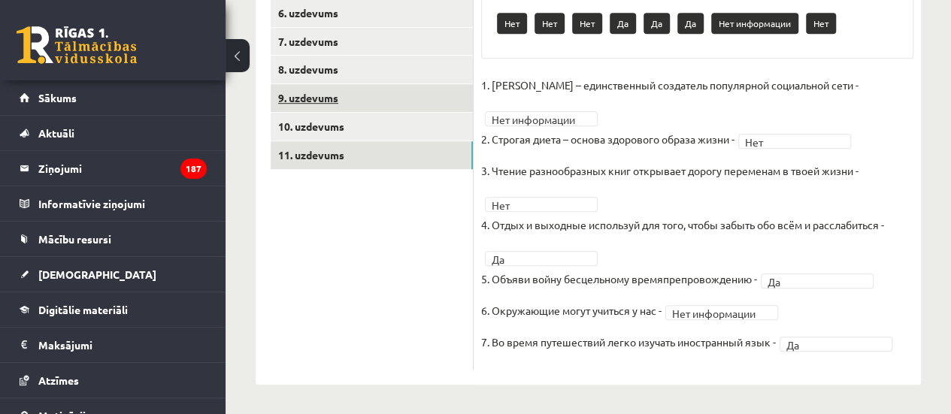
drag, startPoint x: 390, startPoint y: 253, endPoint x: 340, endPoint y: 109, distance: 152.0
click at [340, 109] on ul "1. uzdevums 2. uzdevums 3. uzdevums 4. uzdevums 5. uzdevums 6. uzdevums 7. uzde…" at bounding box center [372, 113] width 203 height 513
click at [326, 212] on ul "1. uzdevums 2. uzdevums 3. uzdevums 4. uzdevums 5. uzdevums 6. uzdevums 7. uzde…" at bounding box center [372, 113] width 203 height 513
click at [317, 103] on link "9. uzdevums" at bounding box center [372, 98] width 202 height 28
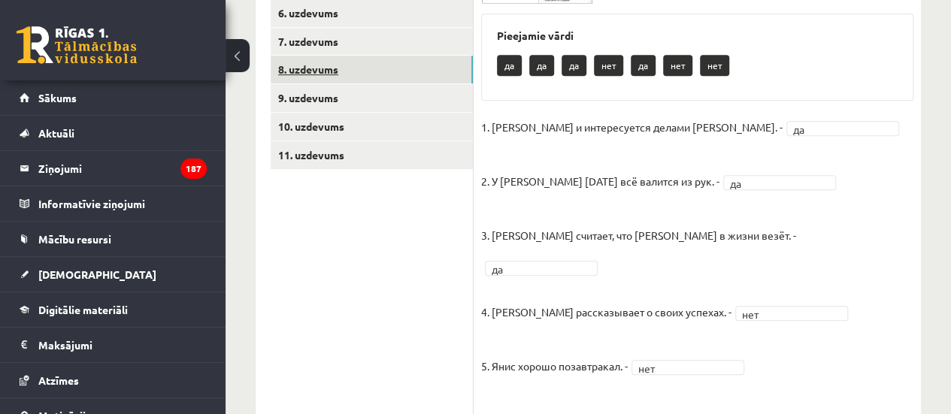
click at [326, 76] on link "8. uzdevums" at bounding box center [372, 70] width 202 height 28
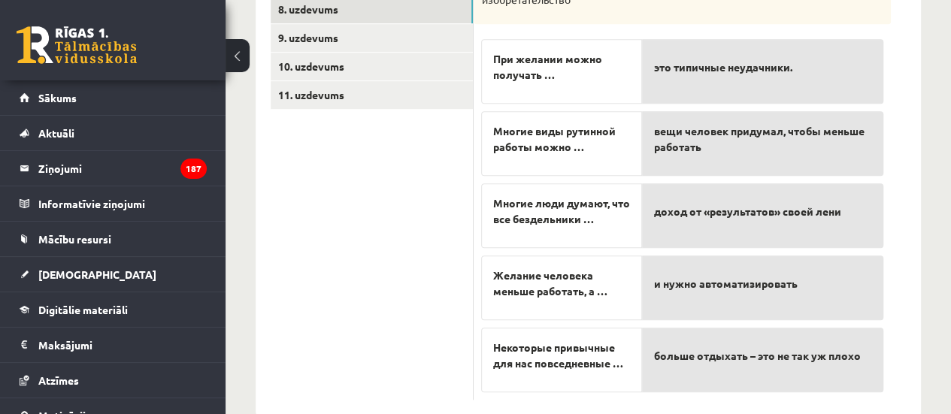
scroll to position [501, 0]
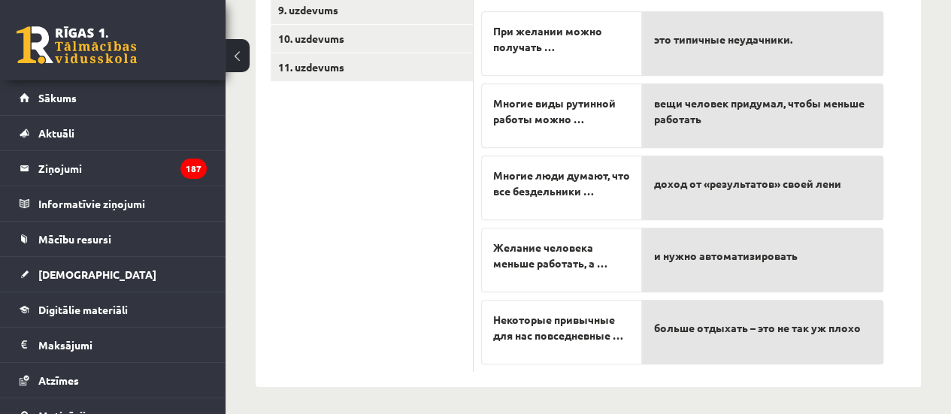
click at [677, 252] on span "и нужно автоматизировать" at bounding box center [726, 256] width 144 height 16
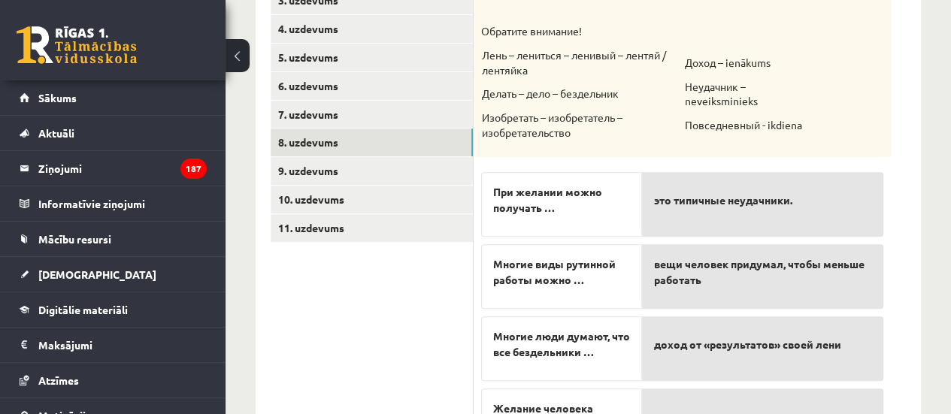
scroll to position [0, 0]
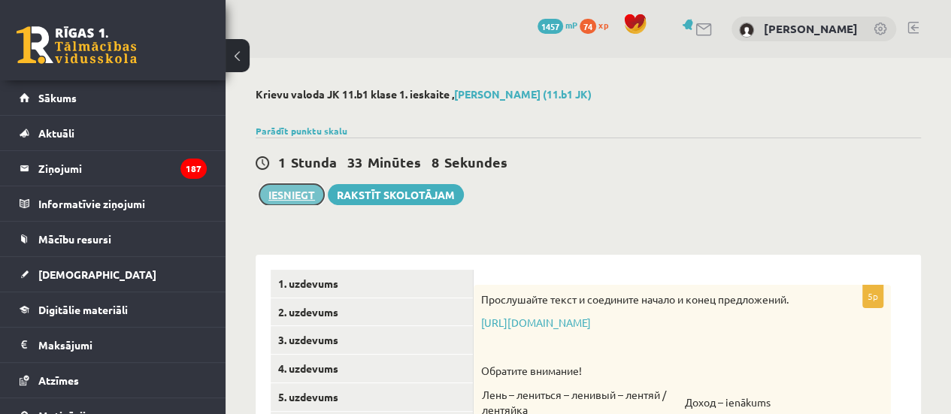
click at [281, 193] on button "Iesniegt" at bounding box center [291, 194] width 65 height 21
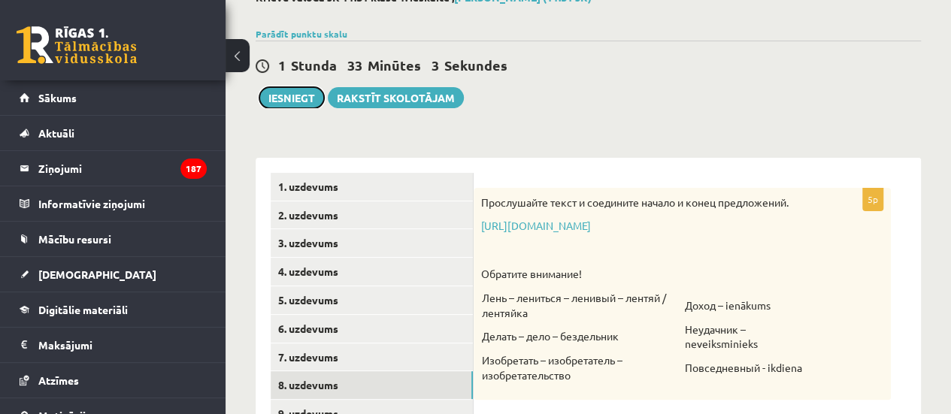
scroll to position [114, 0]
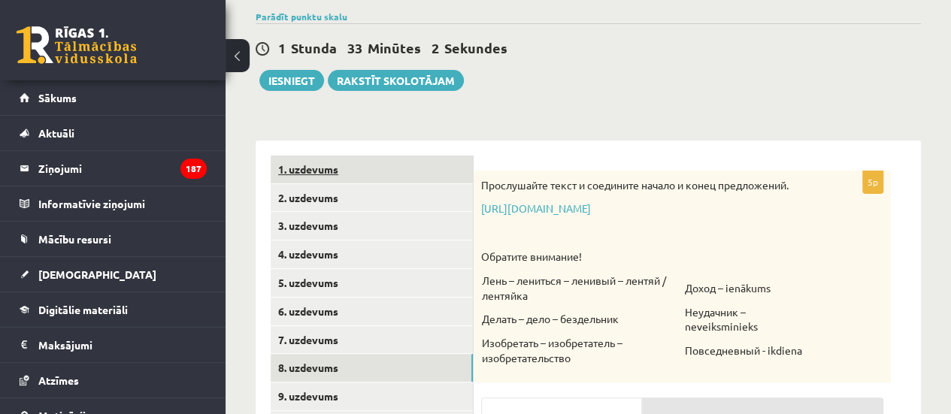
click at [423, 173] on link "1. uzdevums" at bounding box center [372, 170] width 202 height 28
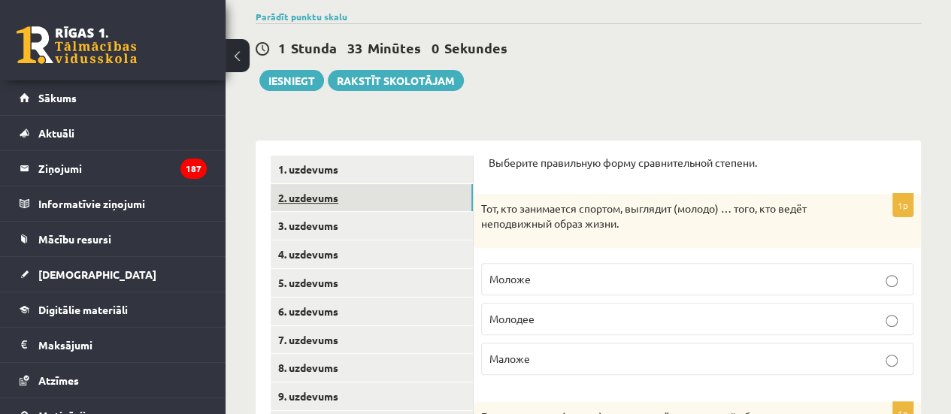
click at [415, 195] on link "2. uzdevums" at bounding box center [372, 198] width 202 height 28
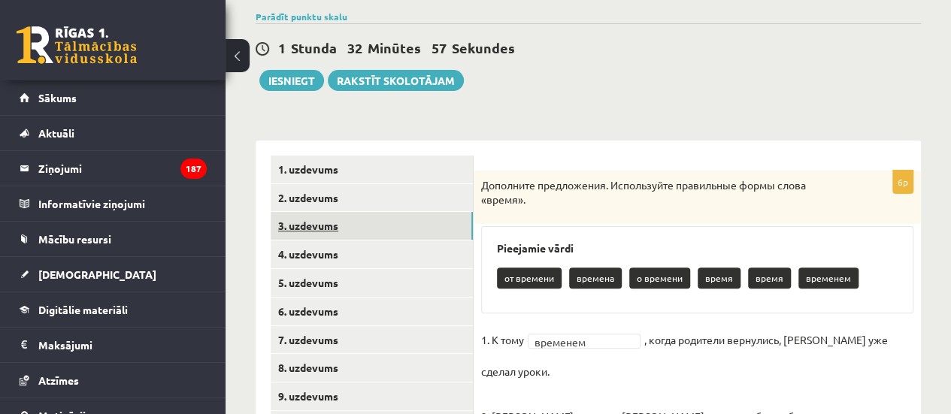
click at [390, 232] on link "3. uzdevums" at bounding box center [372, 226] width 202 height 28
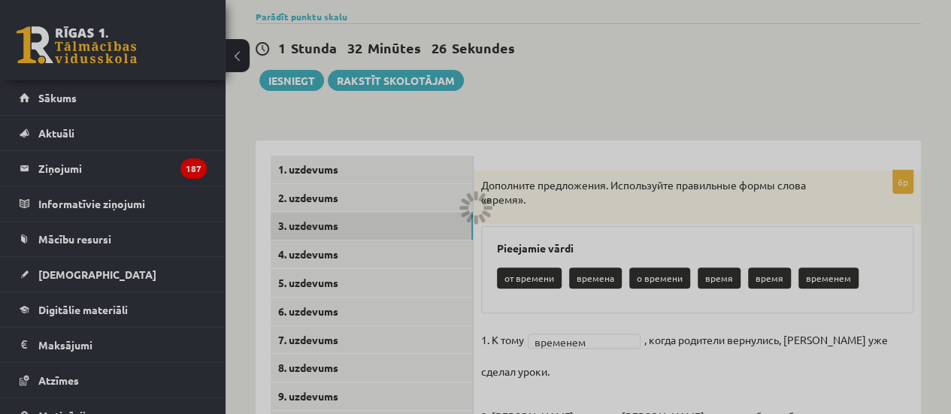
click at [572, 165] on div at bounding box center [475, 207] width 951 height 414
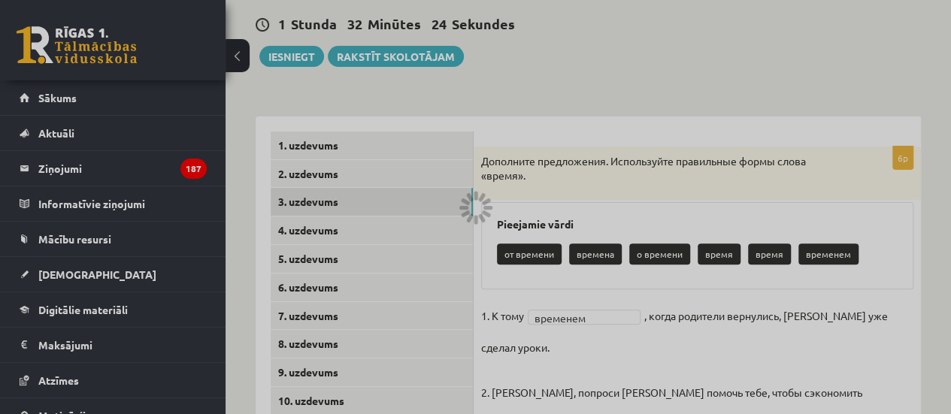
scroll to position [135, 0]
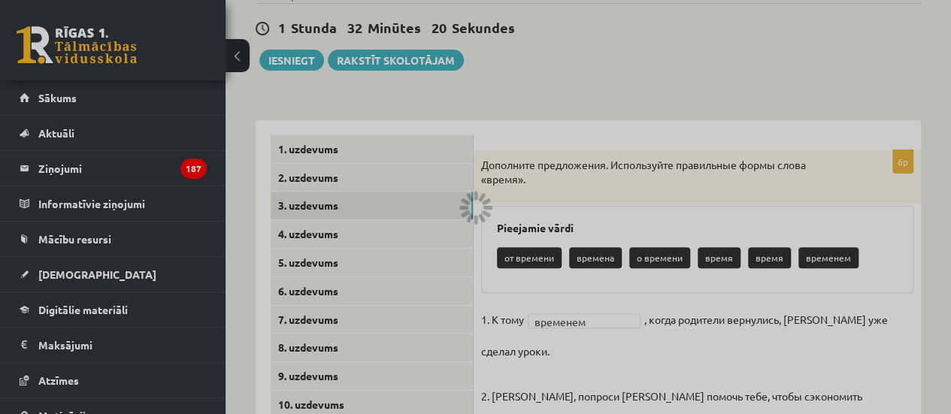
click at [345, 234] on div at bounding box center [475, 207] width 951 height 414
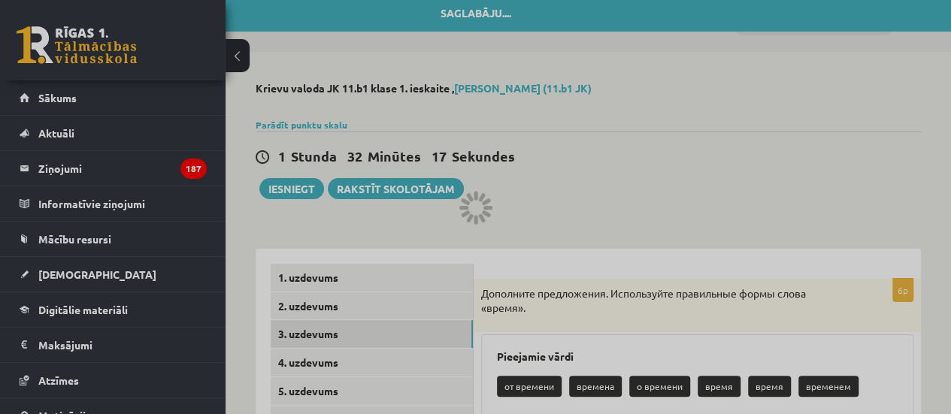
scroll to position [0, 0]
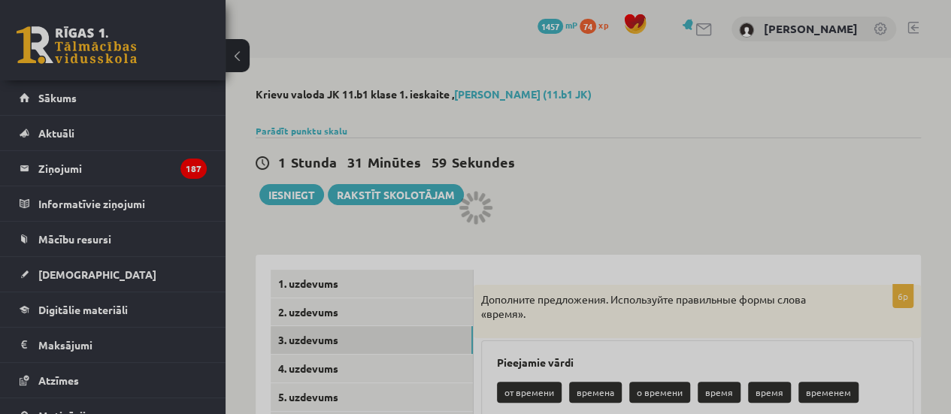
click at [636, 173] on div at bounding box center [475, 207] width 951 height 414
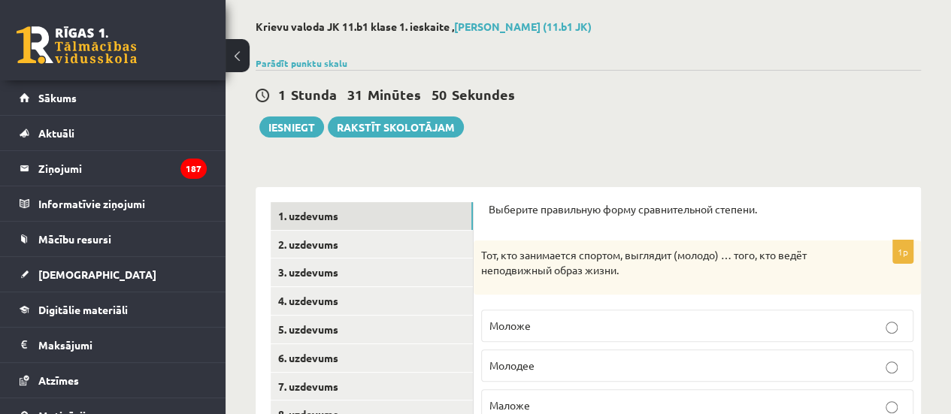
scroll to position [83, 0]
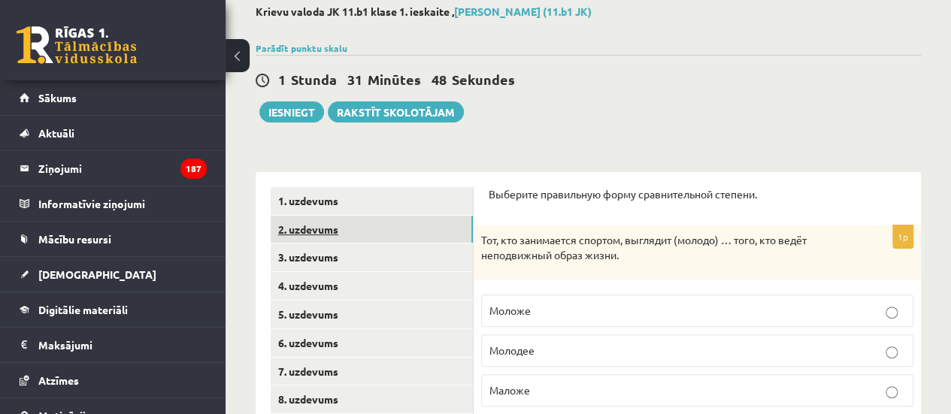
click at [369, 229] on link "2. uzdevums" at bounding box center [372, 230] width 202 height 28
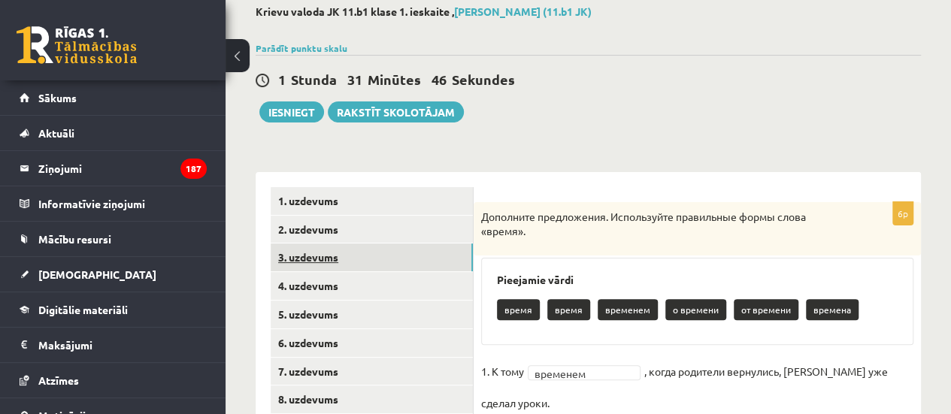
click at [365, 259] on link "3. uzdevums" at bounding box center [372, 258] width 202 height 28
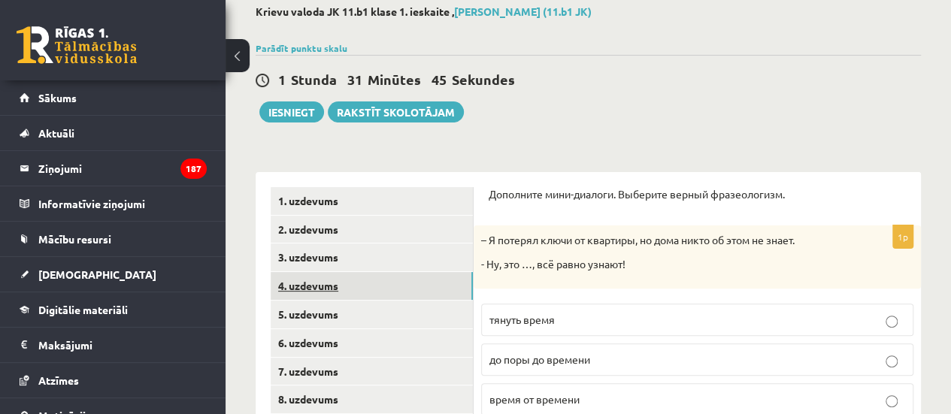
click at [353, 291] on link "4. uzdevums" at bounding box center [372, 286] width 202 height 28
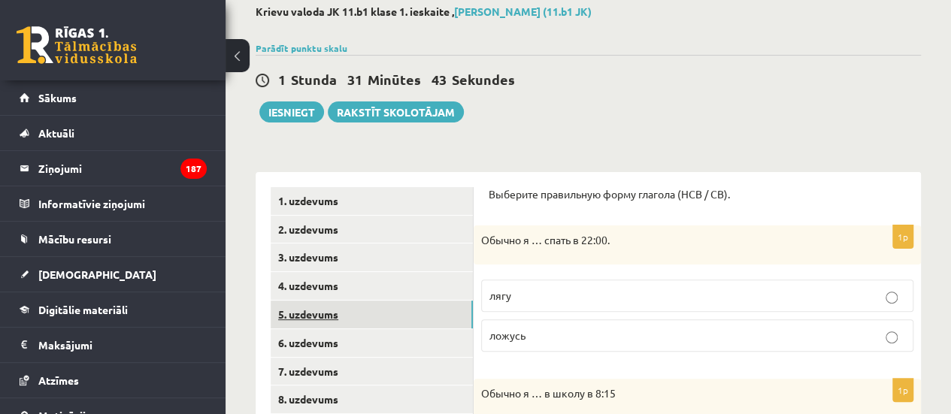
click at [346, 315] on link "5. uzdevums" at bounding box center [372, 315] width 202 height 28
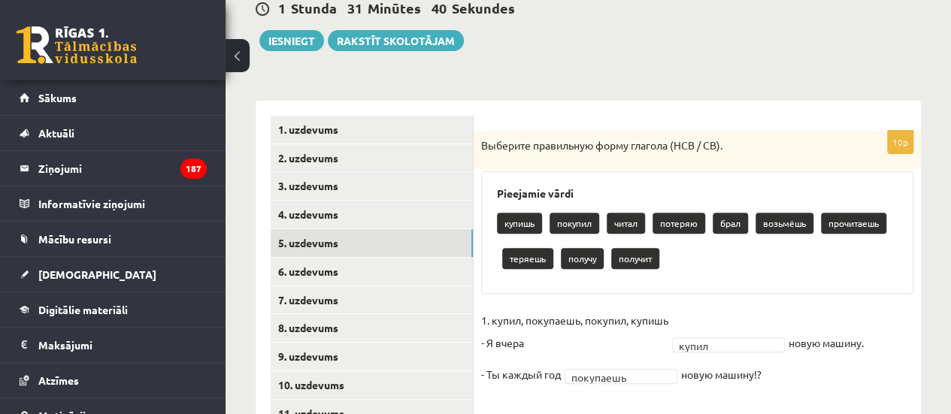
scroll to position [168, 0]
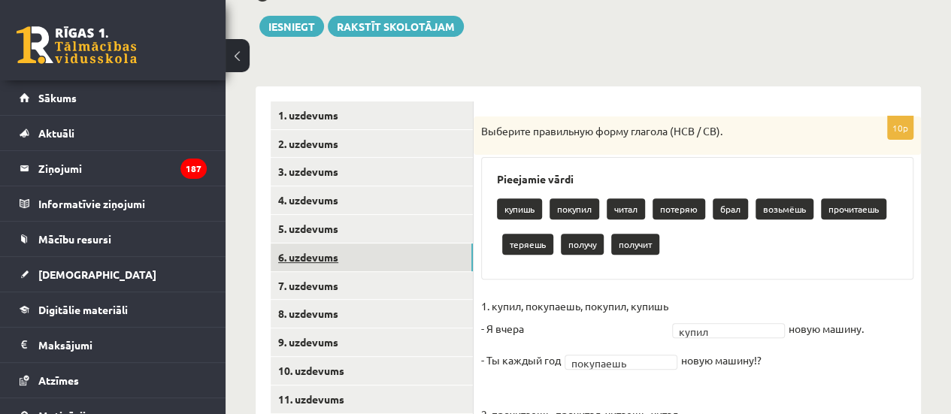
click at [388, 262] on link "6. uzdevums" at bounding box center [372, 258] width 202 height 28
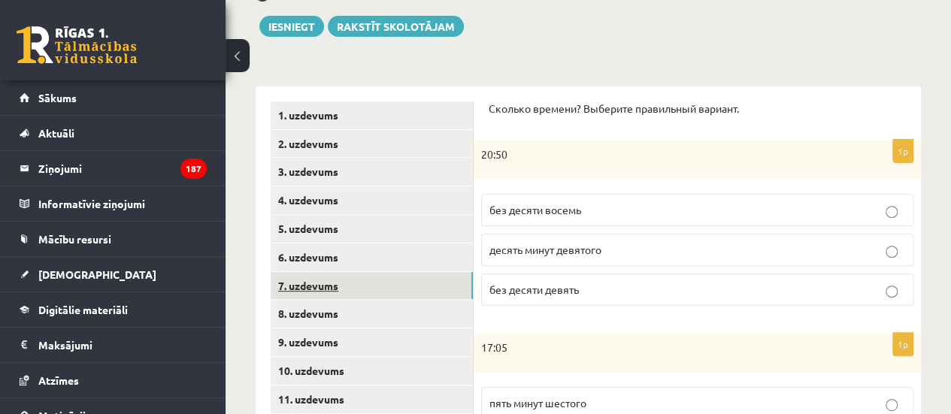
click at [381, 274] on link "7. uzdevums" at bounding box center [372, 286] width 202 height 28
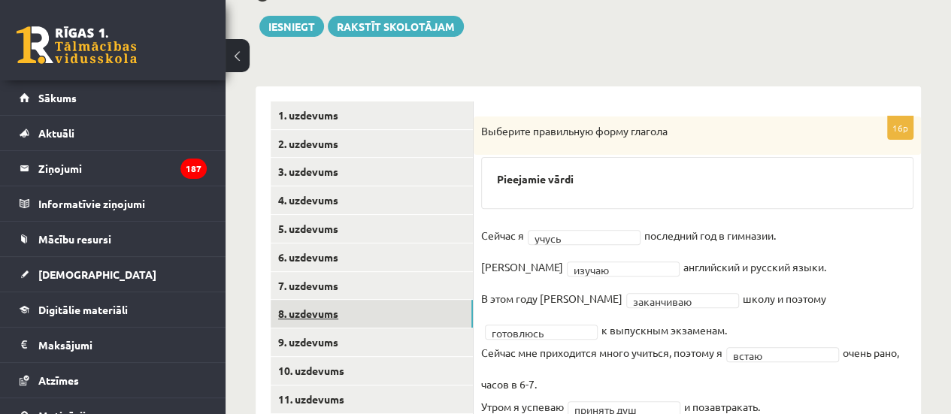
click at [363, 311] on link "8. uzdevums" at bounding box center [372, 314] width 202 height 28
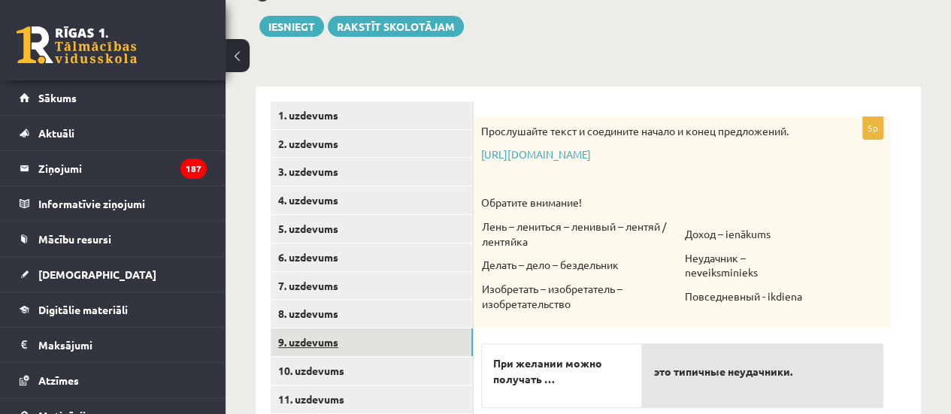
click at [353, 345] on link "9. uzdevums" at bounding box center [372, 343] width 202 height 28
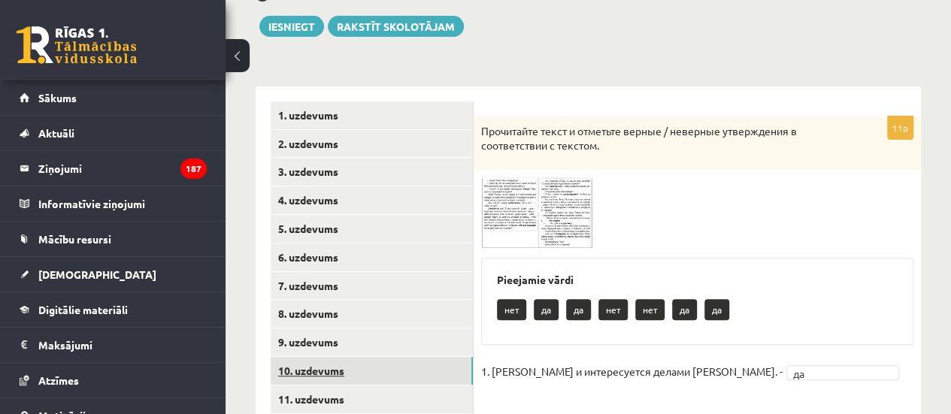
click at [362, 371] on link "10. uzdevums" at bounding box center [372, 371] width 202 height 28
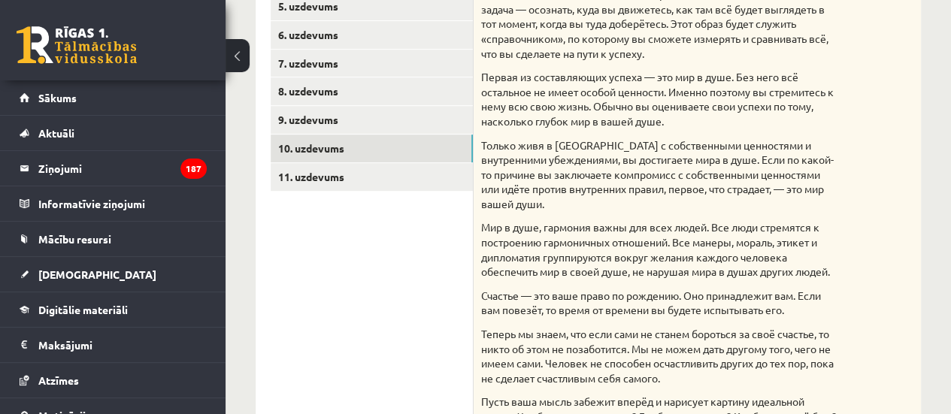
scroll to position [380, 0]
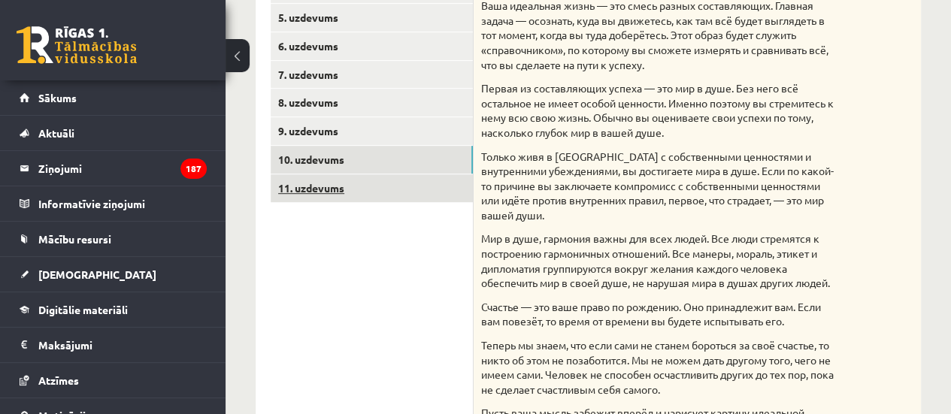
click at [353, 190] on link "11. uzdevums" at bounding box center [372, 188] width 202 height 28
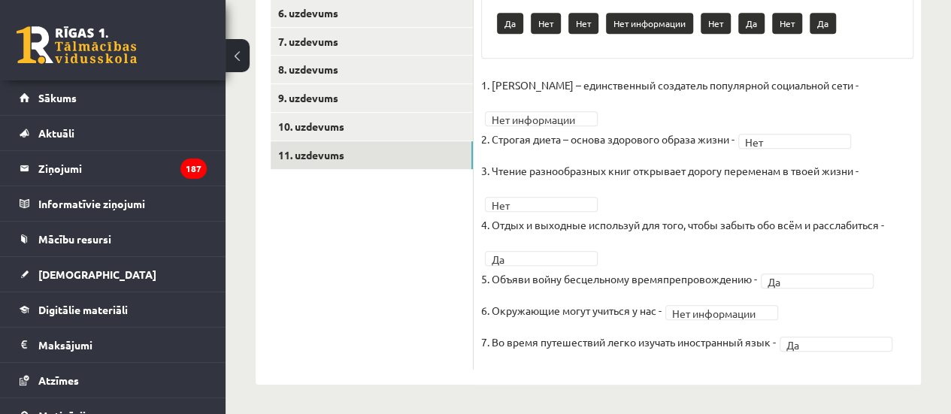
scroll to position [0, 0]
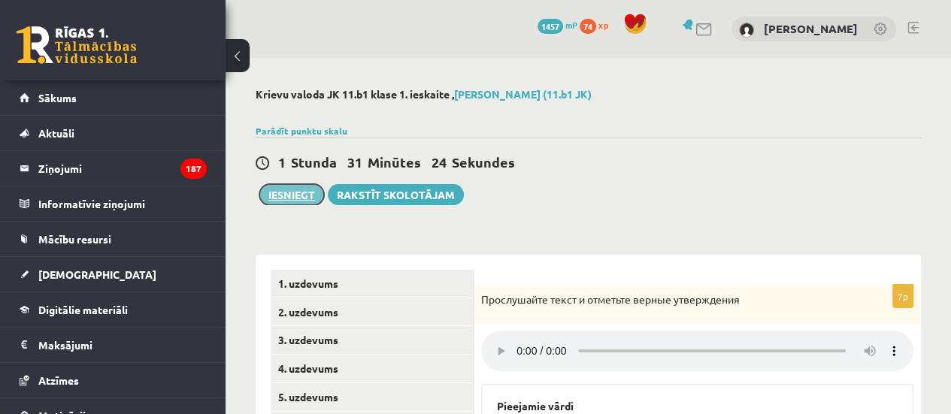
click at [296, 189] on button "Iesniegt" at bounding box center [291, 194] width 65 height 21
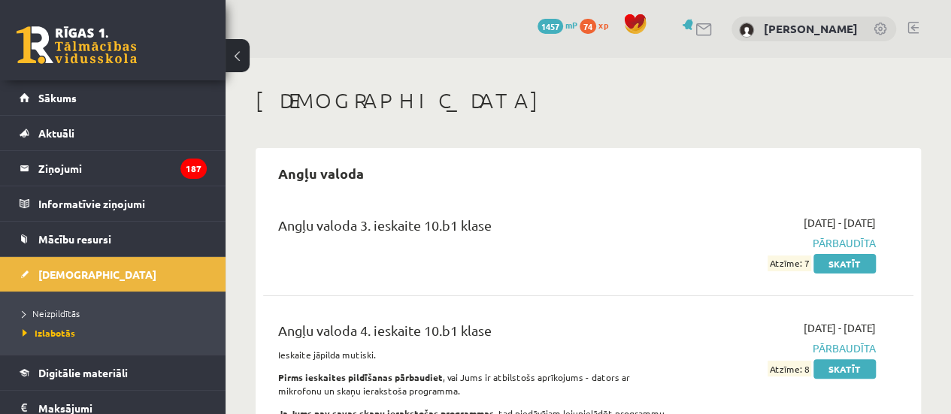
click at [914, 26] on link at bounding box center [913, 28] width 11 height 12
